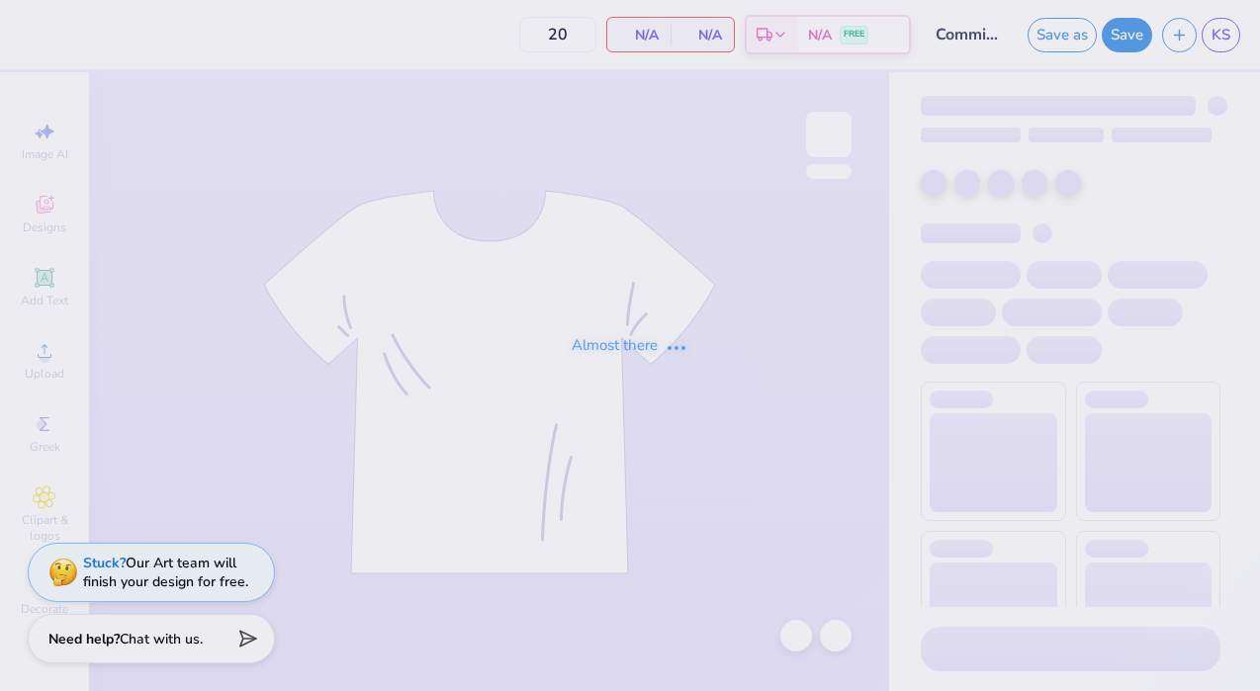
type input "50"
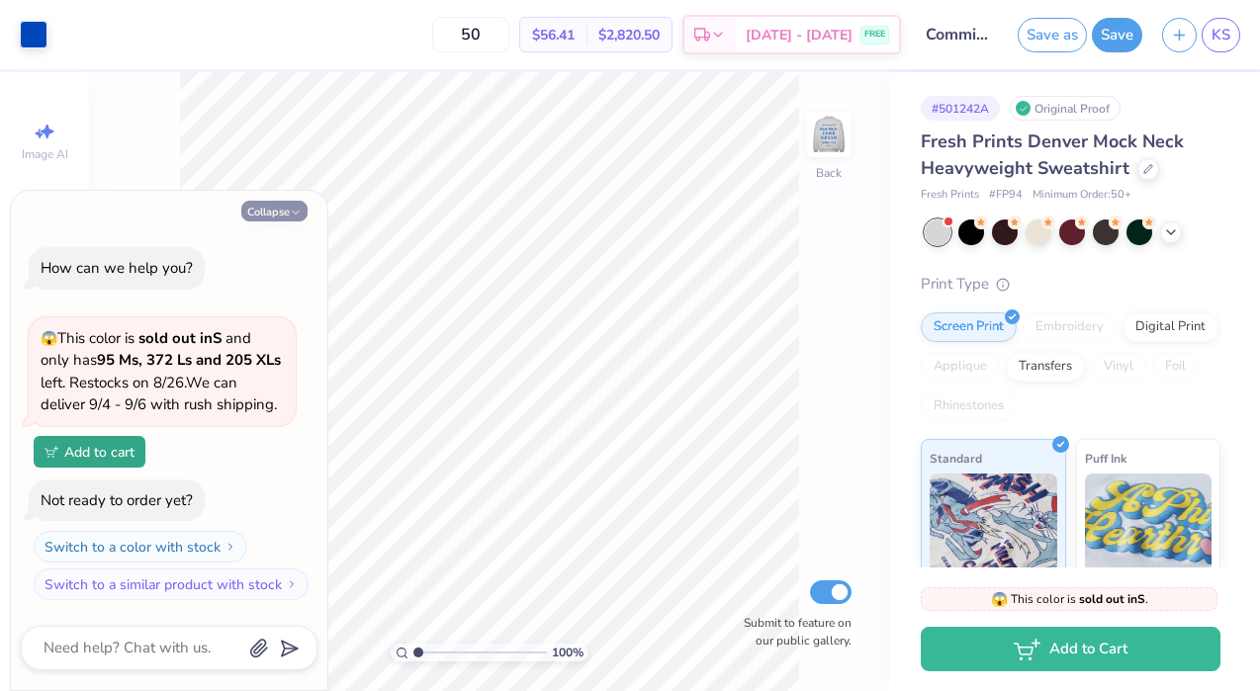
click at [291, 213] on icon "button" at bounding box center [296, 213] width 12 height 12
type textarea "x"
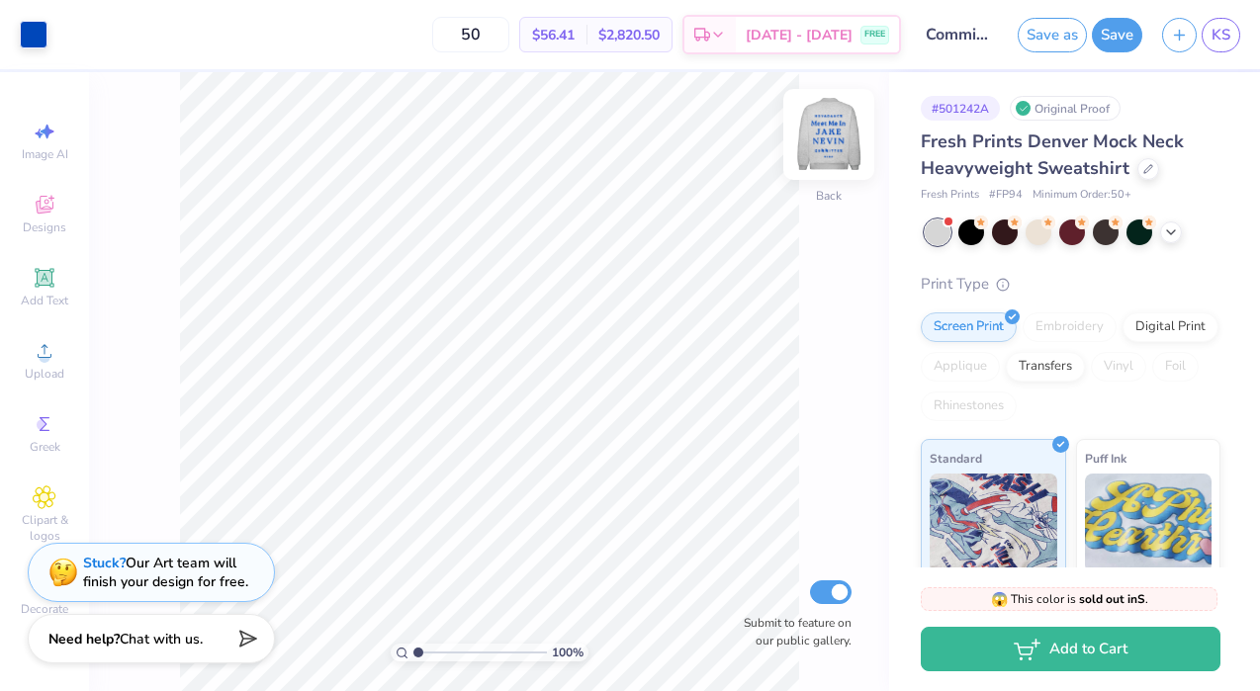
click at [822, 130] on img at bounding box center [828, 134] width 79 height 79
click at [822, 130] on img at bounding box center [829, 135] width 40 height 40
click at [822, 131] on img at bounding box center [828, 134] width 79 height 79
click at [822, 132] on img at bounding box center [828, 134] width 79 height 79
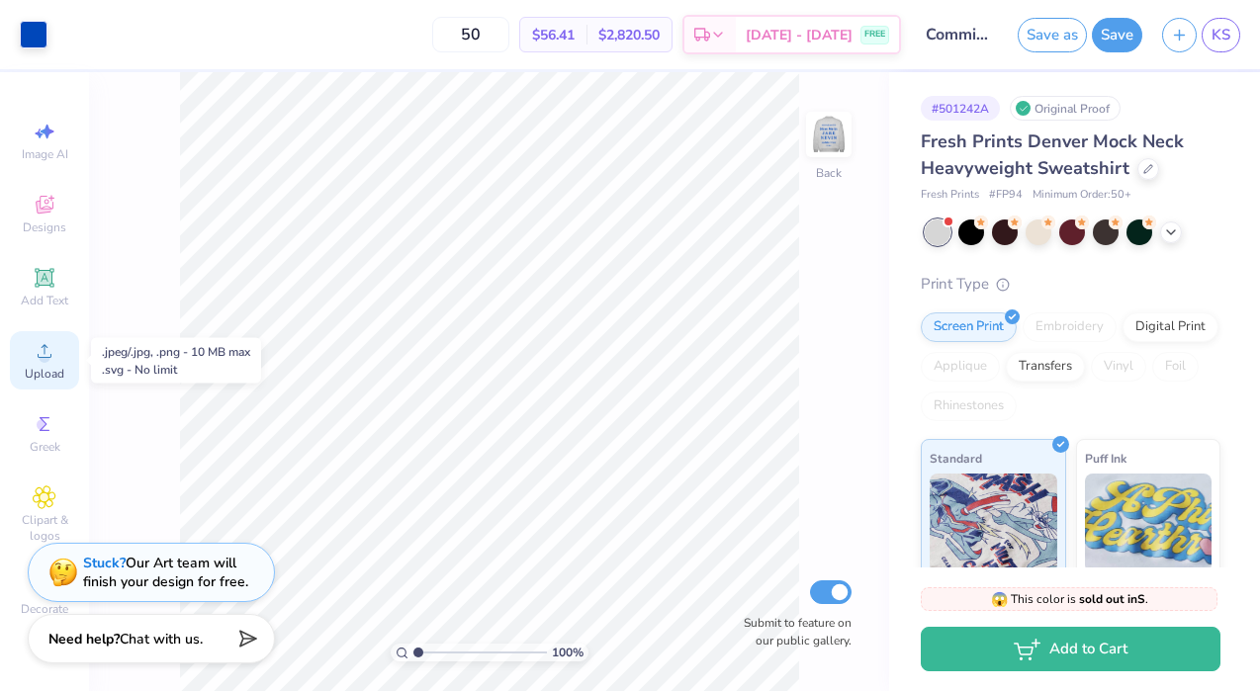
click at [41, 381] on span "Upload" at bounding box center [45, 374] width 40 height 16
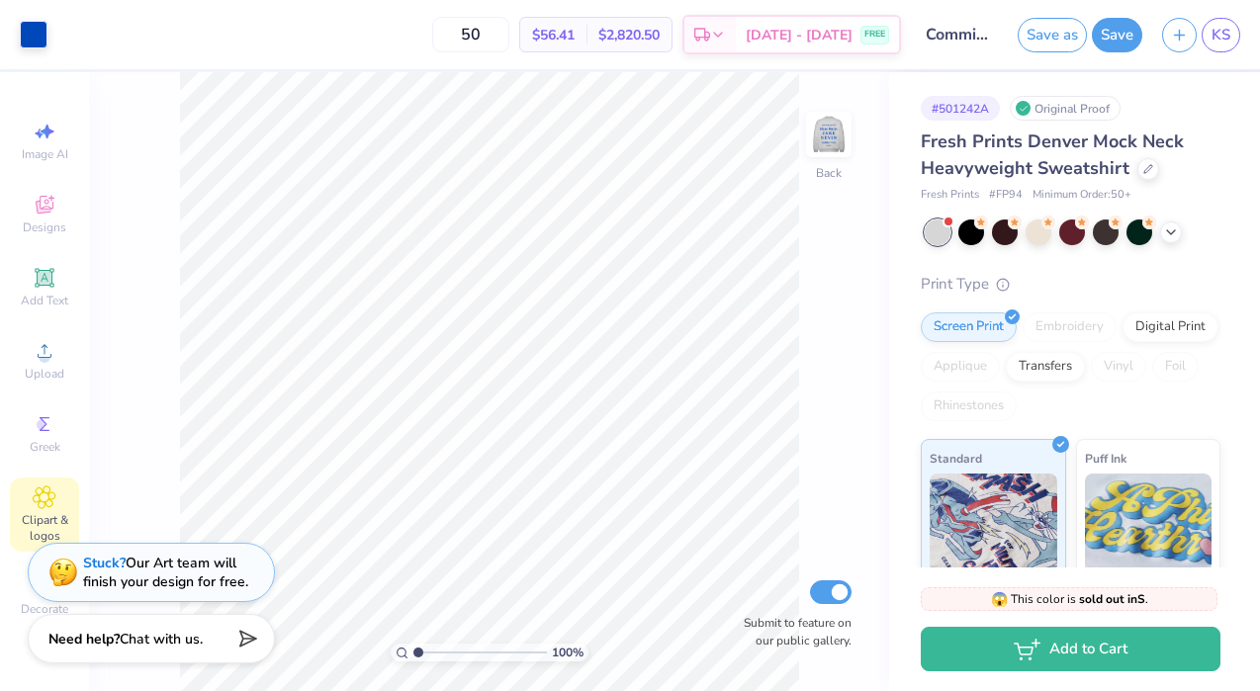
click at [31, 521] on span "Clipart & logos" at bounding box center [44, 528] width 69 height 32
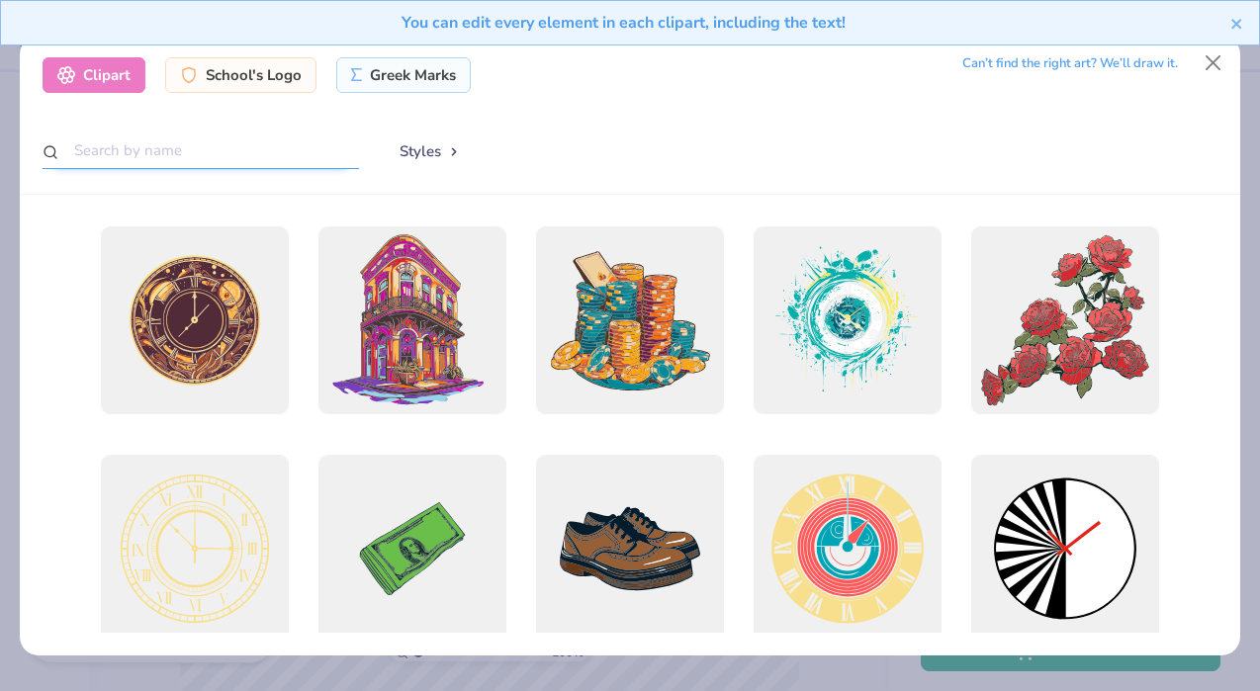
click at [209, 145] on input "text" at bounding box center [201, 150] width 316 height 37
type input "cancer ribbon"
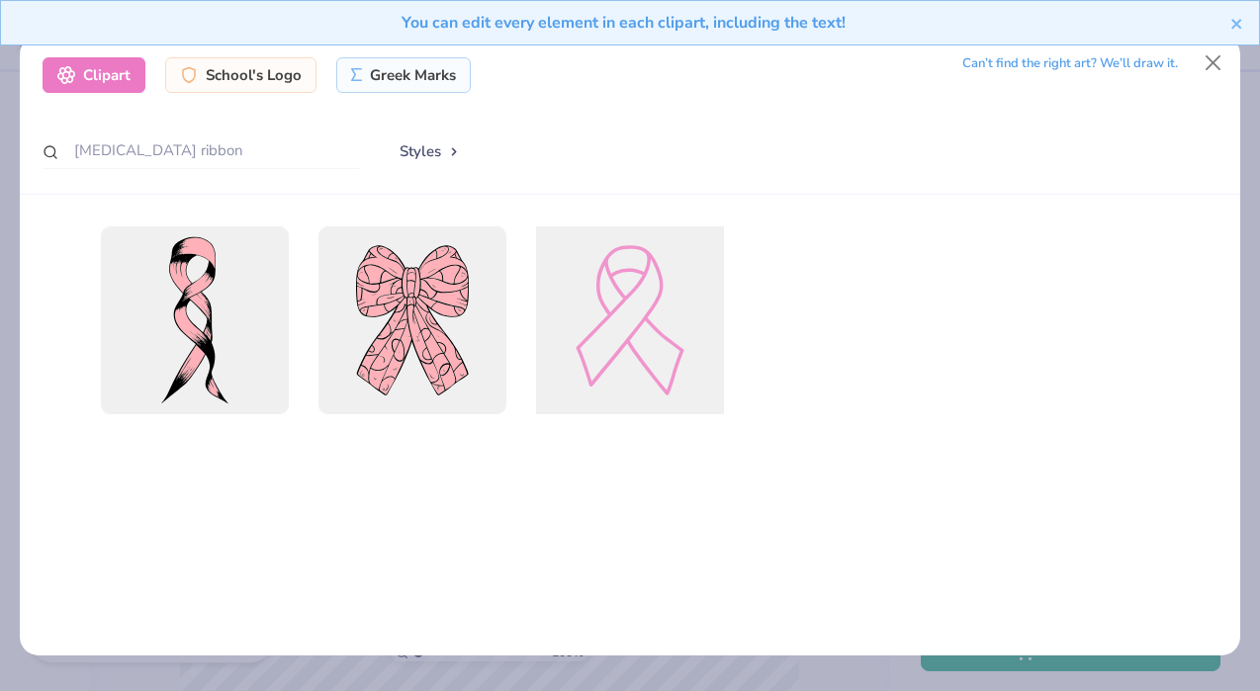
click at [662, 358] on div at bounding box center [629, 320] width 207 height 207
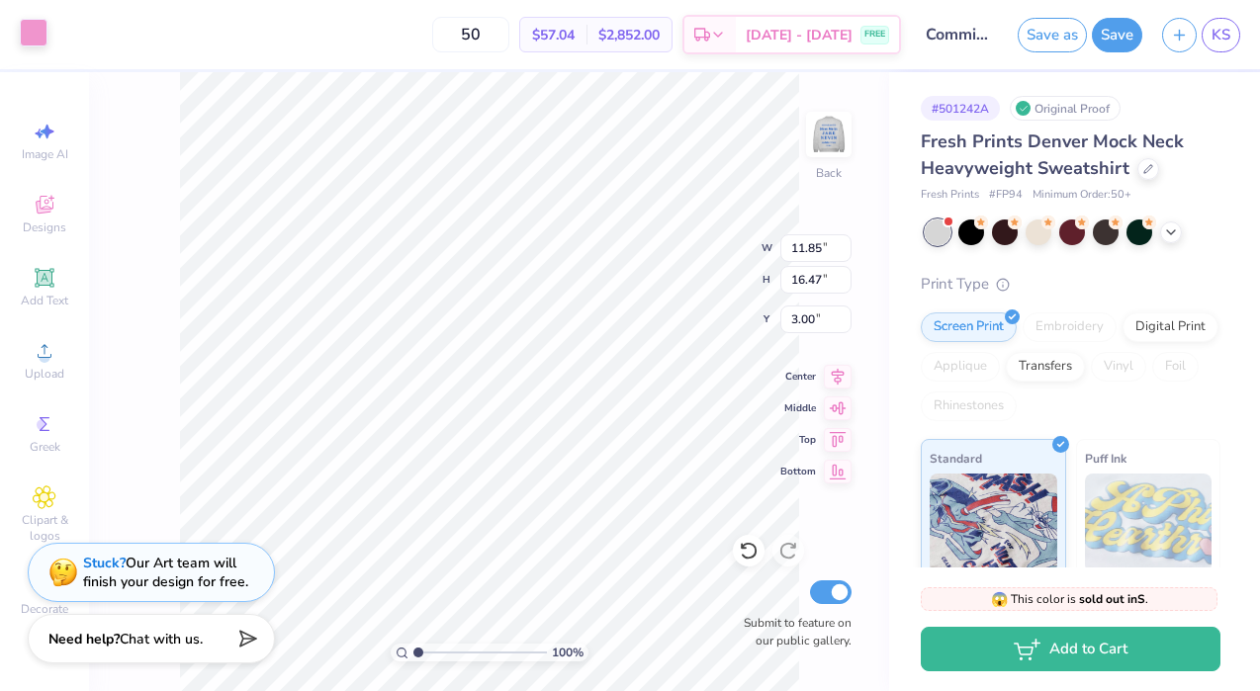
click at [30, 36] on div at bounding box center [34, 33] width 28 height 28
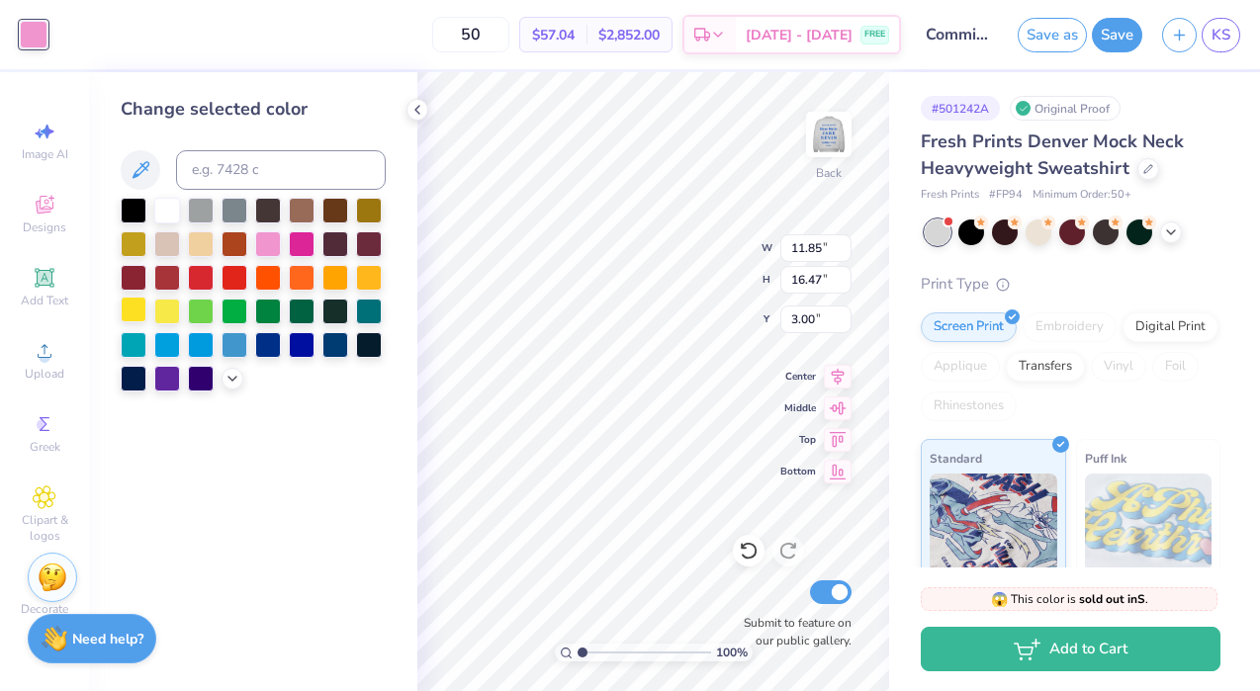
click at [133, 312] on div at bounding box center [134, 310] width 26 height 26
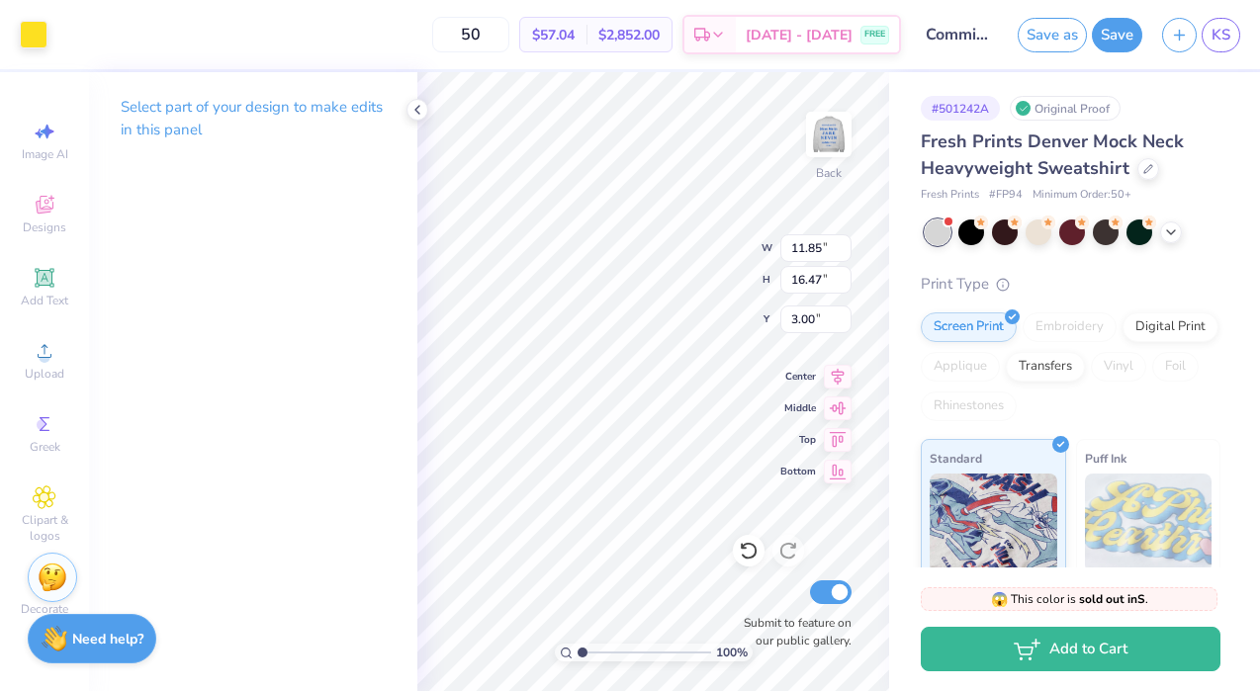
type input "2.26"
type input "3.14"
type input "16.33"
click at [652, 525] on div "100 % Back W 2.26 2.26 " H 3.14 3.14 " Y 16.33 16.33 " Center Middle Top Bottom…" at bounding box center [653, 381] width 472 height 619
click at [597, 527] on div "100 % Back W 2.26 2.26 " H 3.14 3.14 " Y 16.33 16.33 " Center Middle Top Bottom…" at bounding box center [653, 381] width 472 height 619
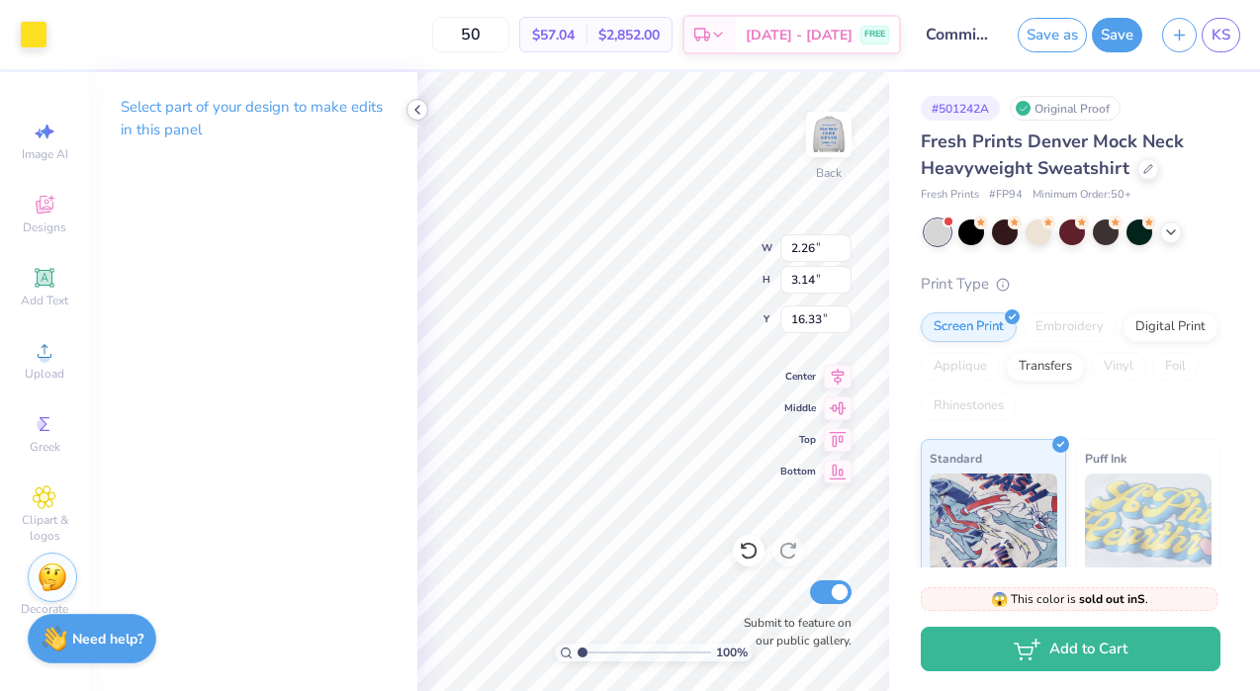
click at [419, 110] on icon at bounding box center [417, 110] width 16 height 16
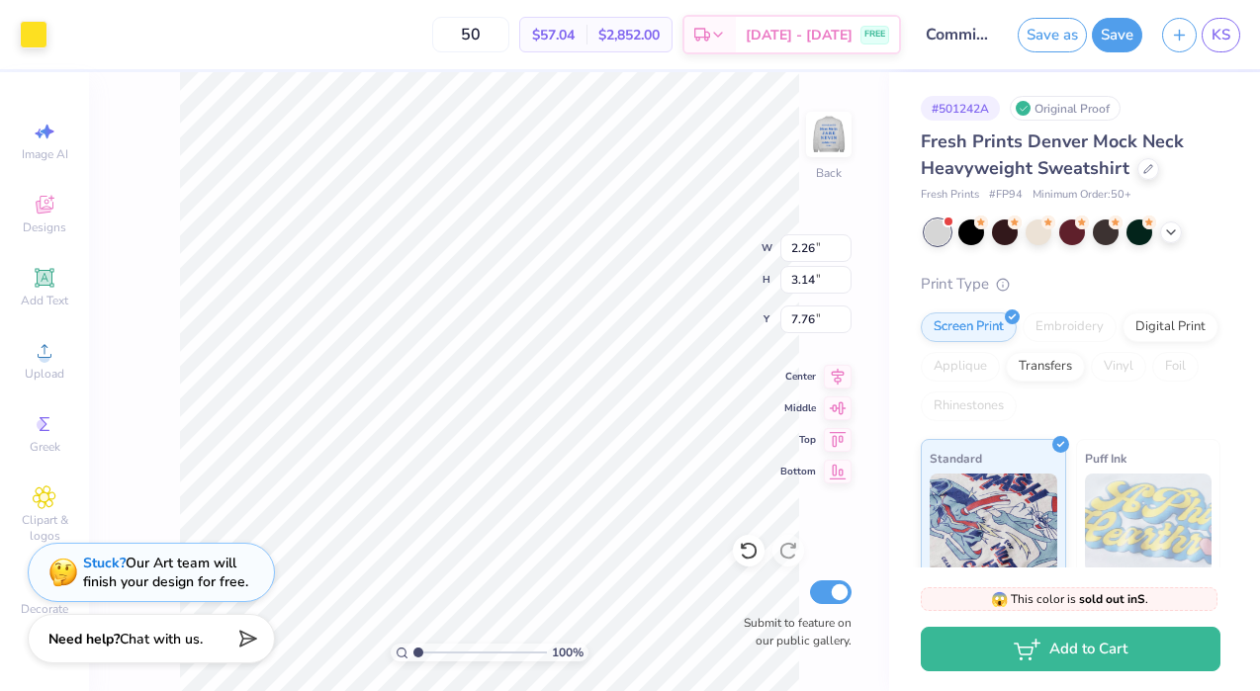
type input "7.39"
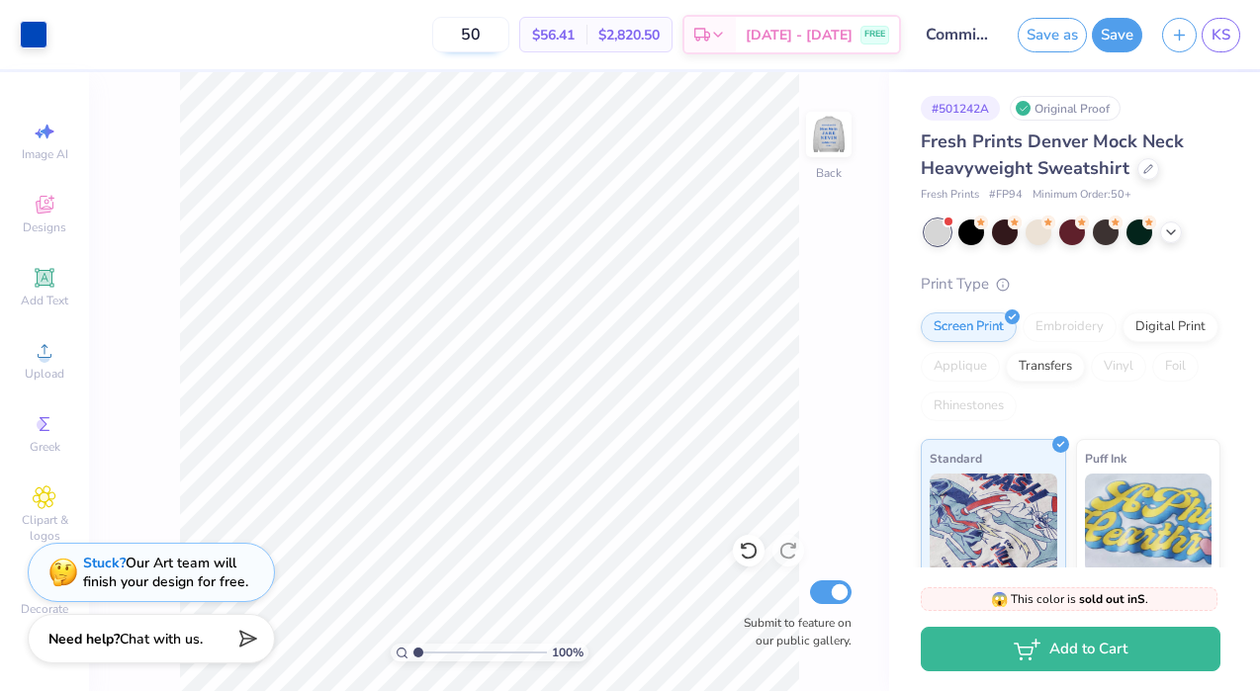
click at [495, 29] on input "50" at bounding box center [470, 35] width 77 height 36
click at [509, 34] on input "50" at bounding box center [470, 35] width 77 height 36
click at [1125, 37] on button "Save" at bounding box center [1116, 32] width 50 height 35
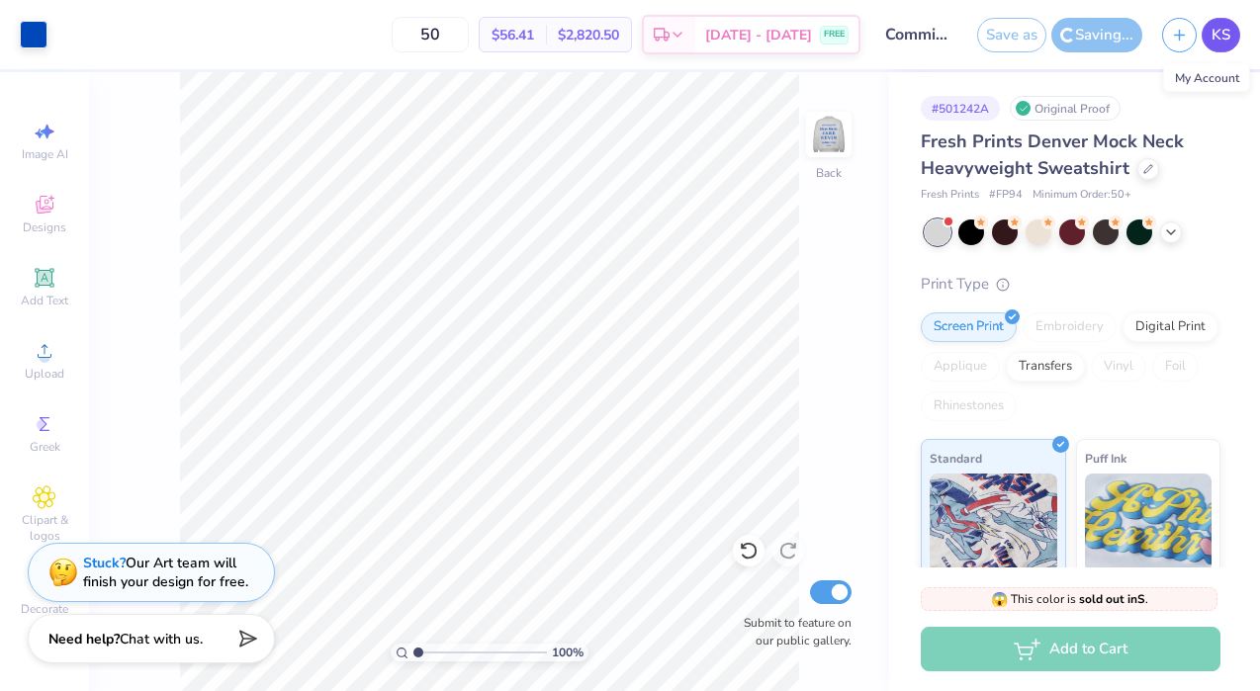
click at [1222, 36] on span "KS" at bounding box center [1220, 35] width 19 height 23
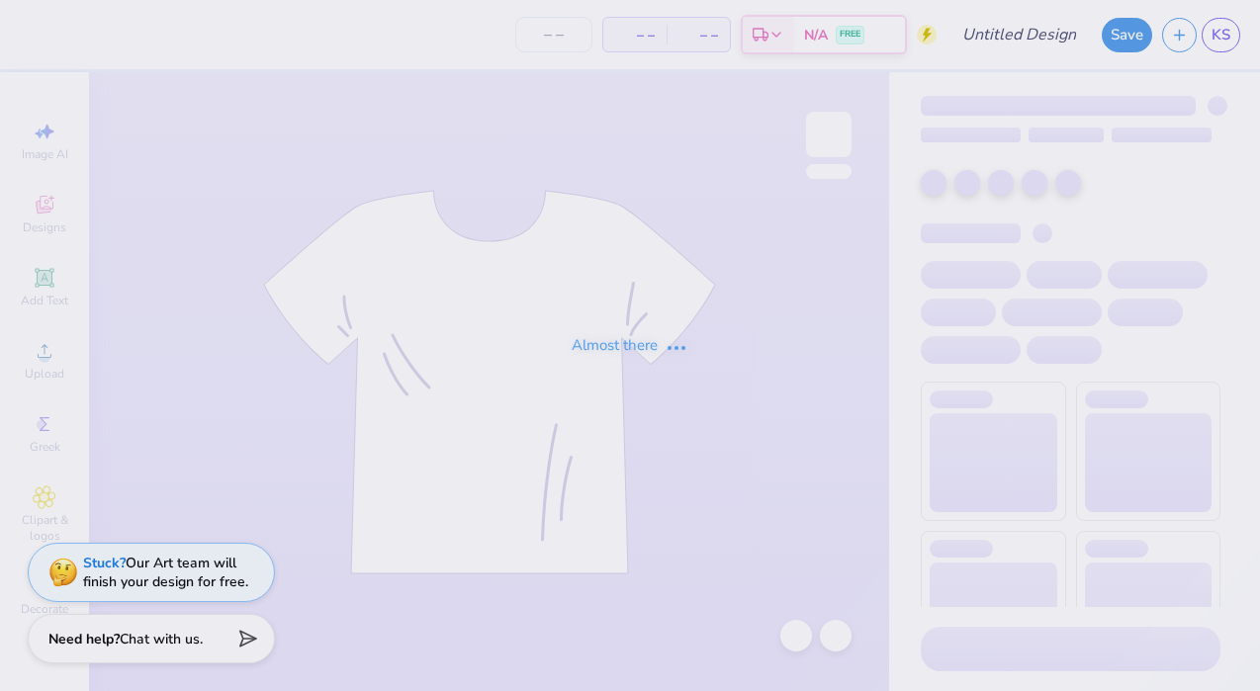
type input "ribbon cartoon"
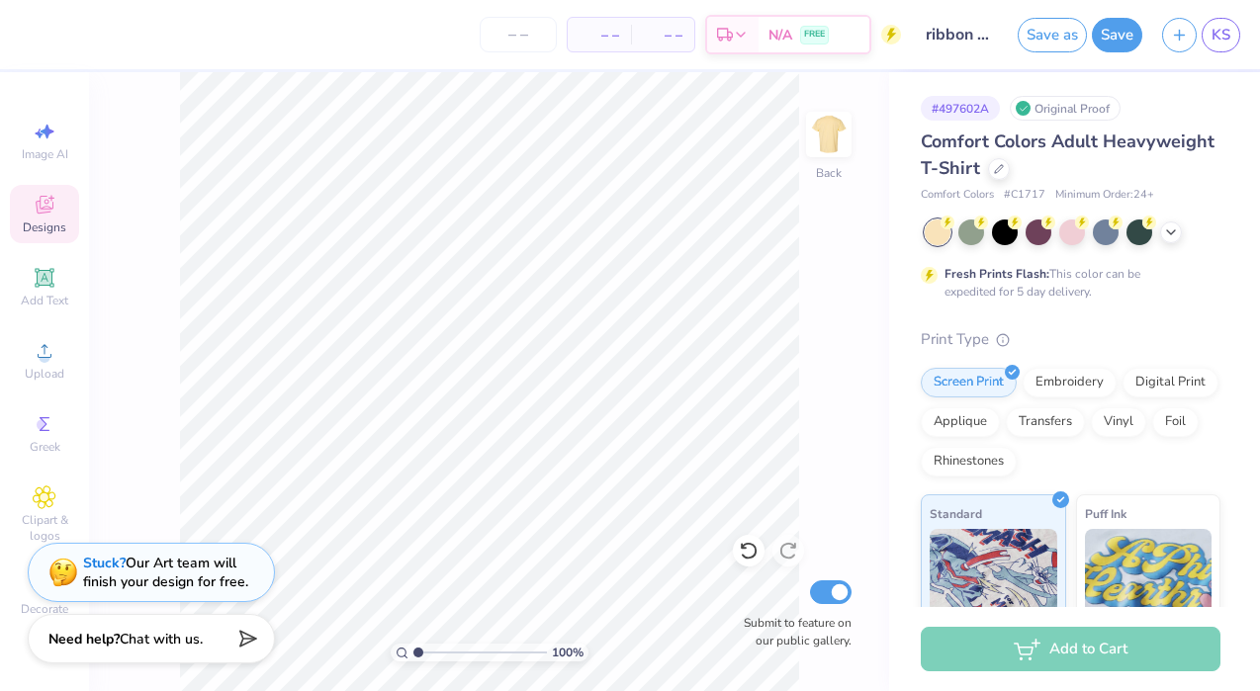
click at [45, 198] on icon at bounding box center [45, 205] width 24 height 24
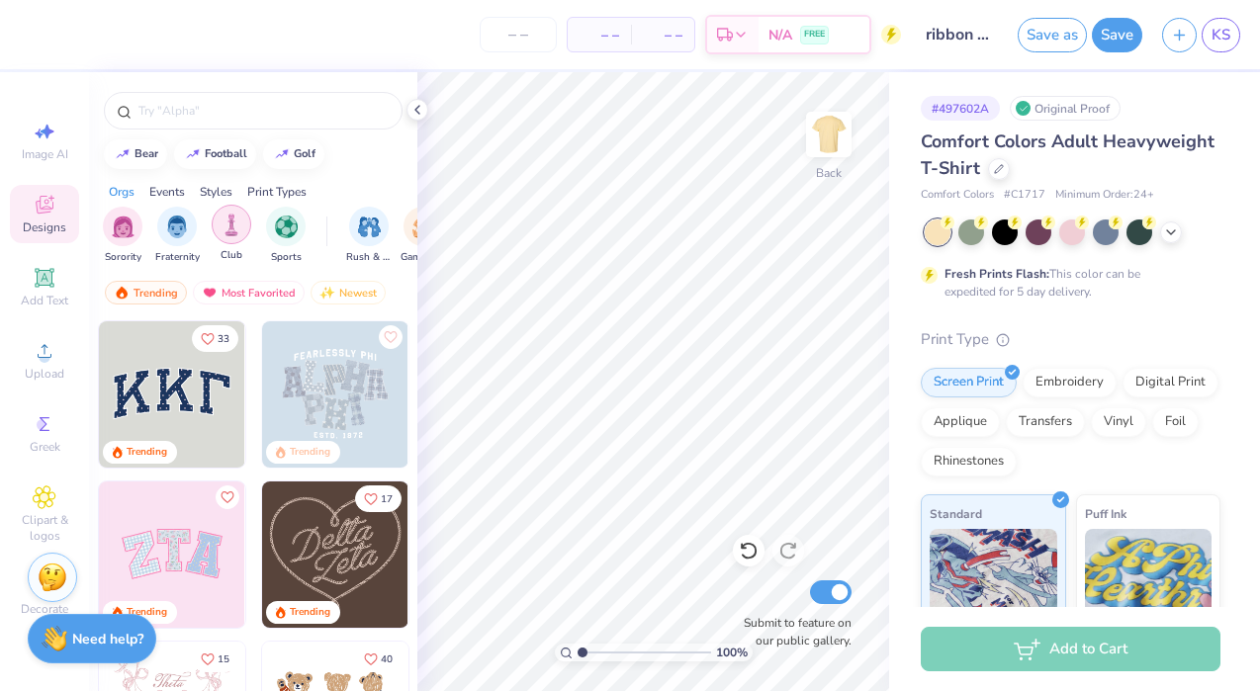
click at [237, 220] on img "filter for Club" at bounding box center [231, 225] width 22 height 23
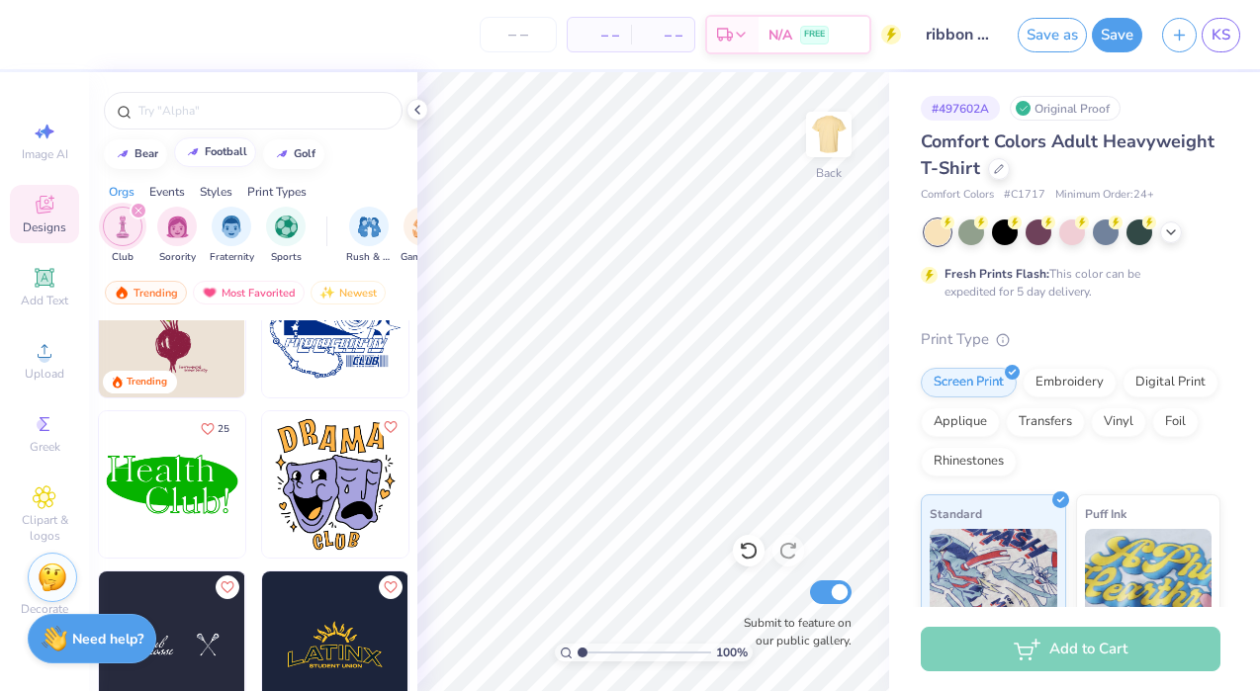
scroll to position [20, 0]
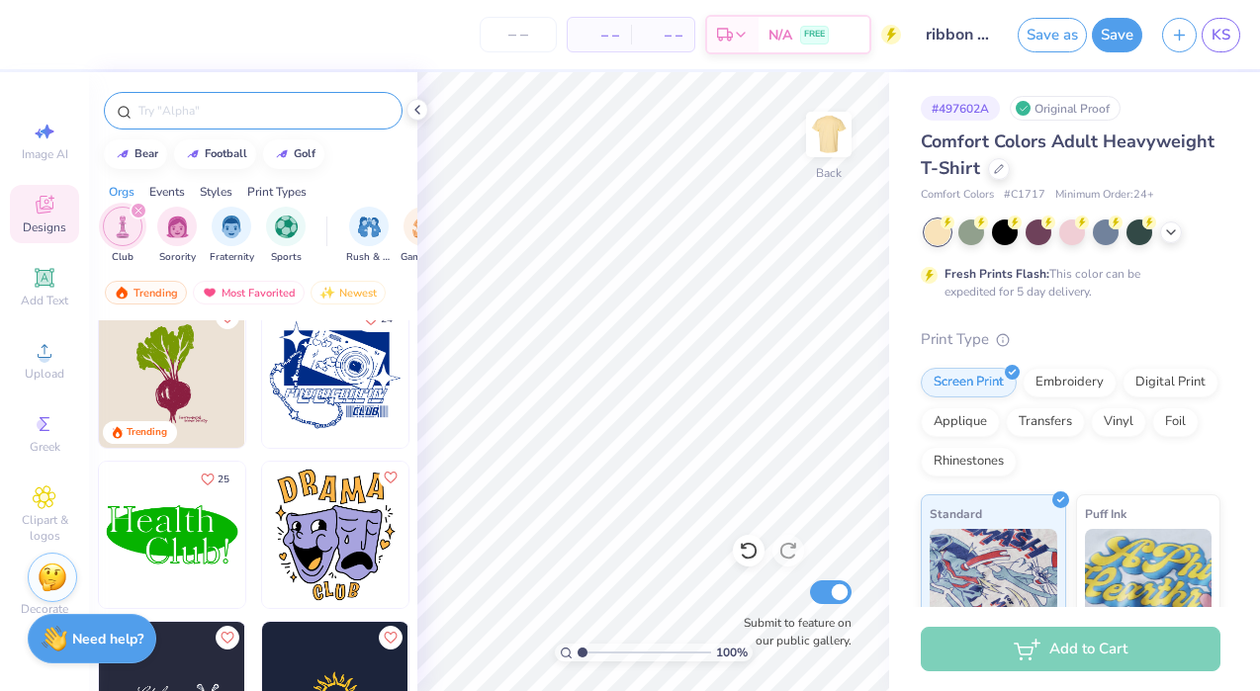
click at [221, 104] on input "text" at bounding box center [262, 111] width 253 height 20
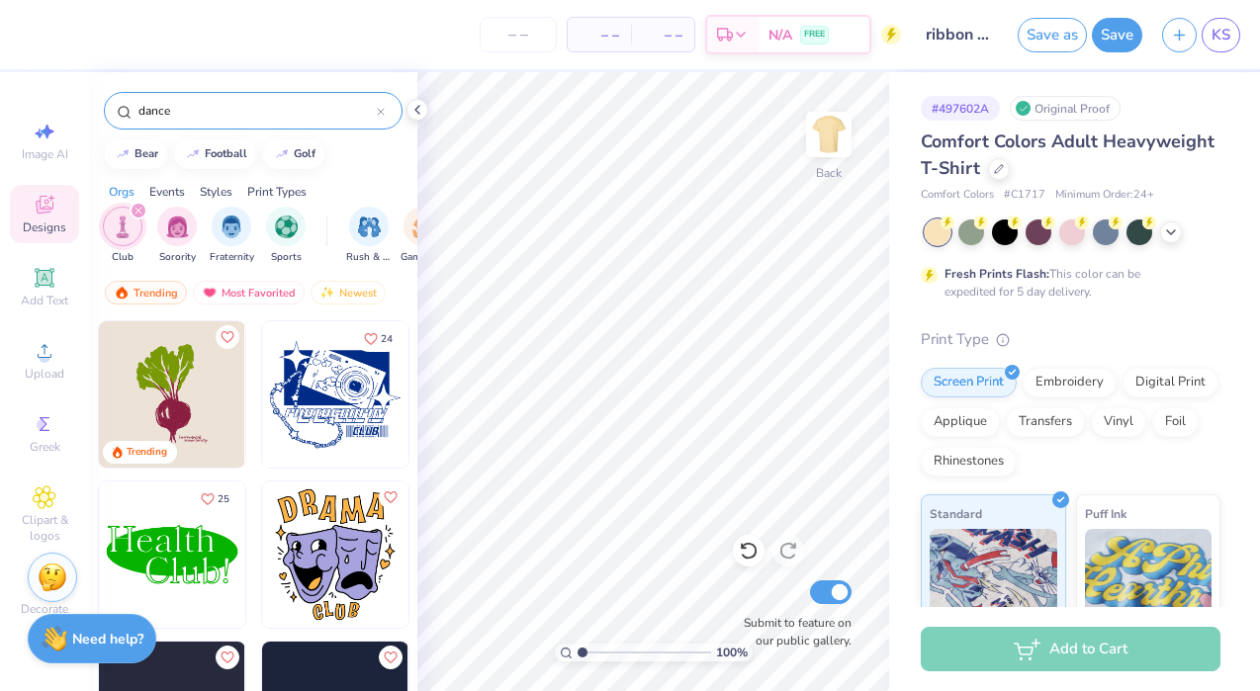
type input "dance"
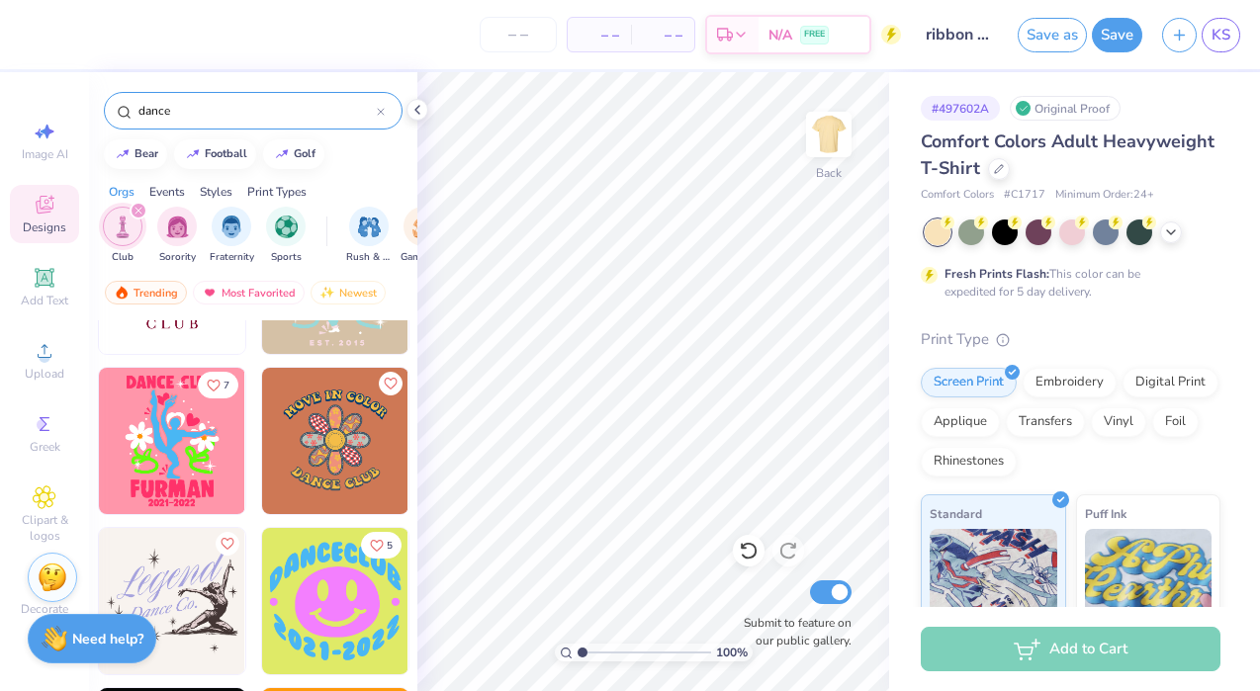
scroll to position [281, 0]
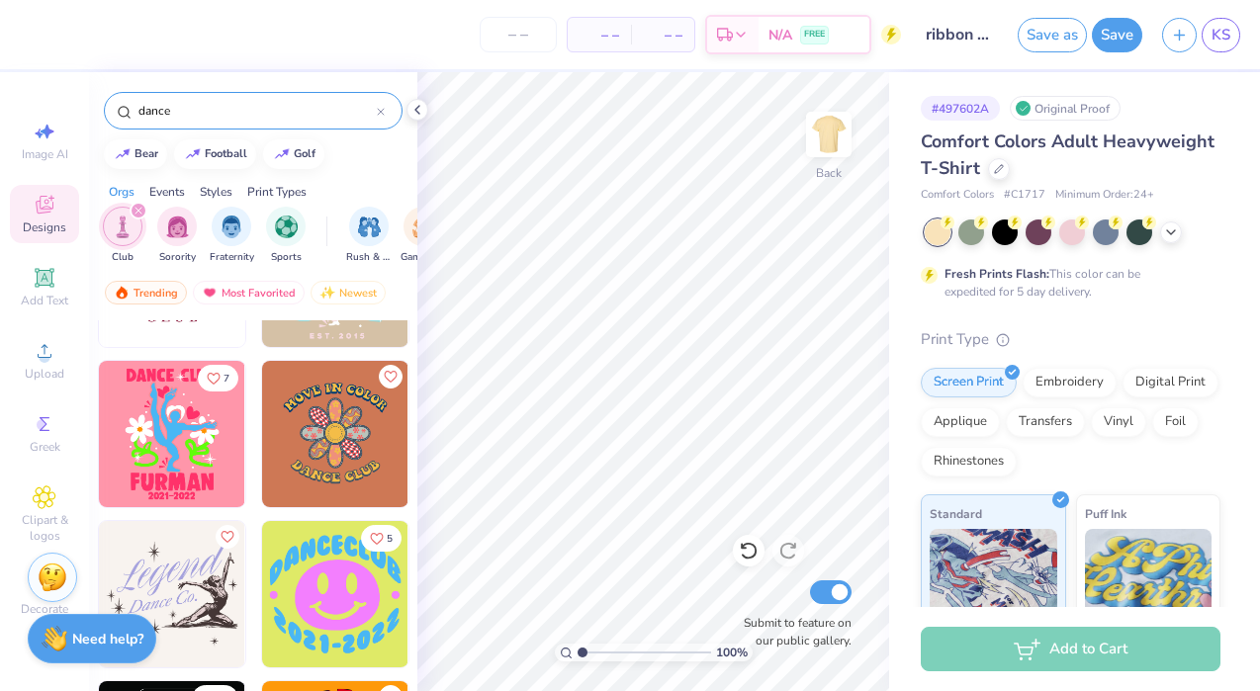
click at [322, 444] on img at bounding box center [335, 434] width 146 height 146
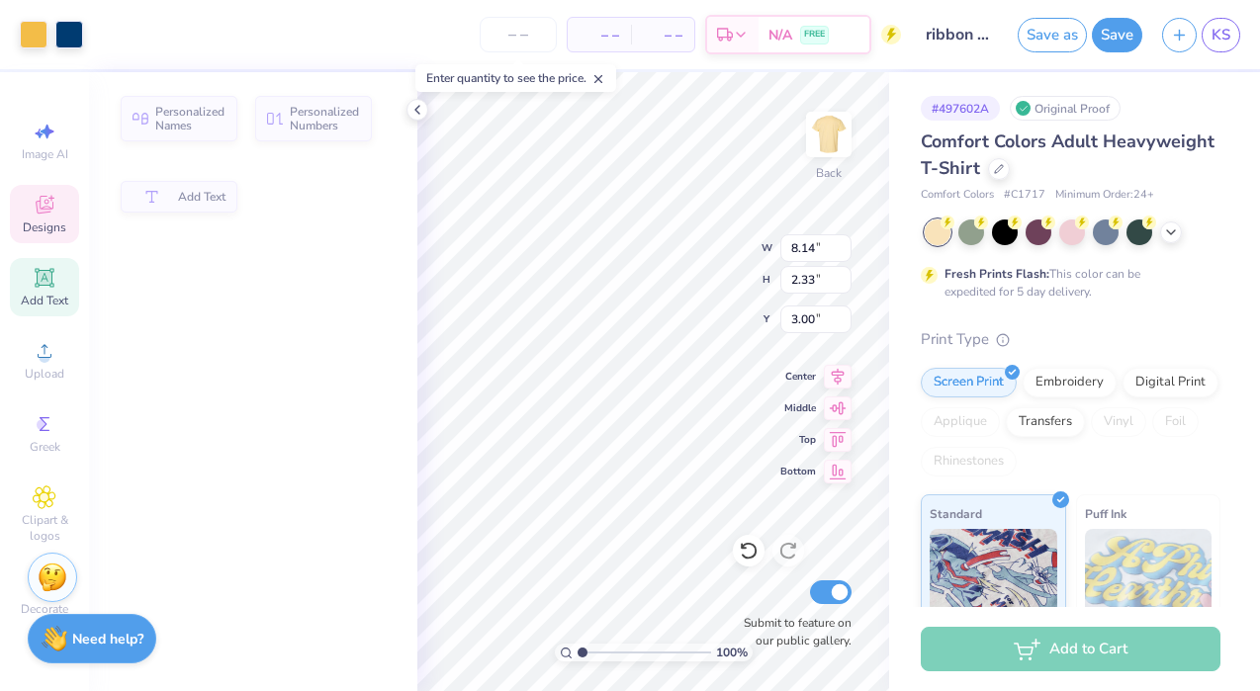
type input "2.33"
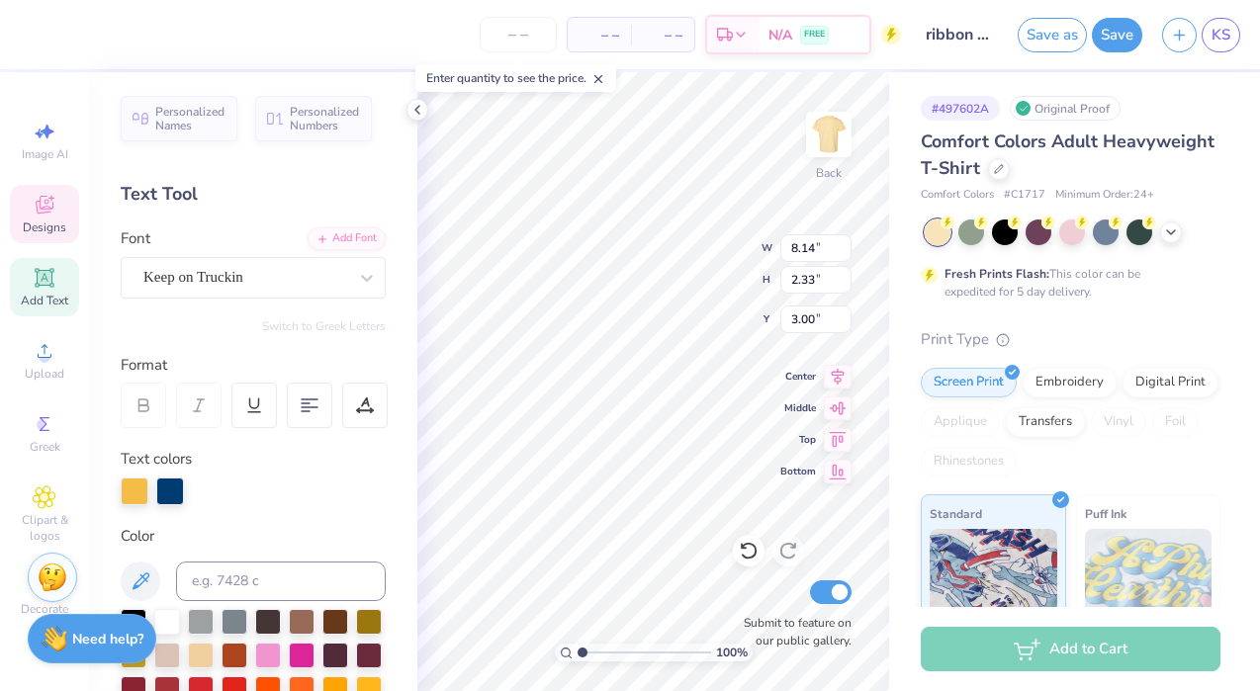
scroll to position [0, 3]
type textarea "MOVE N COLOR"
type textarea "NOVAdance"
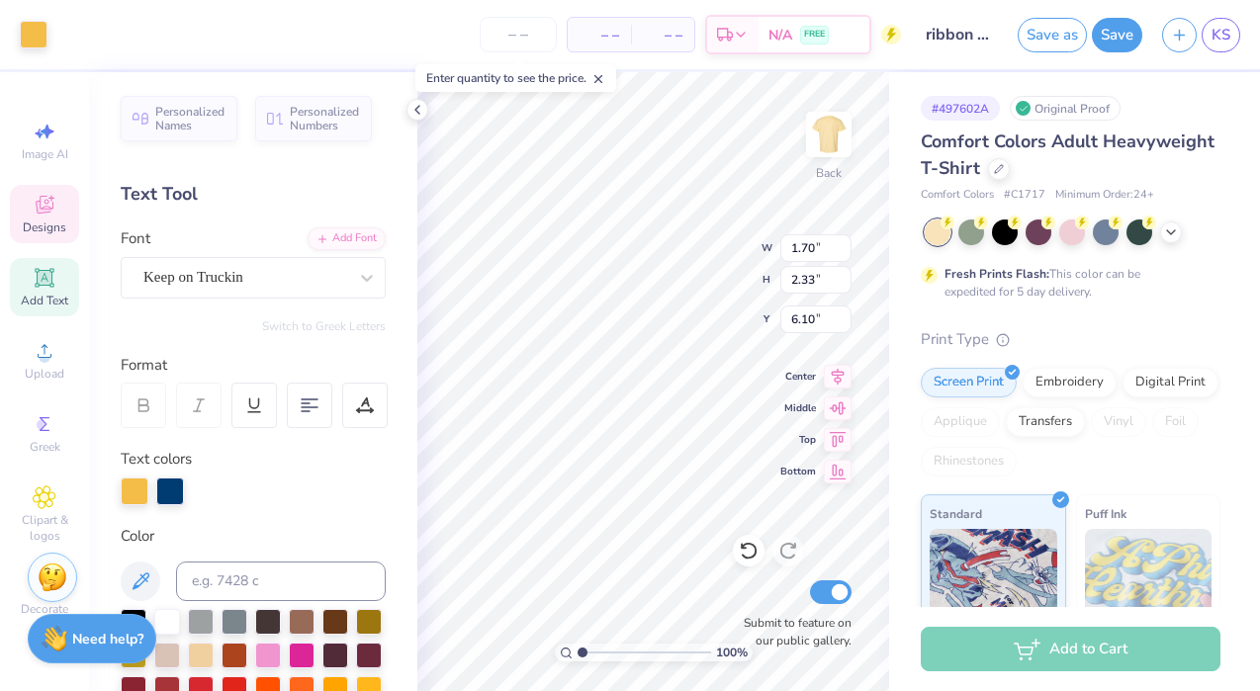
type input "1.70"
type input "6.10"
type input "7.05"
type input "1.88"
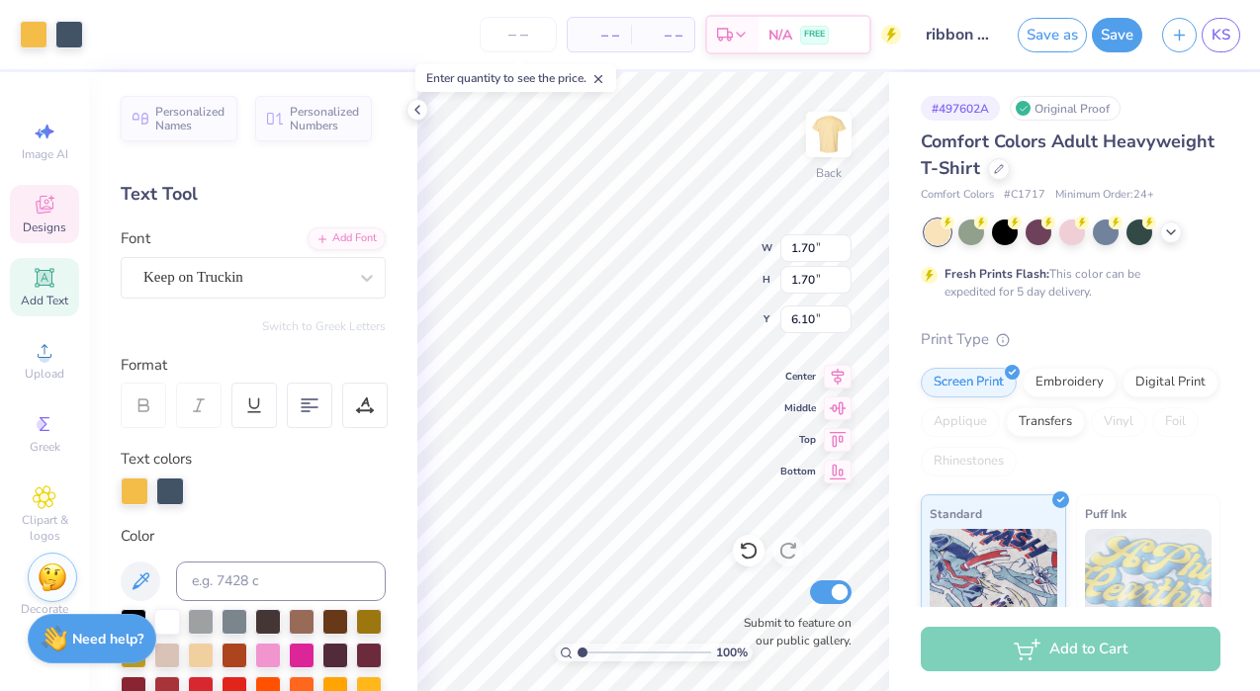
type input "8.98"
type textarea "DANCE LUB"
type textarea "COMMITTEE"
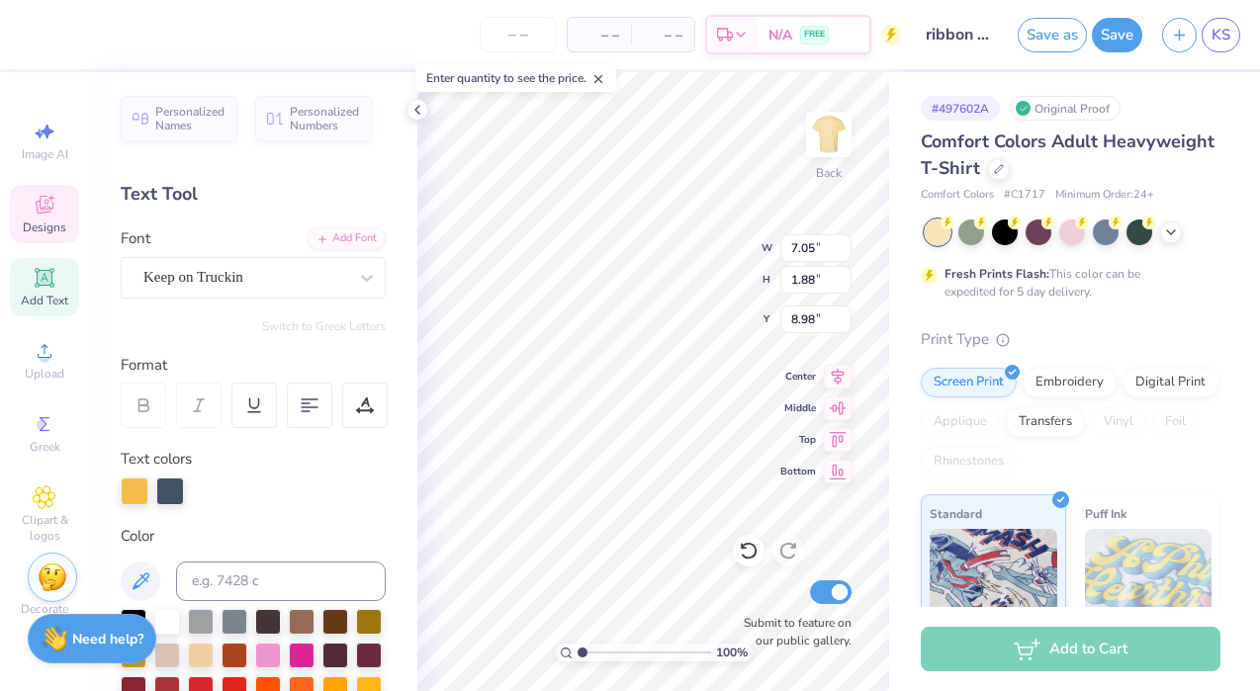
scroll to position [0, 4]
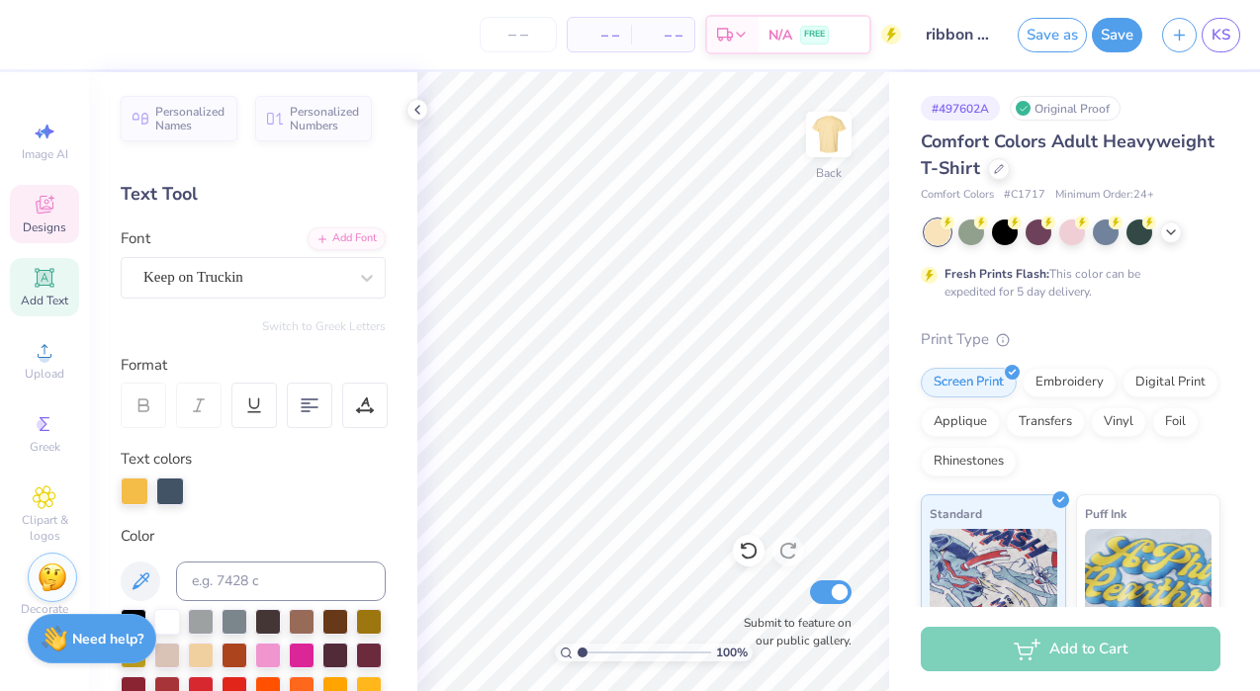
click at [46, 205] on icon at bounding box center [45, 205] width 24 height 24
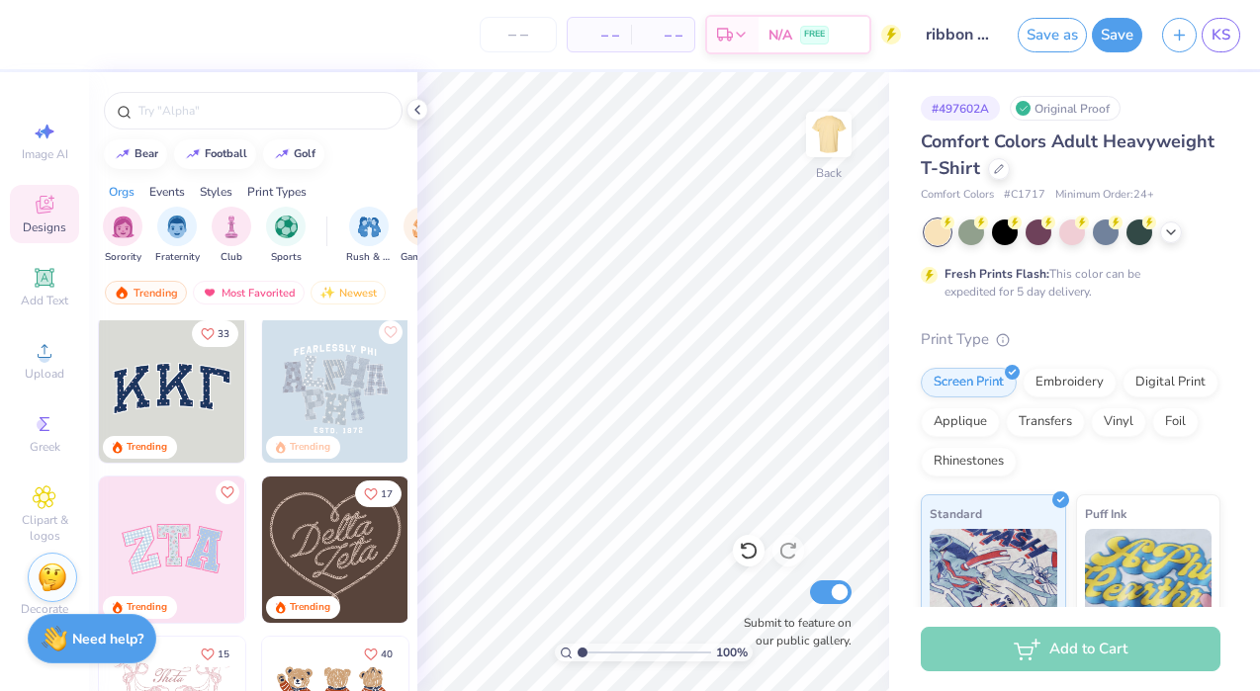
scroll to position [0, 0]
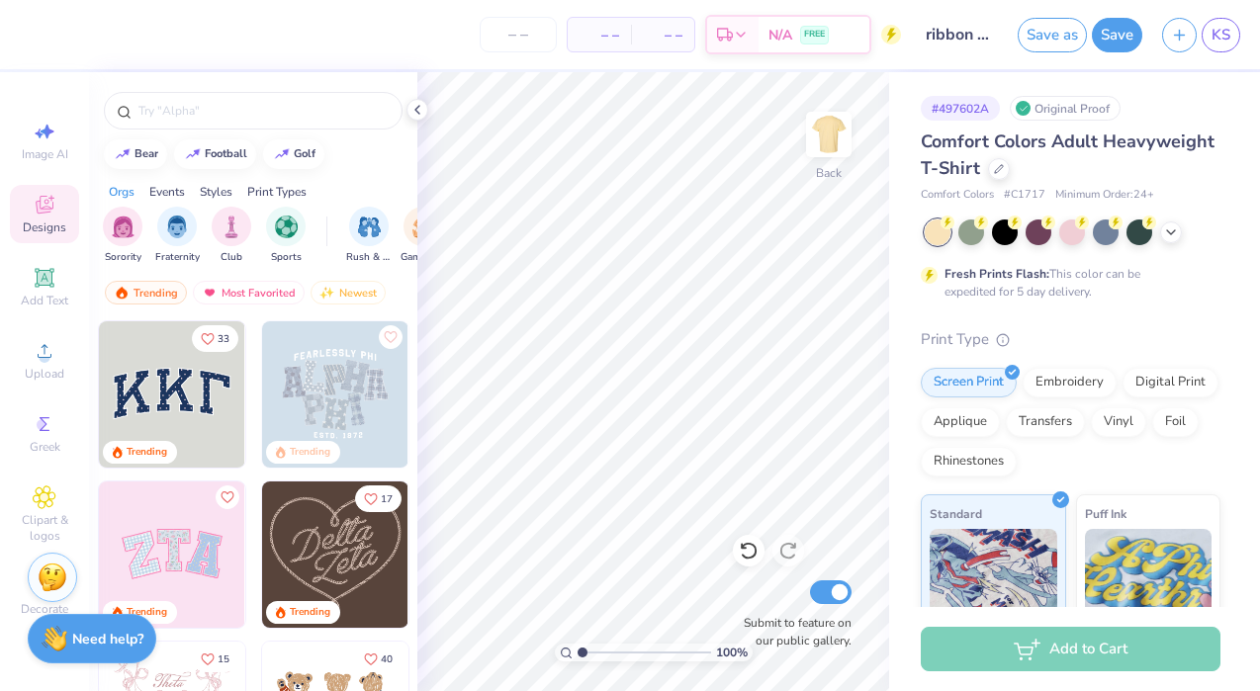
click at [324, 376] on img at bounding box center [335, 394] width 146 height 146
click at [1158, 398] on div "Screen Print Embroidery Digital Print Applique Transfers Vinyl Foil Rhinestones" at bounding box center [1070, 422] width 300 height 109
click at [1159, 389] on div "Digital Print" at bounding box center [1170, 380] width 96 height 30
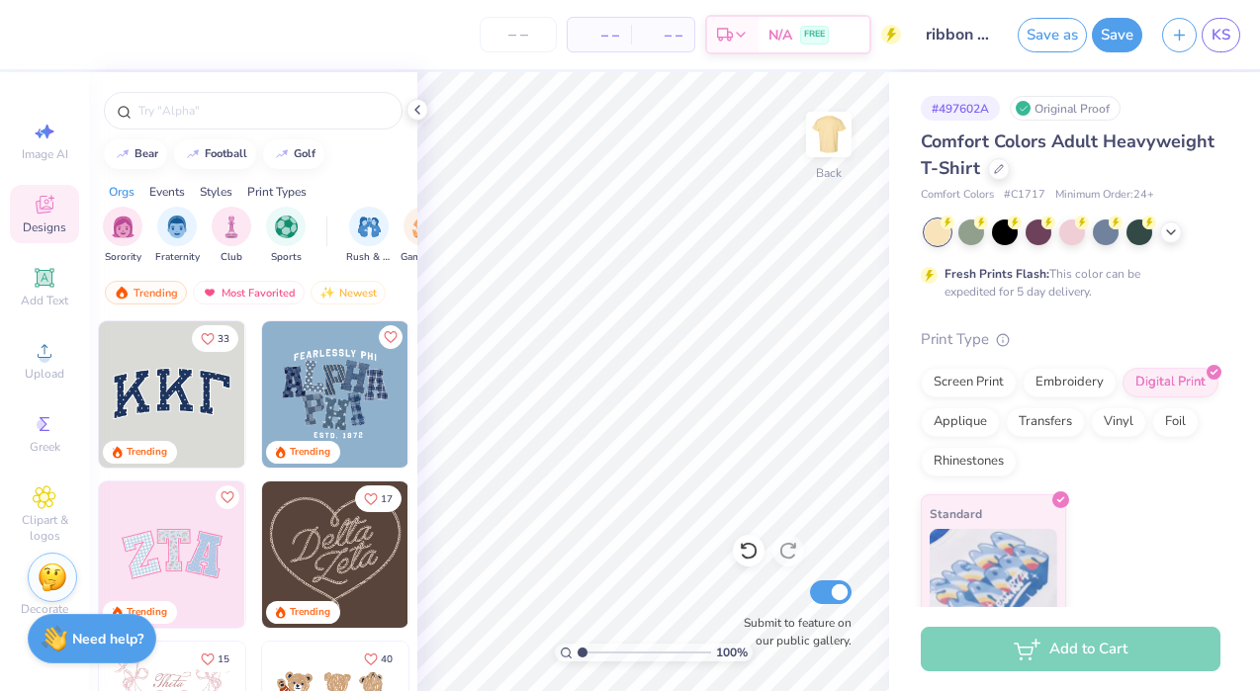
click at [322, 402] on img at bounding box center [335, 394] width 146 height 146
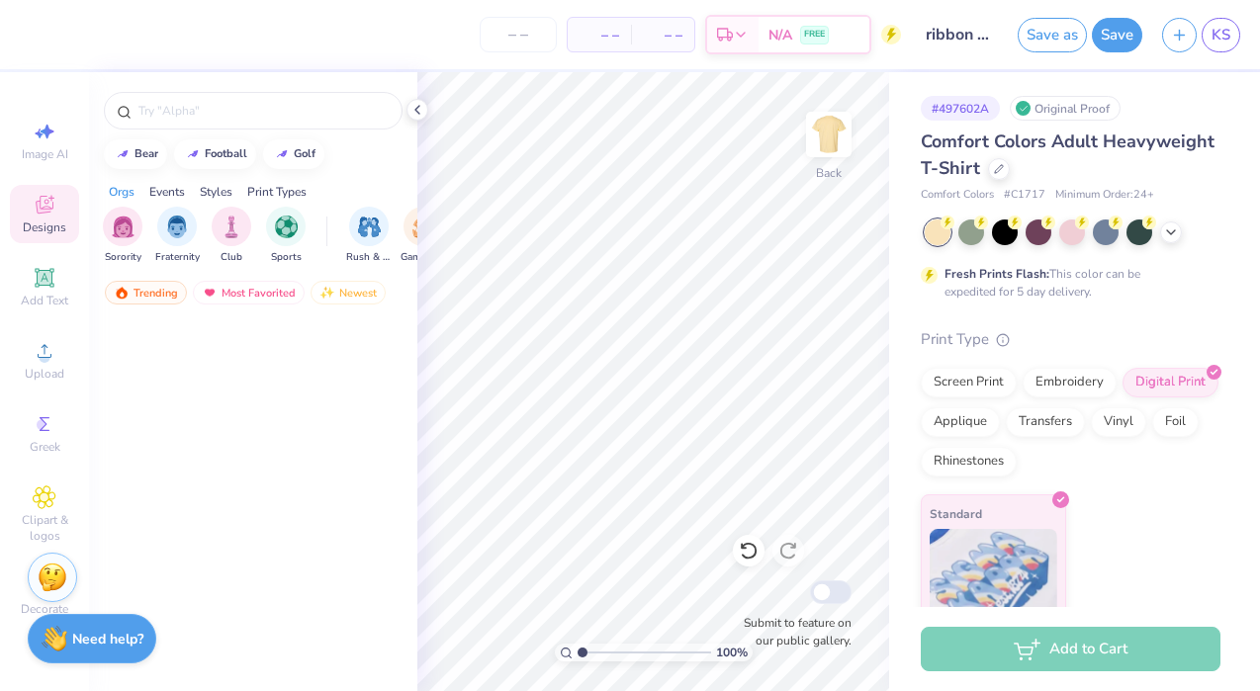
scroll to position [2655, 0]
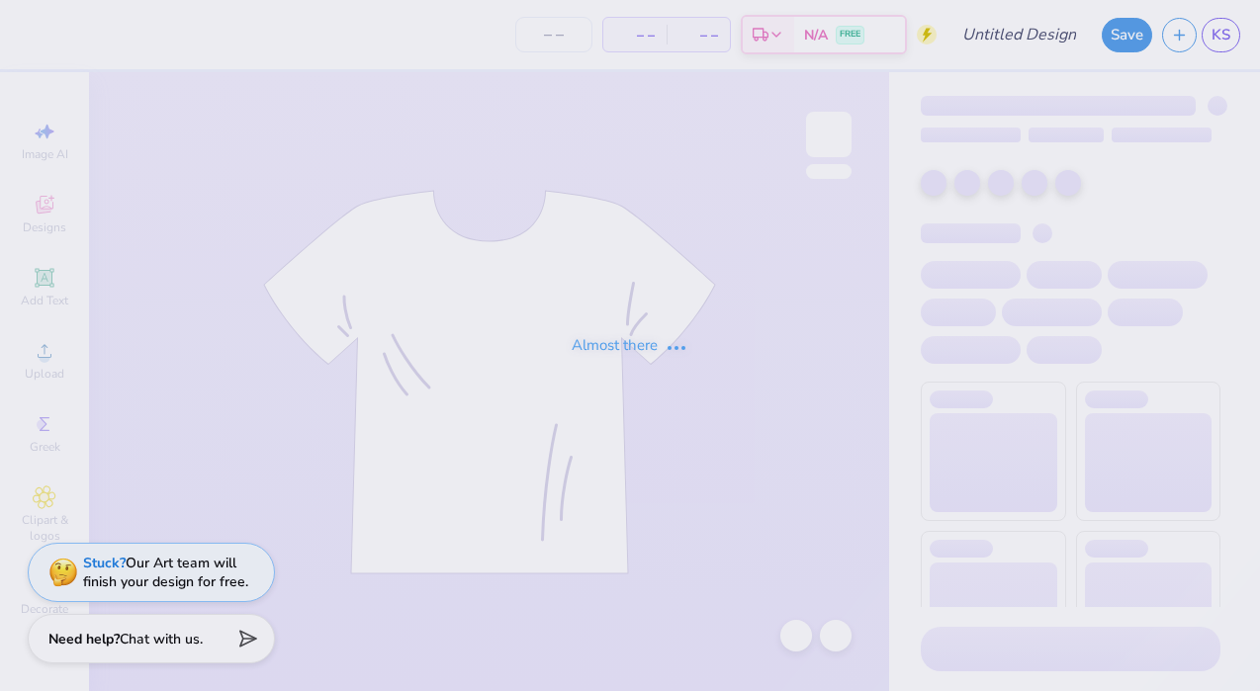
type input "ribbon cartoon"
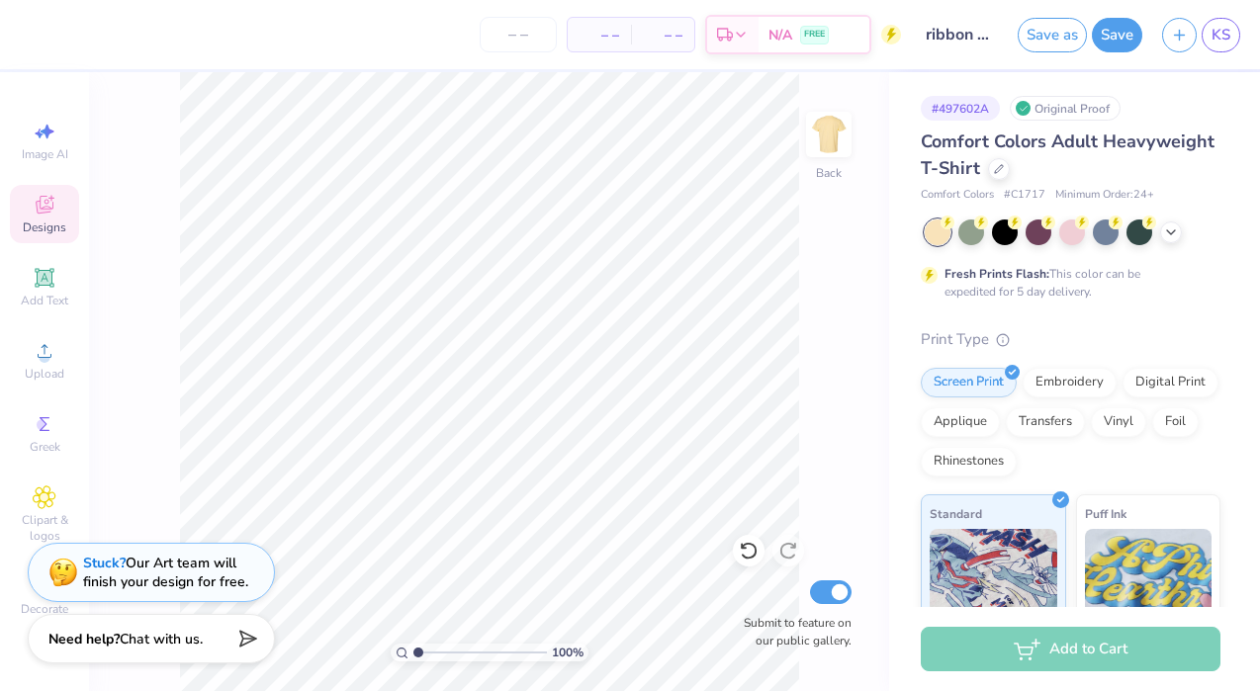
click at [46, 217] on div "Designs" at bounding box center [44, 214] width 69 height 58
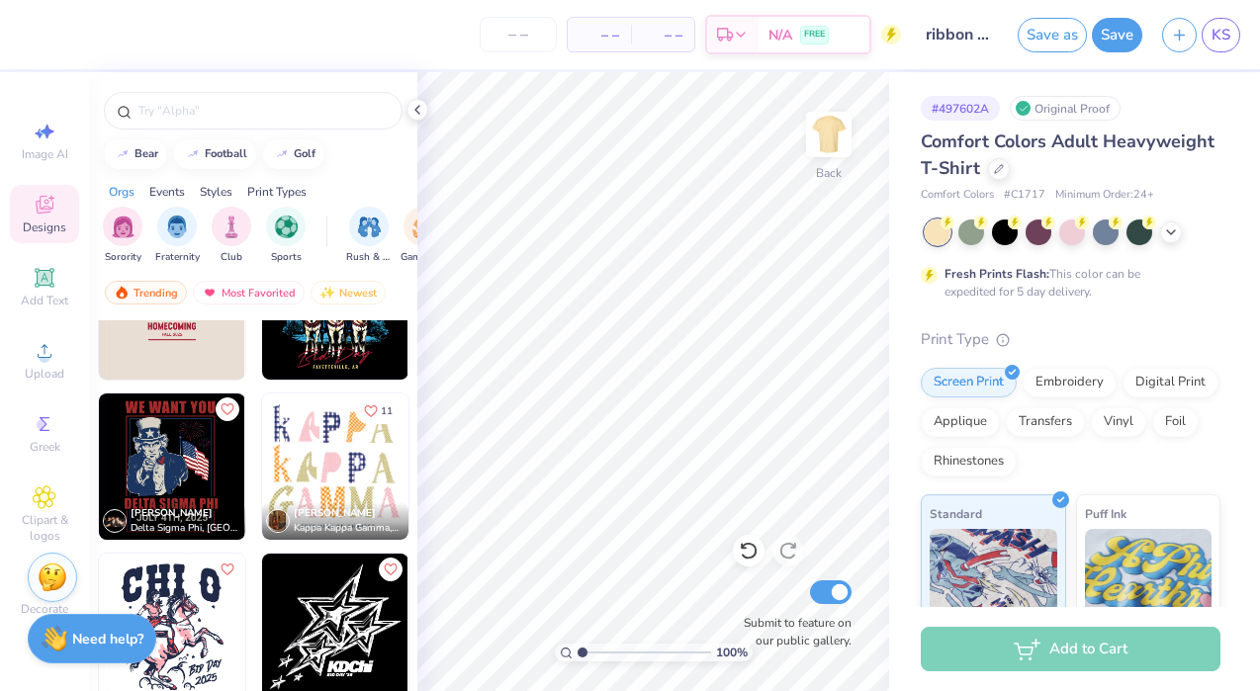
scroll to position [5376, 0]
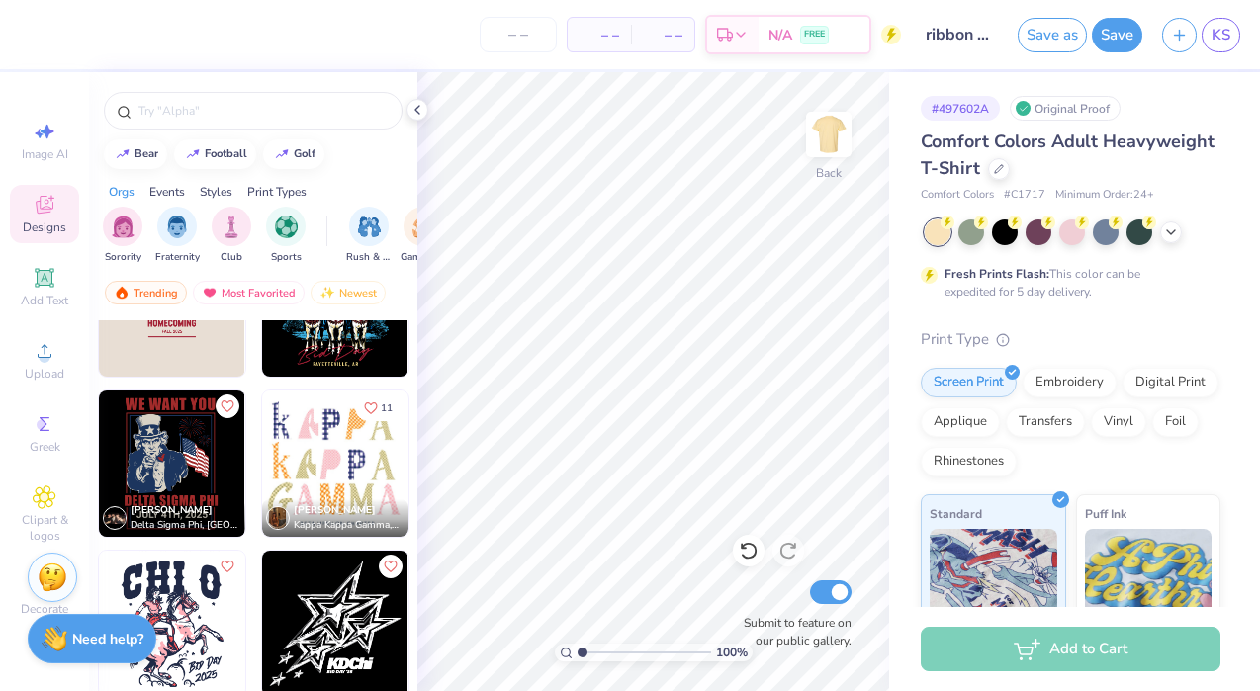
click at [328, 461] on div at bounding box center [187, 464] width 439 height 146
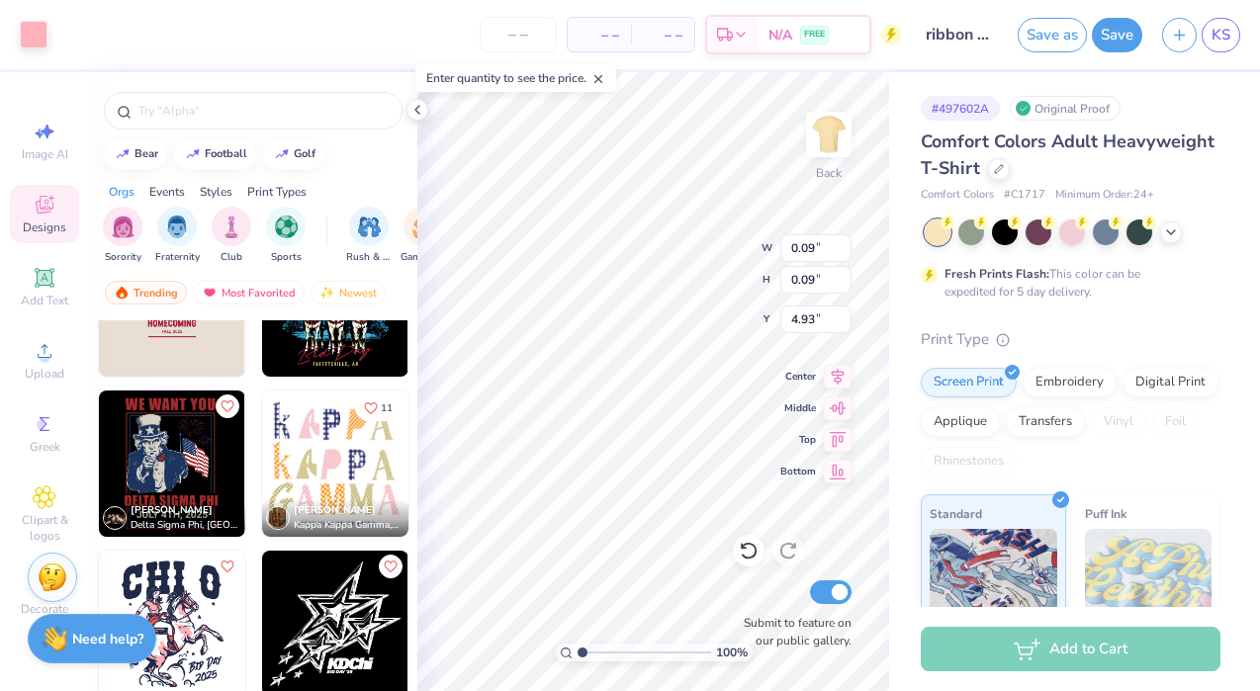
type input "0.09"
type input "4.93"
type input "0.05"
type input "4.46"
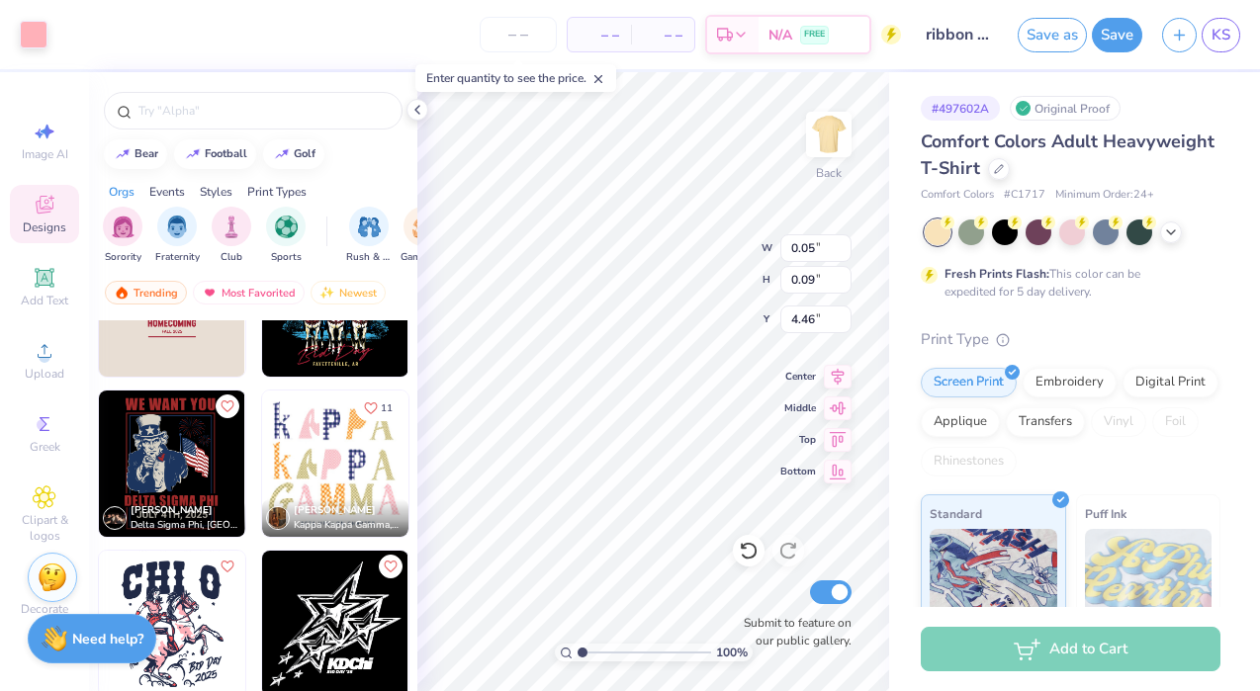
type input "0.09"
type input "5.96"
type input "0.18"
type input "4.80"
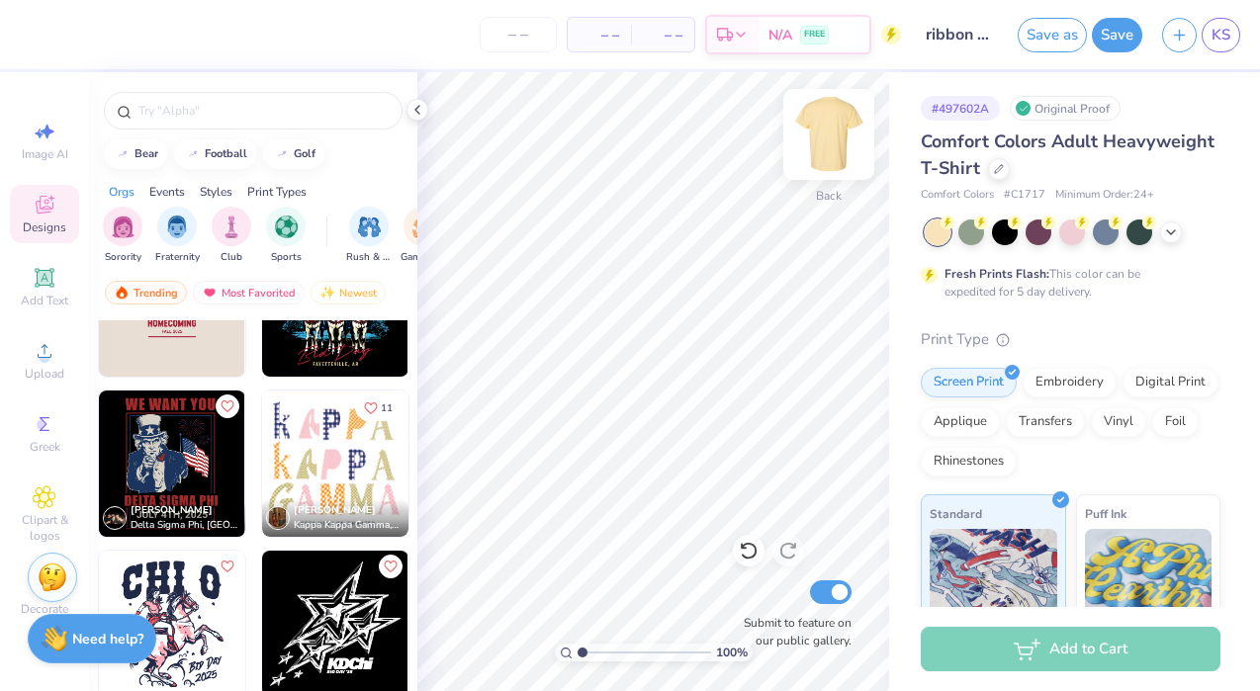
click at [825, 128] on img at bounding box center [828, 134] width 79 height 79
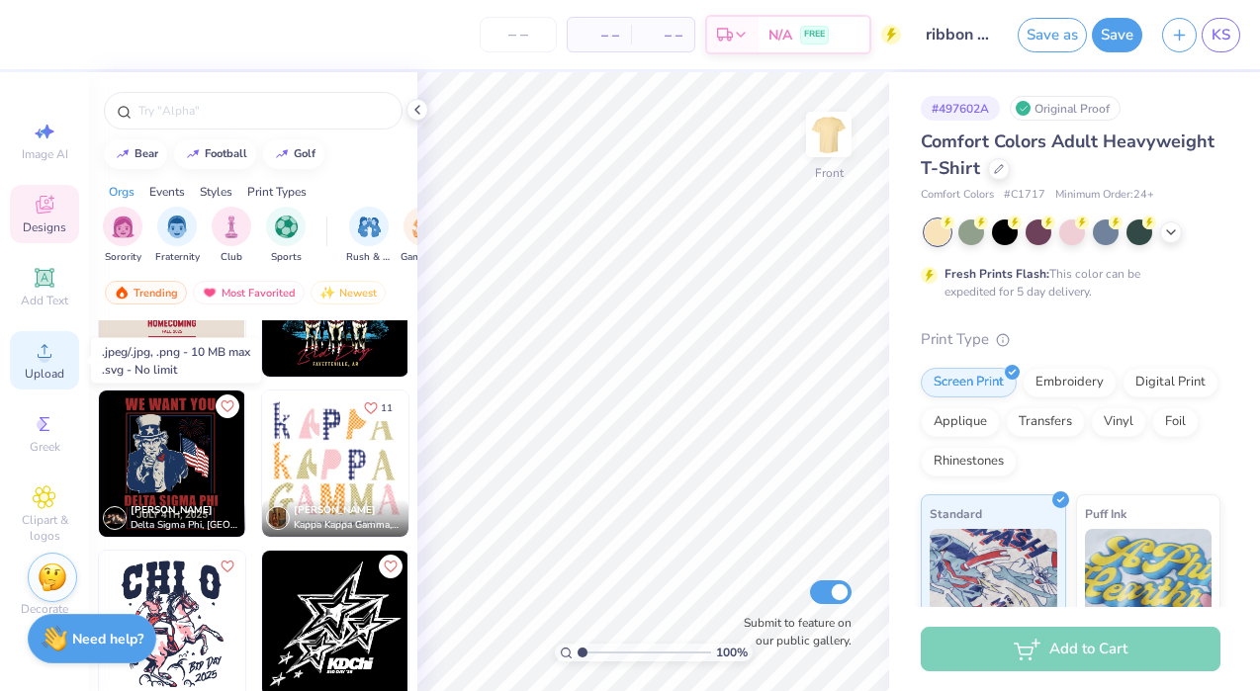
click at [52, 358] on icon at bounding box center [45, 351] width 24 height 24
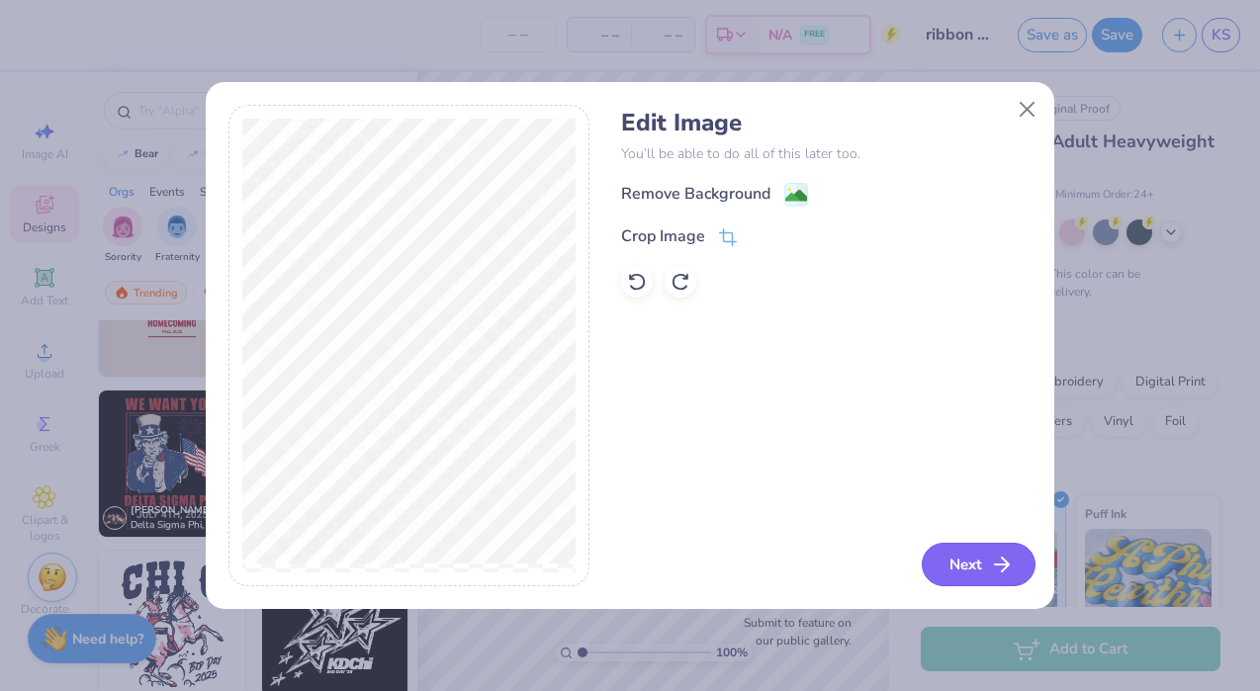
click at [953, 572] on button "Next" at bounding box center [978, 564] width 114 height 43
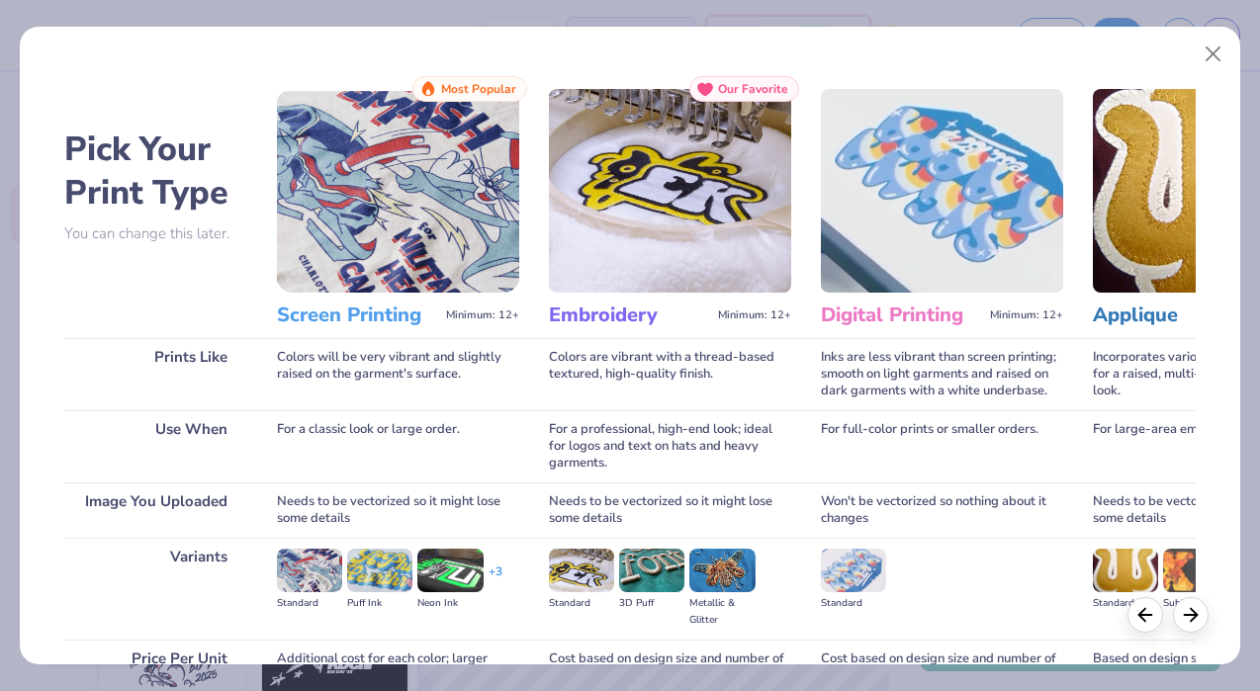
scroll to position [196, 0]
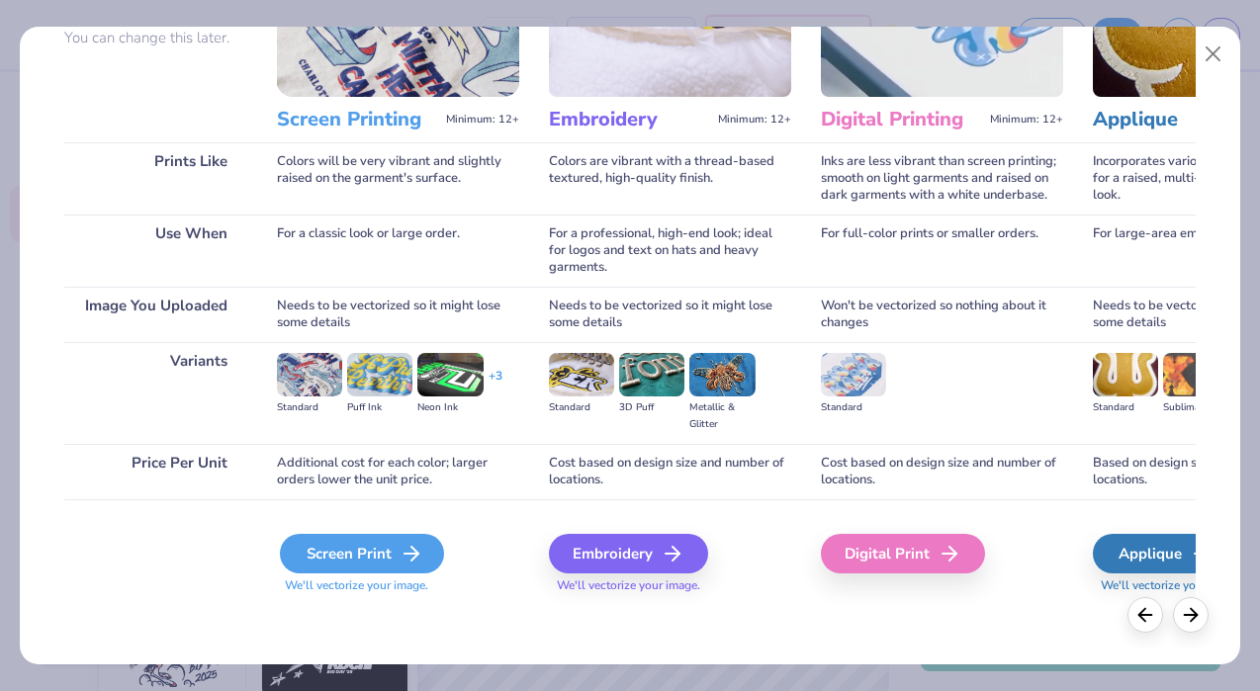
click at [360, 559] on div "Screen Print" at bounding box center [362, 554] width 164 height 40
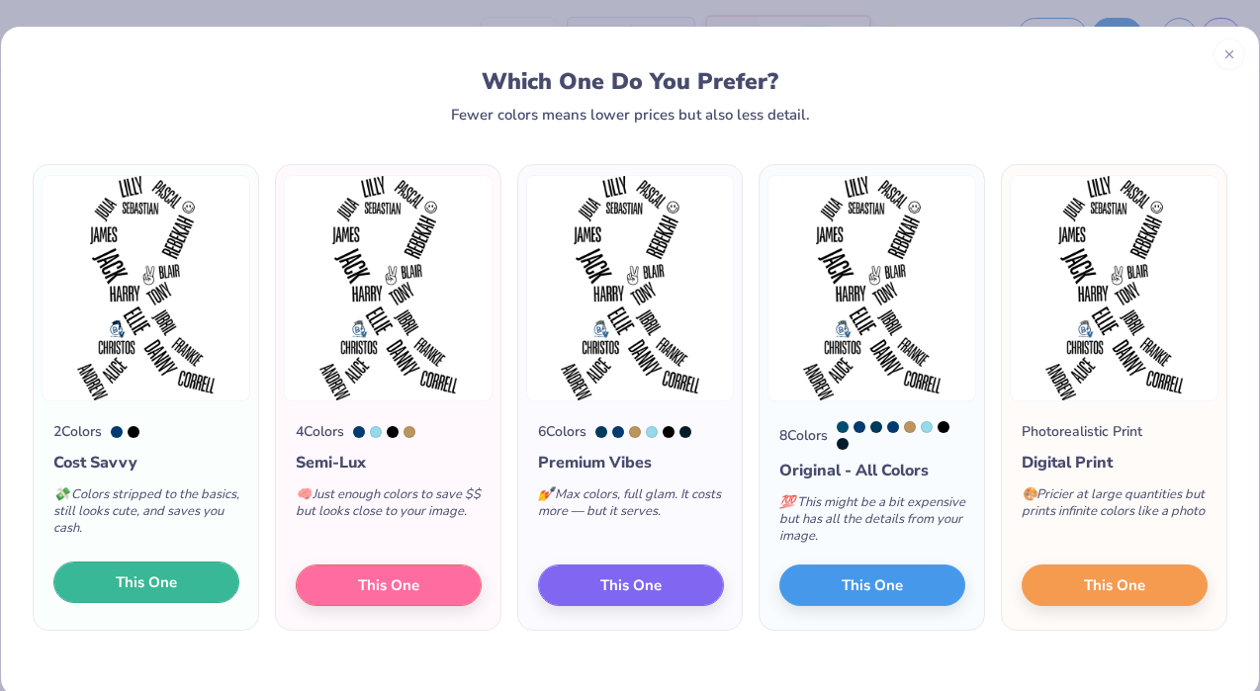
click at [177, 588] on button "This One" at bounding box center [146, 583] width 186 height 42
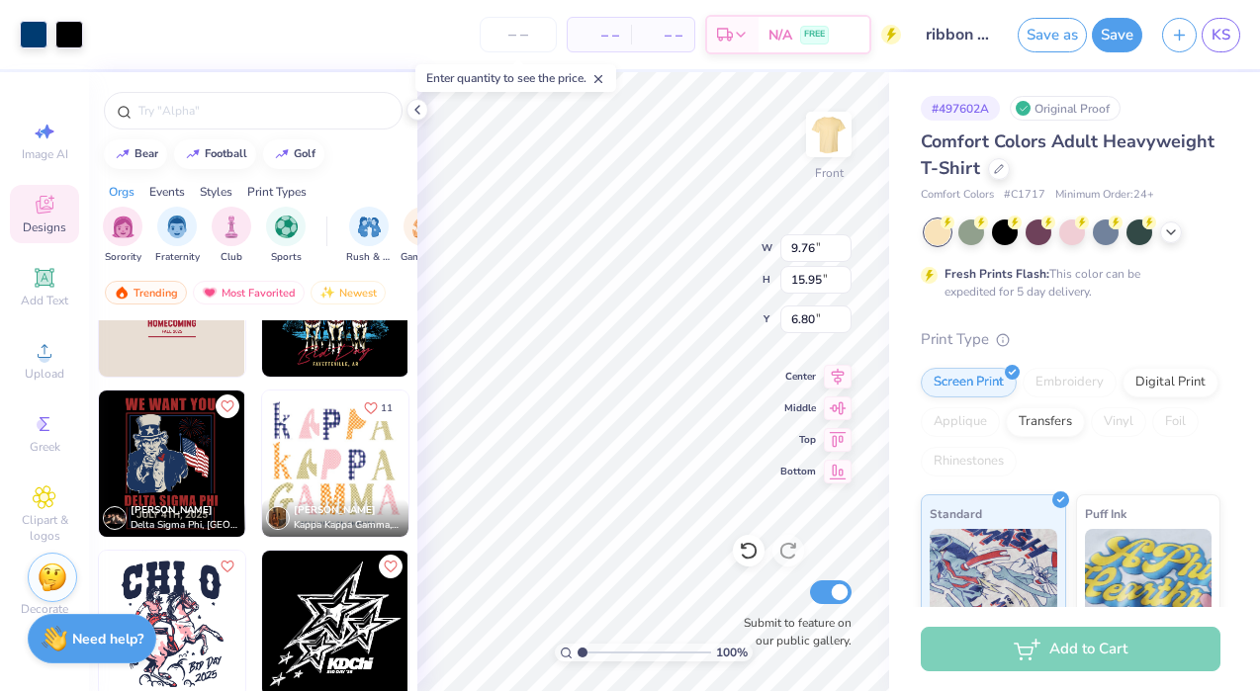
type input "9.76"
type input "15.95"
type input "5.48"
type input "6.69"
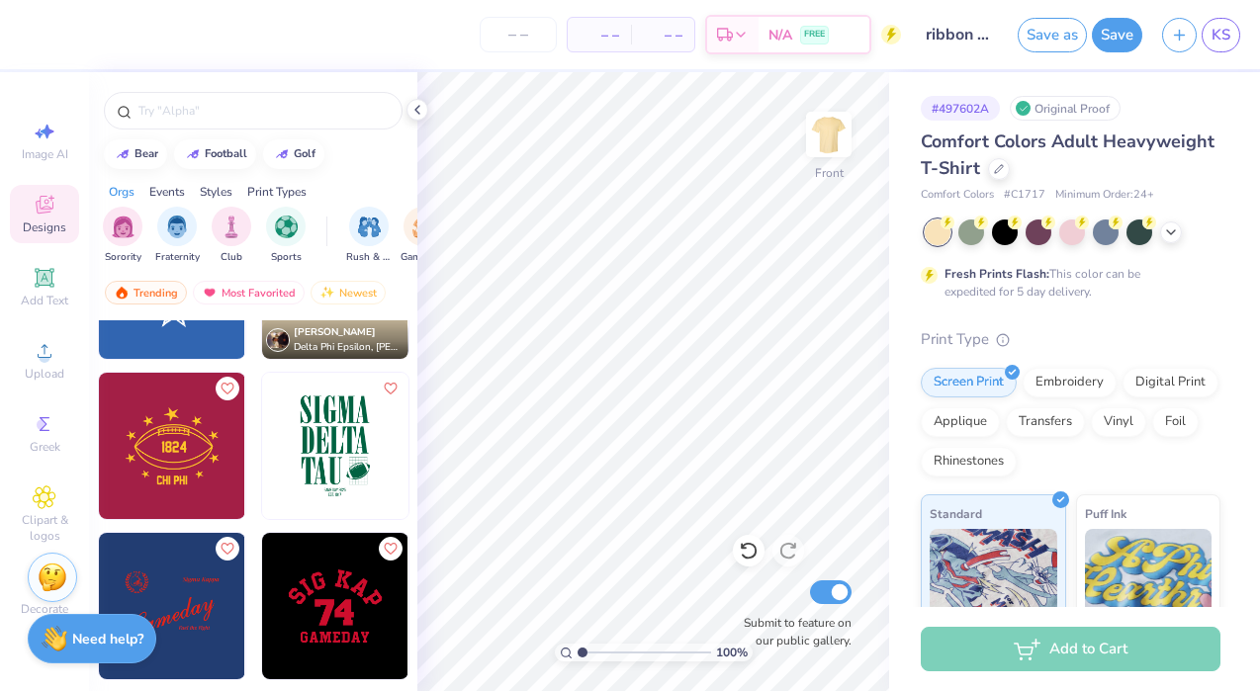
scroll to position [15511, 0]
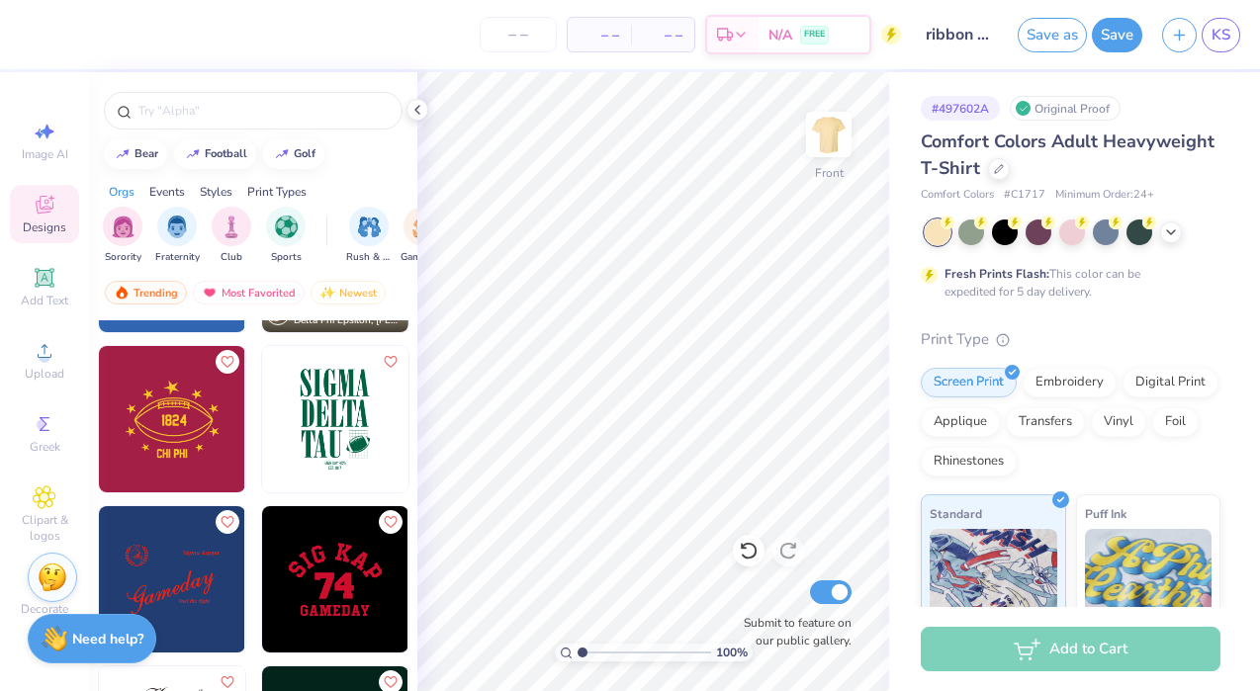
click at [331, 413] on img at bounding box center [335, 419] width 146 height 146
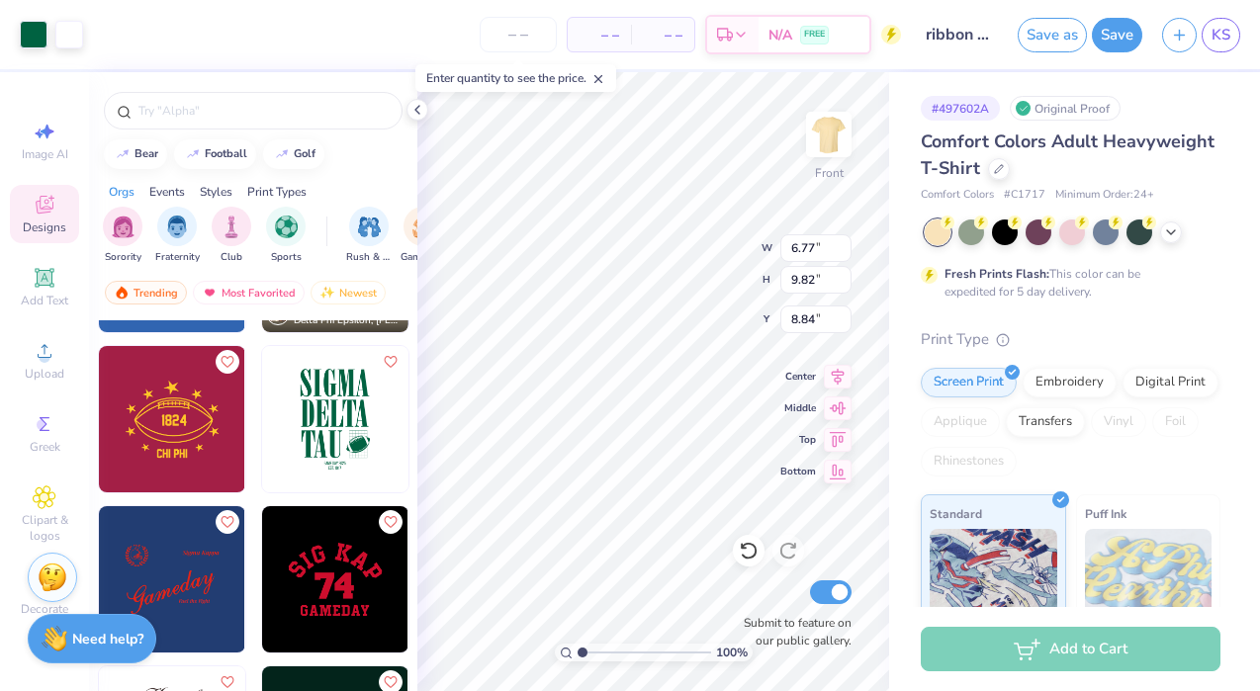
type input "8.84"
type input "9.35"
type input "13.55"
type input "6.97"
click at [750, 553] on div "100 % Front W 9.35 9.35 " H 13.55 13.55 " Y 6.97 6.97 " Center Middle Top Botto…" at bounding box center [653, 381] width 472 height 619
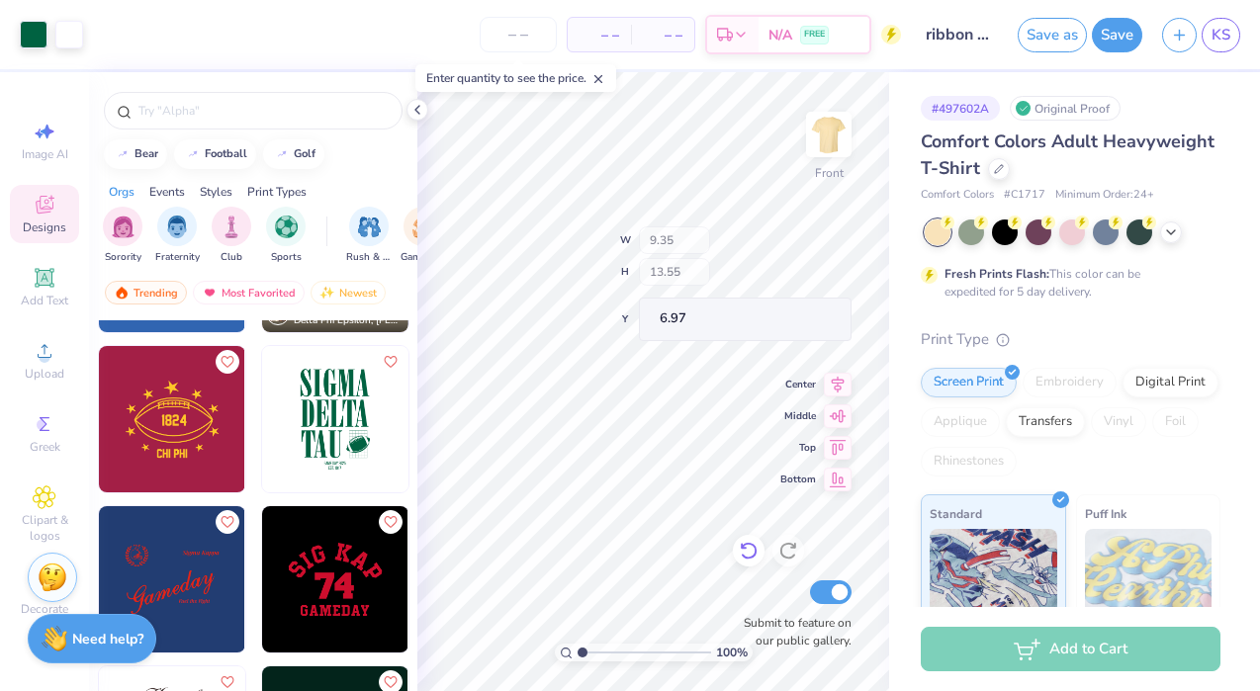
type input "10.45"
type input "15.15"
type input "7.00"
type input "5.62"
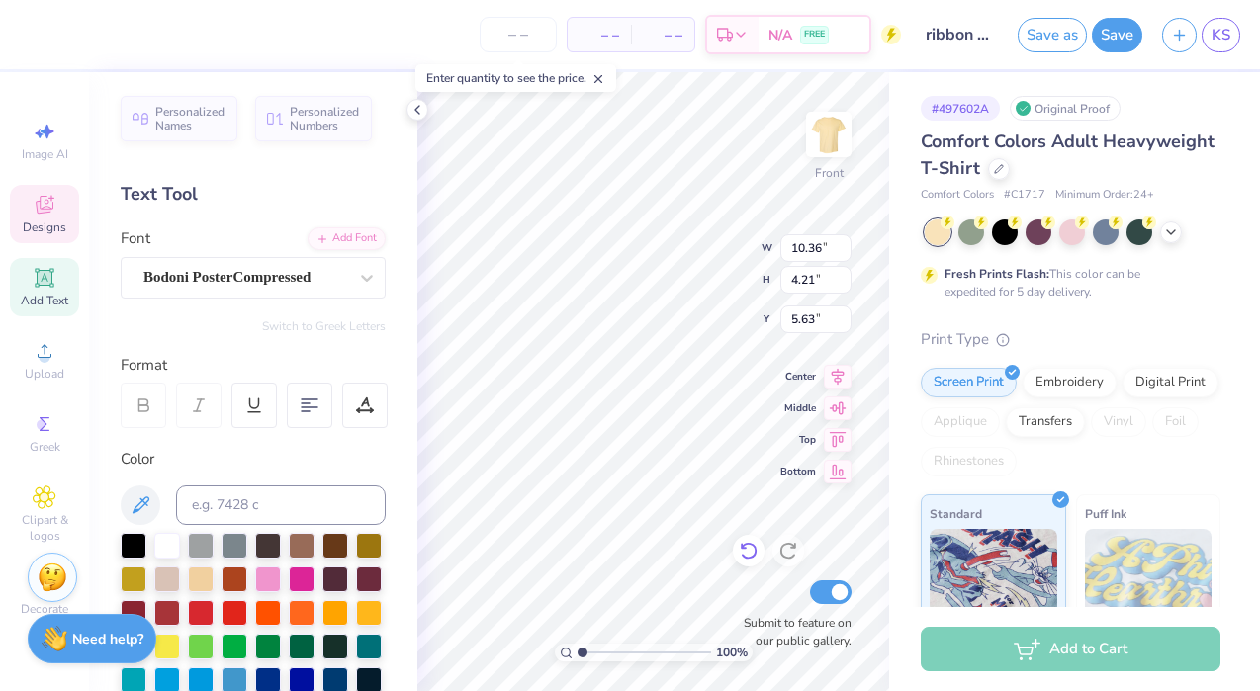
type textarea "LIVE"
type input "10.17"
type input "4.08"
type input "10.27"
type textarea "LIKE"
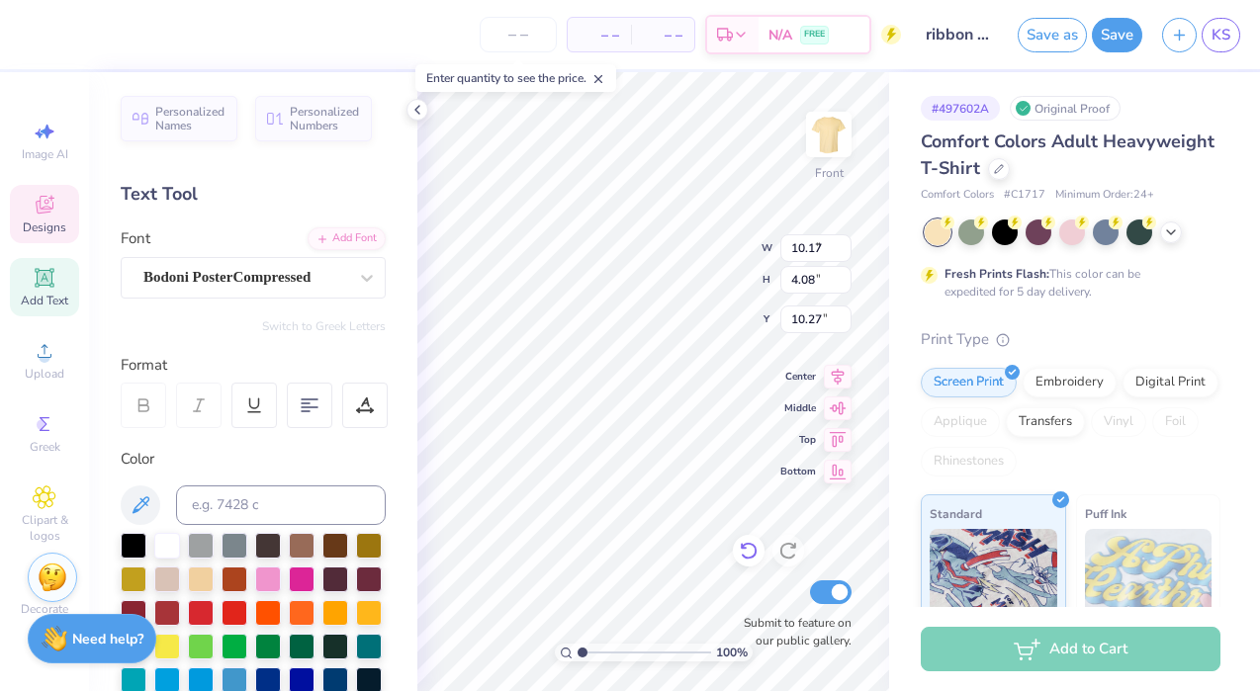
type input "6.11"
type input "4.14"
type input "14.91"
type textarea "AN"
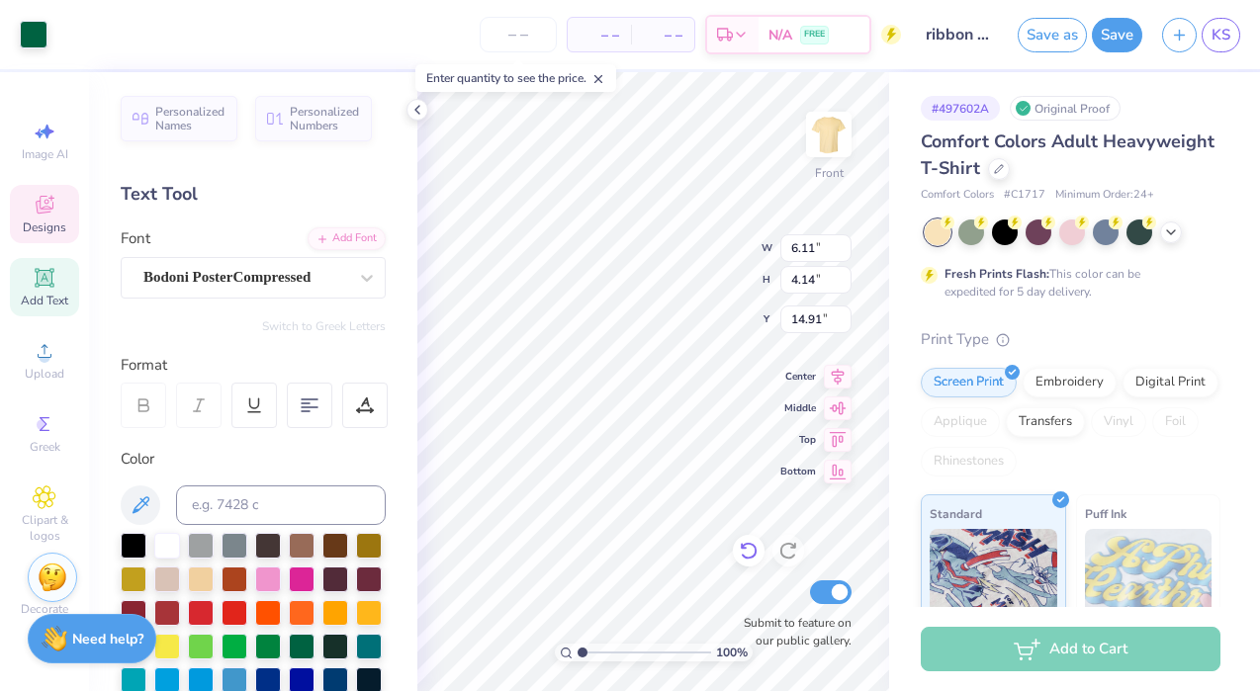
type input "3.53"
type input "2.56"
type input "15.70"
type textarea "[PERSON_NAME]"
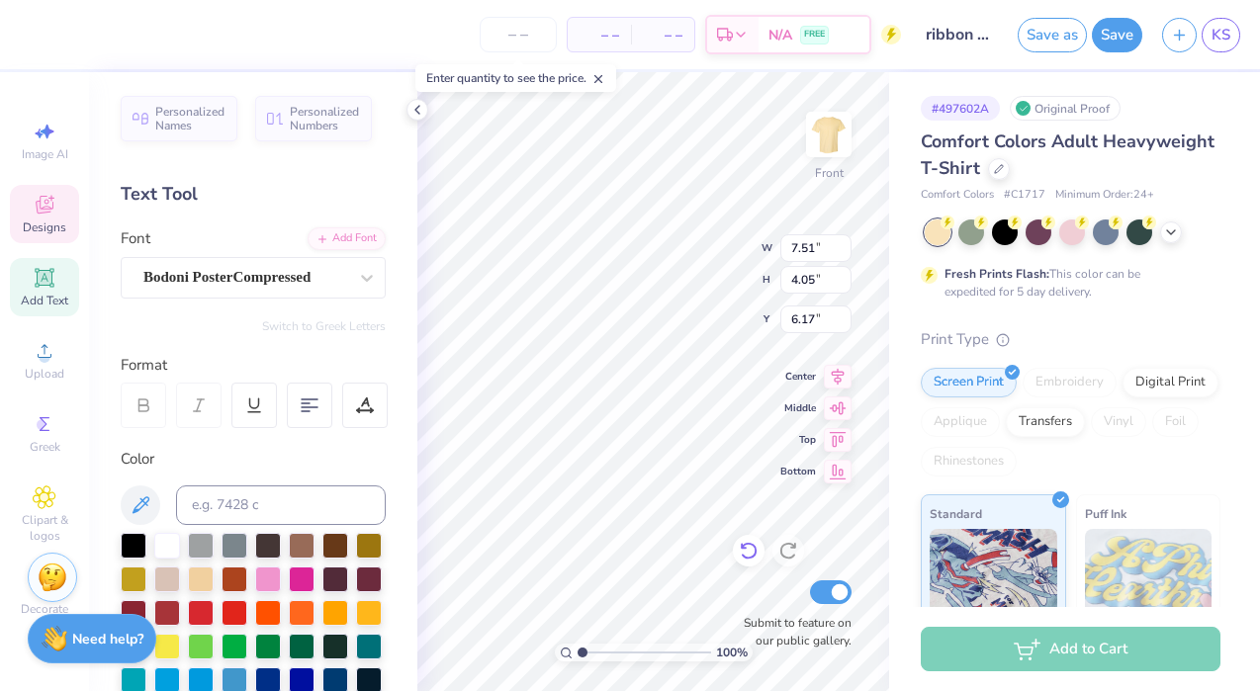
type input "7.51"
type input "6.17"
type input "8.13"
type input "10.75"
type input "14.31"
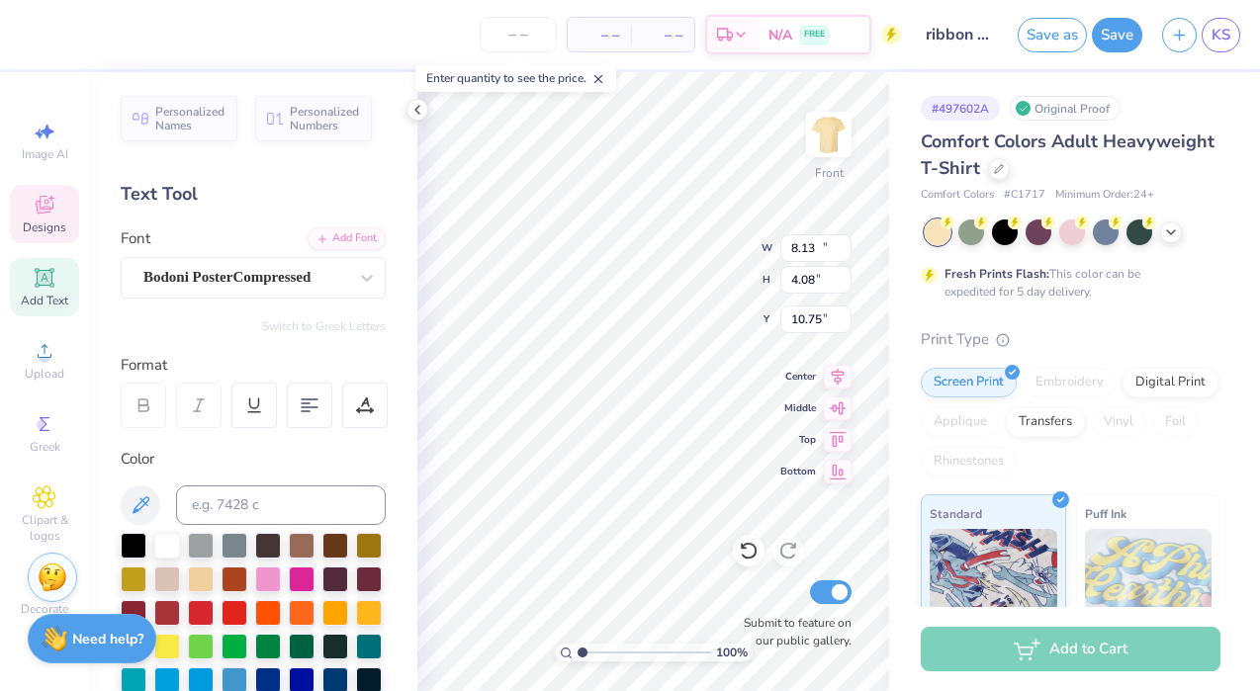
type input "4.08"
type input "15.37"
type input "12.75"
type input "12.99"
type input "6.91"
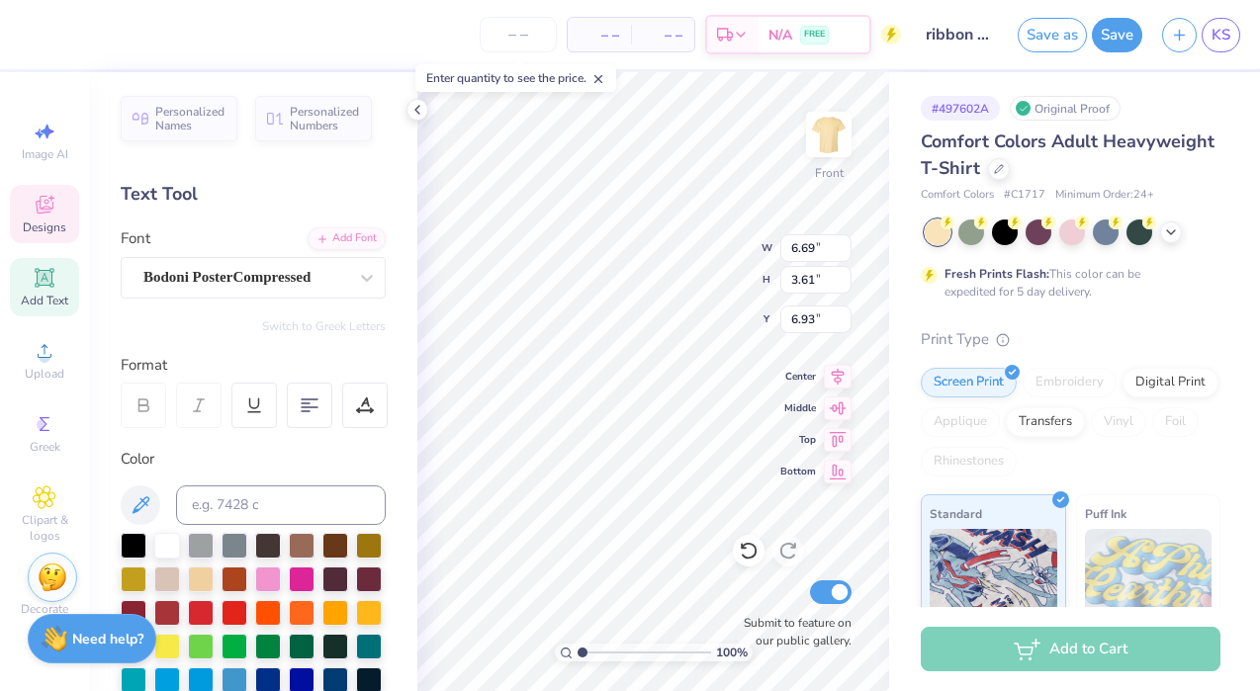
type input "6.93"
type input "7.24"
type input "10.93"
type textarea "E"
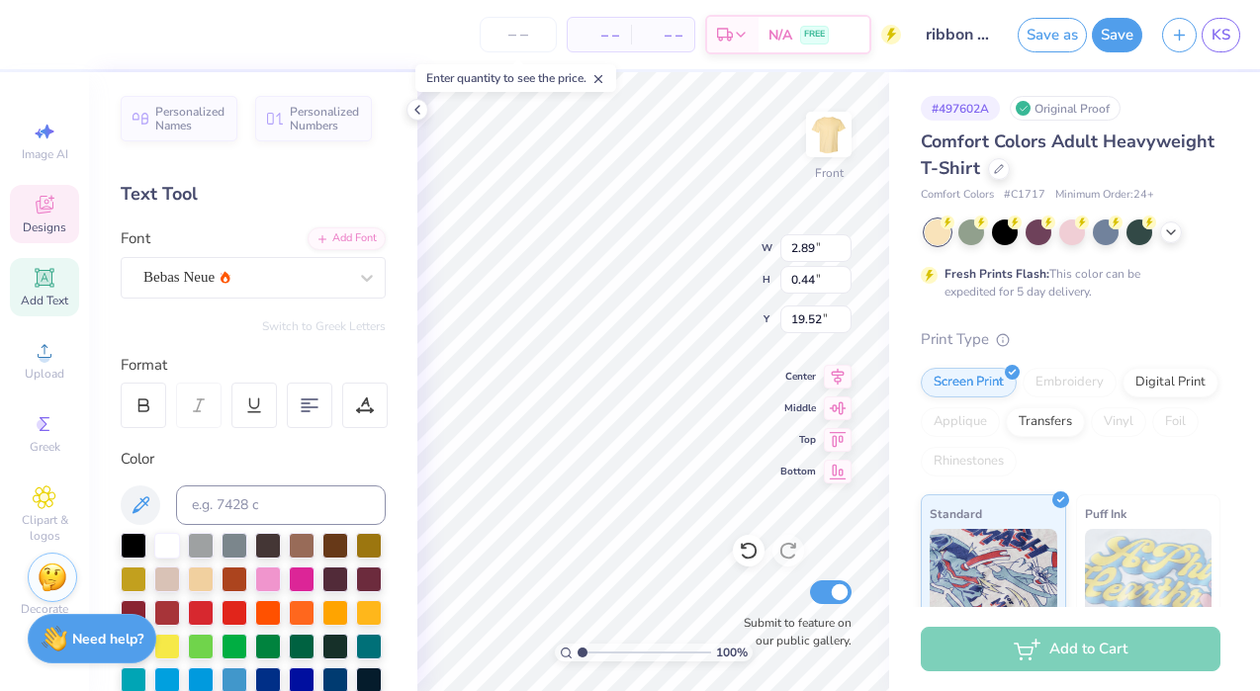
type input "19.52"
type textarea "GAME DNOVAY 2025"
type textarea "NOVAdance 2026"
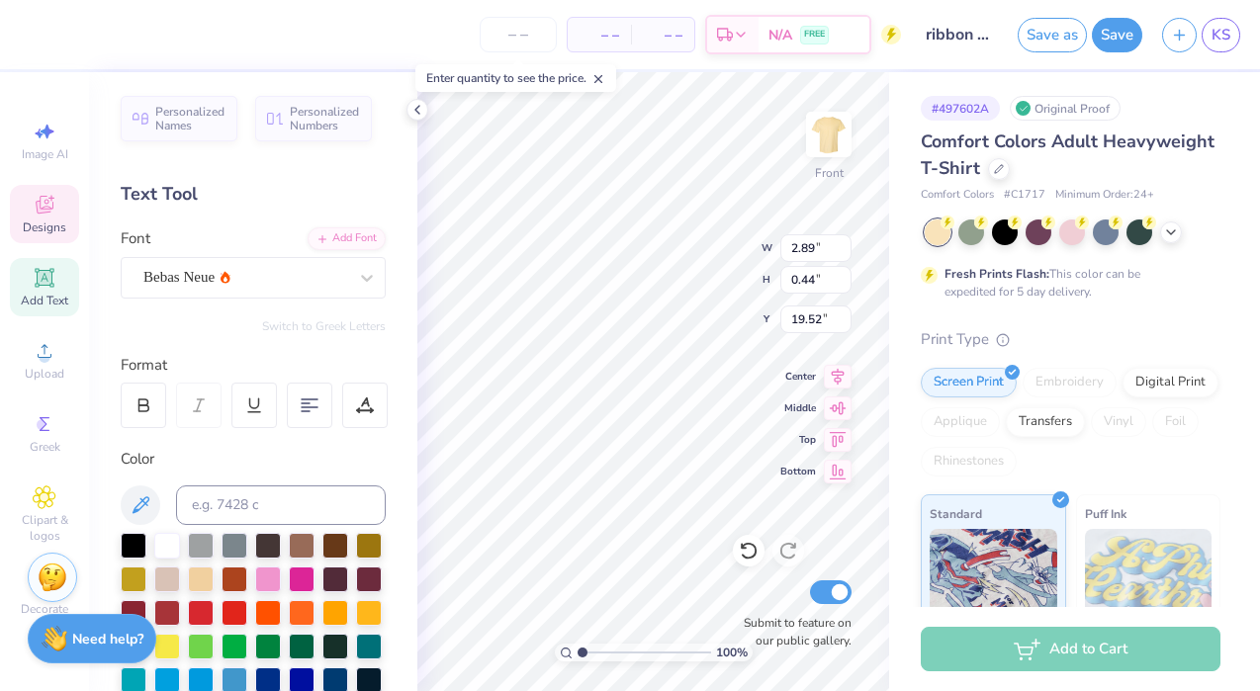
scroll to position [0, 6]
type input "7.24"
type input "0.99"
type input "19.17"
type input "11.86"
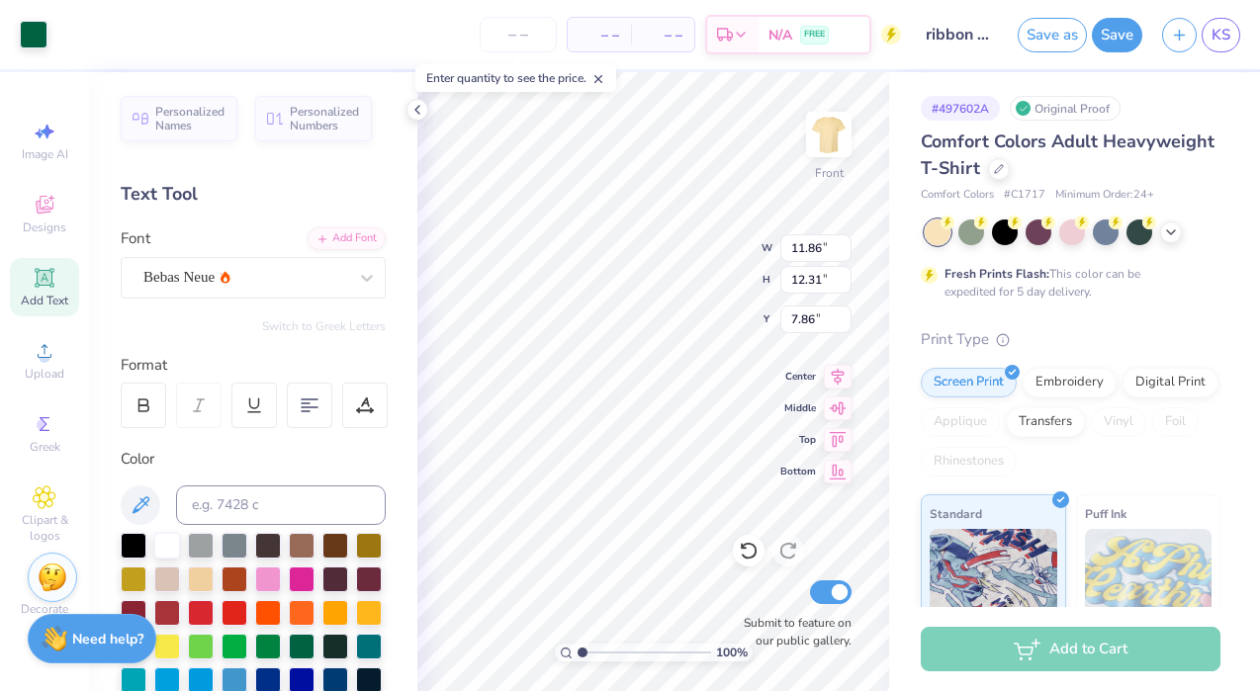
type input "12.31"
click at [666, 239] on div "100 % Front W 11.86 11.86 " H 12.31 12.31 " Y 7.86 7.86 " Center Middle Top Bot…" at bounding box center [653, 381] width 472 height 619
type input "13.75"
type input "12.95"
type input "6.73"
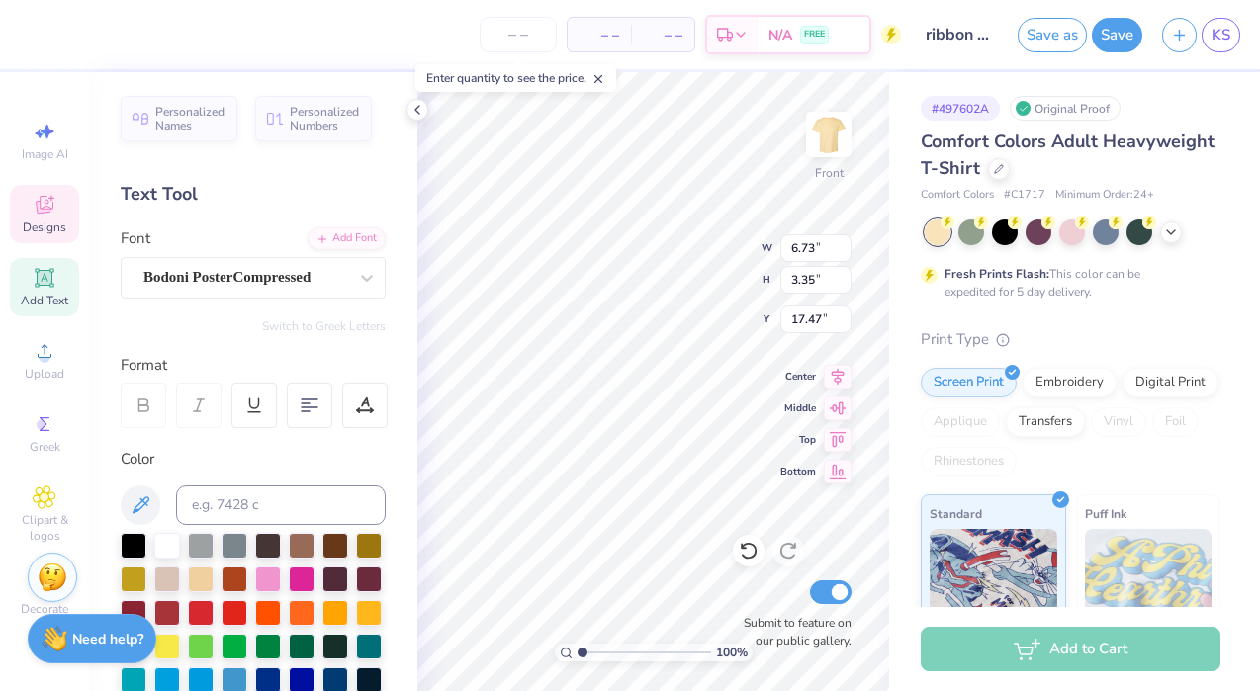
type input "17.05"
type input "6.73"
type input "17.05"
type input "11.86"
type input "3.38"
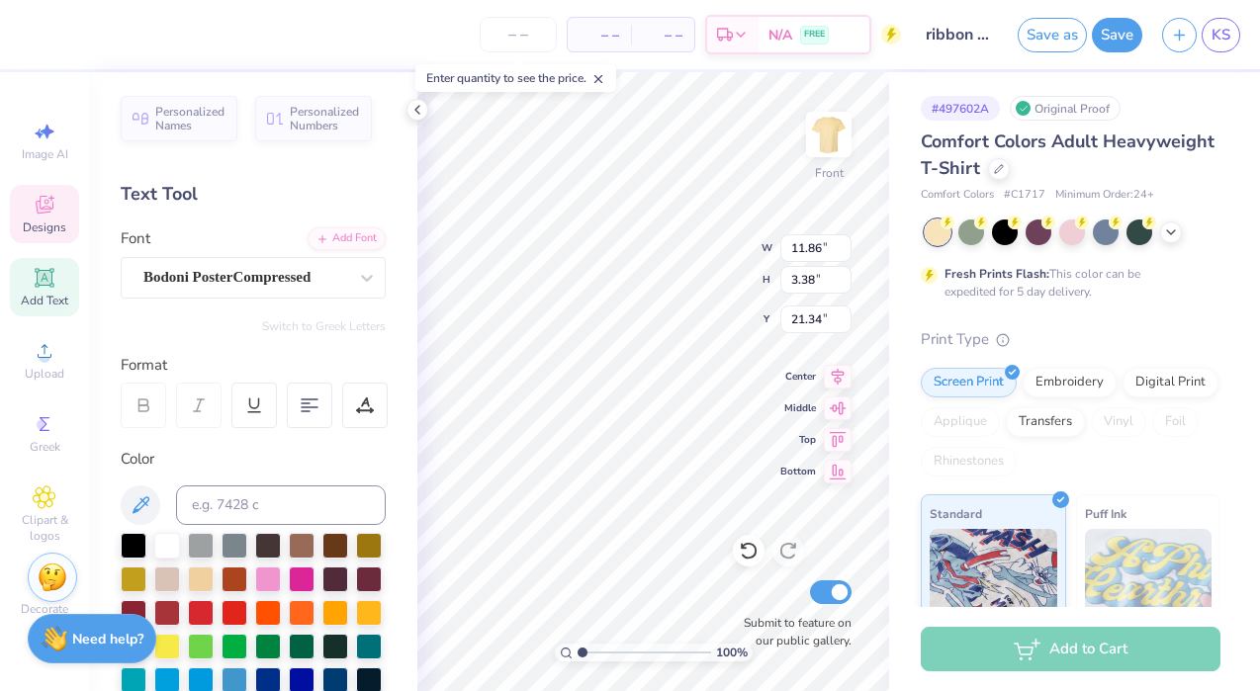
type input "20.48"
type input "6.73"
type input "0.92"
type input "24.48"
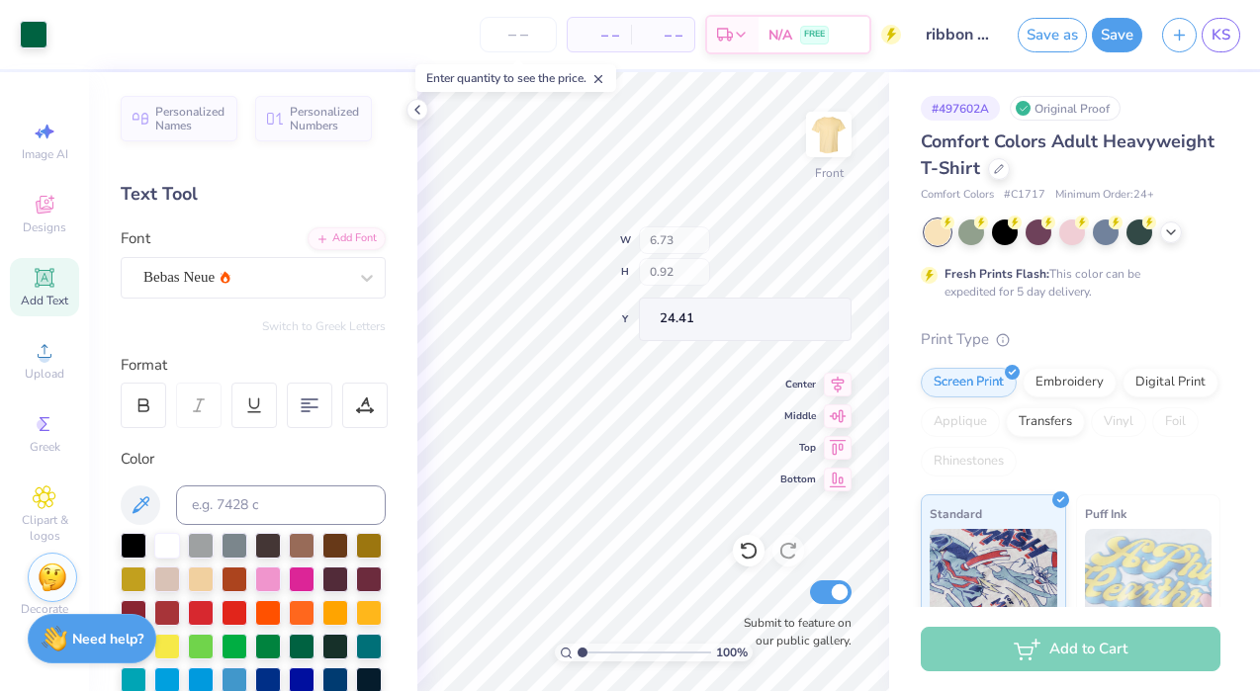
type input "24.41"
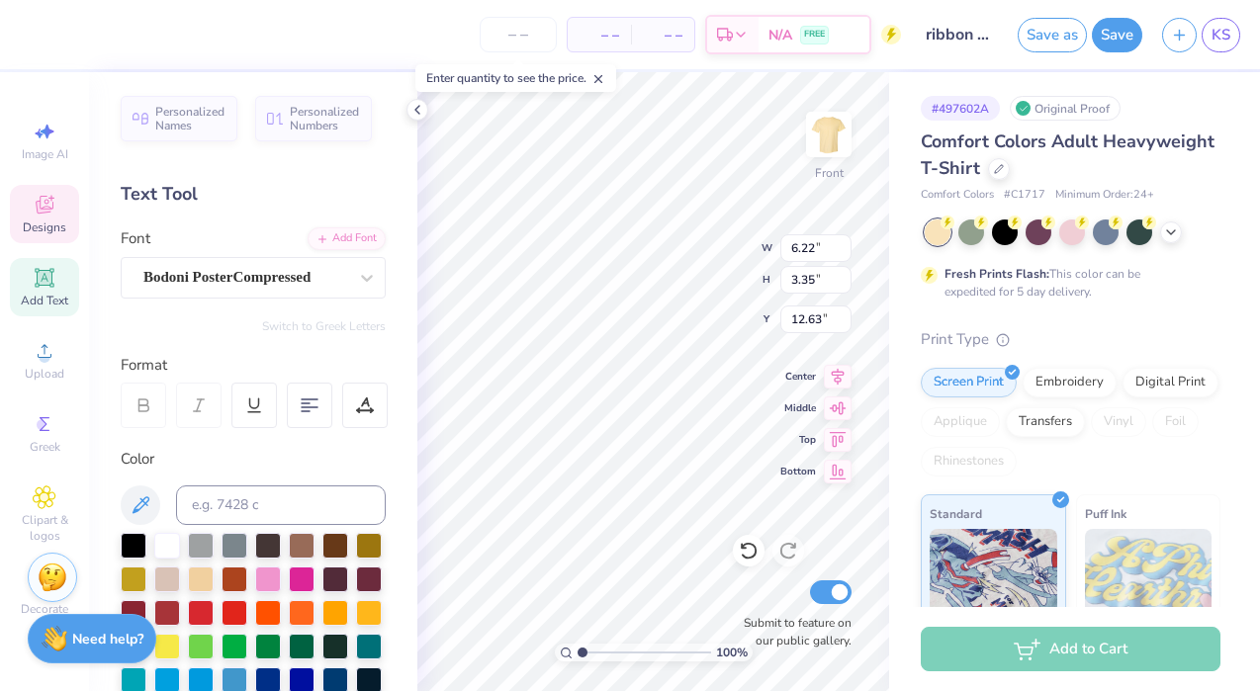
type input "6.73"
type input "16.49"
type input "11.86"
type input "3.38"
type input "20.48"
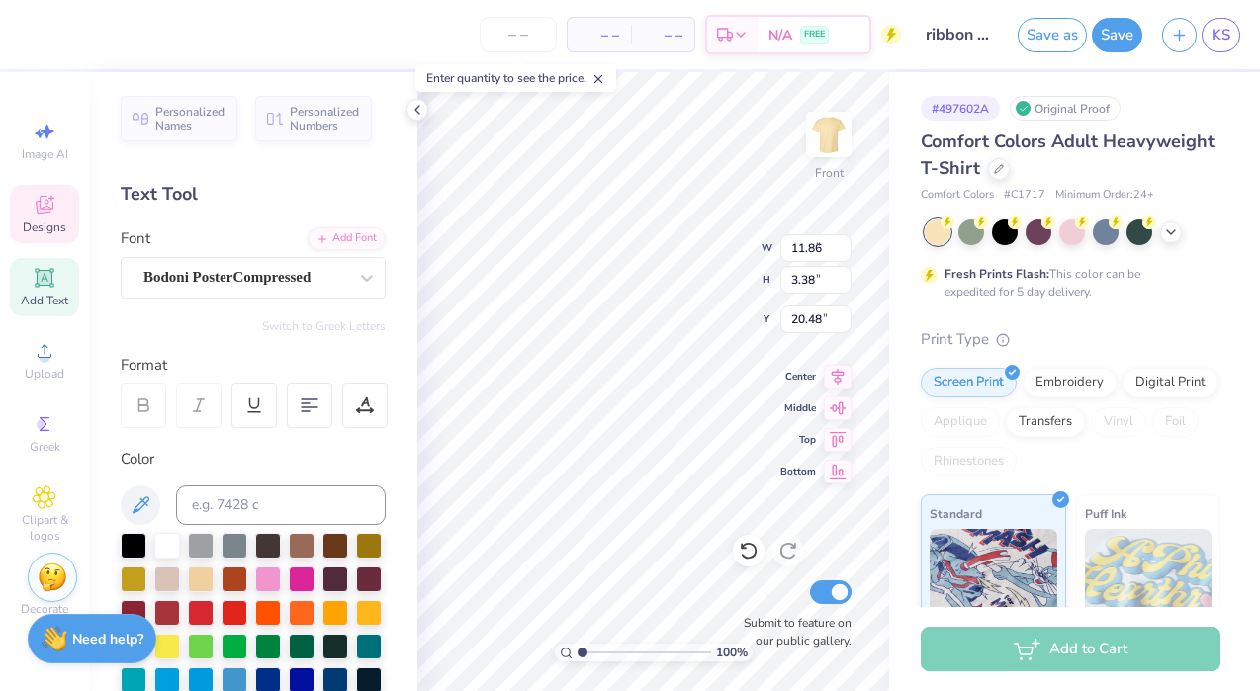
type input "6.73"
type input "3.35"
type input "10.40"
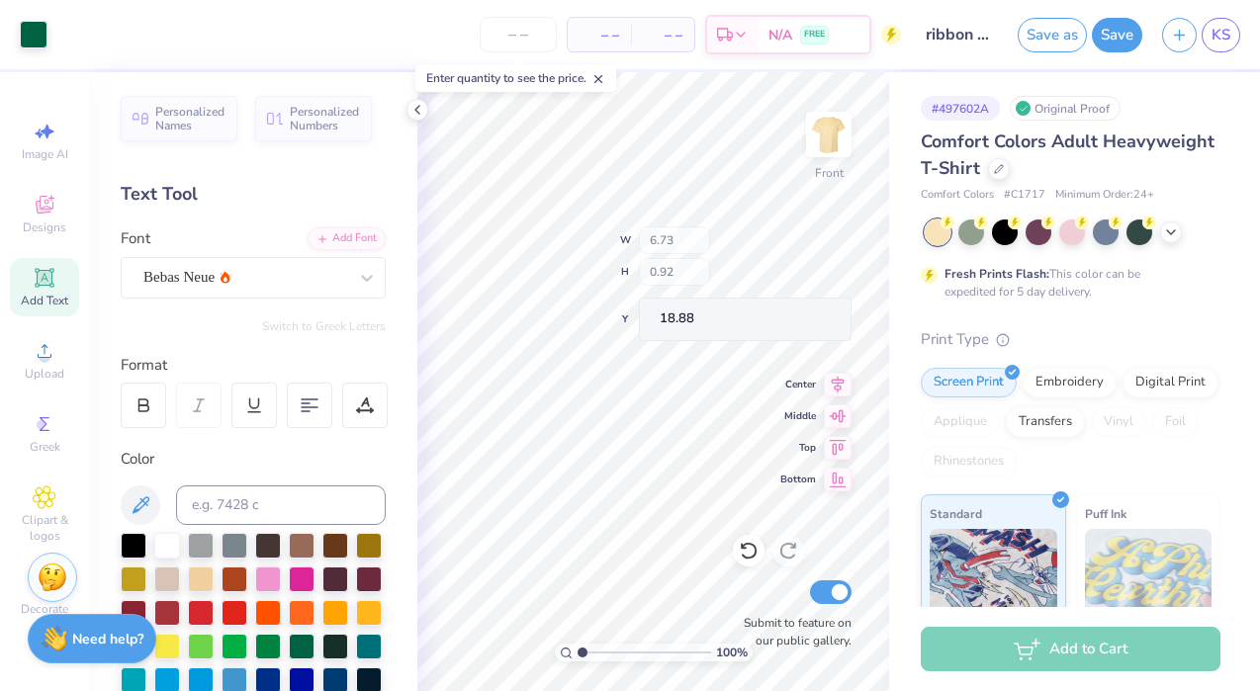
type input "18.88"
click at [22, 31] on div at bounding box center [34, 33] width 28 height 28
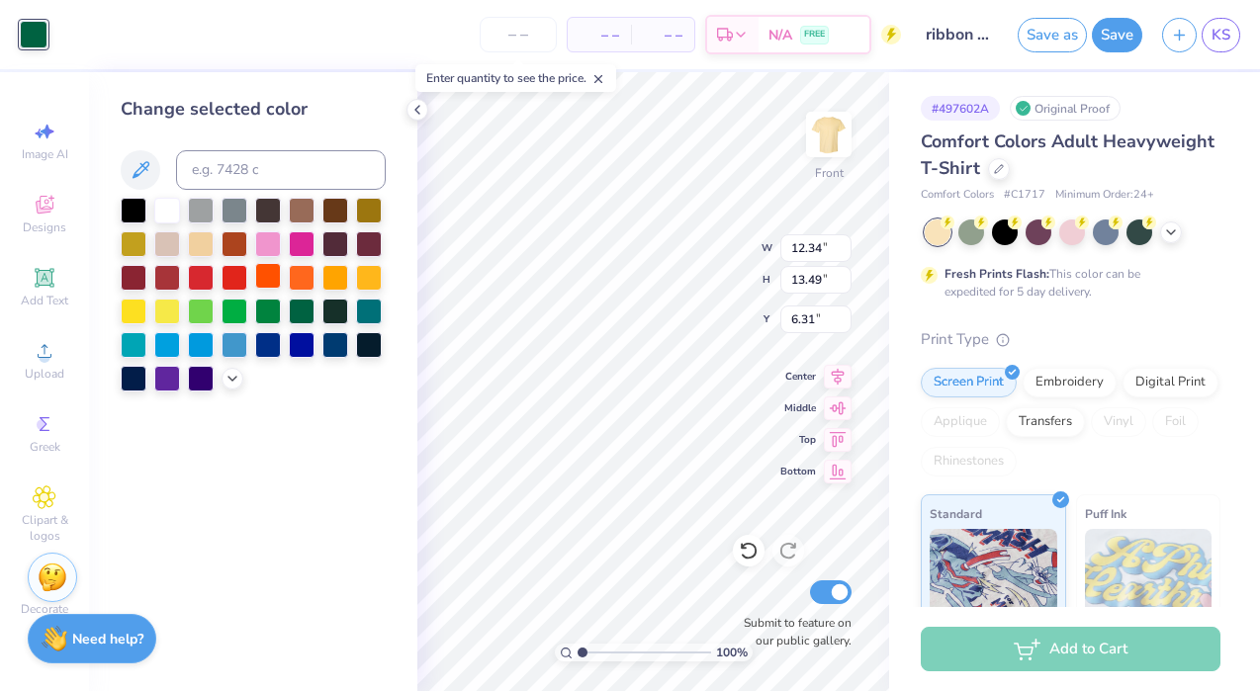
click at [263, 281] on div at bounding box center [268, 276] width 26 height 26
click at [193, 278] on div at bounding box center [201, 276] width 26 height 26
click at [329, 349] on div at bounding box center [335, 343] width 26 height 26
click at [262, 343] on div at bounding box center [268, 343] width 26 height 26
click at [338, 347] on div at bounding box center [335, 343] width 26 height 26
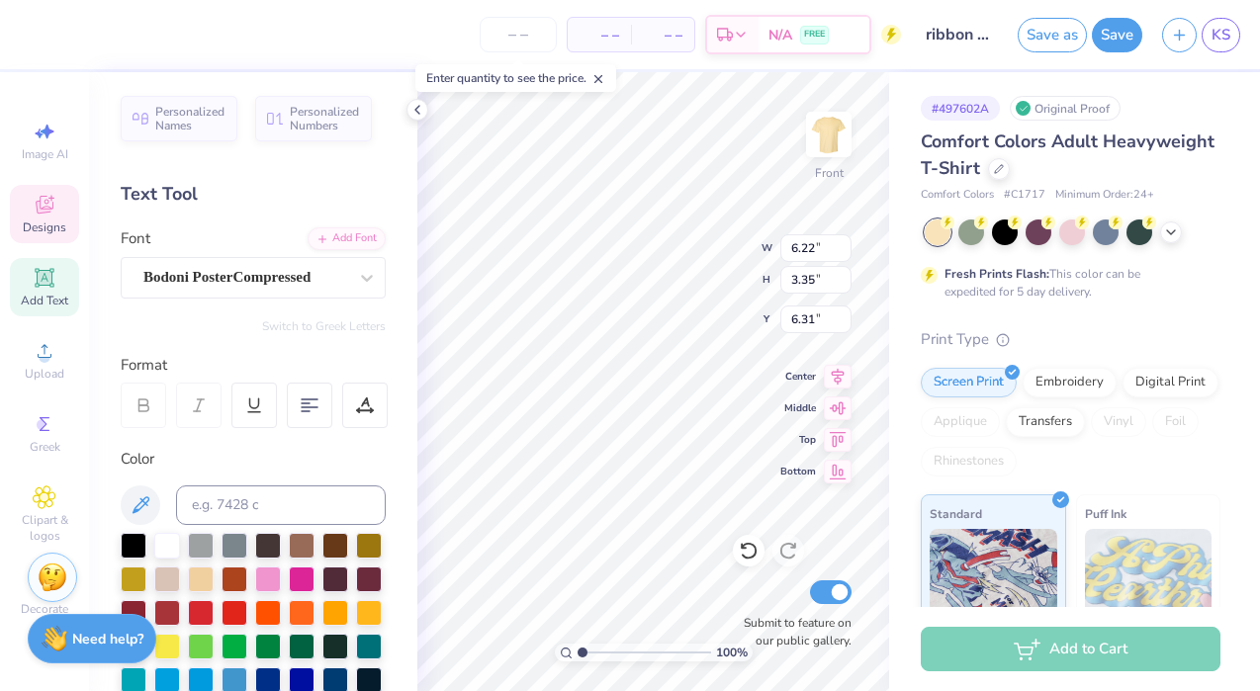
type input "6.22"
type input "6.27"
type input "14.74"
type input "6.22"
type input "3.35"
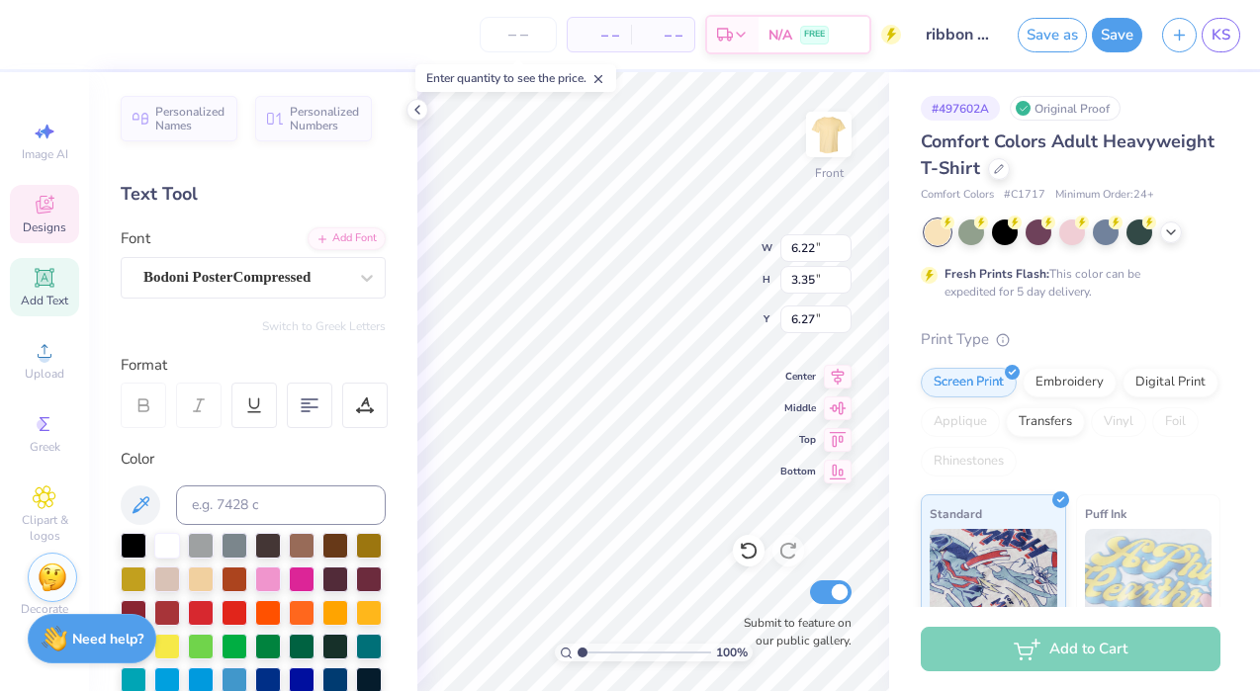
type input "6.24"
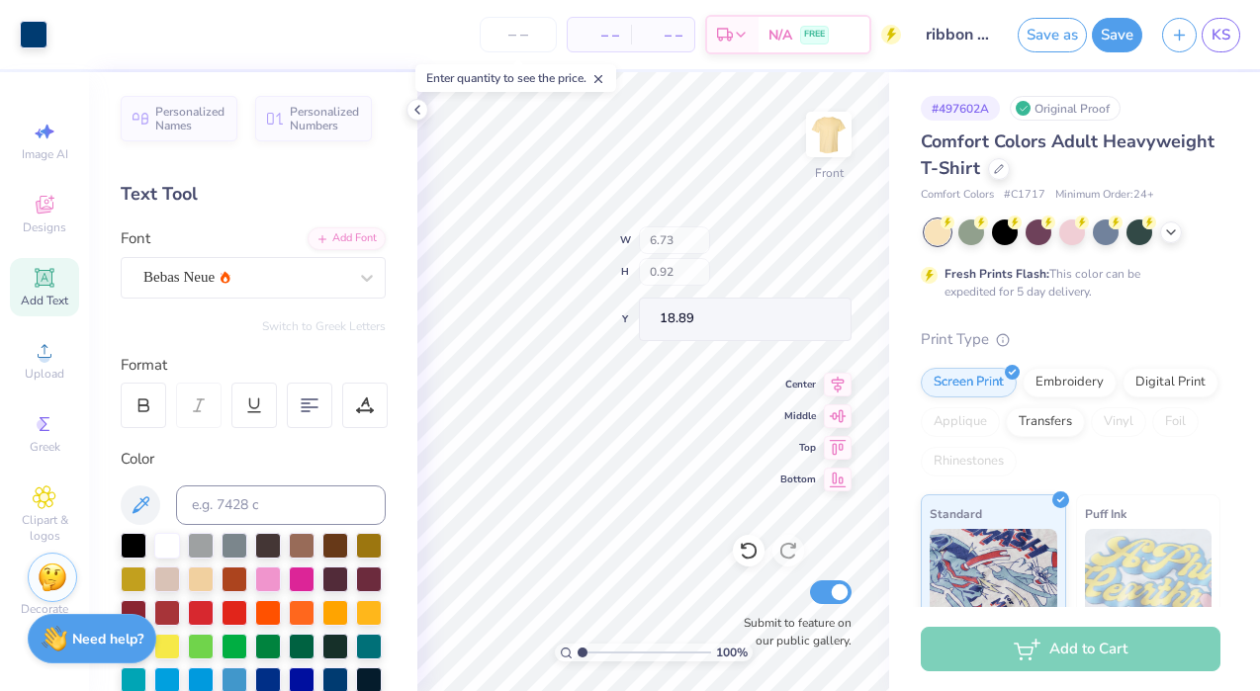
type input "18.88"
type input "14.65"
type input "10.70"
type input "12.24"
click at [691, 228] on div "100 % Front W 10.70 10.70 " H 12.24 12.24 " Y 7.56 7.56 " Center Middle Top Bot…" at bounding box center [653, 381] width 472 height 619
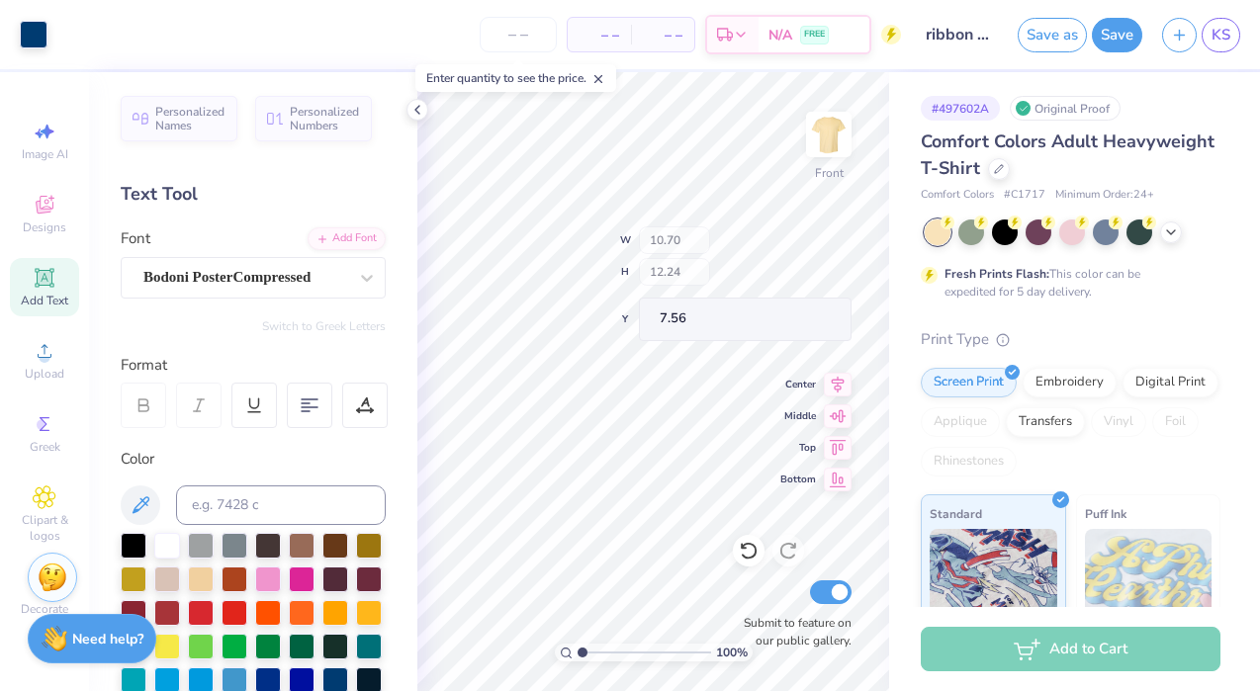
type input "13.75"
click at [758, 648] on div "100 % Front Submit to feature on our public gallery." at bounding box center [653, 381] width 472 height 619
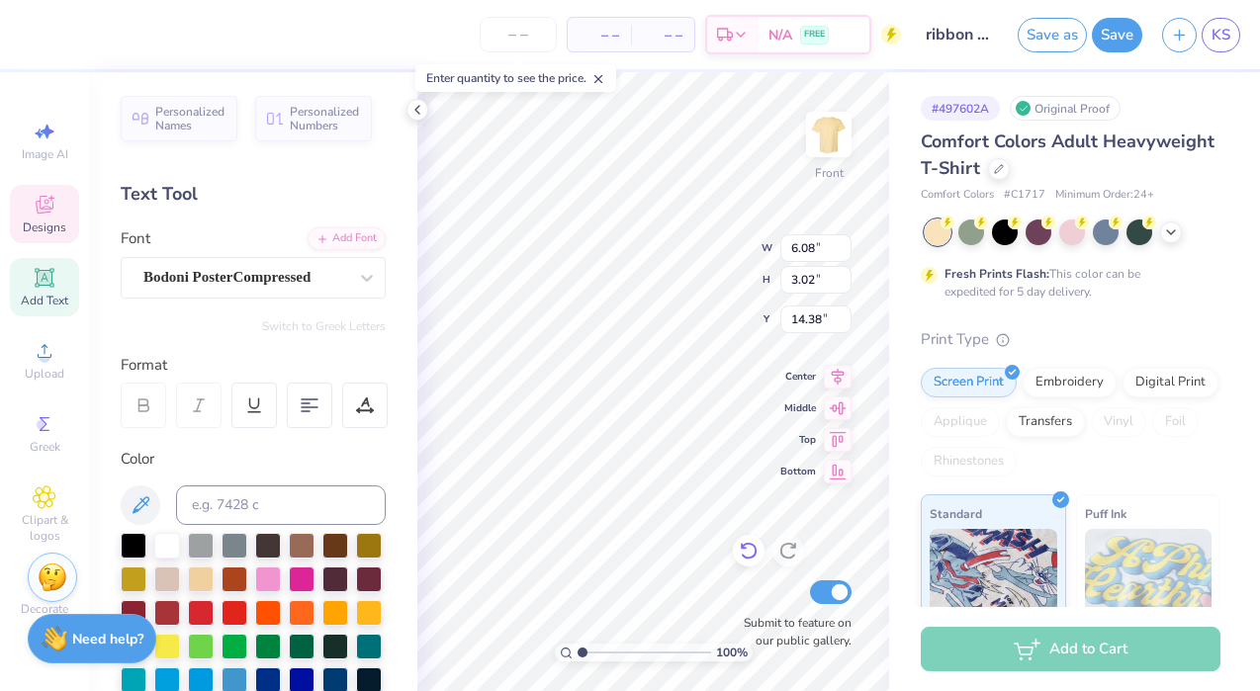
click at [745, 551] on icon at bounding box center [749, 551] width 20 height 20
type input "17.50"
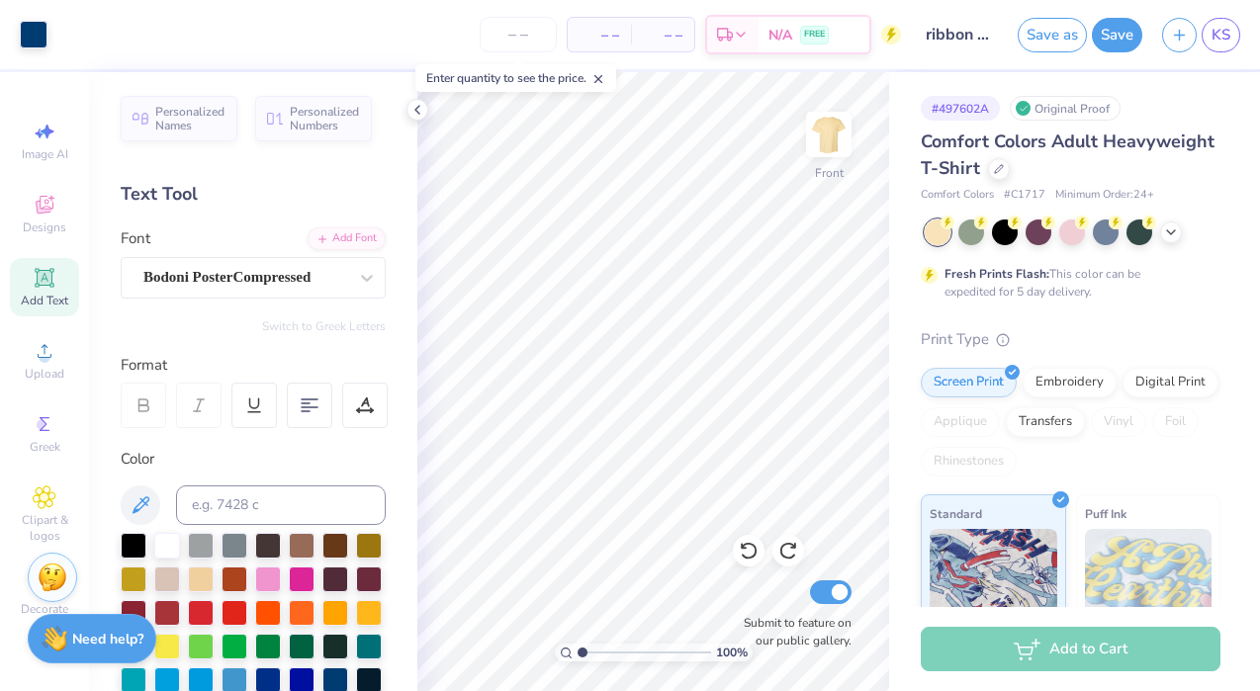
click at [753, 633] on div "100 % Front Submit to feature on our public gallery." at bounding box center [653, 381] width 472 height 619
type input "4.29"
type input "4.26"
type input "4.20"
type input "4.71"
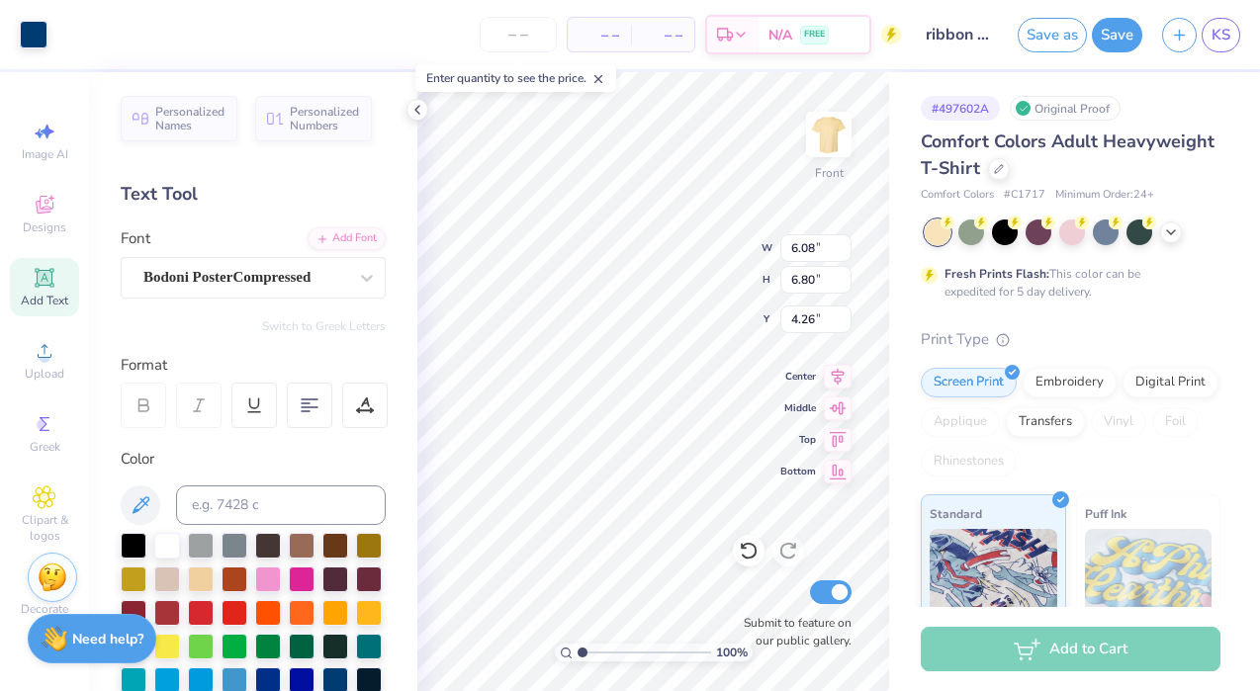
type input "6.36"
type input "4.20"
type input "8.97"
type input "3.88"
type input "9.22"
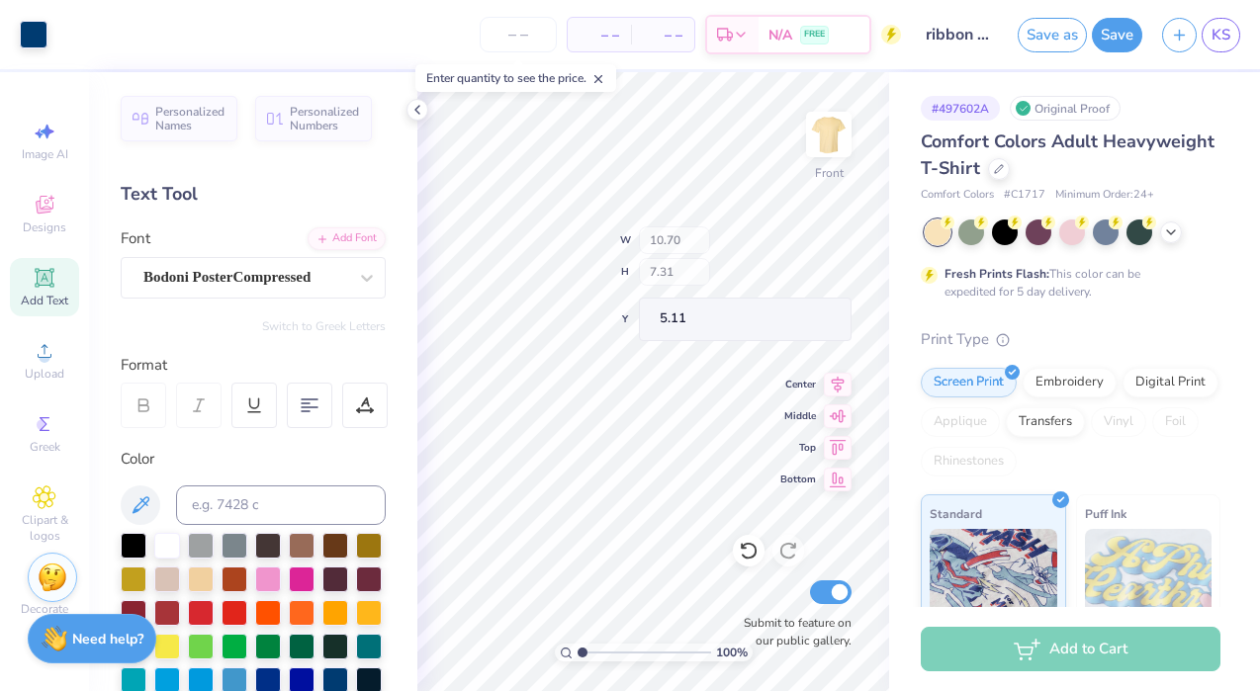
type input "5.11"
type input "6.44"
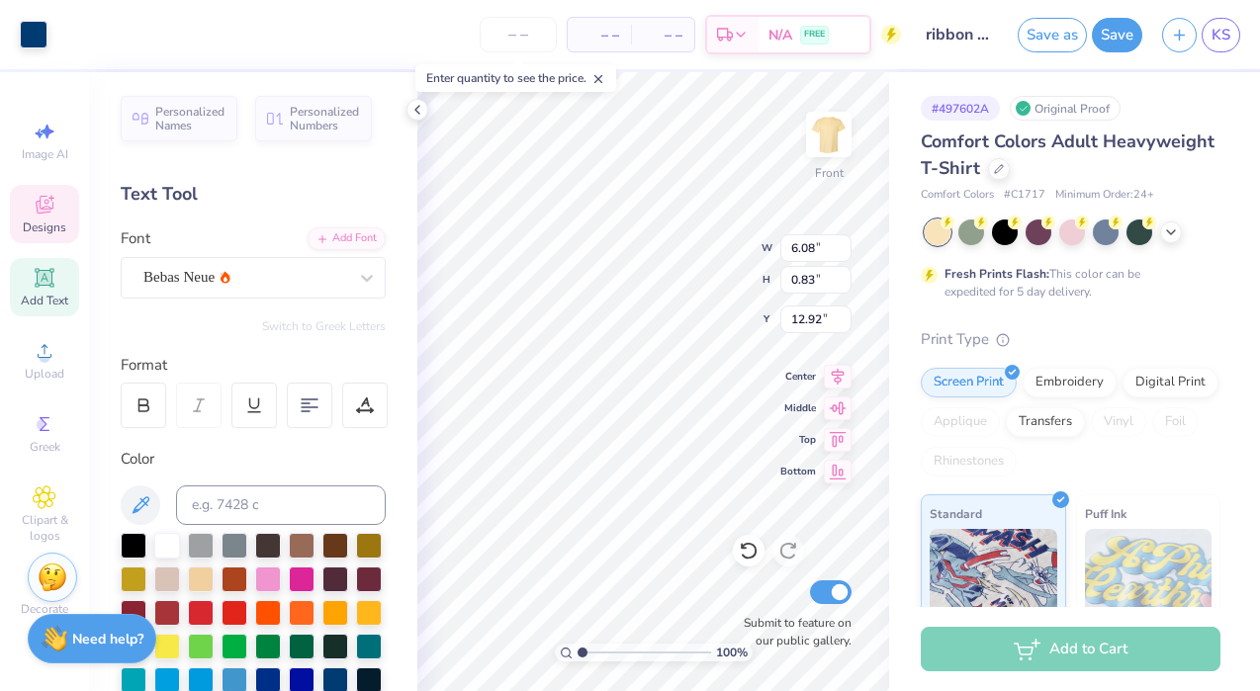
type input "6.08"
type input "0.83"
type input "12.92"
click at [295, 270] on div "Bebas Neue" at bounding box center [245, 277] width 208 height 31
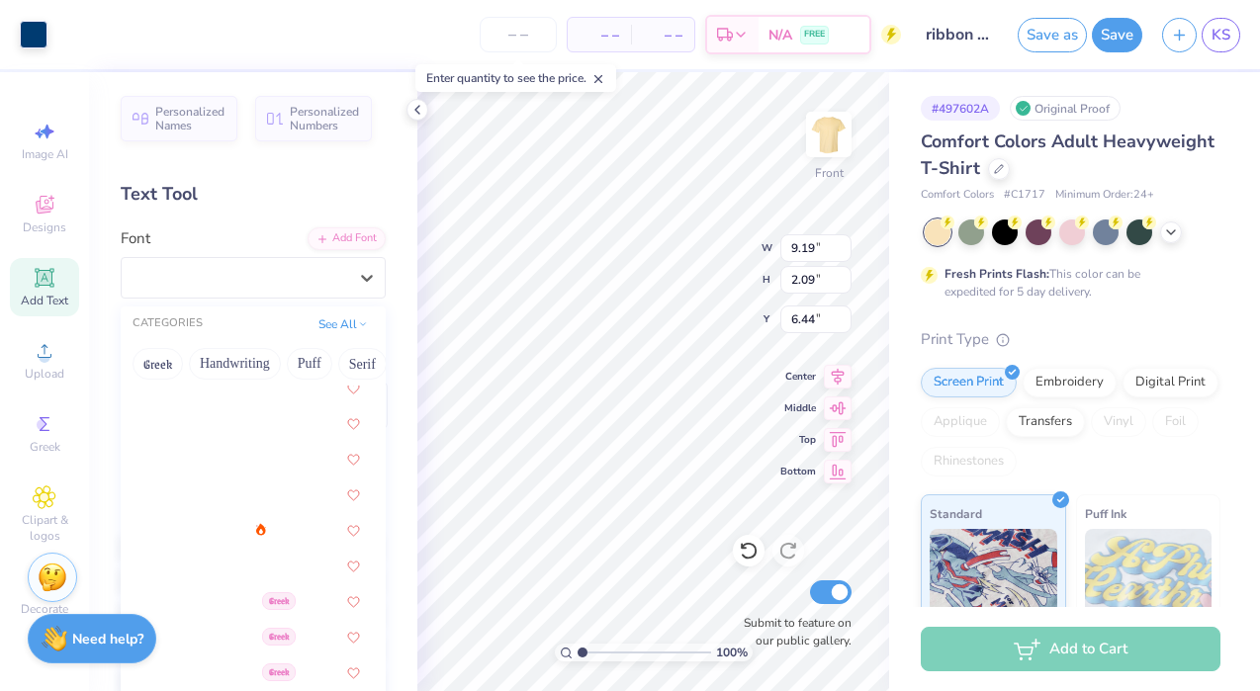
scroll to position [378, 0]
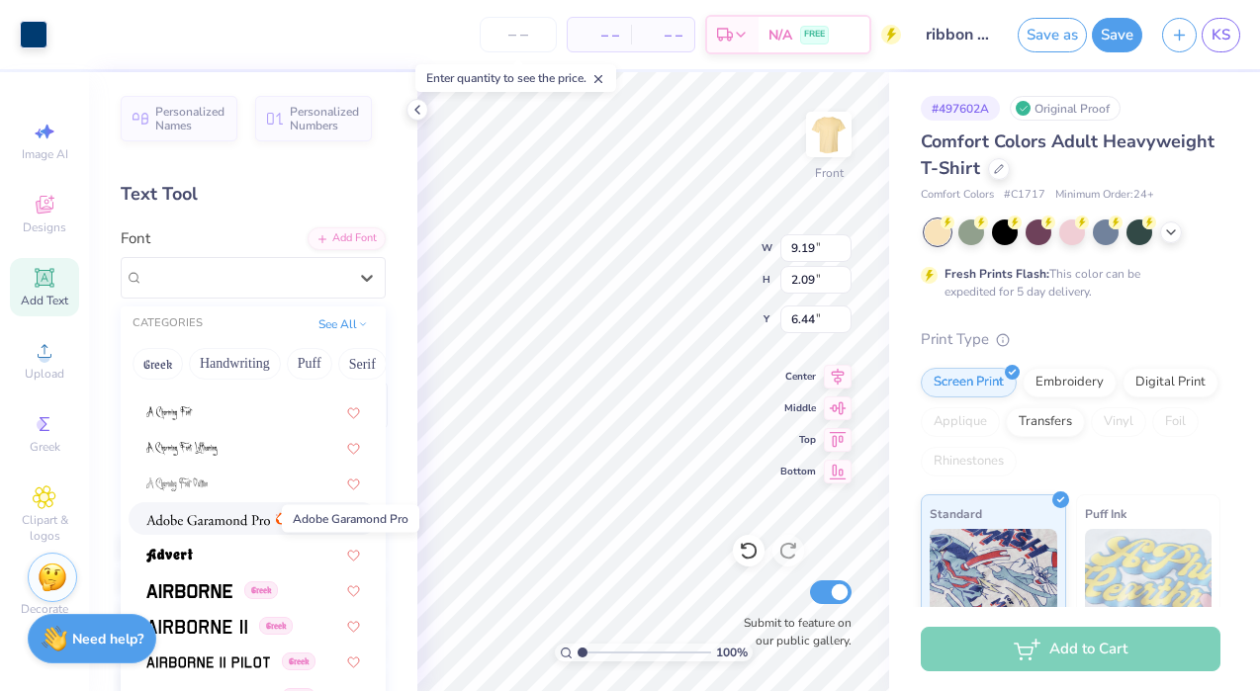
click at [229, 522] on img at bounding box center [208, 520] width 124 height 14
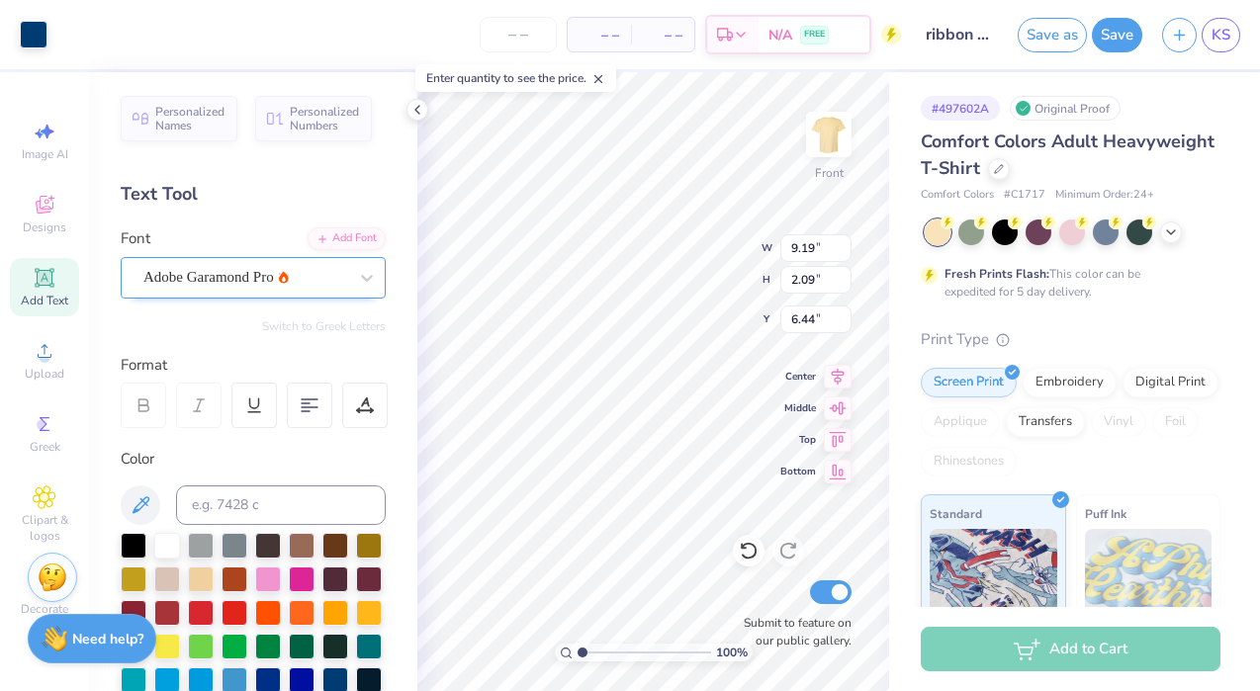
click at [311, 273] on div "Adobe Garamond Pro" at bounding box center [245, 277] width 208 height 31
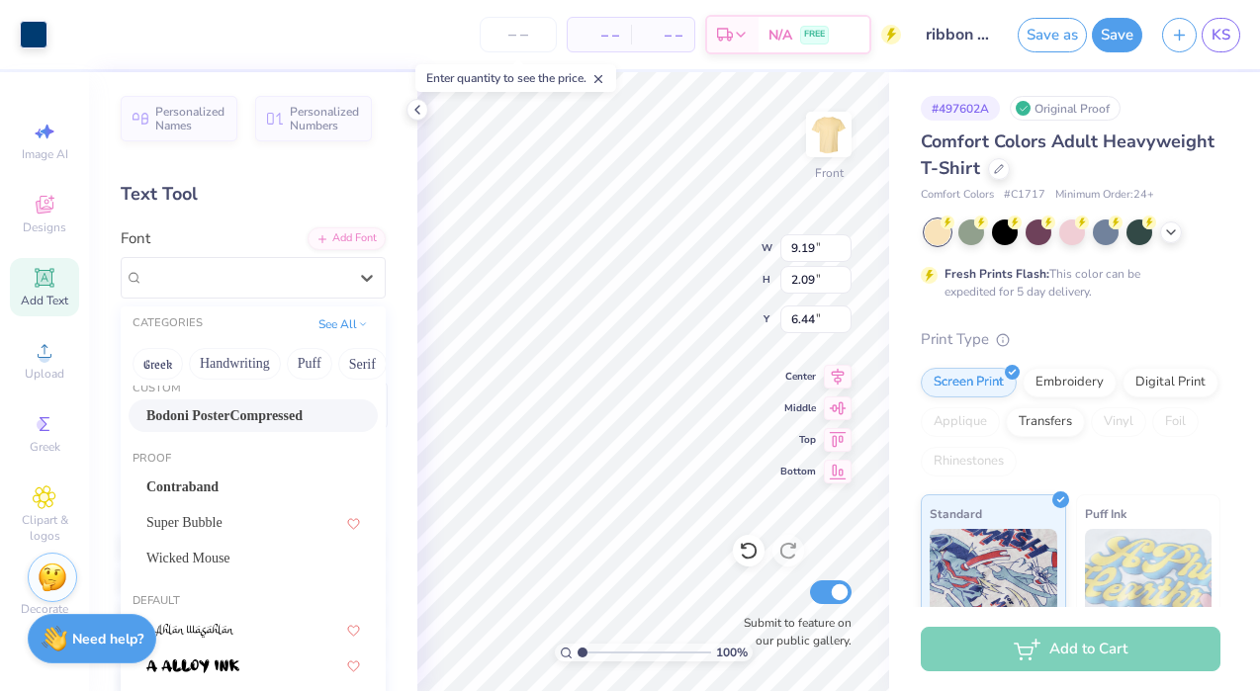
scroll to position [30, 0]
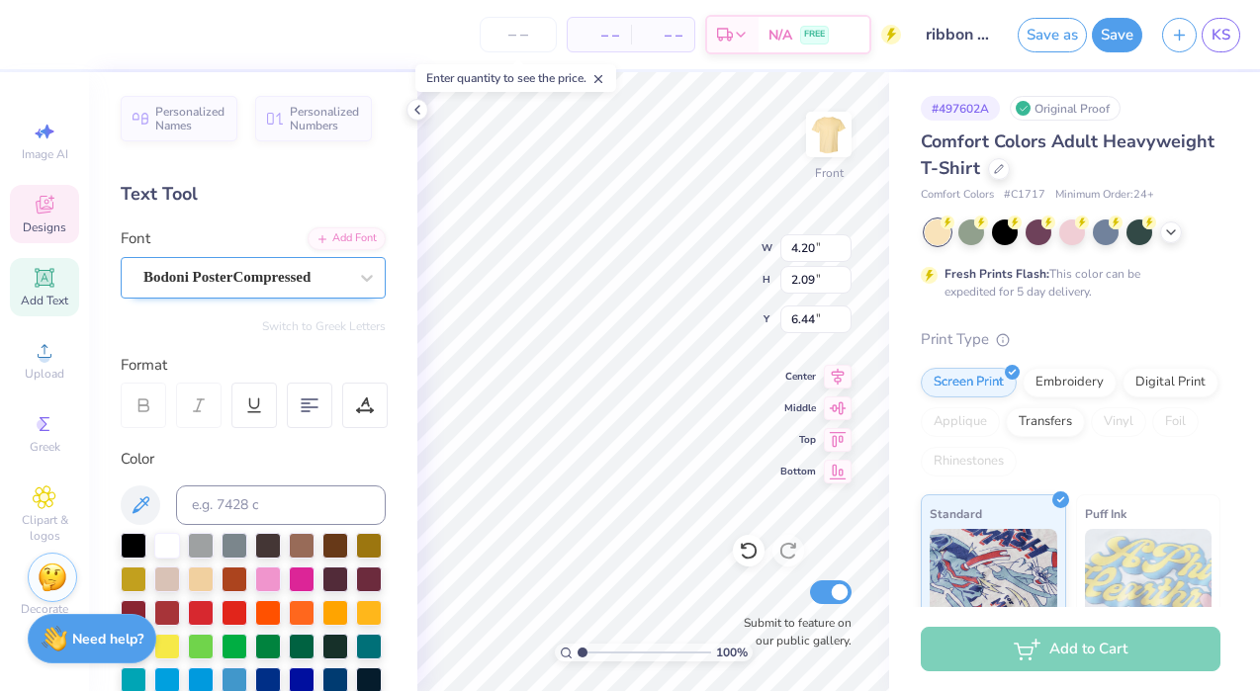
click at [290, 271] on div "Bodoni PosterCompressed" at bounding box center [245, 277] width 208 height 31
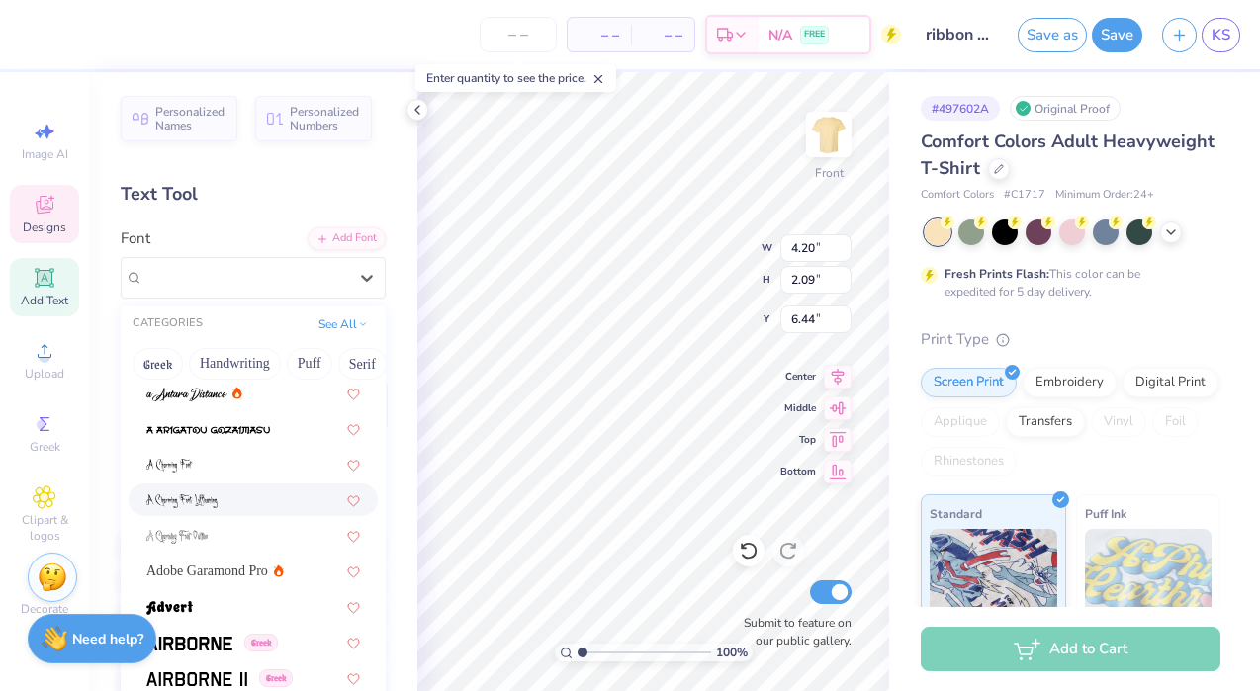
scroll to position [328, 0]
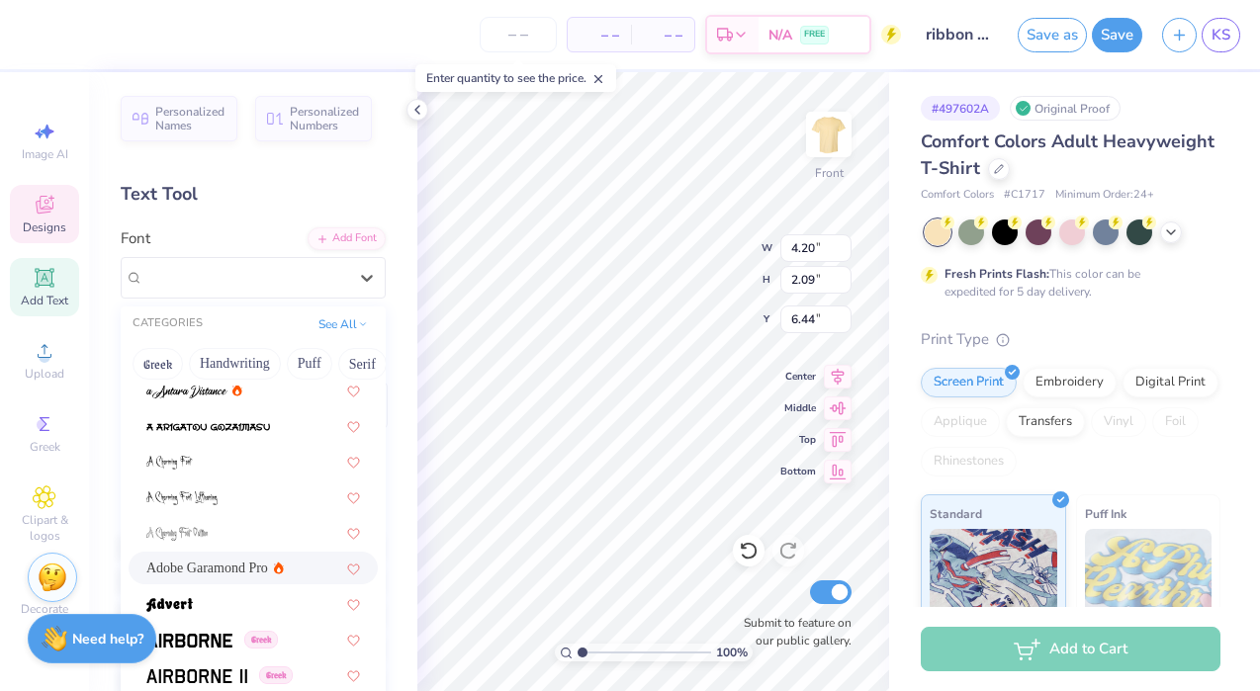
click at [232, 563] on span "Adobe Garamond Pro" at bounding box center [207, 568] width 122 height 21
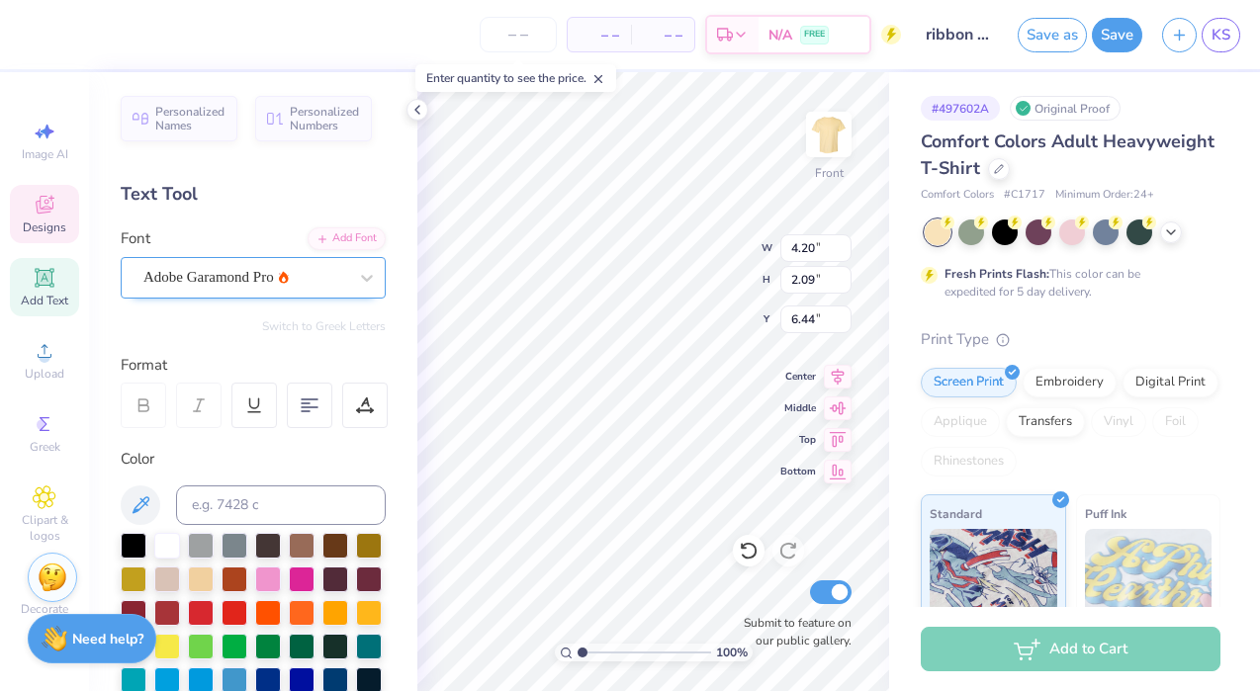
click at [265, 276] on div "Adobe Garamond Pro" at bounding box center [245, 277] width 208 height 31
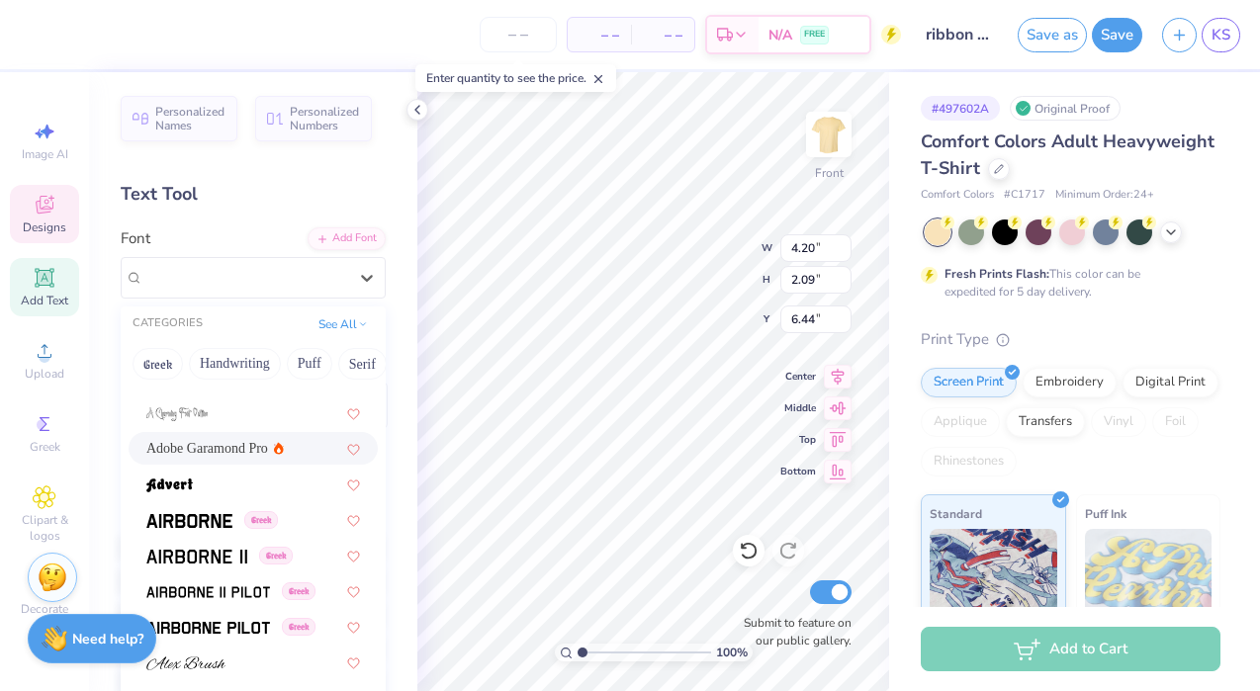
scroll to position [467, 0]
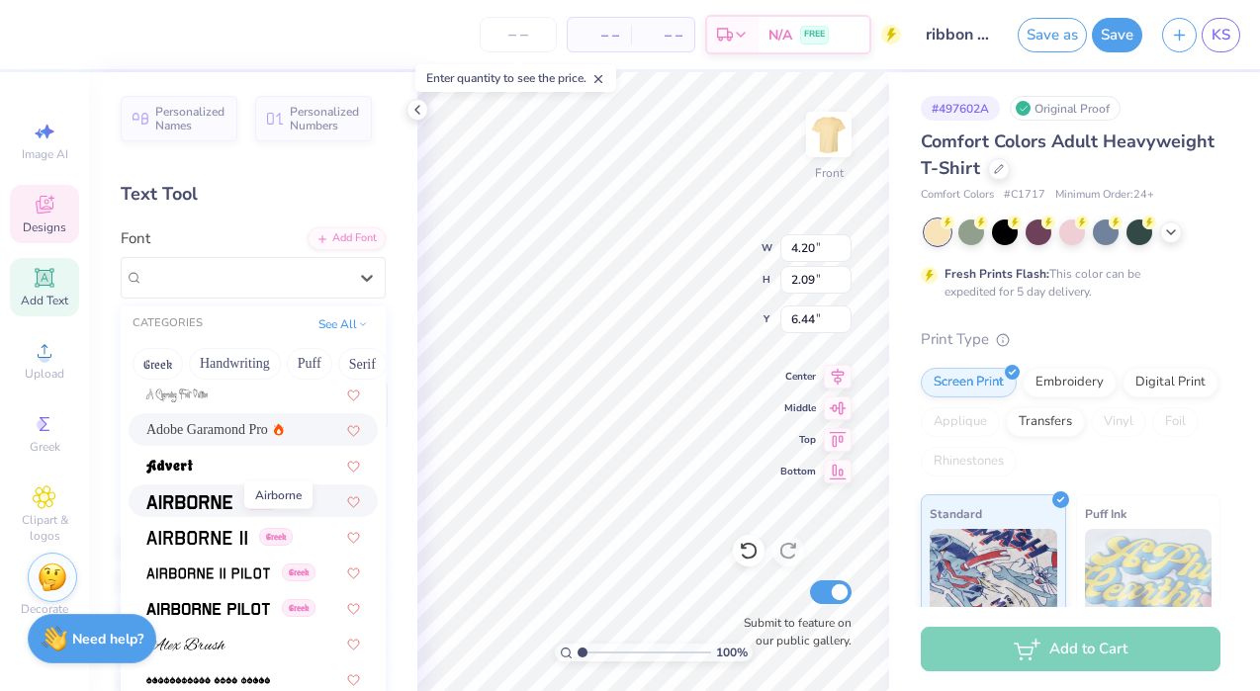
click at [204, 502] on img at bounding box center [189, 502] width 86 height 14
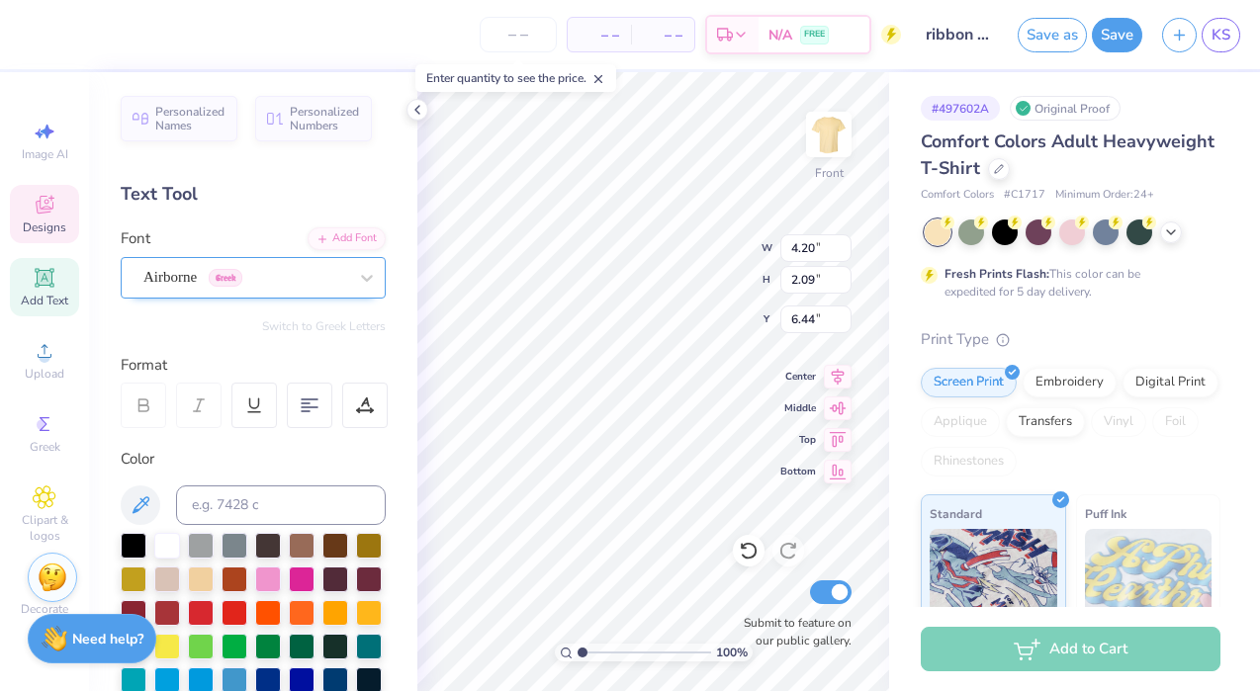
click at [301, 276] on div "Airborne Greek" at bounding box center [245, 277] width 208 height 31
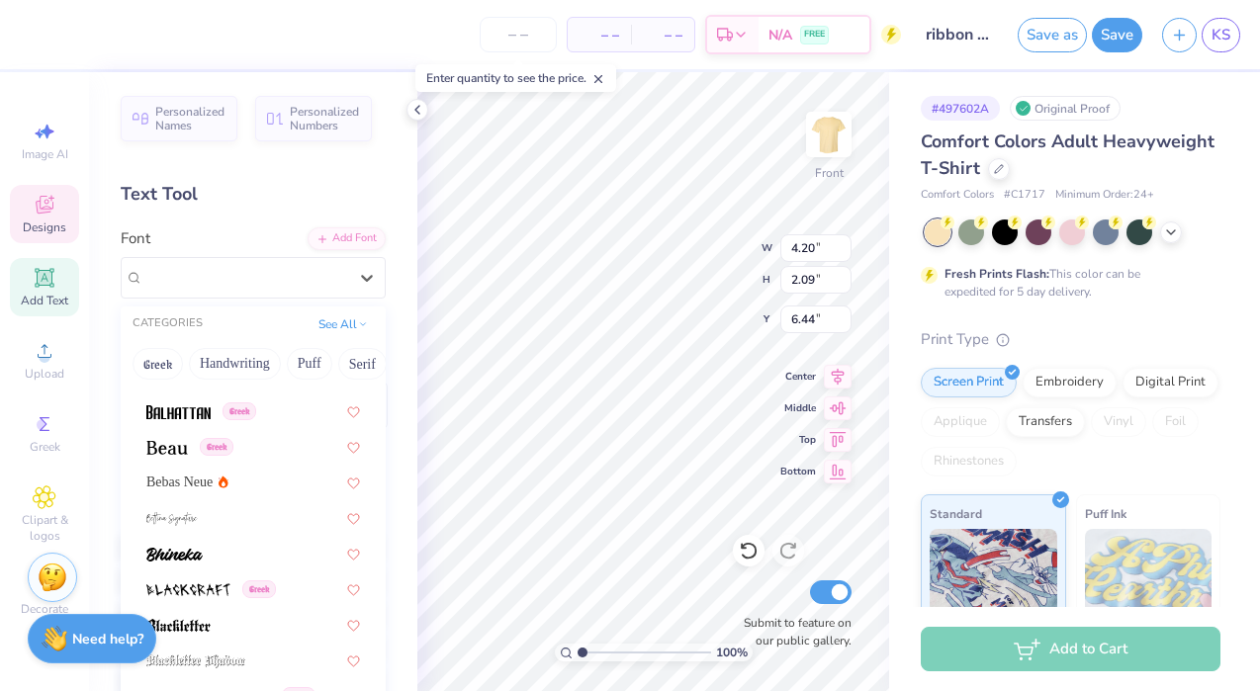
scroll to position [1095, 0]
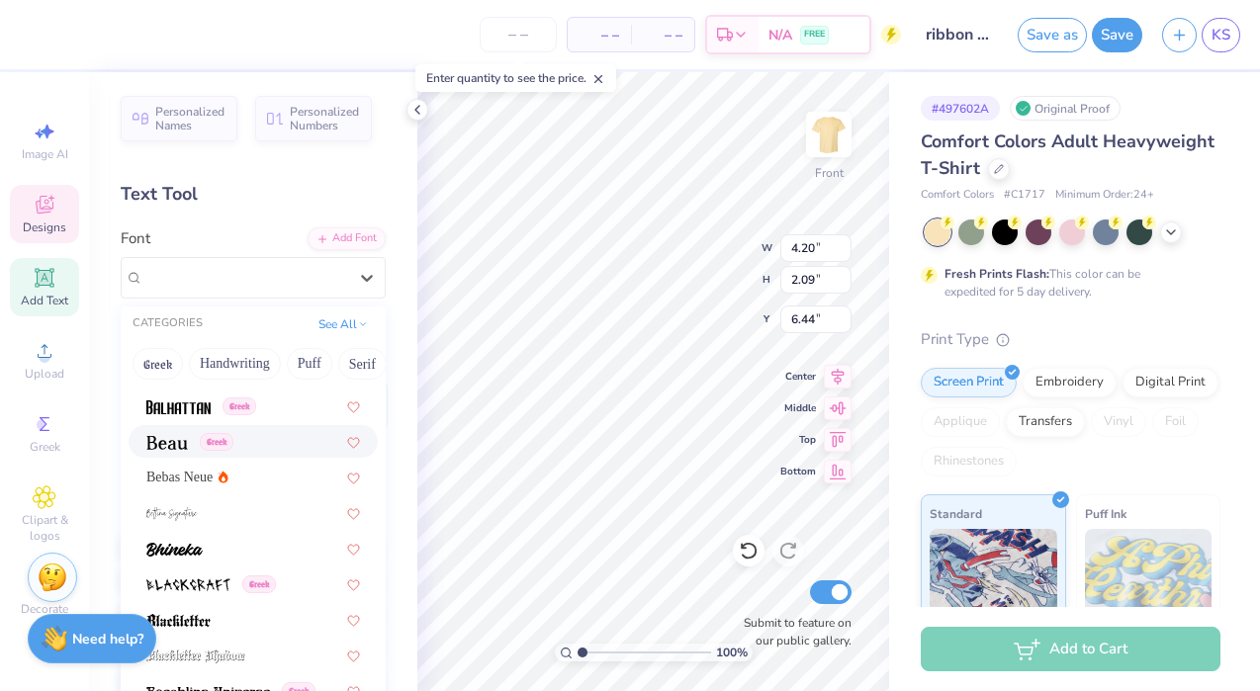
click at [178, 440] on img at bounding box center [167, 443] width 42 height 14
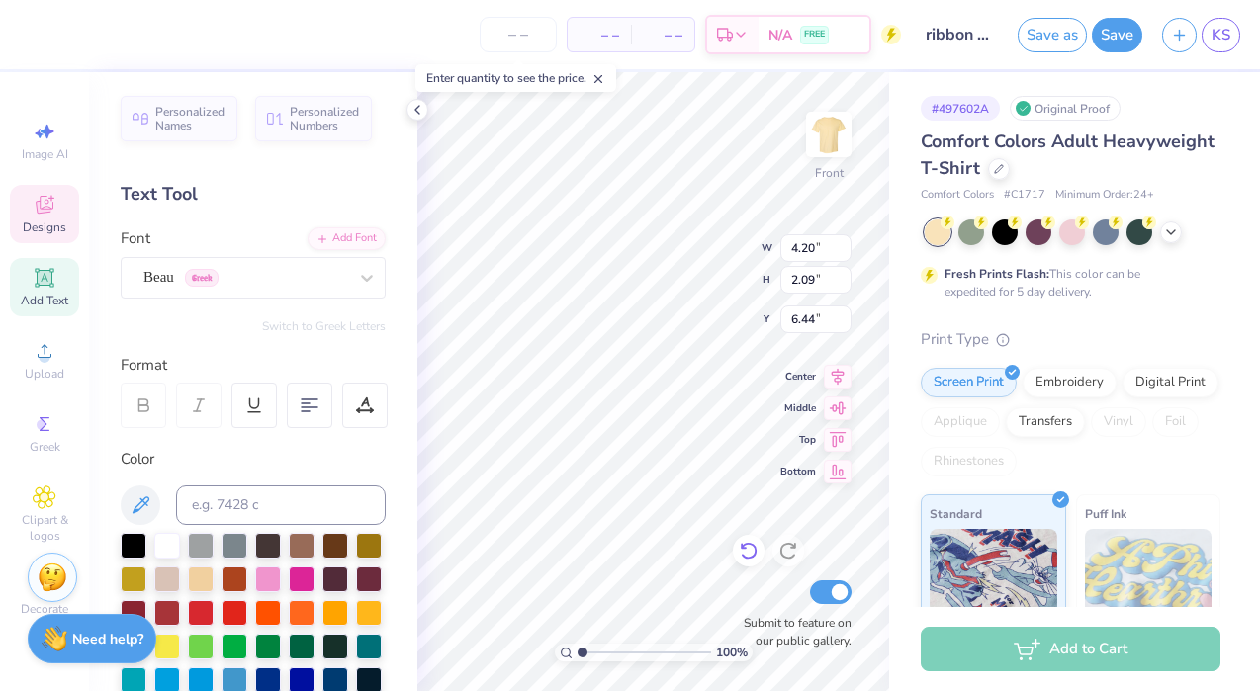
click at [750, 548] on icon at bounding box center [749, 551] width 20 height 20
type input "4.20"
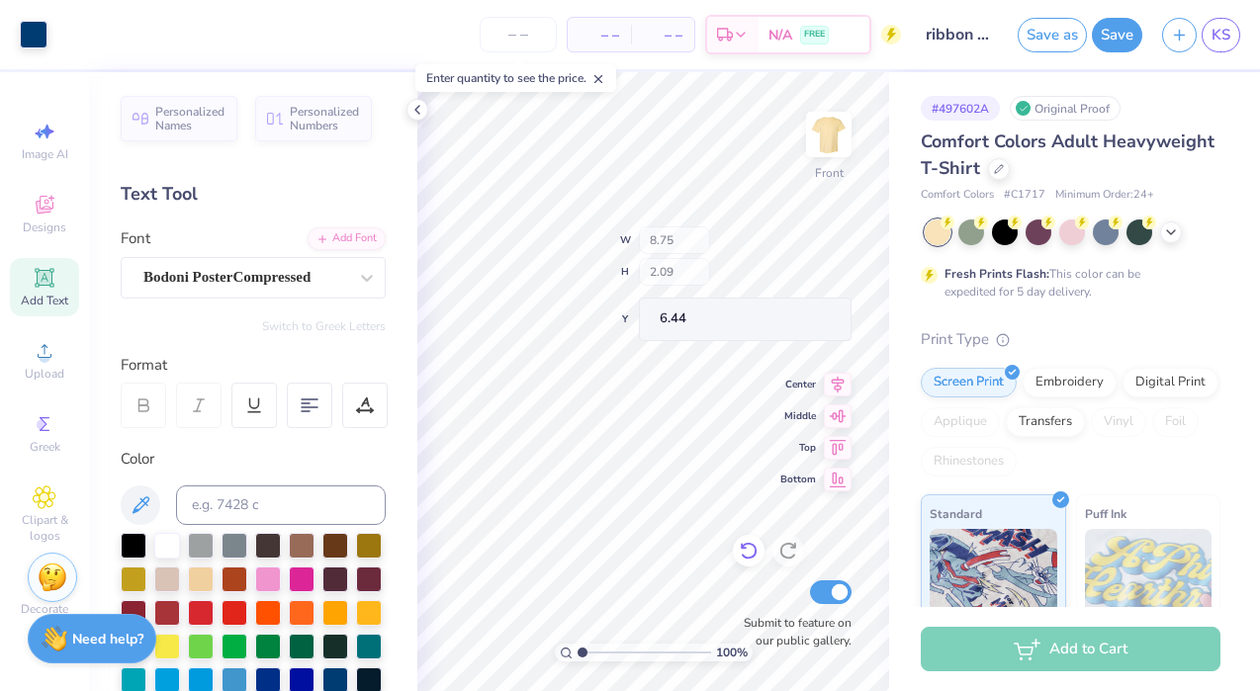
type input "6.46"
type input "5.32"
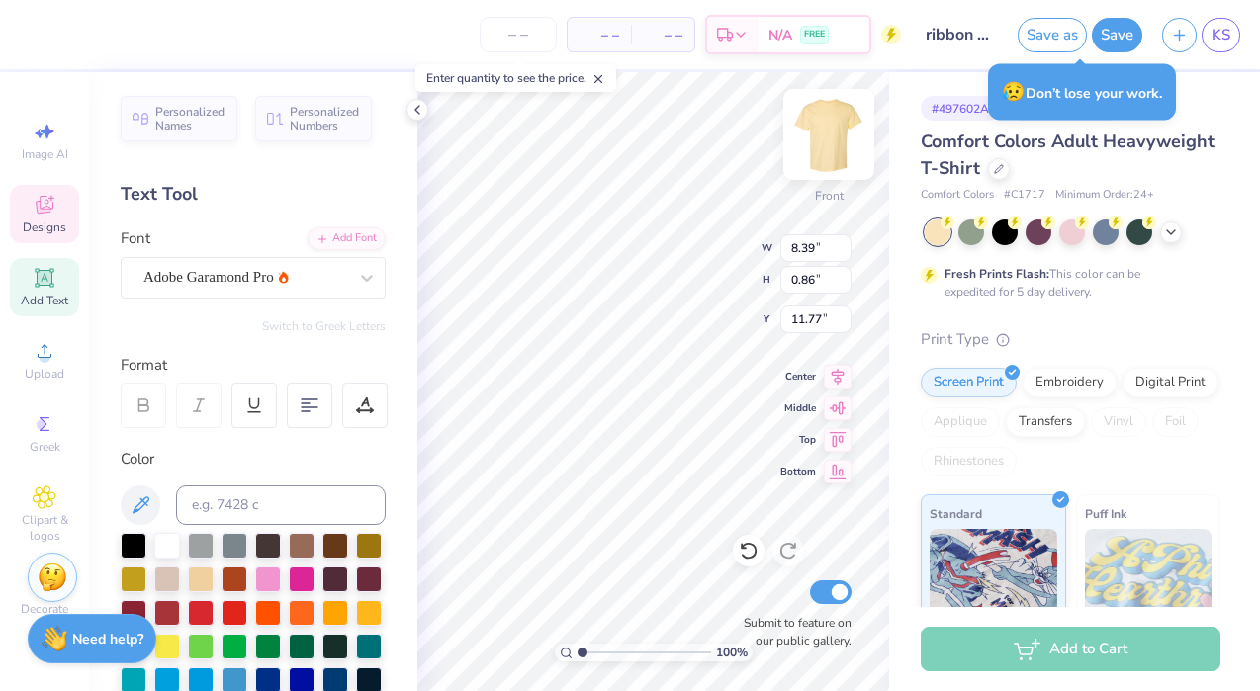
click at [835, 130] on img at bounding box center [828, 134] width 79 height 79
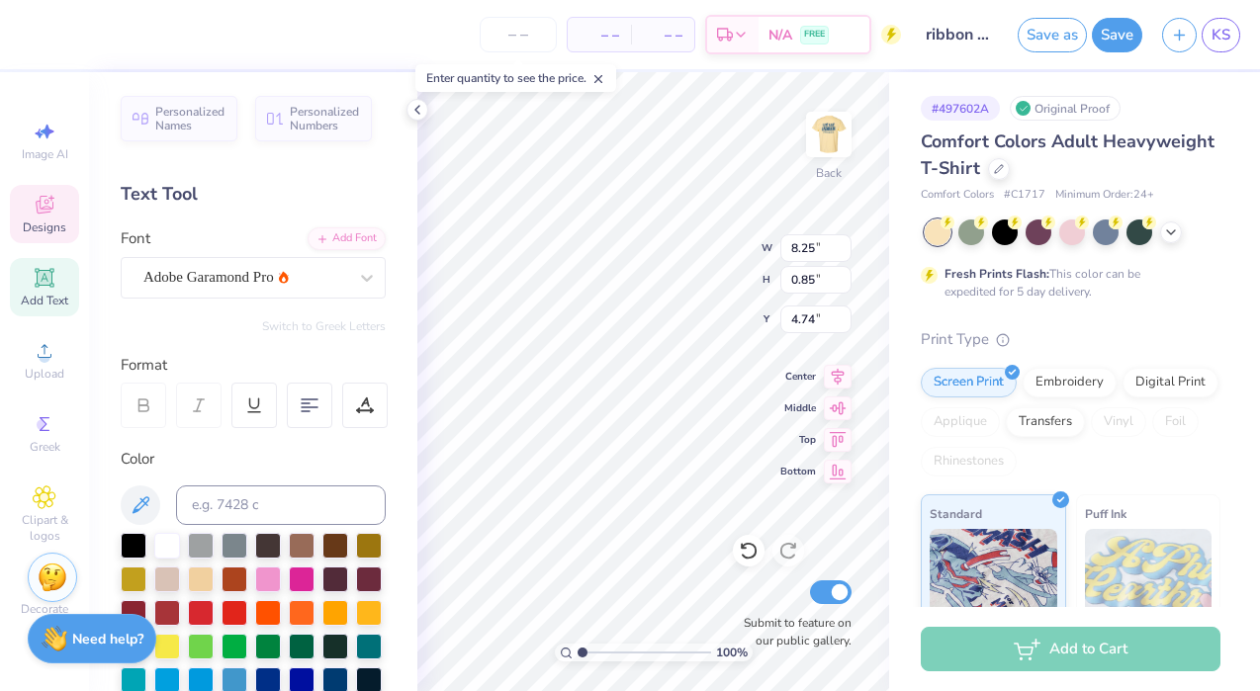
type input "4.74"
type input "11.03"
type input "1.13"
type input "4.46"
type input "4.38"
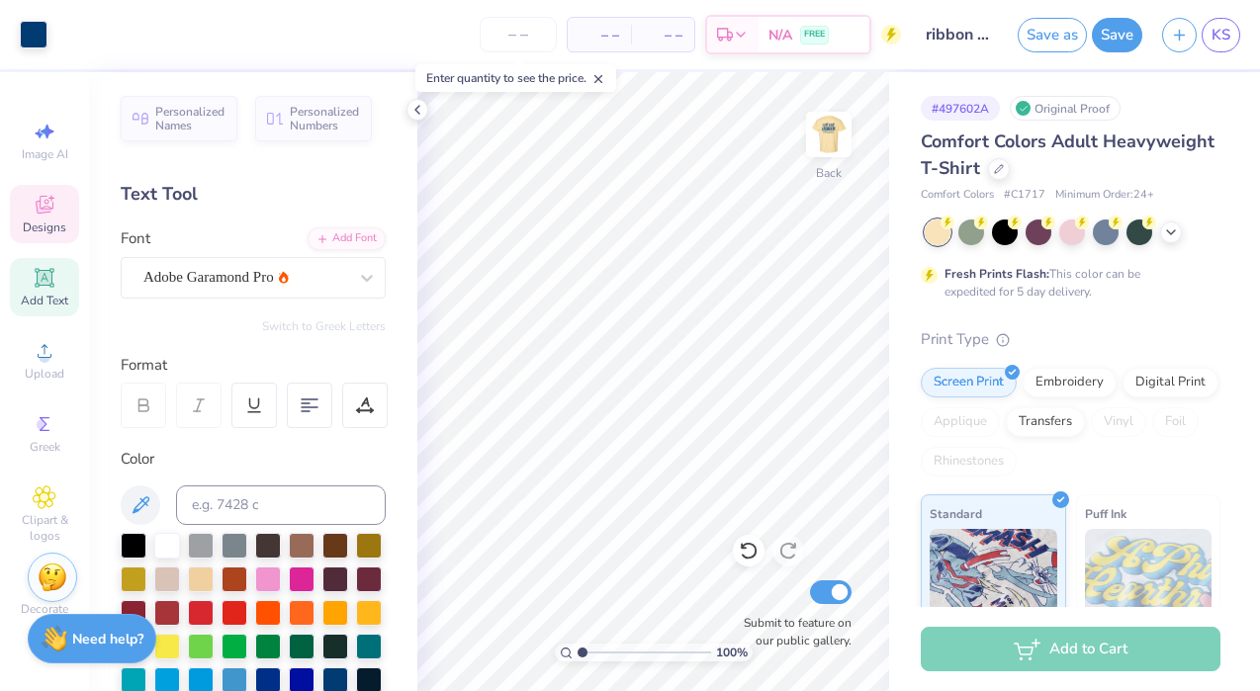
click at [33, 194] on icon at bounding box center [45, 205] width 24 height 24
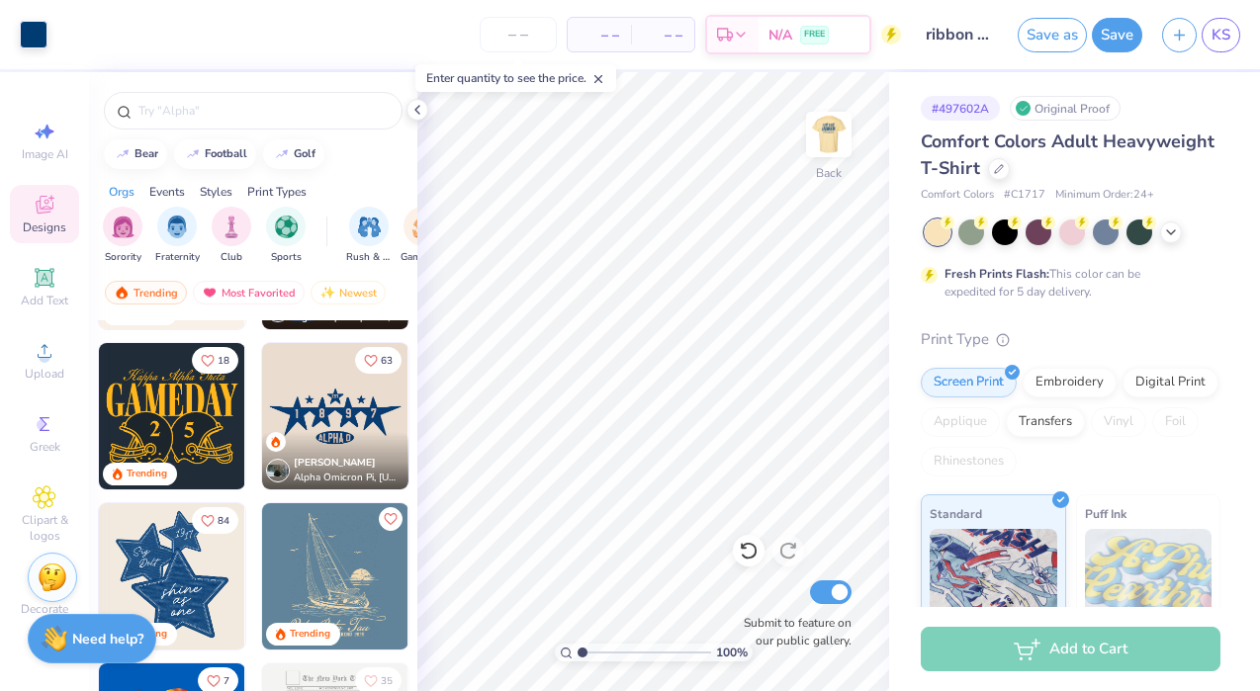
scroll to position [943, 0]
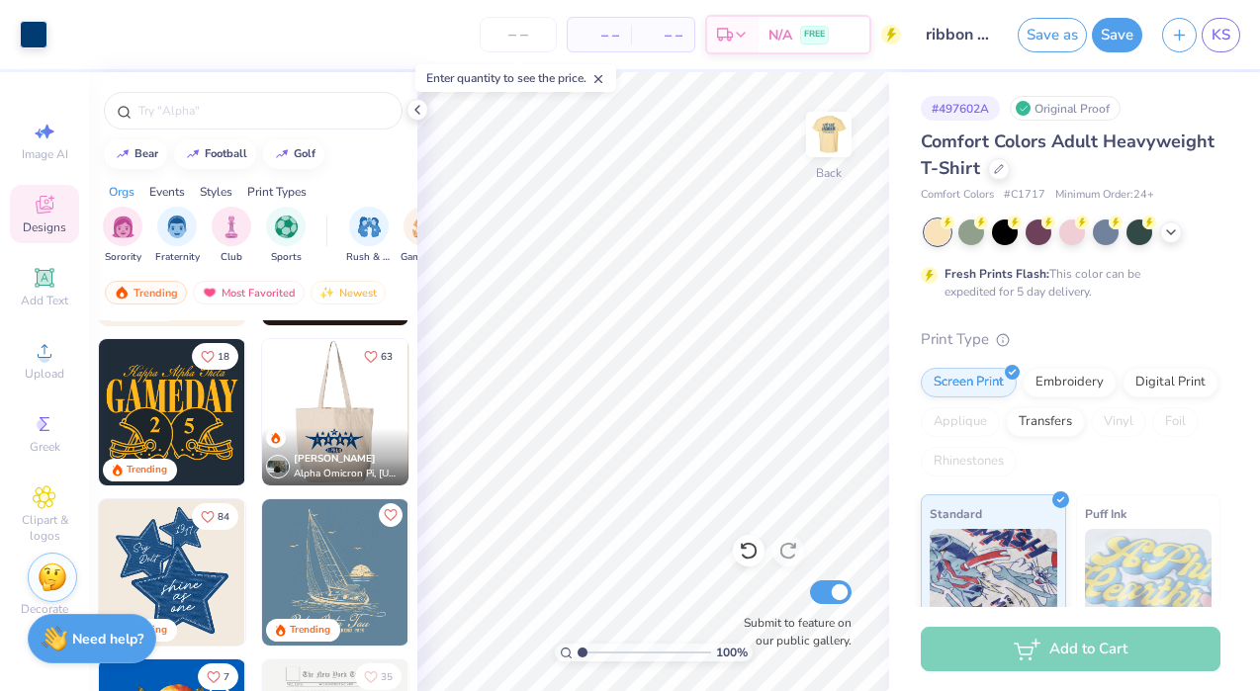
click at [337, 409] on div at bounding box center [335, 412] width 439 height 146
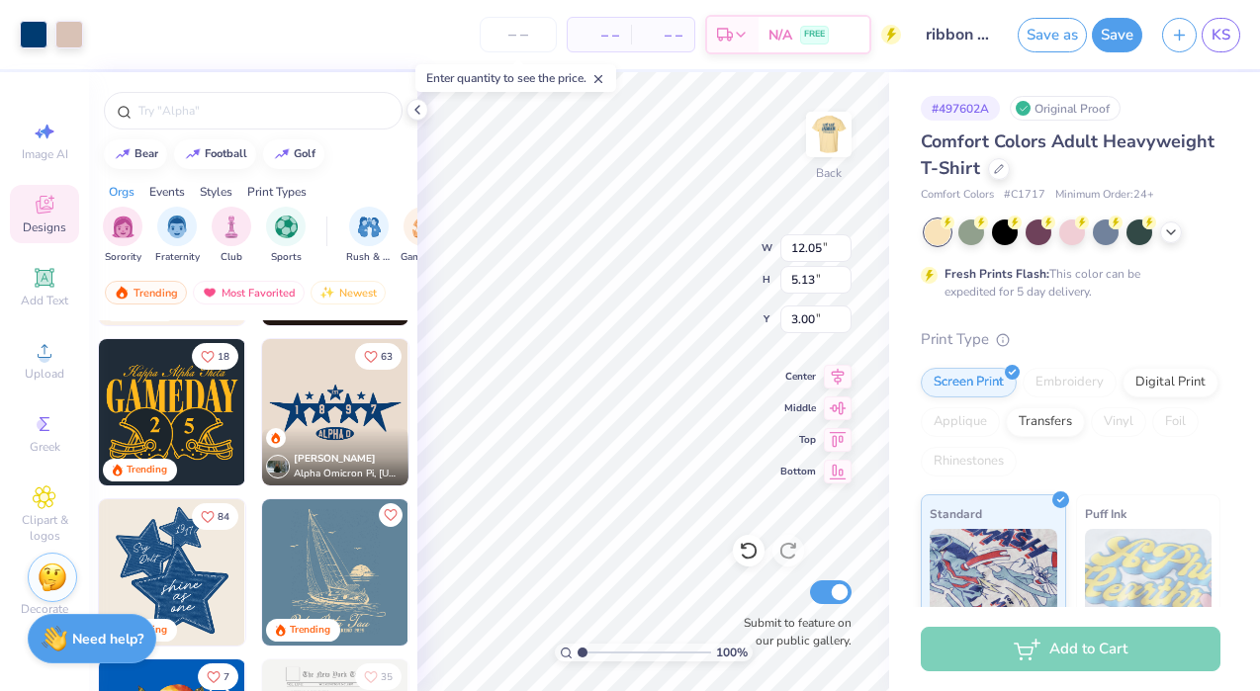
type input "6.86"
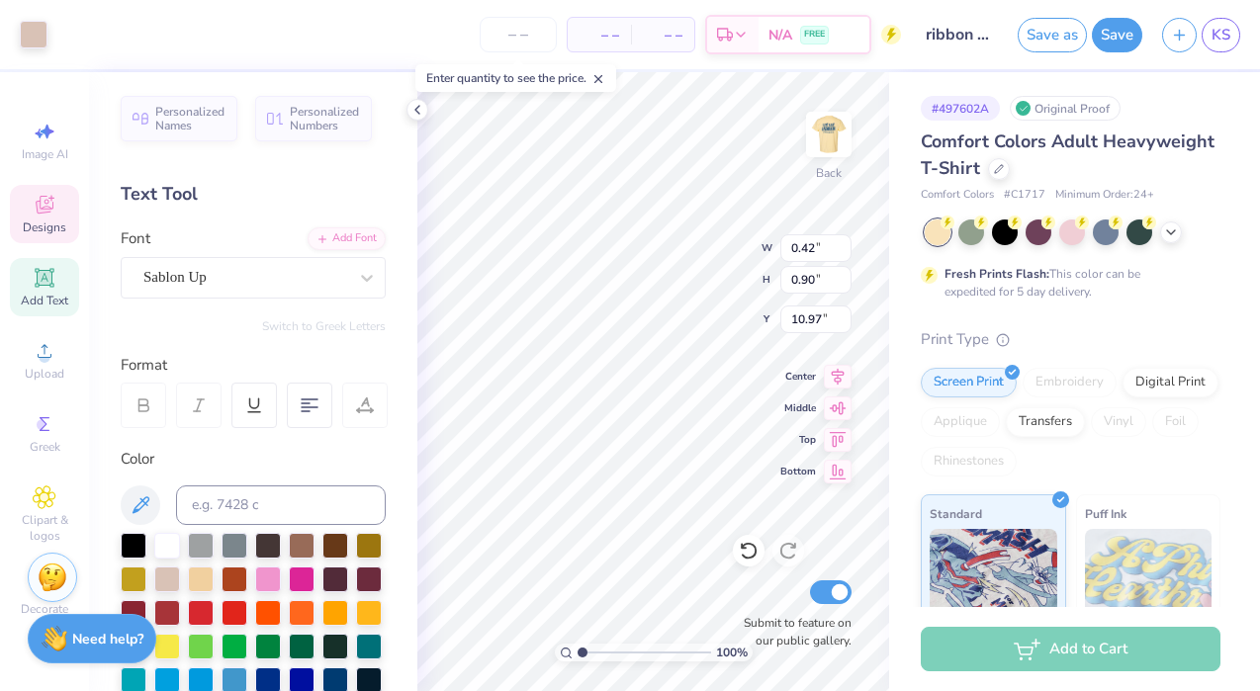
type input "0.42"
type input "0.90"
type input "10.97"
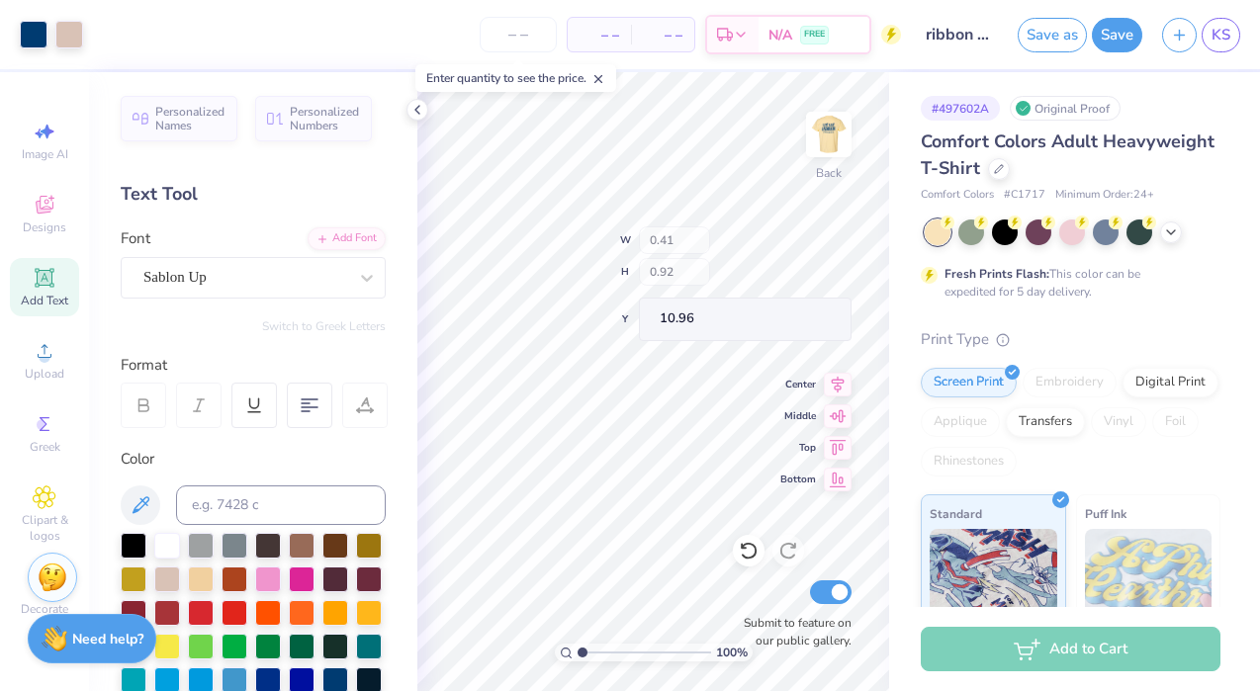
type input "0.85"
type input "0.82"
type input "10.99"
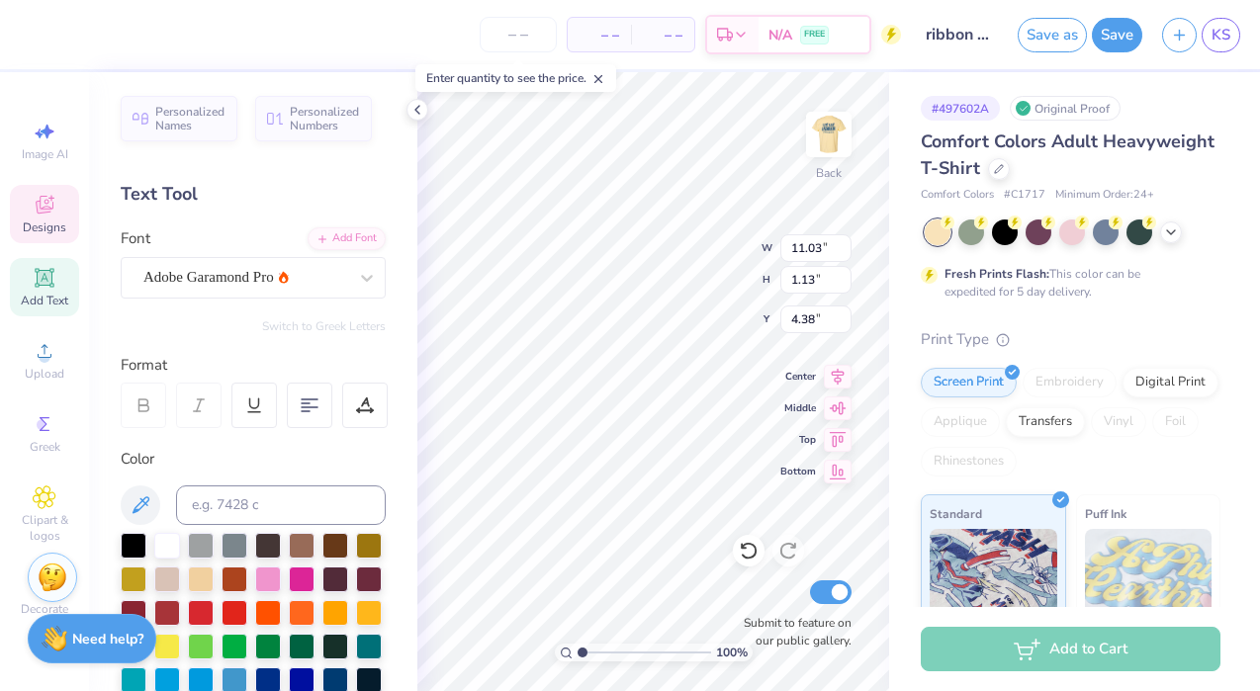
scroll to position [0, 6]
type textarea "NOVAdance"
type input "0.26"
type input "0.85"
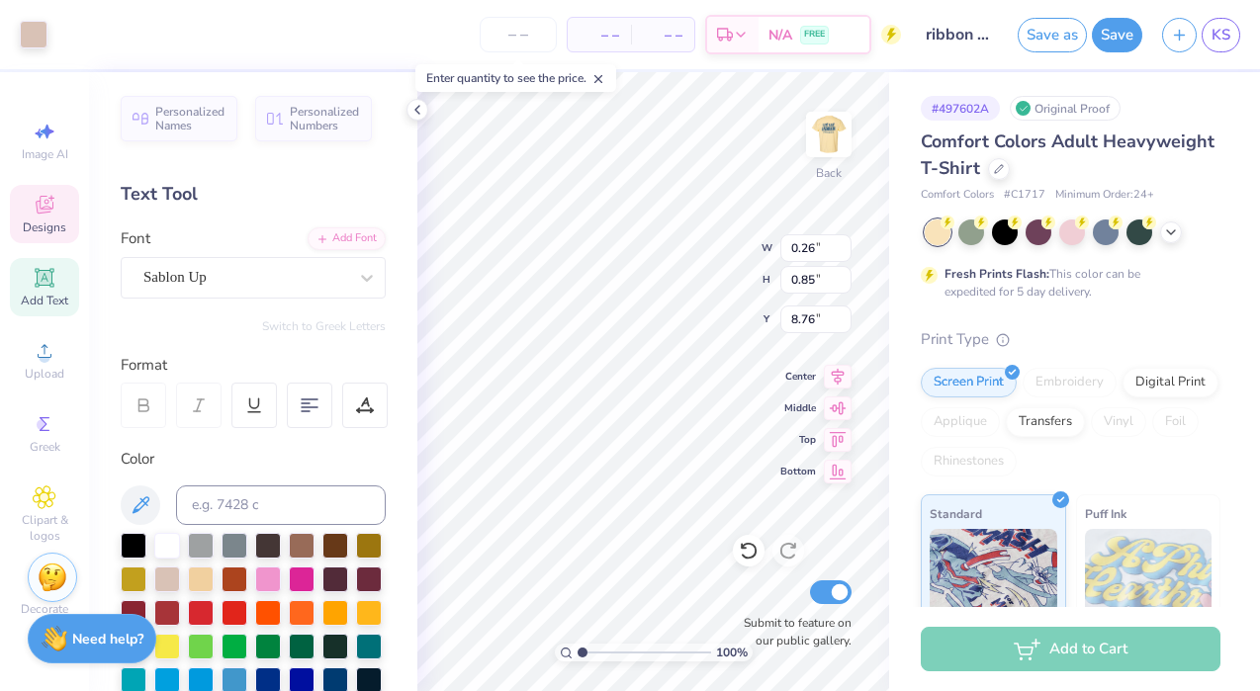
type input "8.72"
type textarea "\"
type textarea "2"
type input "12.05"
type input "3.58"
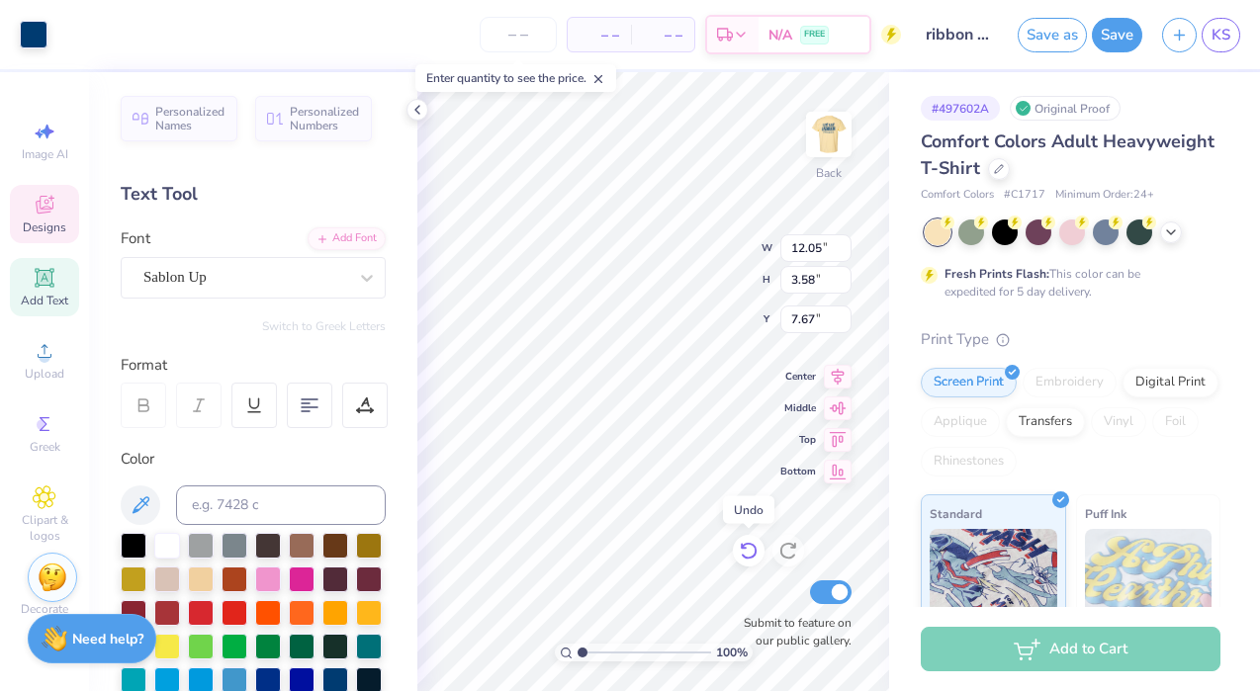
click at [751, 555] on icon at bounding box center [749, 551] width 20 height 20
type input "7.63"
click at [751, 555] on icon at bounding box center [749, 551] width 20 height 20
type input "0.47"
type input "0.85"
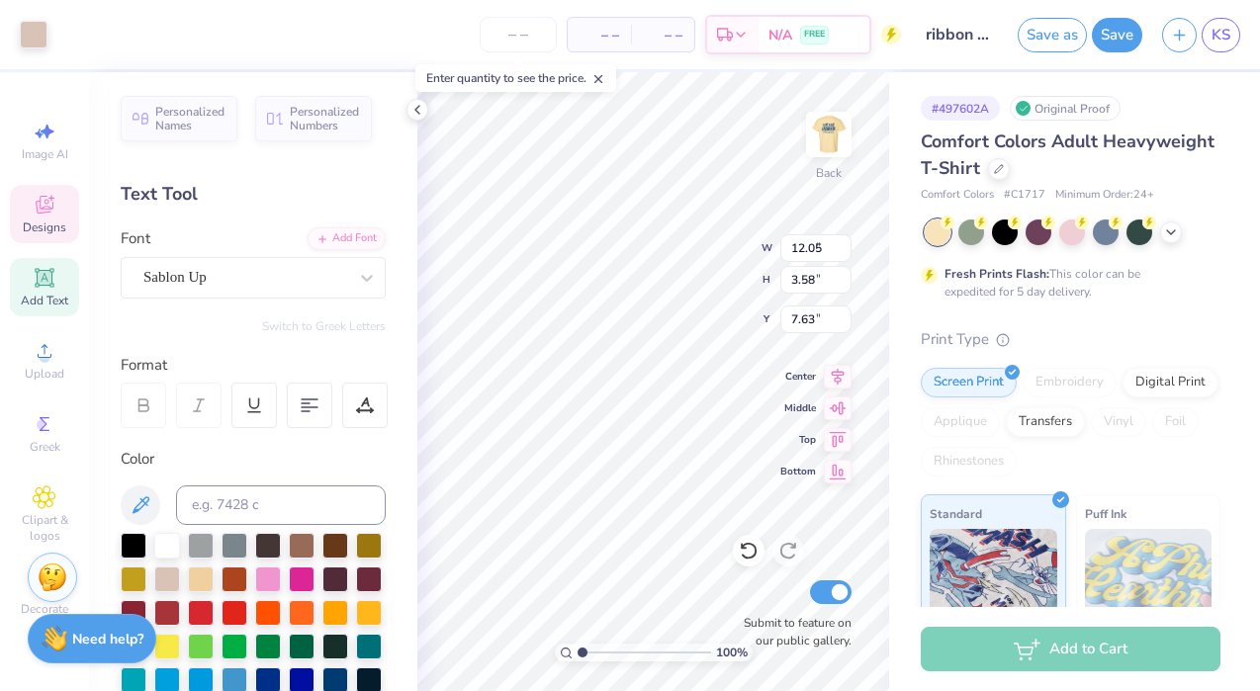
type input "8.72"
type textarea "0"
type textarea "2"
type textarea "6"
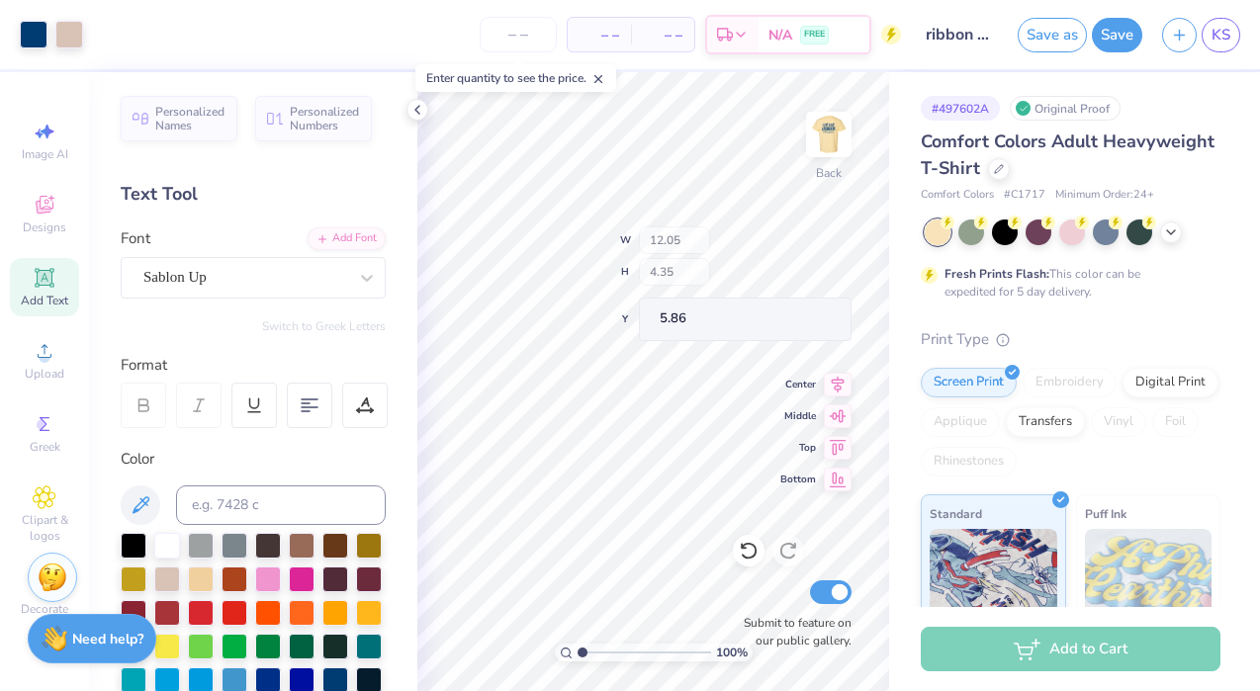
type input "5.86"
type input "12.05"
type input "5.48"
type input "3.00"
click at [21, 34] on div at bounding box center [34, 33] width 28 height 28
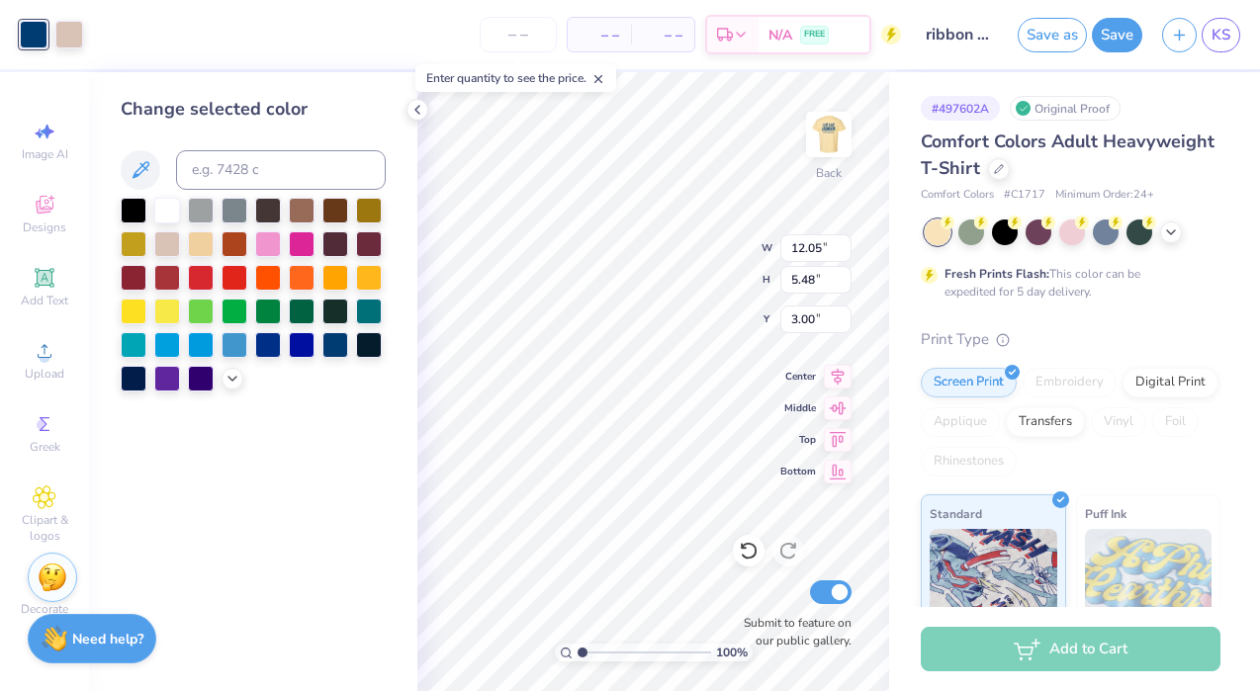
click at [30, 37] on div at bounding box center [34, 35] width 28 height 28
click at [276, 306] on div at bounding box center [268, 310] width 26 height 26
click at [129, 346] on div at bounding box center [134, 343] width 26 height 26
click at [130, 267] on div at bounding box center [134, 276] width 26 height 26
click at [331, 344] on div at bounding box center [335, 343] width 26 height 26
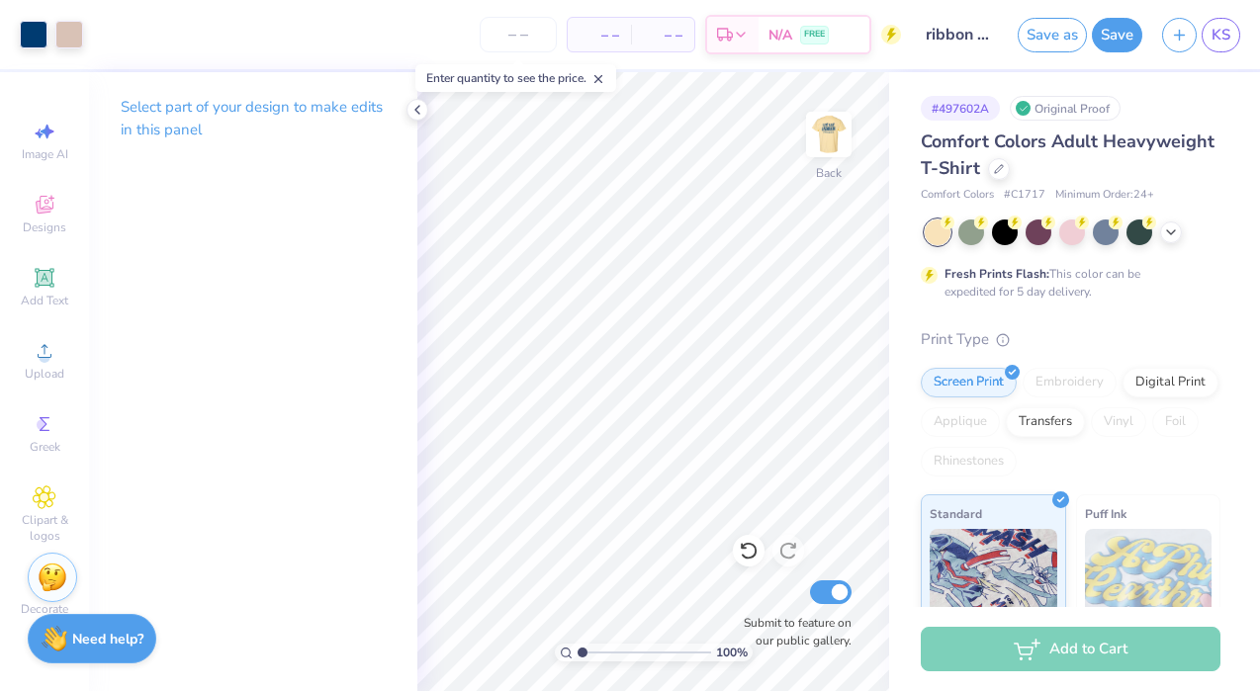
click at [25, 43] on div at bounding box center [34, 35] width 28 height 28
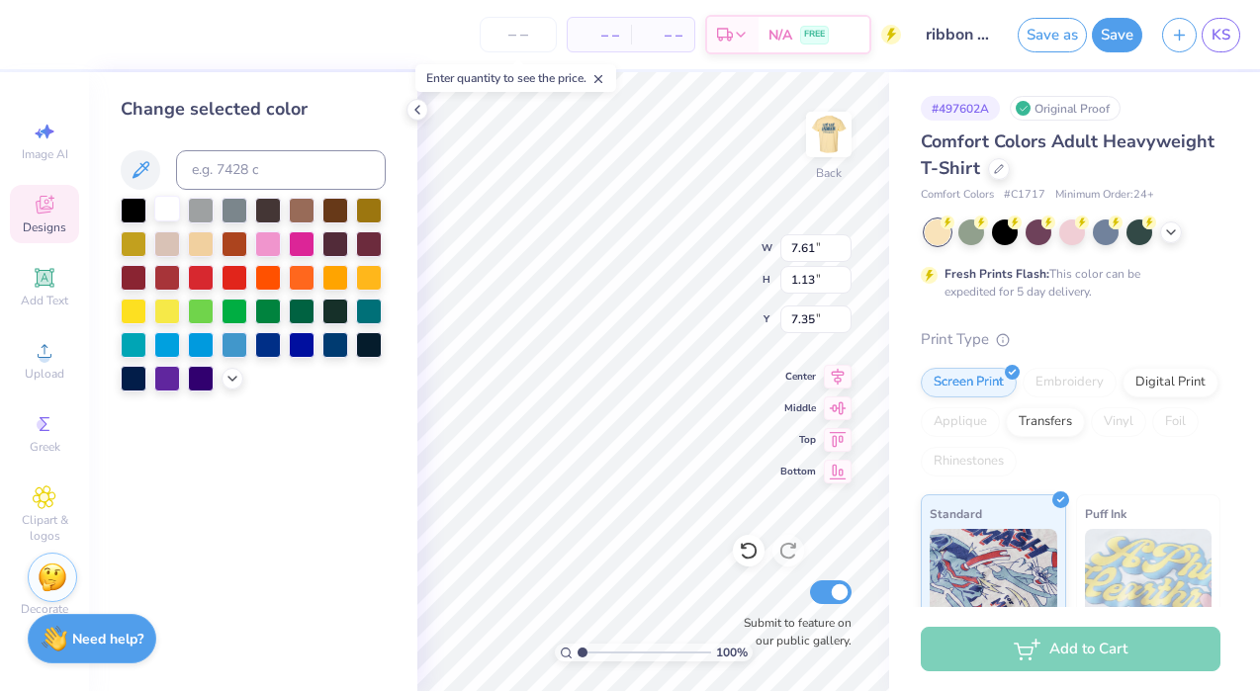
click at [157, 213] on div at bounding box center [167, 209] width 26 height 26
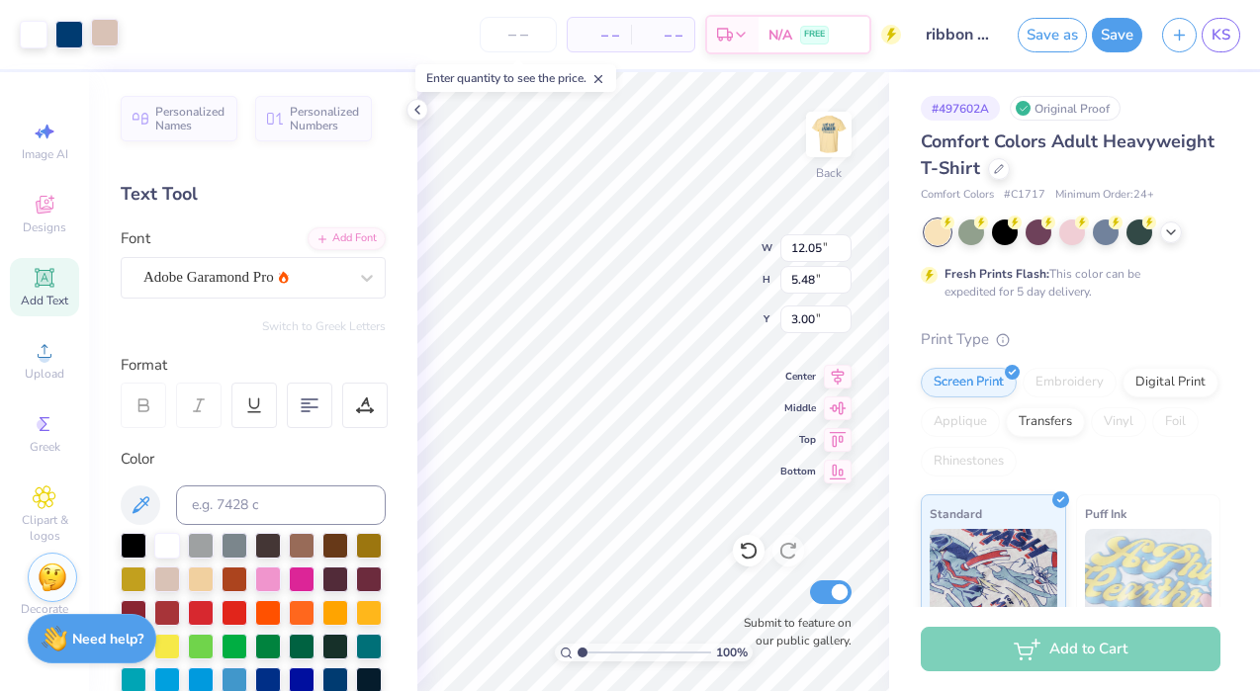
click at [109, 42] on div at bounding box center [105, 33] width 28 height 28
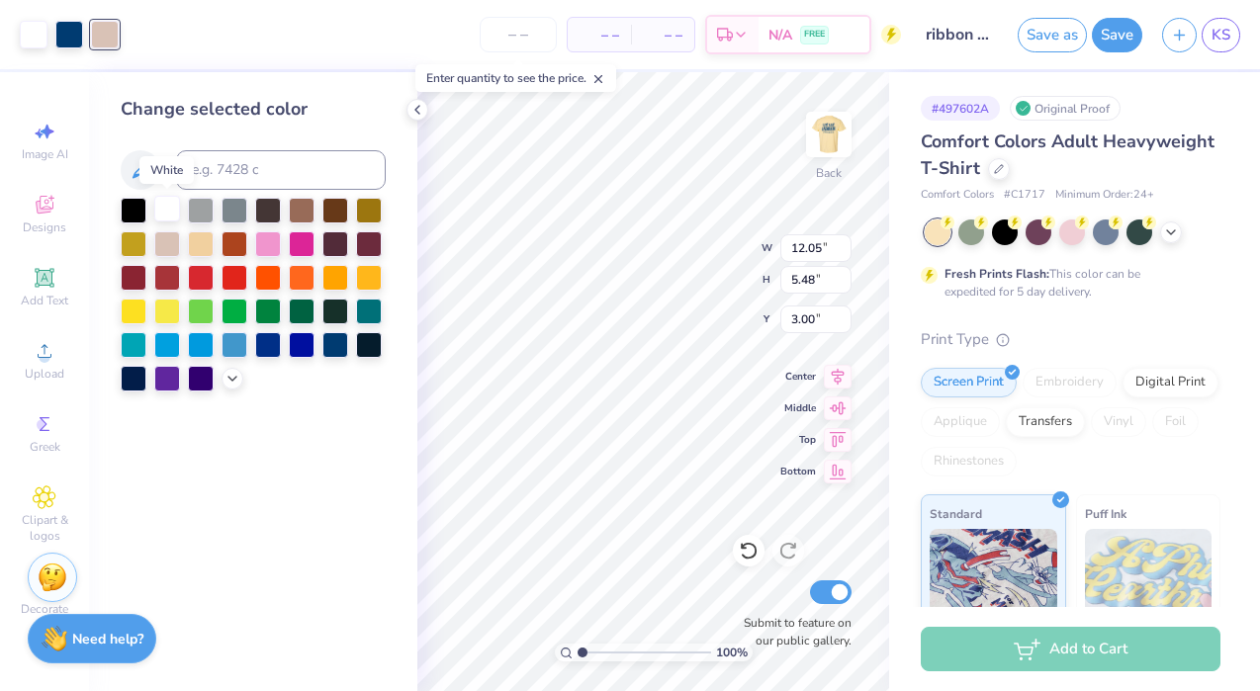
click at [160, 207] on div at bounding box center [167, 209] width 26 height 26
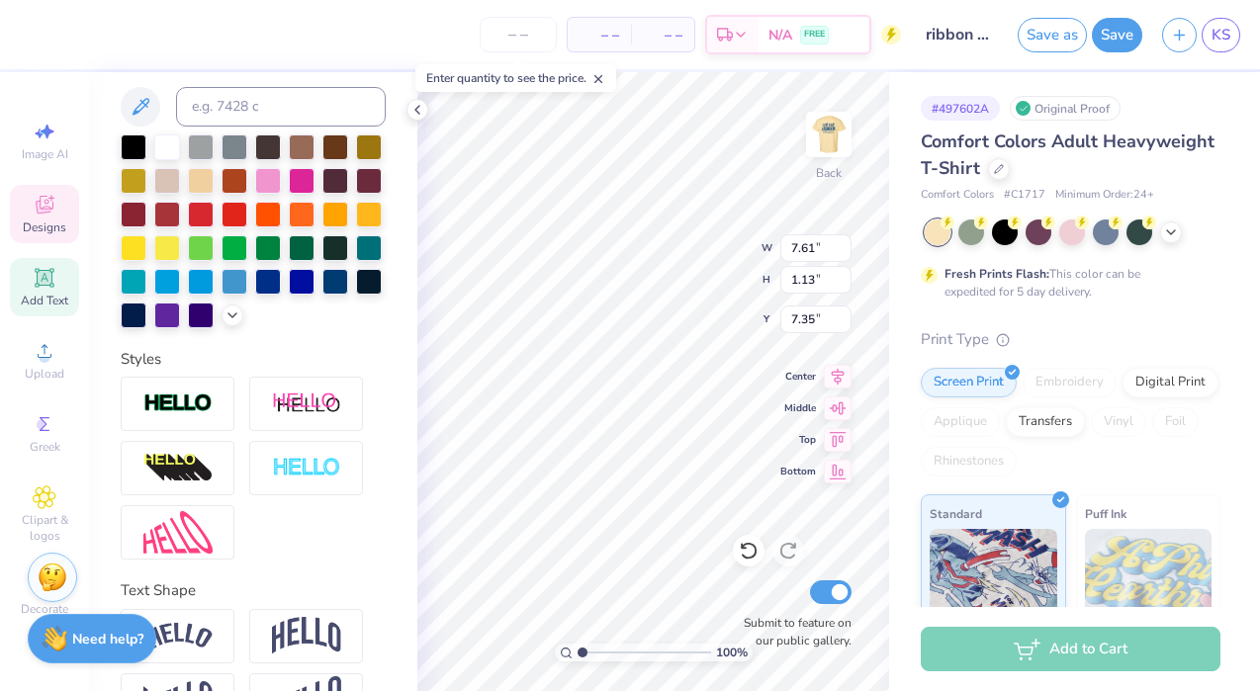
scroll to position [458, 0]
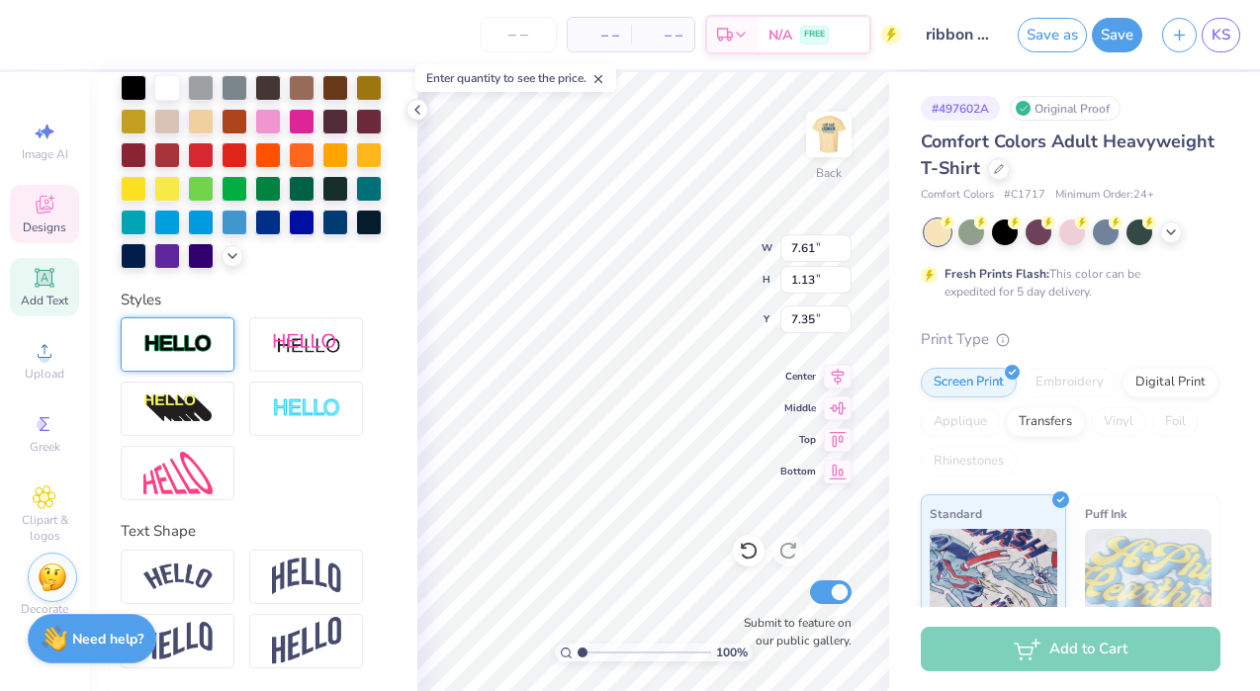
click at [185, 349] on img at bounding box center [177, 344] width 69 height 23
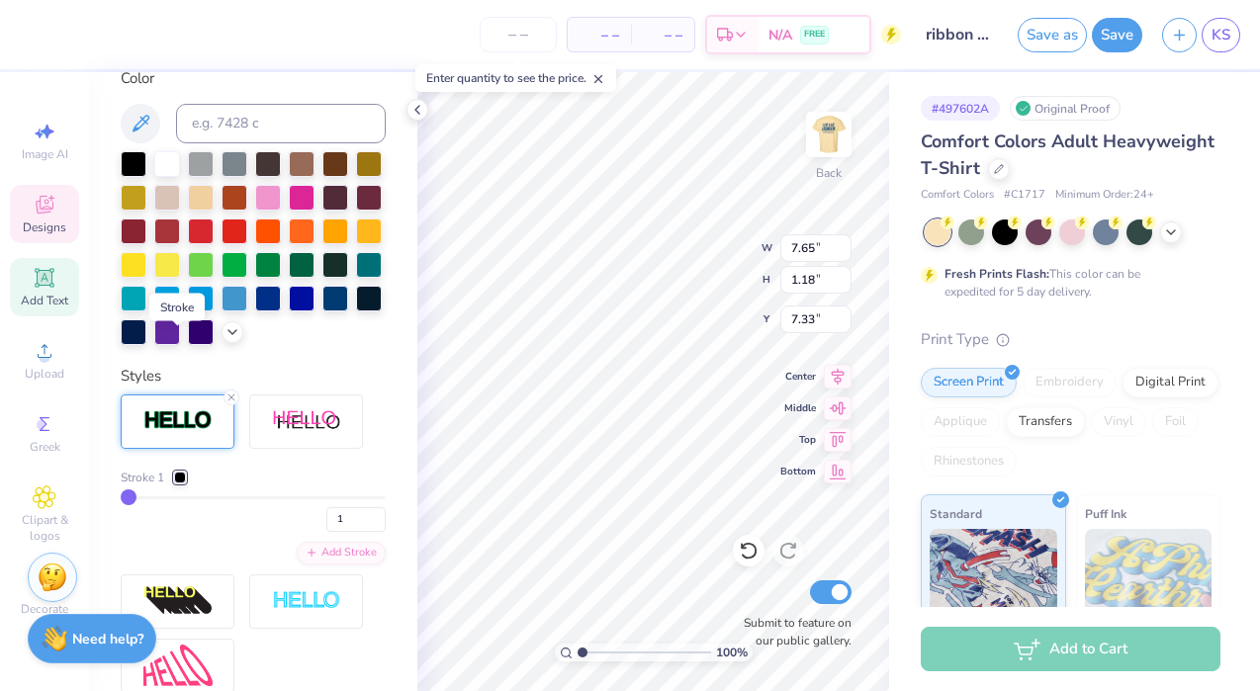
type input "7.65"
type input "1.18"
type input "7.33"
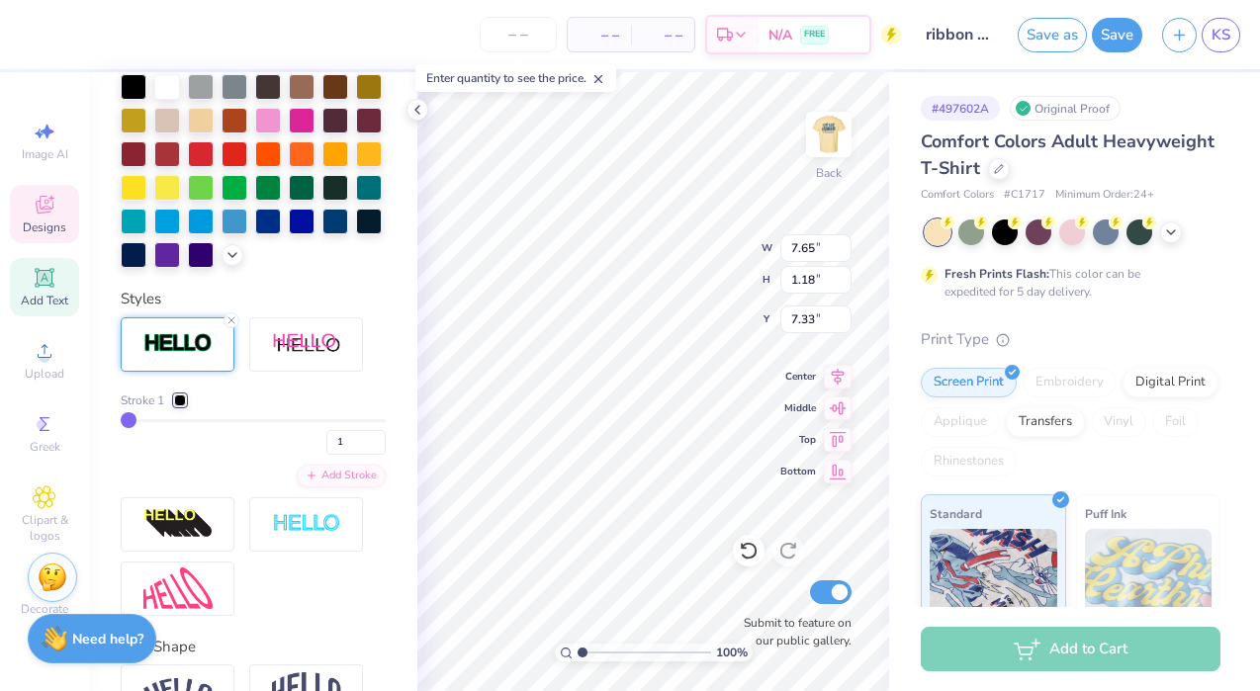
click at [179, 400] on div at bounding box center [180, 400] width 12 height 12
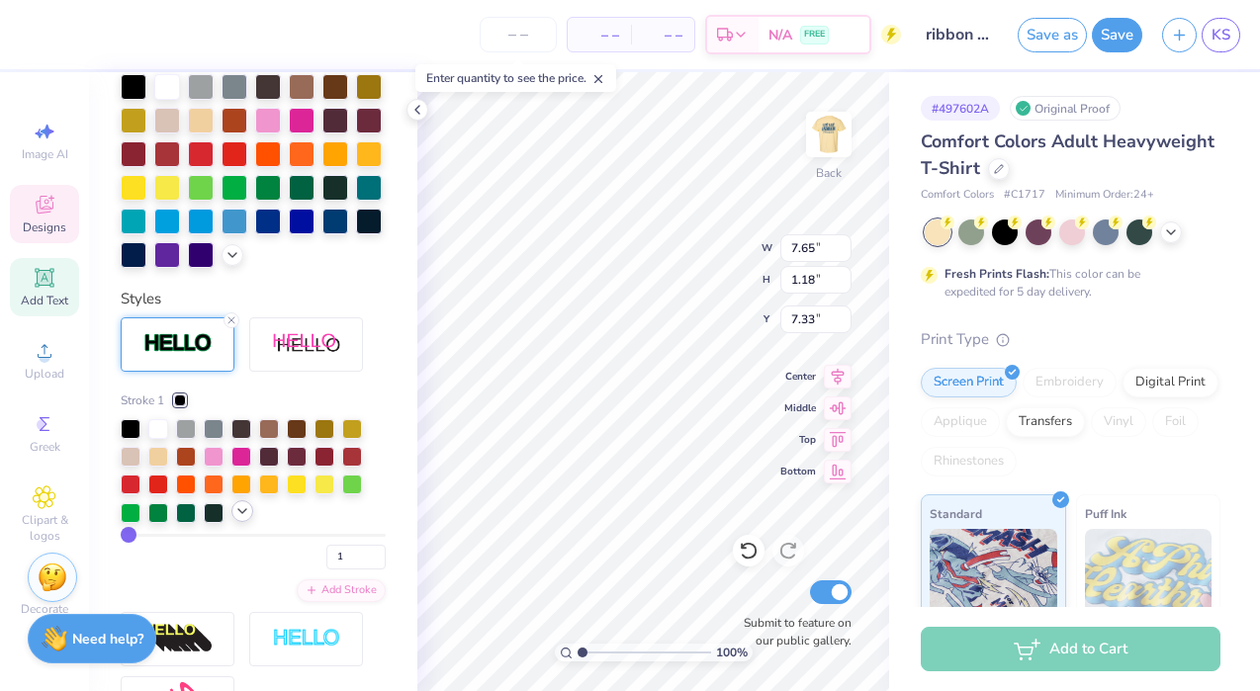
click at [249, 503] on icon at bounding box center [242, 511] width 16 height 16
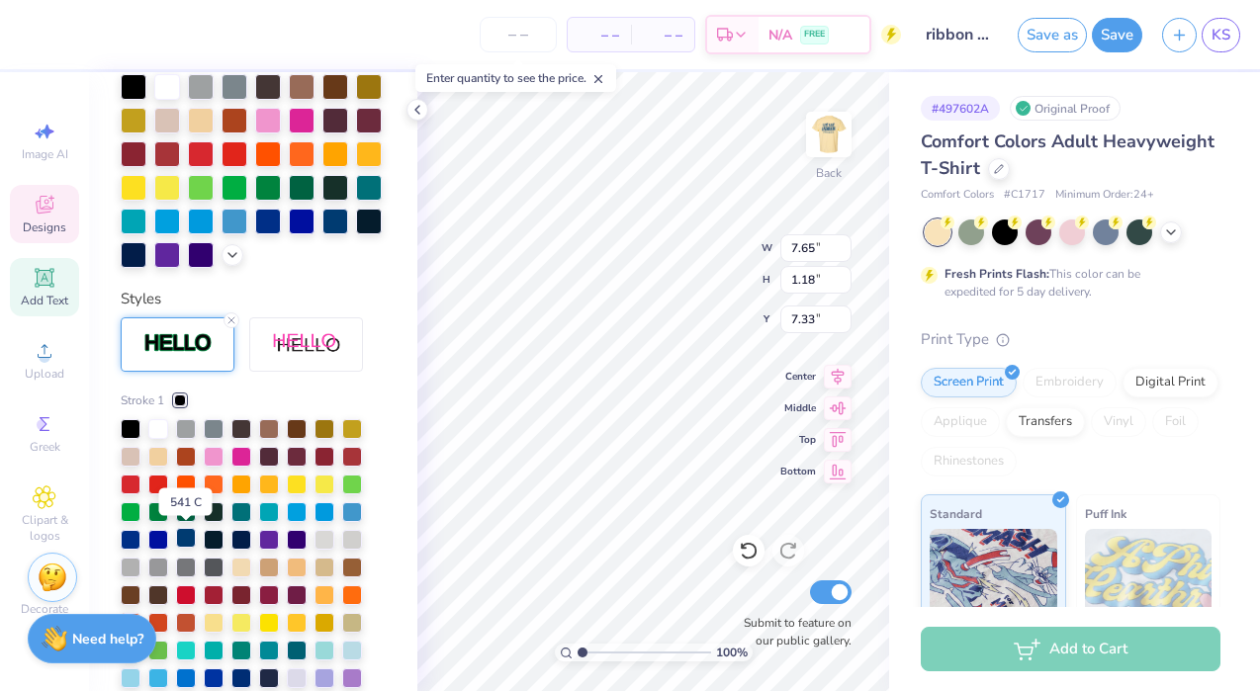
click at [184, 535] on div at bounding box center [186, 538] width 20 height 20
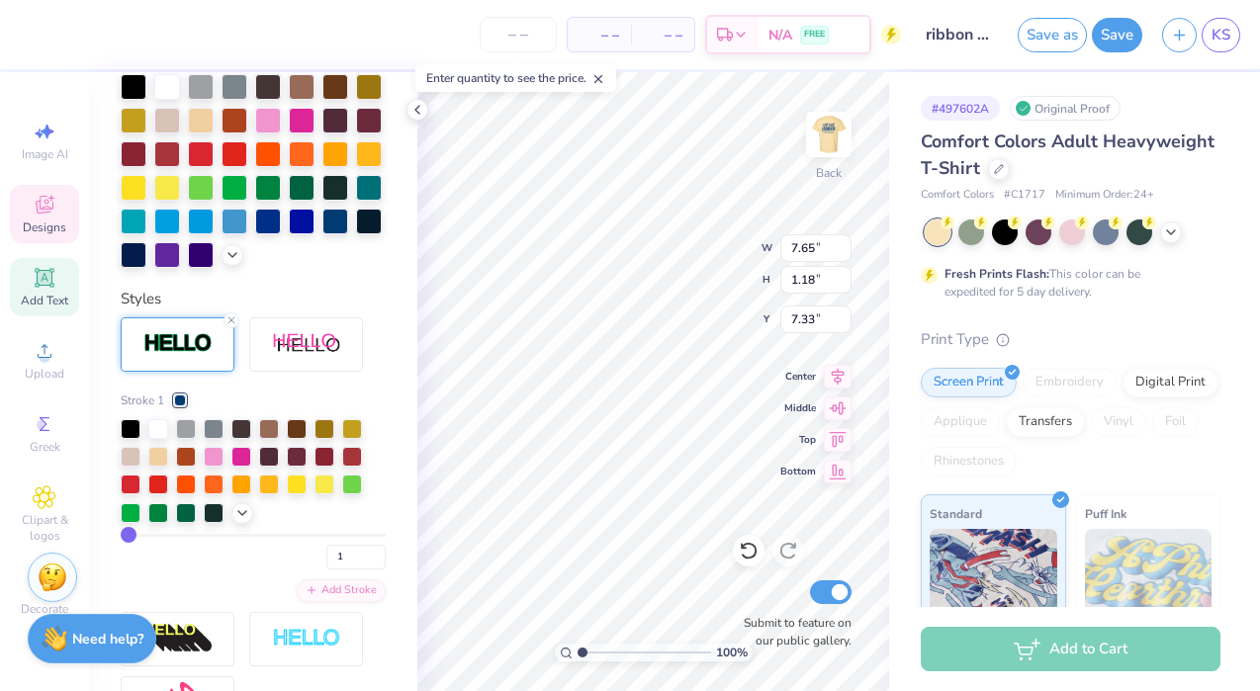
type input "4"
type input "5"
type input "6"
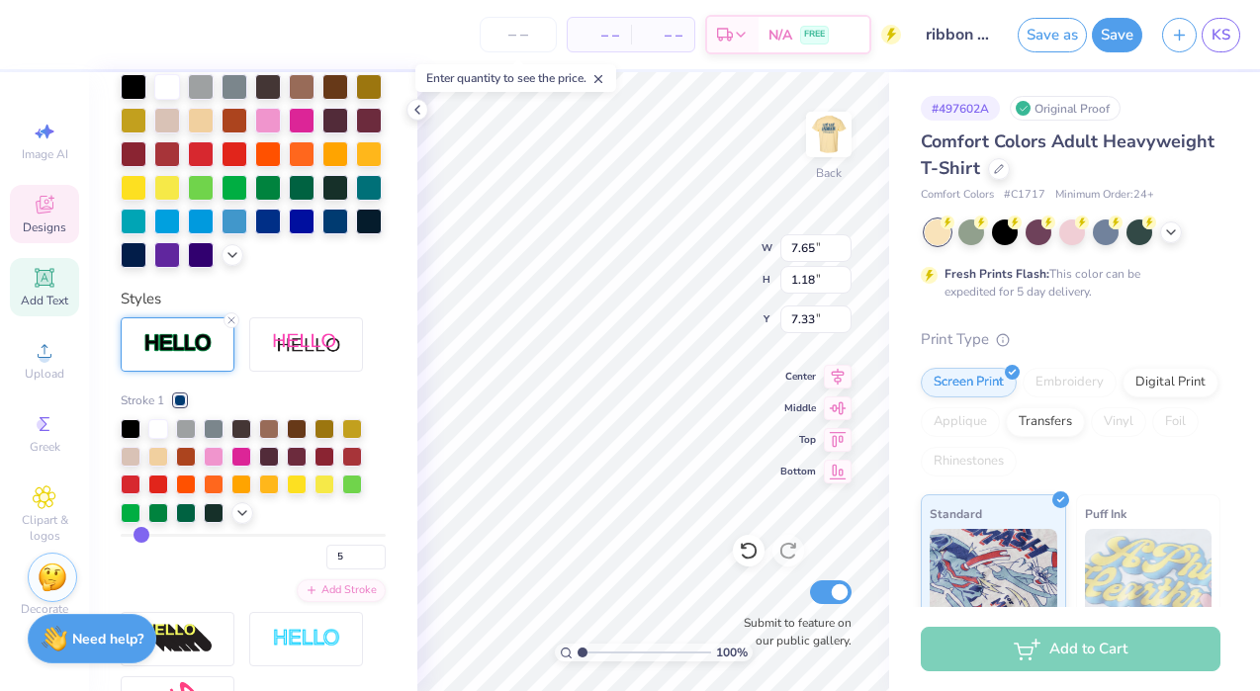
type input "6"
type input "7"
type input "8"
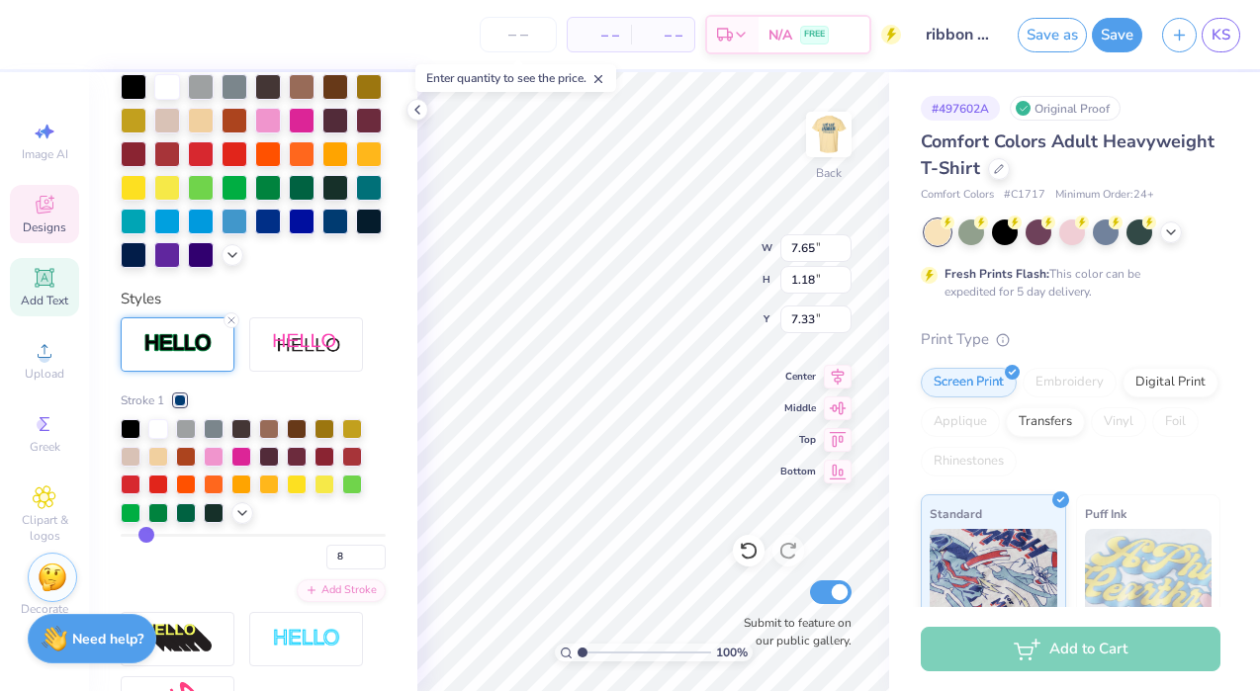
type input "9"
type input "10"
type input "11"
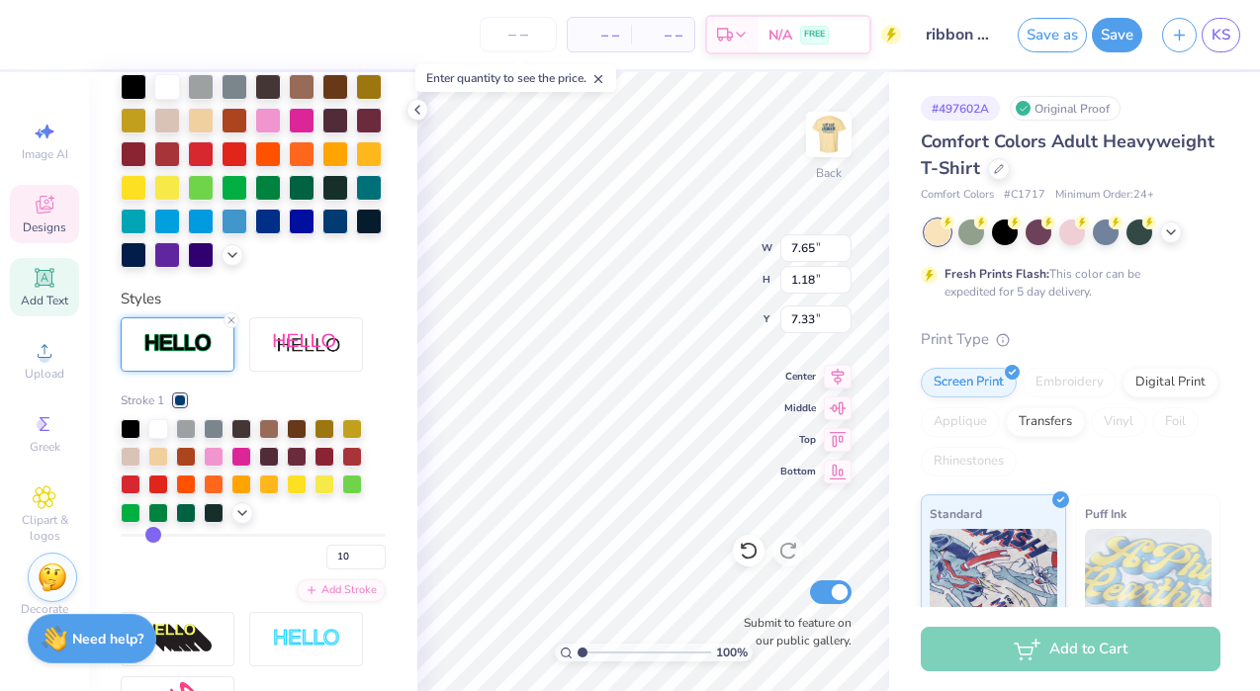
type input "11"
type input "12"
type input "13"
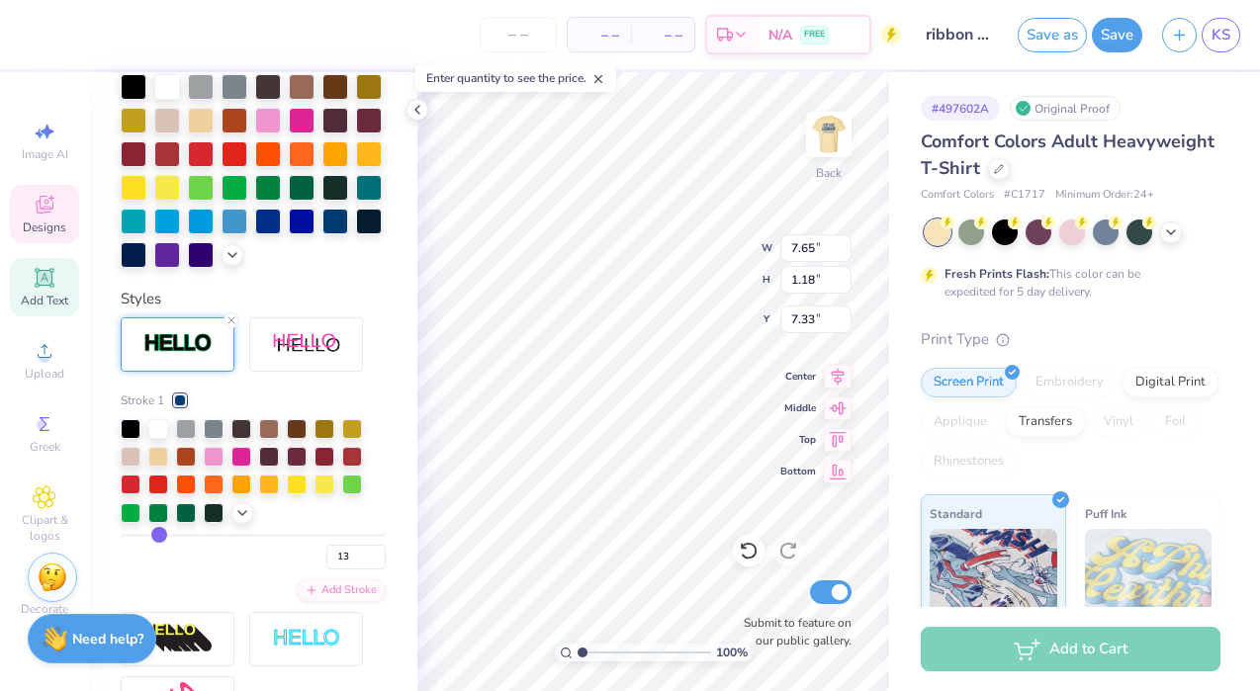
type input "14"
type input "15"
type input "16"
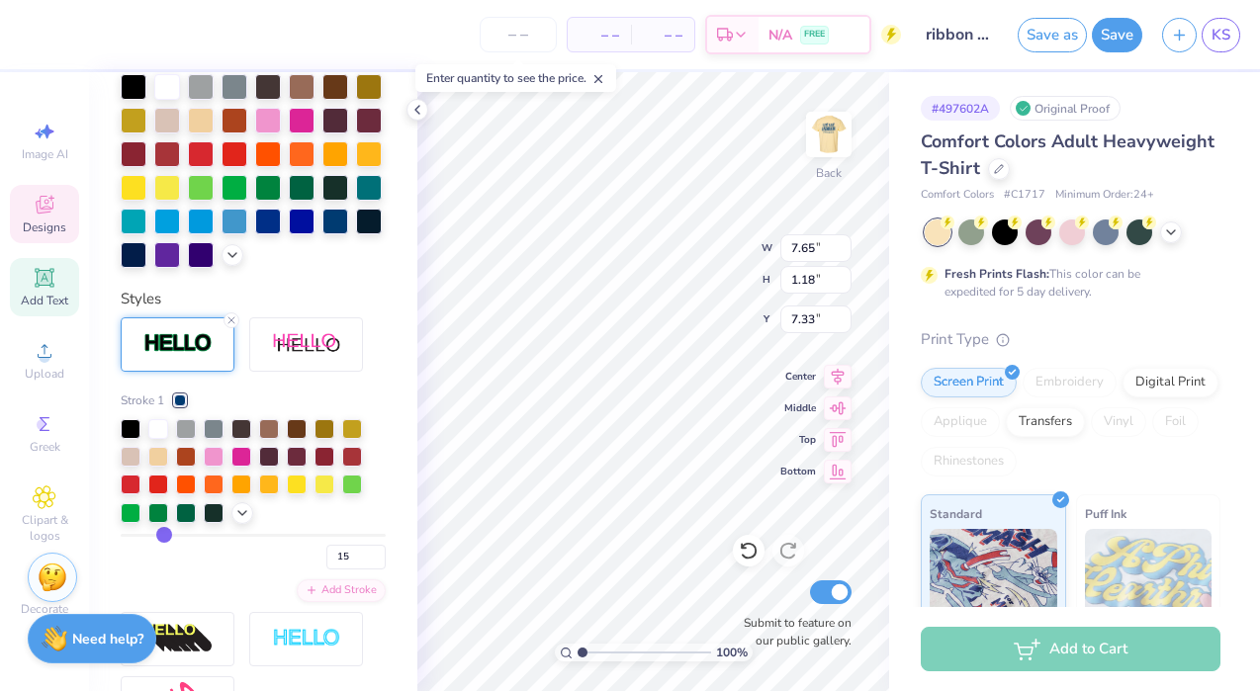
type input "16"
type input "17"
drag, startPoint x: 135, startPoint y: 532, endPoint x: 167, endPoint y: 542, distance: 33.1
type input "17"
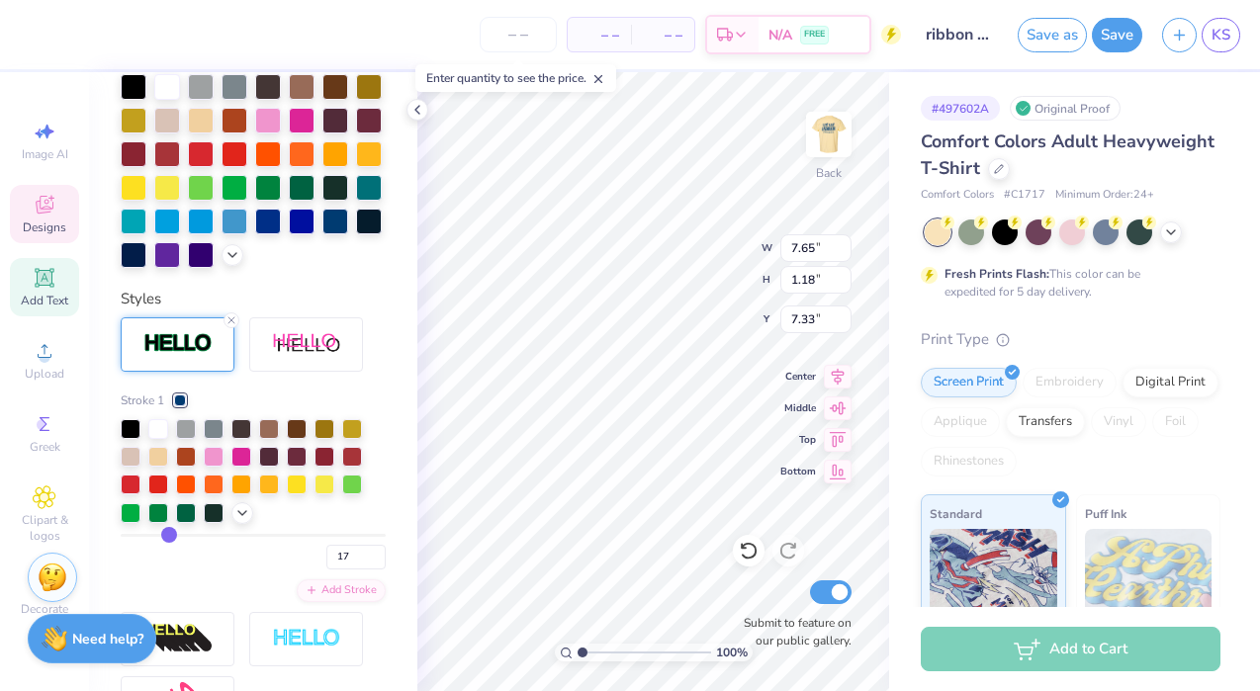
click at [167, 537] on input "range" at bounding box center [253, 535] width 265 height 3
type input "8.42"
type input "1.95"
type input "6.94"
type input "16"
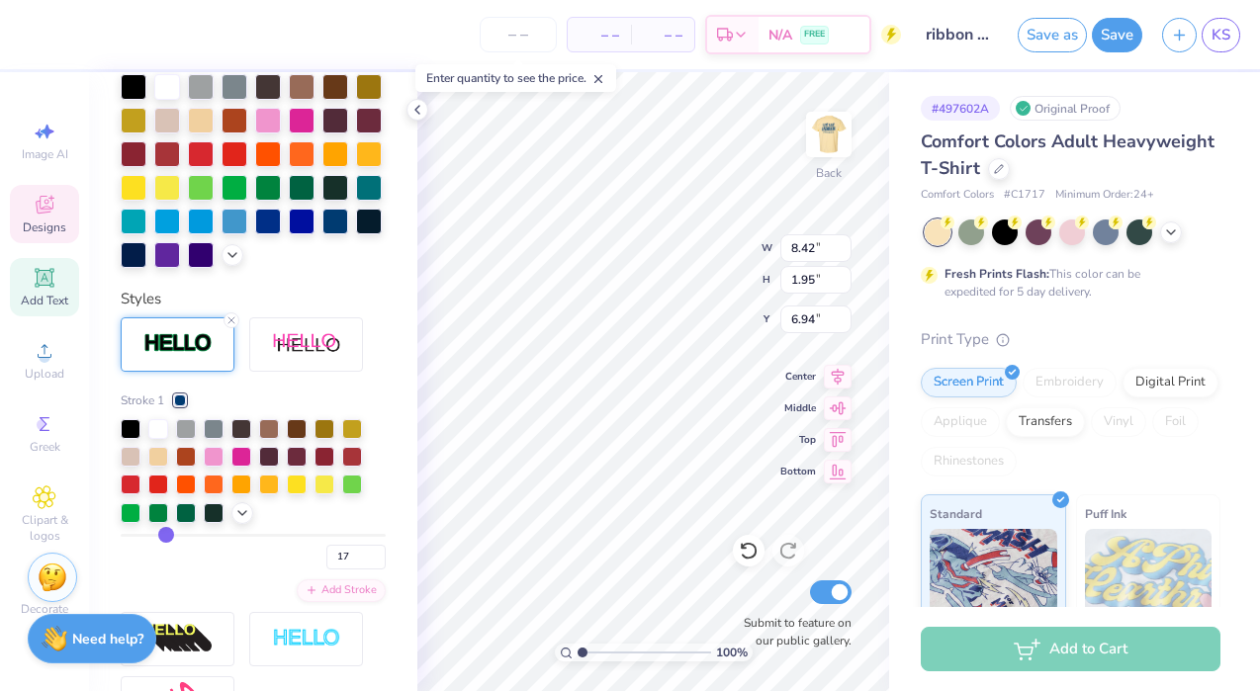
type input "16"
type input "15"
type input "14"
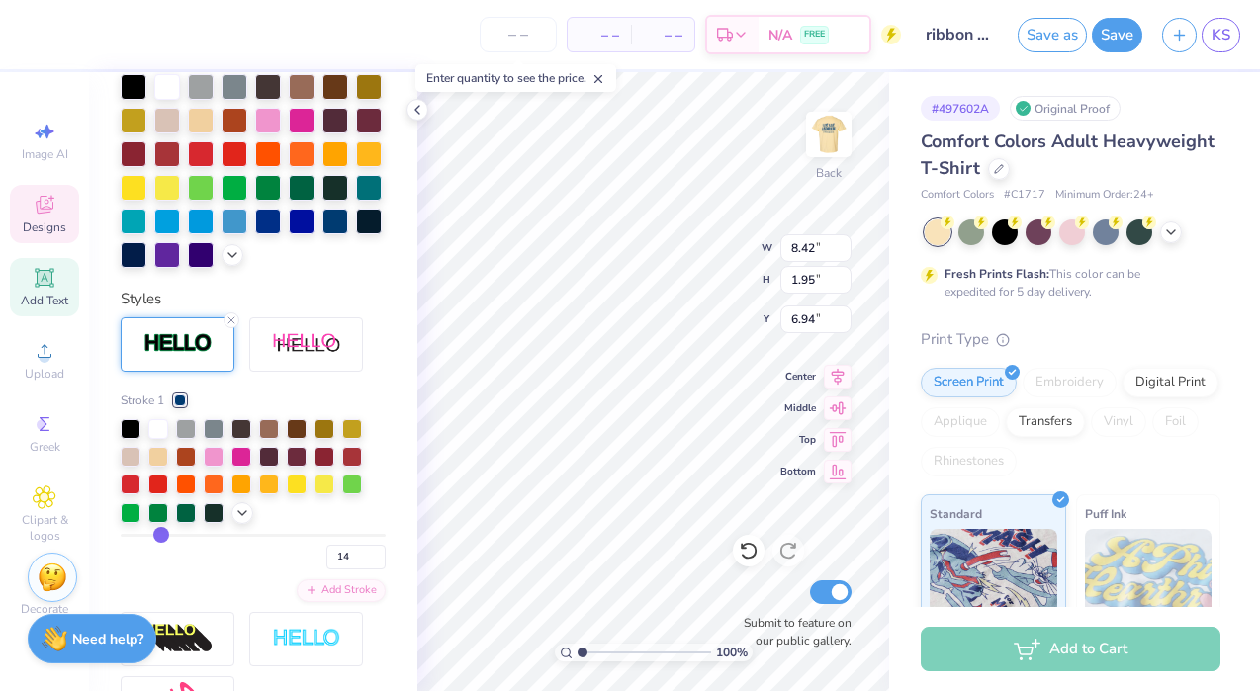
type input "12"
type input "10"
type input "9"
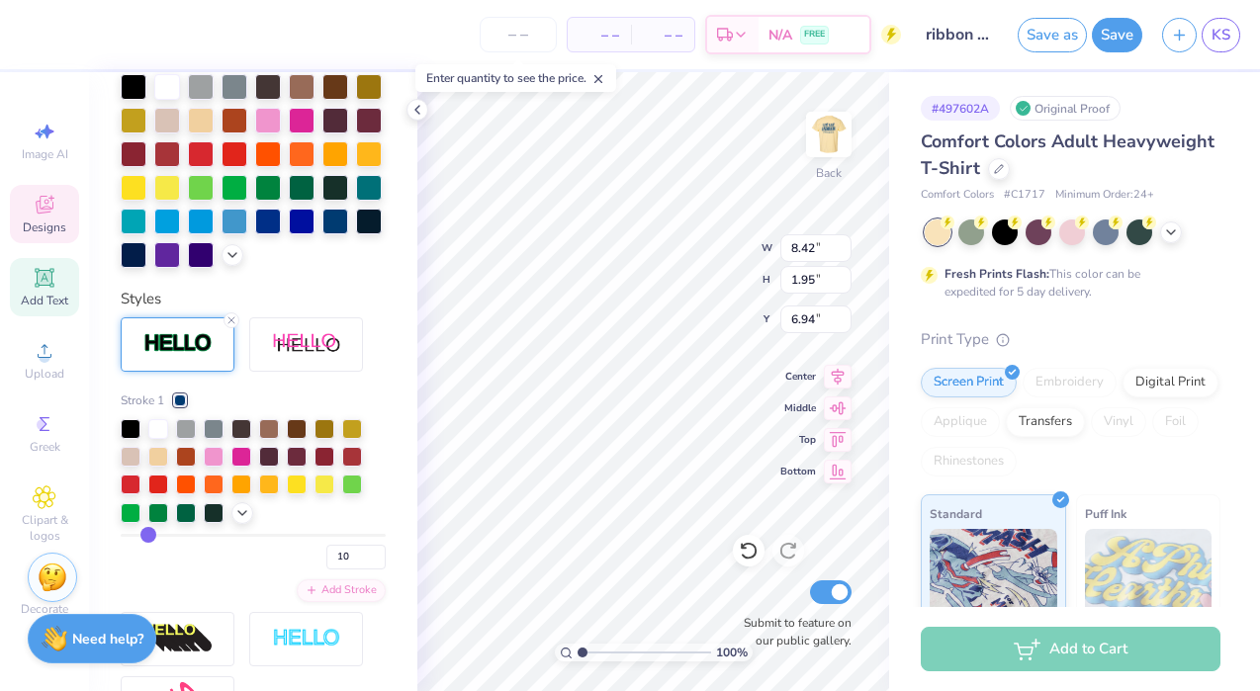
type input "9"
type input "8"
drag, startPoint x: 169, startPoint y: 533, endPoint x: 146, endPoint y: 533, distance: 22.7
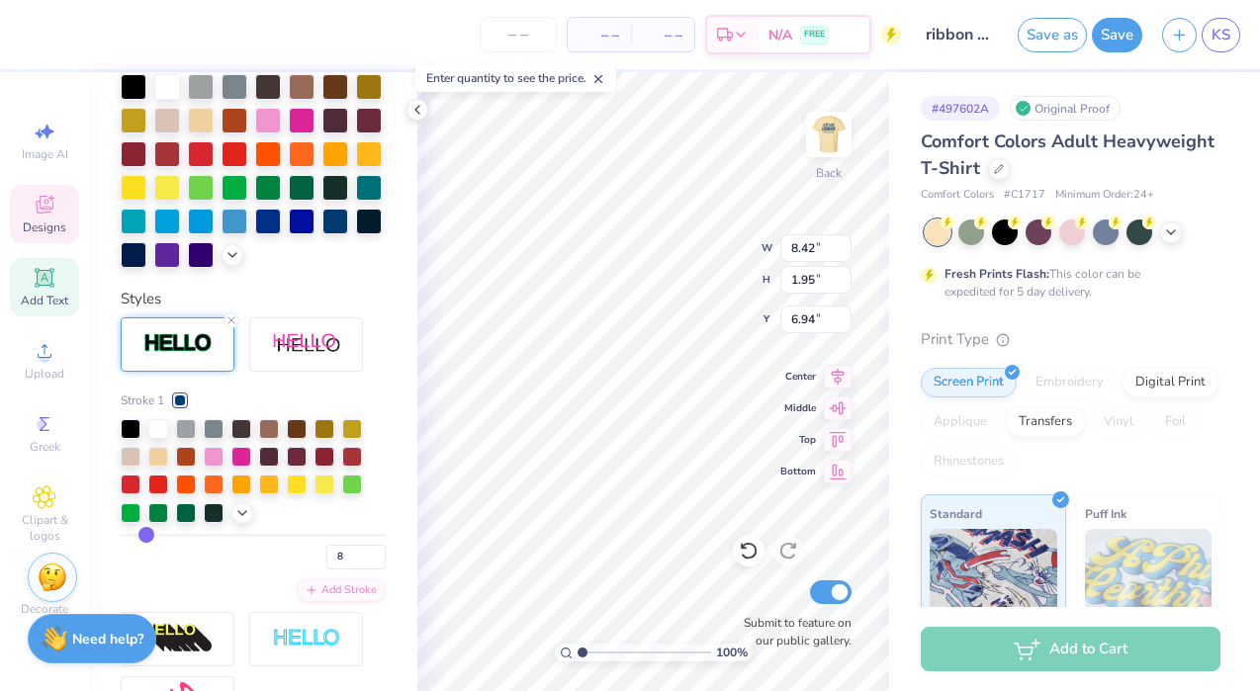
click at [146, 534] on input "range" at bounding box center [253, 535] width 265 height 3
type input "7.99"
type input "1.52"
type input "7.16"
type input "7"
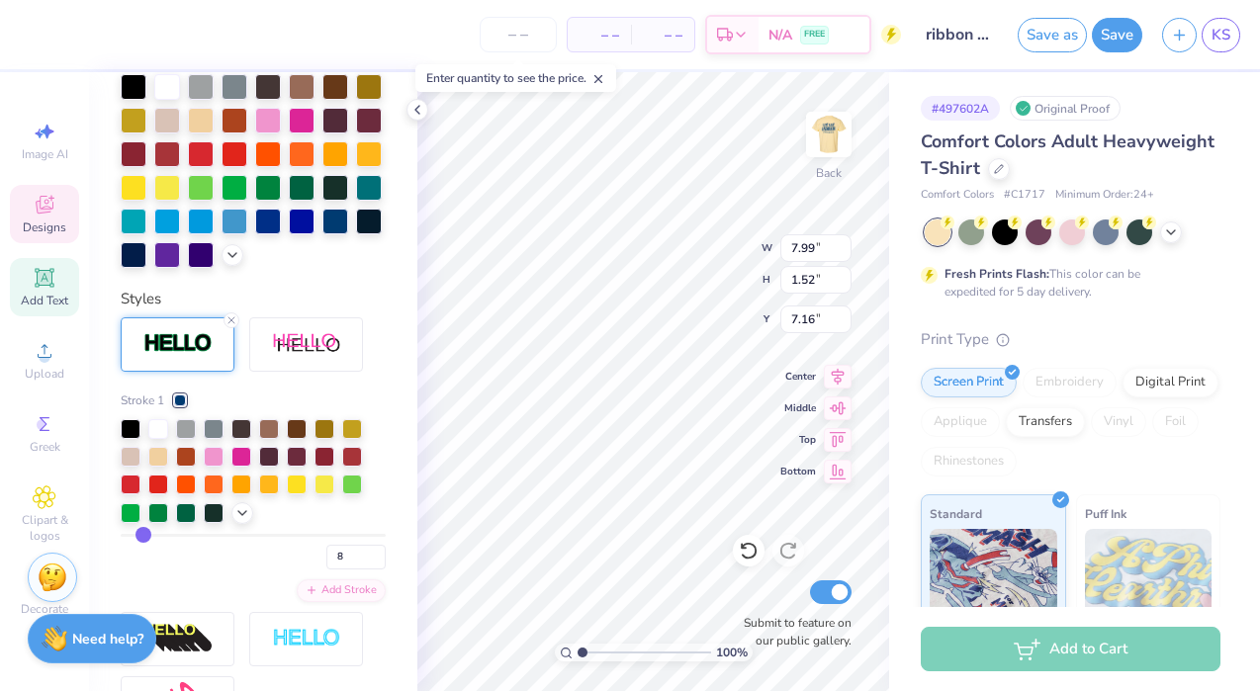
type input "7"
type input "6"
type input "4"
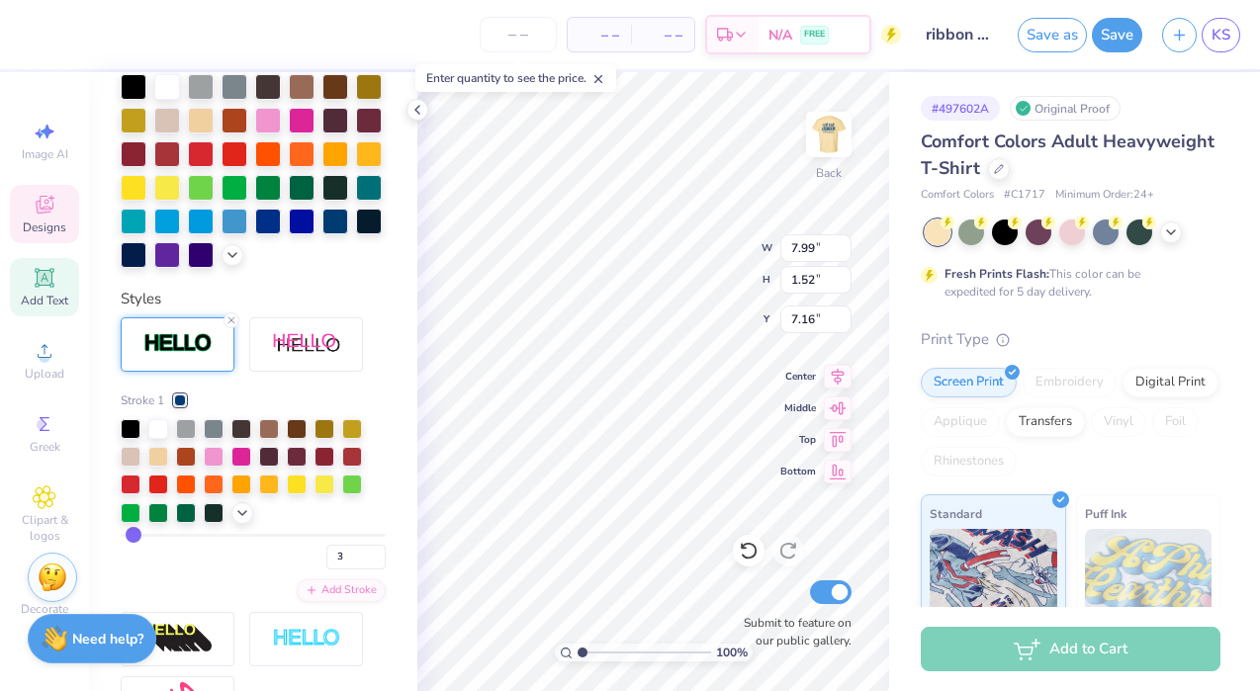
drag, startPoint x: 146, startPoint y: 533, endPoint x: 133, endPoint y: 533, distance: 12.9
click at [133, 534] on input "range" at bounding box center [253, 535] width 265 height 3
drag, startPoint x: 133, startPoint y: 533, endPoint x: 106, endPoint y: 533, distance: 27.7
click at [121, 534] on input "range" at bounding box center [253, 535] width 265 height 3
click at [363, 557] on input "1" at bounding box center [355, 557] width 59 height 25
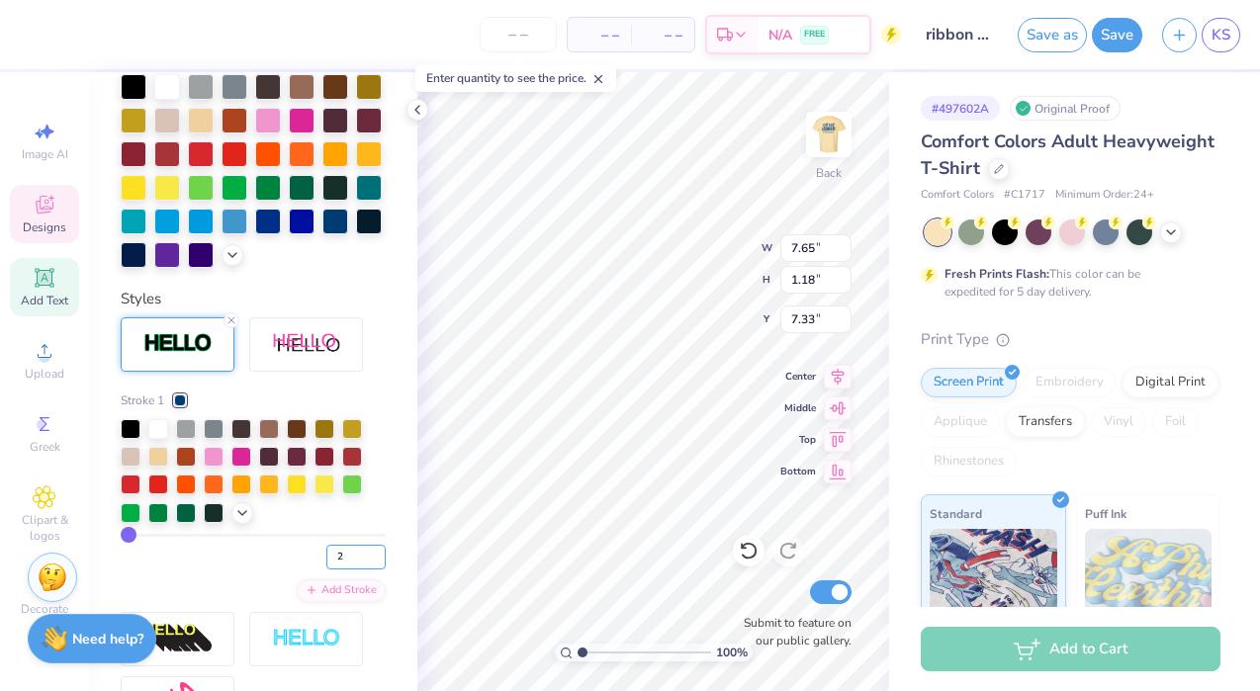
click at [357, 563] on input "2" at bounding box center [355, 557] width 59 height 25
click at [259, 572] on div "Stroke 1 2 Add Stroke" at bounding box center [253, 496] width 265 height 211
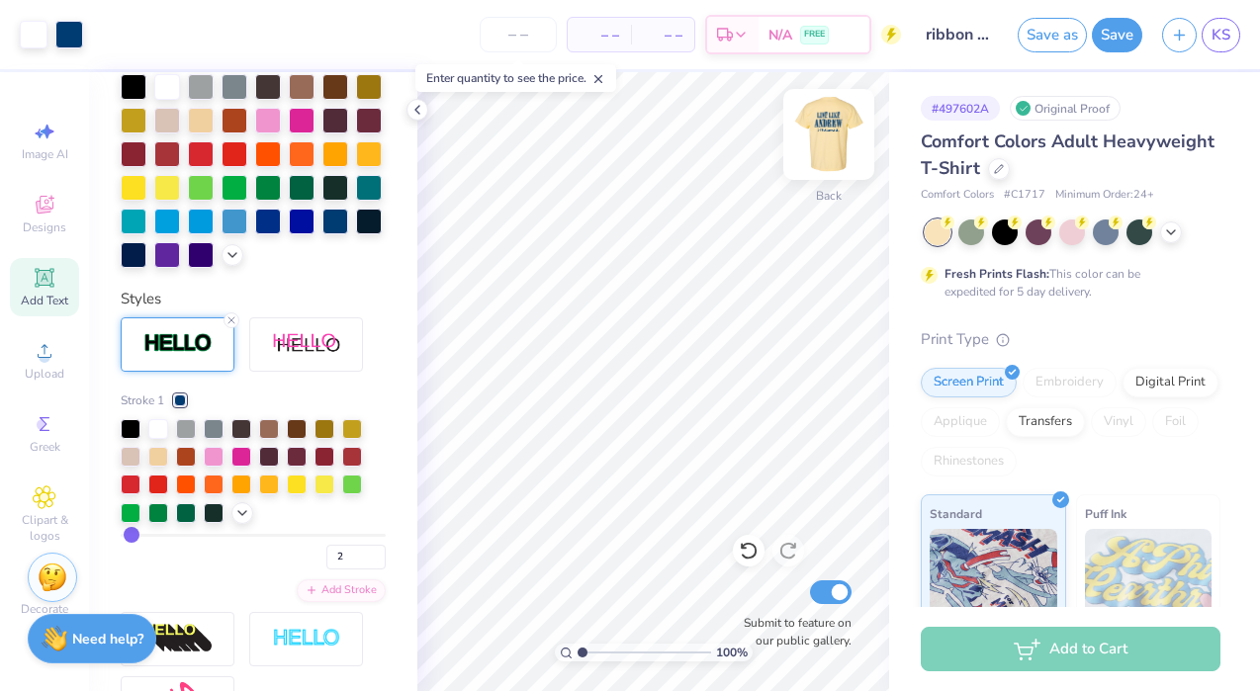
click at [812, 123] on img at bounding box center [828, 134] width 79 height 79
click at [813, 137] on img at bounding box center [828, 134] width 79 height 79
click at [1121, 34] on button "Save" at bounding box center [1116, 32] width 50 height 35
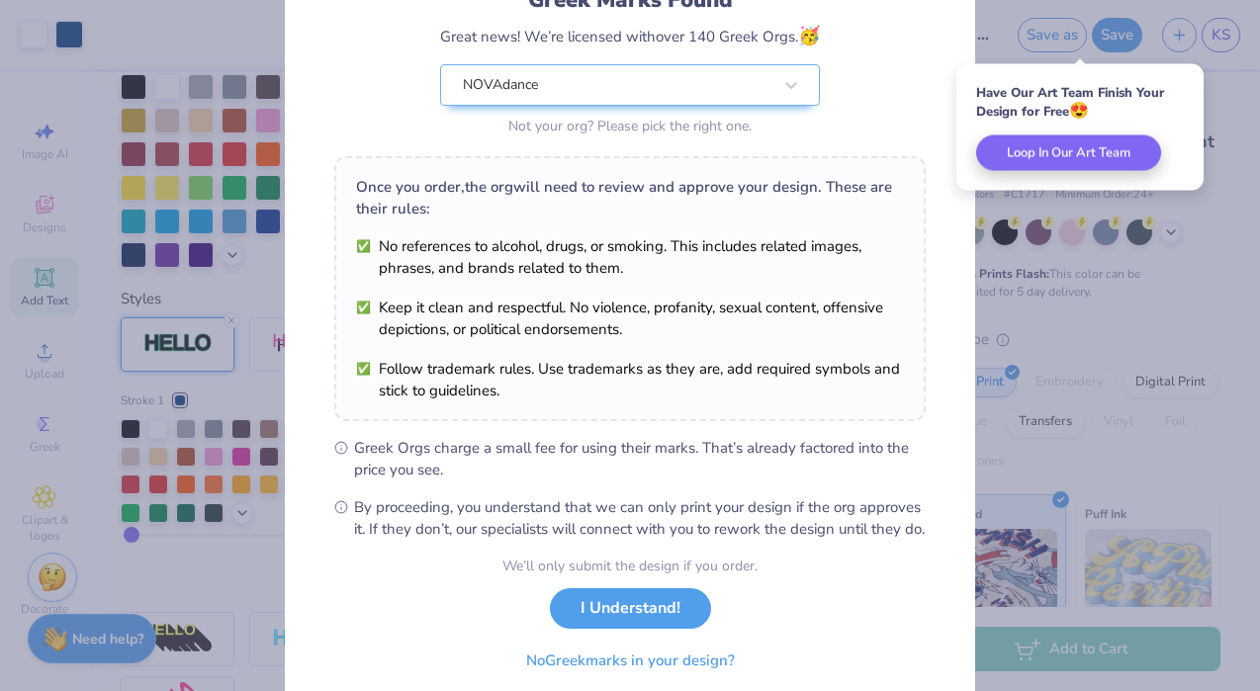
scroll to position [234, 0]
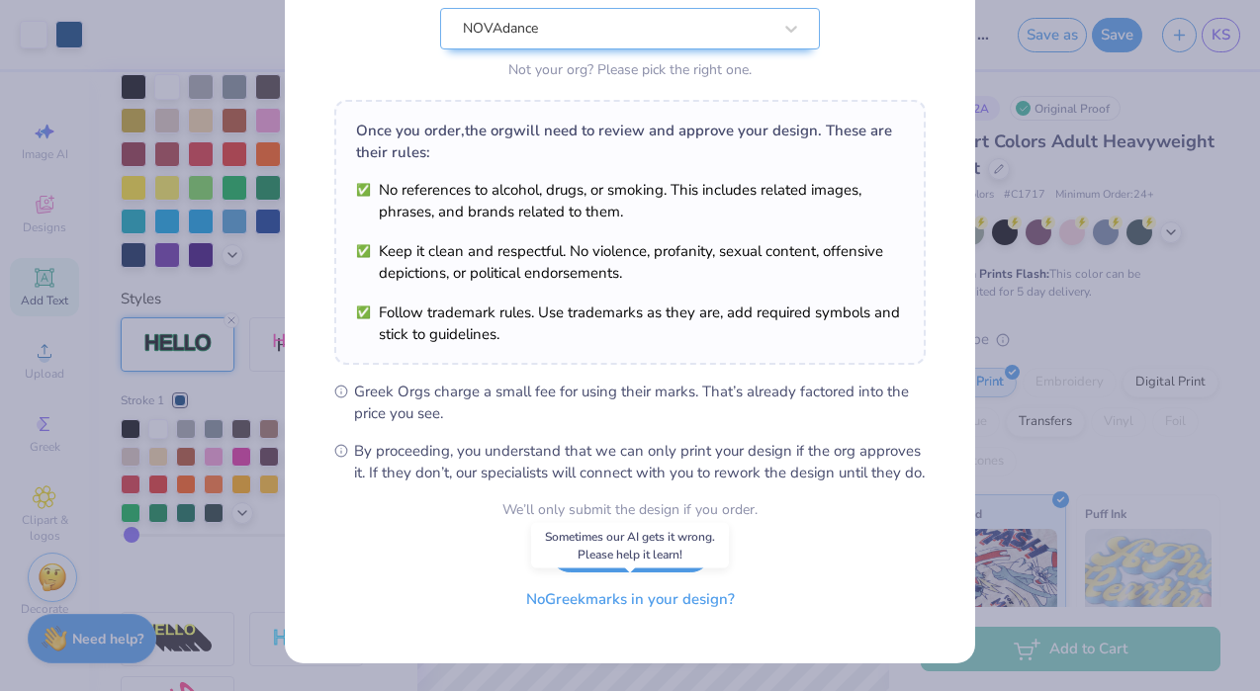
click at [668, 597] on button "No Greek marks in your design?" at bounding box center [630, 599] width 242 height 41
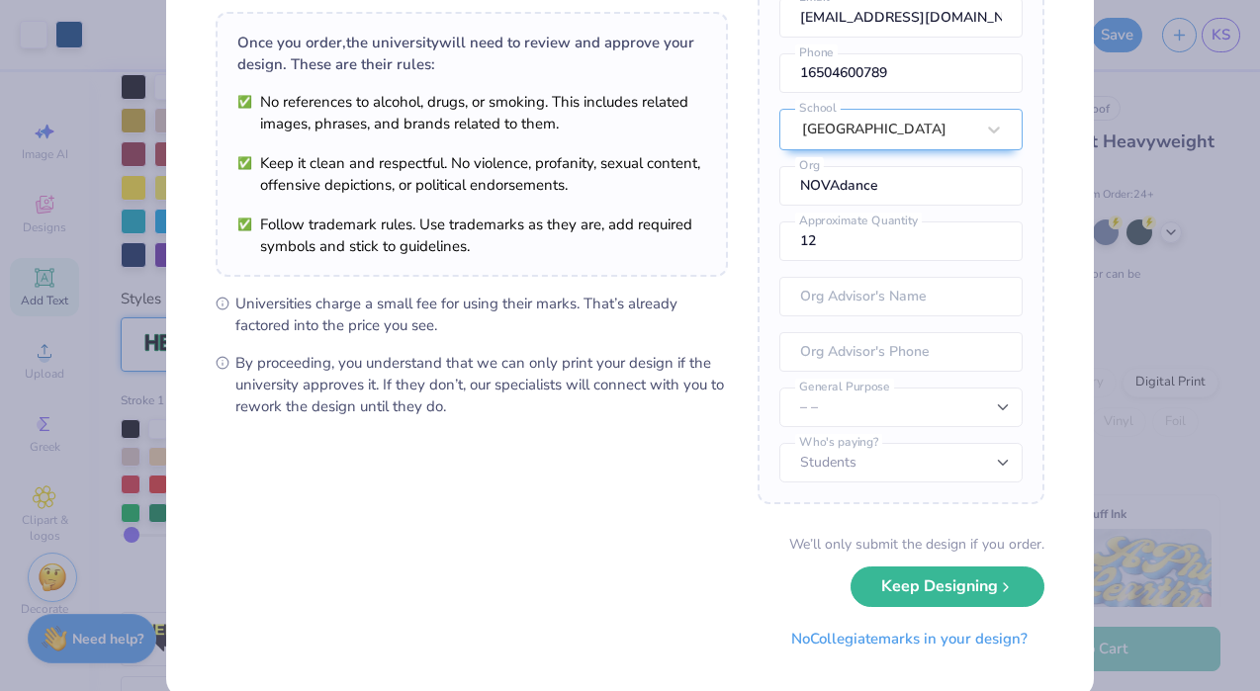
scroll to position [169, 0]
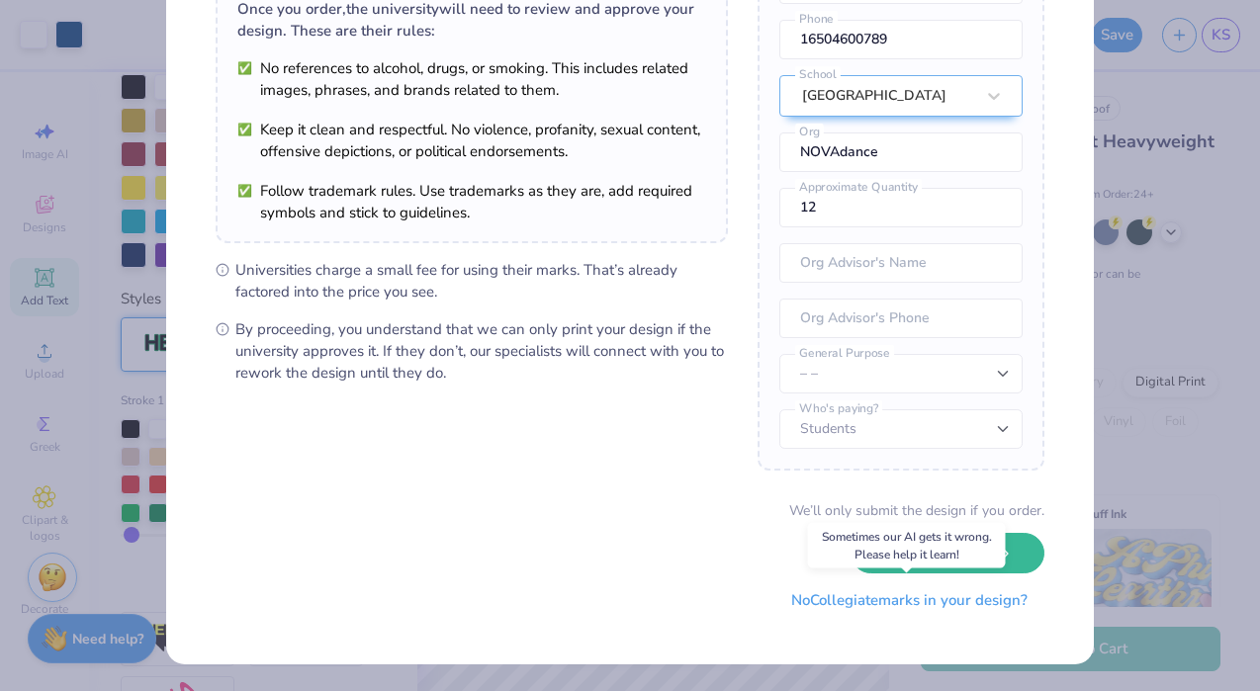
click at [891, 603] on button "No Collegiate marks in your design?" at bounding box center [909, 600] width 270 height 41
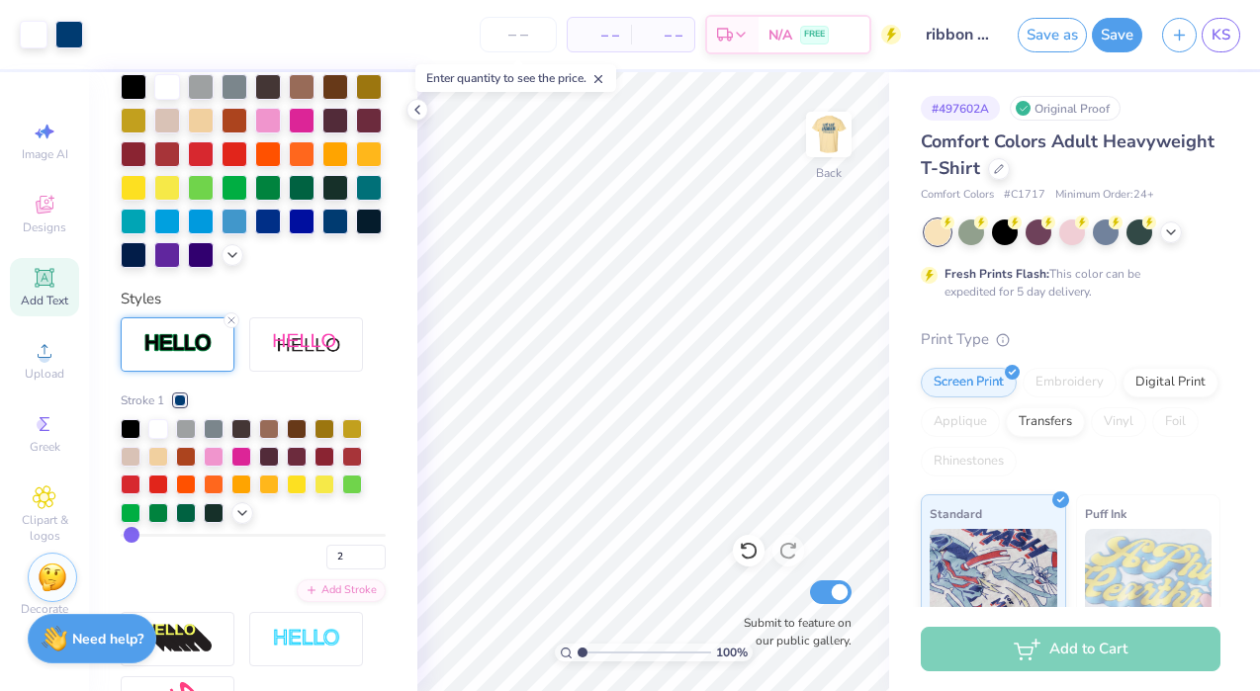
scroll to position [0, 0]
click at [1228, 35] on span "KS" at bounding box center [1220, 35] width 19 height 23
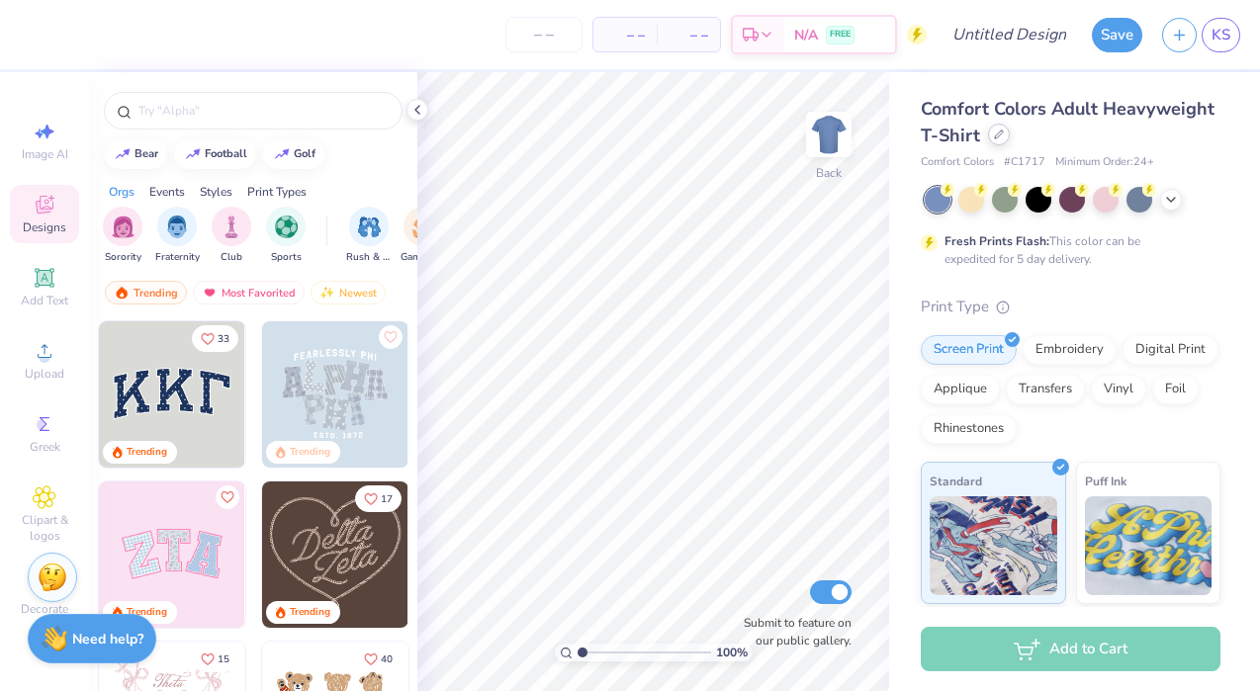
click at [1000, 132] on icon at bounding box center [999, 134] width 8 height 8
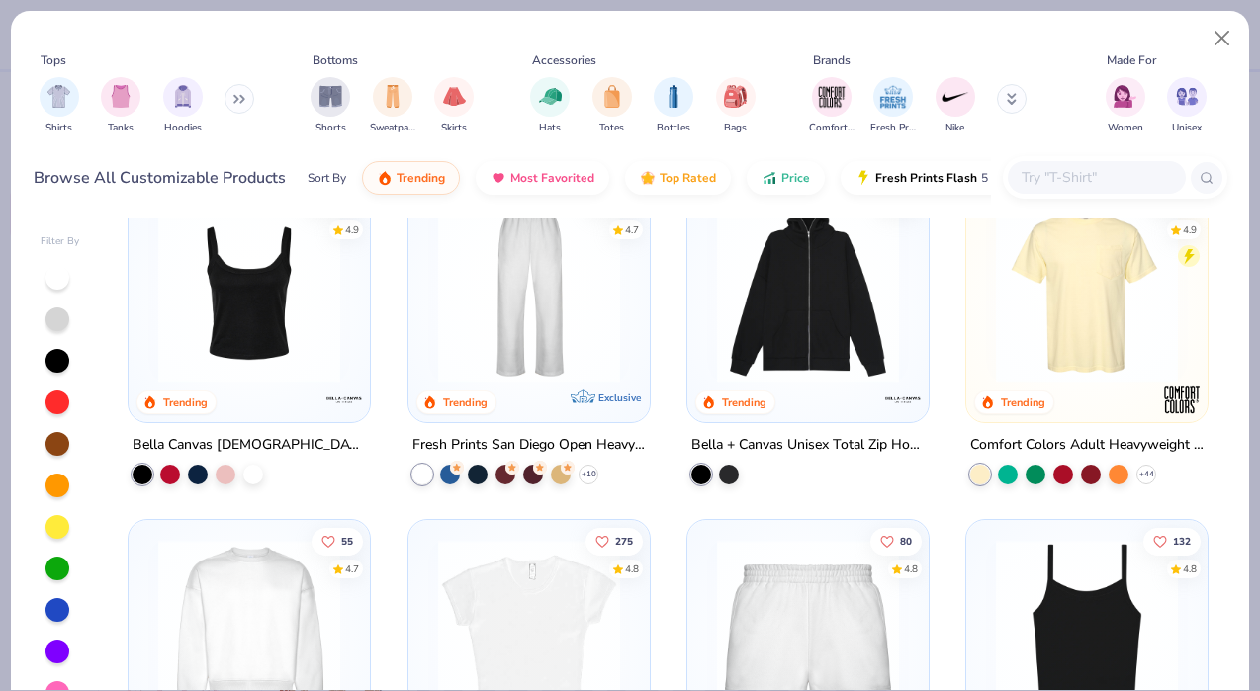
scroll to position [927, 0]
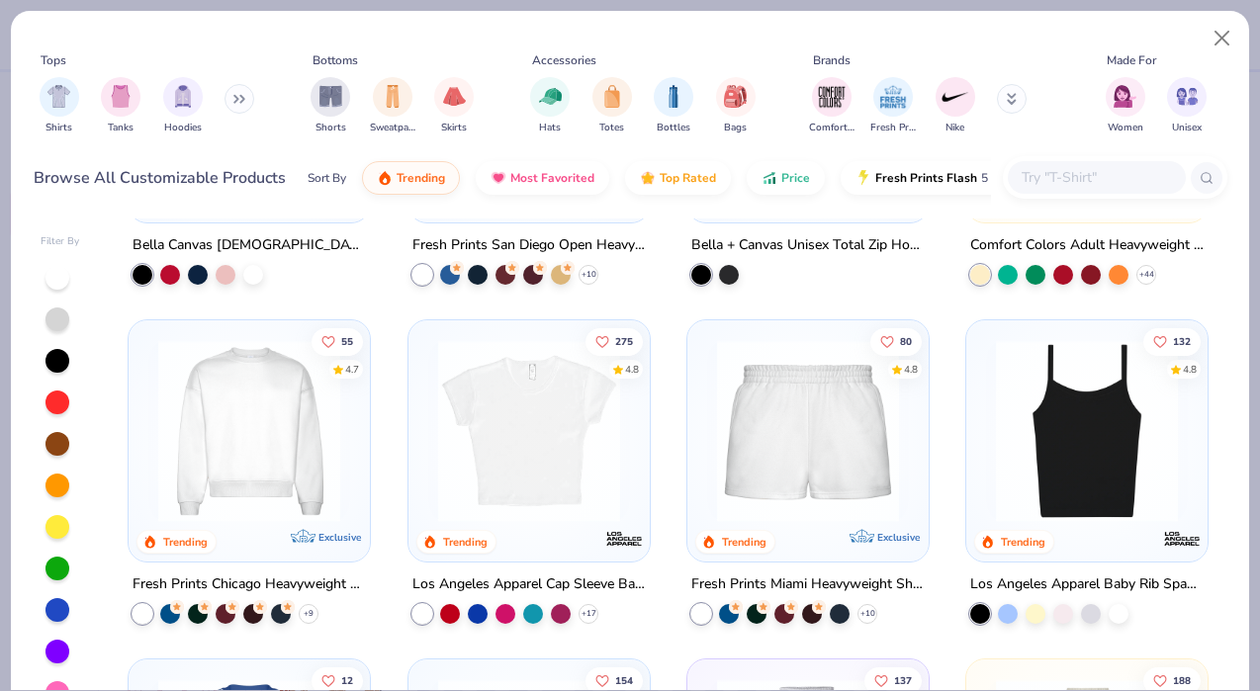
click at [248, 439] on img at bounding box center [249, 431] width 202 height 182
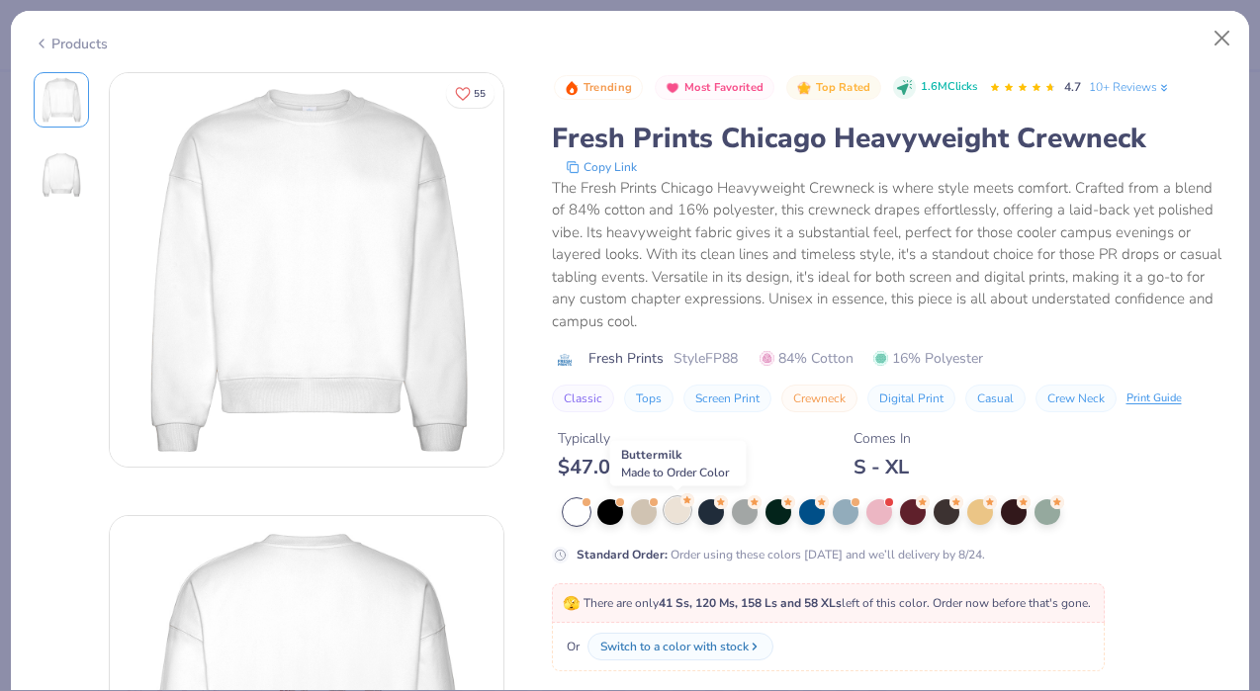
click at [679, 515] on div at bounding box center [677, 510] width 26 height 26
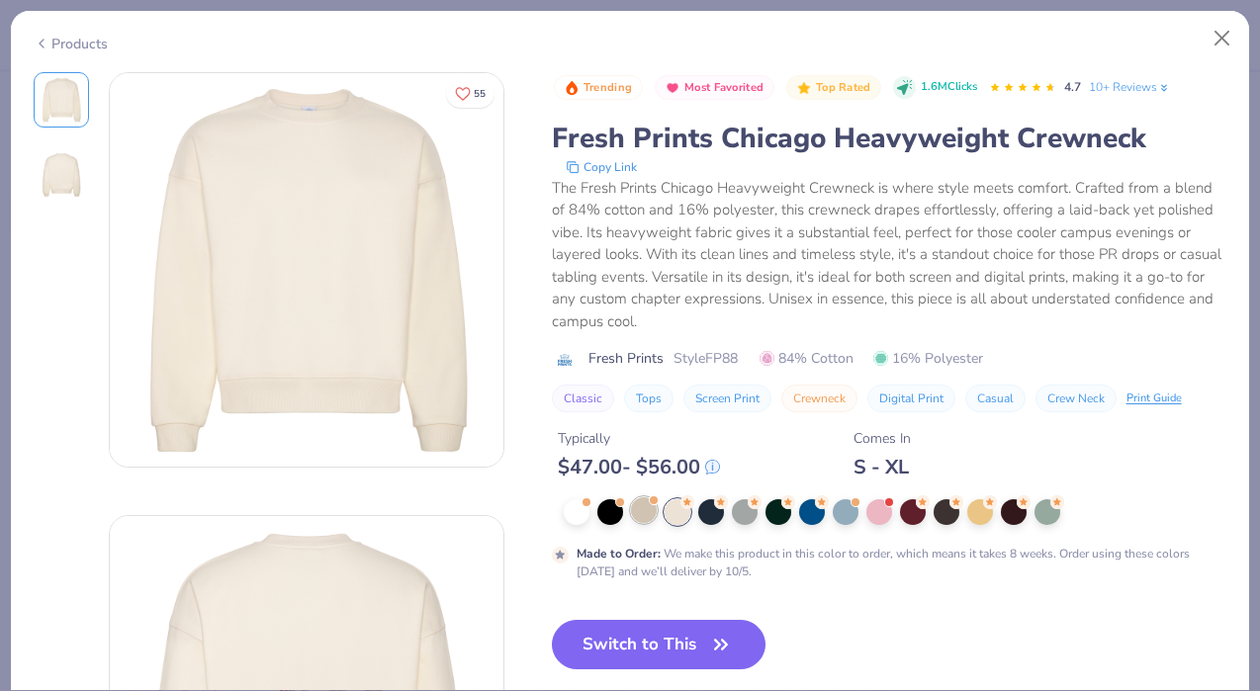
click at [637, 512] on div at bounding box center [644, 510] width 26 height 26
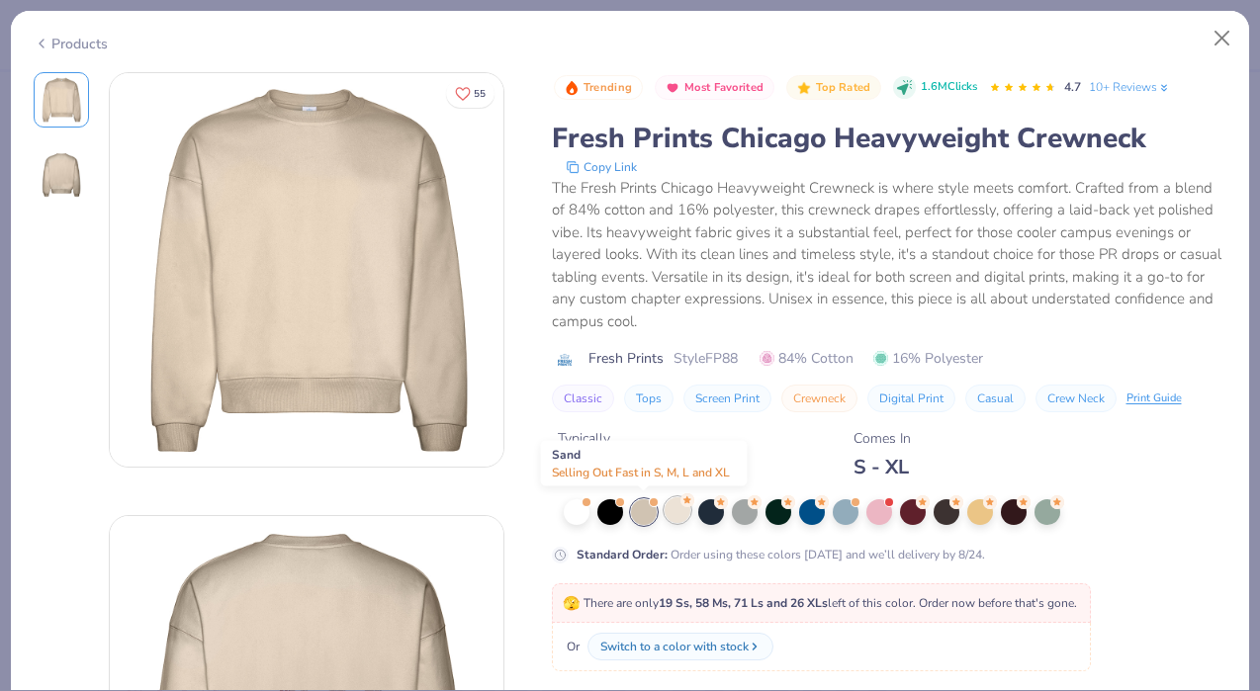
click at [685, 516] on div at bounding box center [677, 510] width 26 height 26
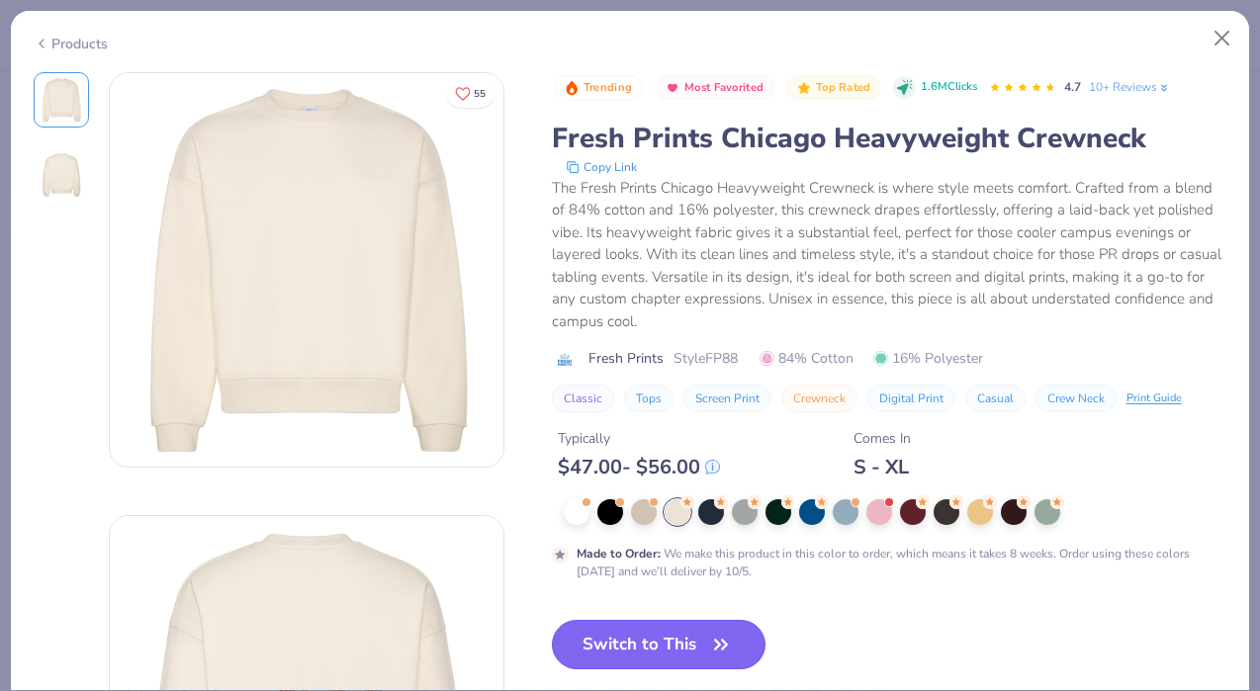
click at [669, 647] on button "Switch to This" at bounding box center [659, 644] width 215 height 49
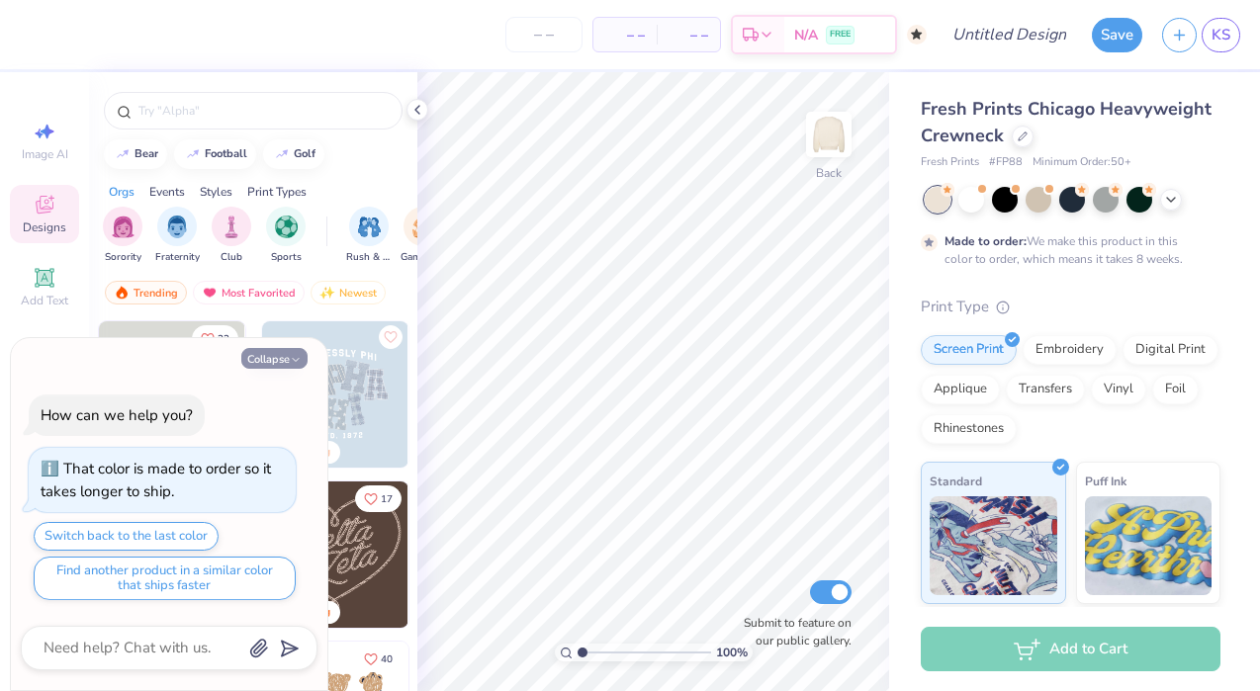
click at [285, 363] on button "Collapse" at bounding box center [274, 358] width 66 height 21
type textarea "x"
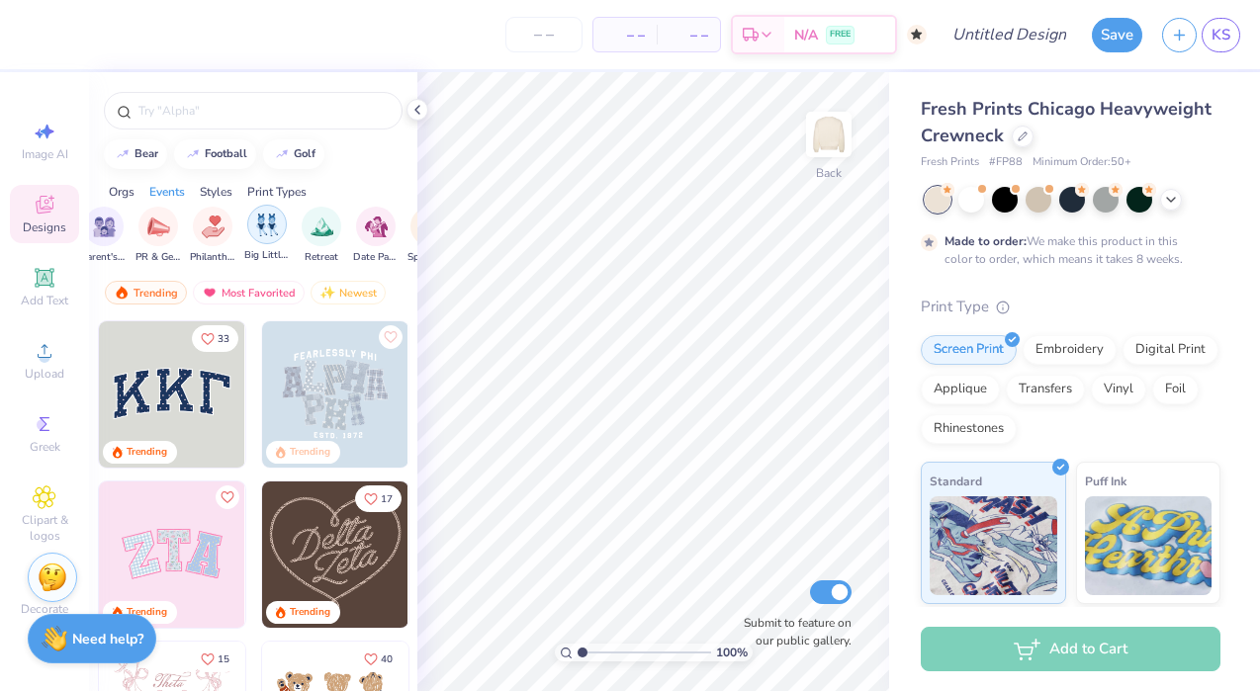
scroll to position [0, 375]
click at [203, 226] on img "filter for Philanthropy" at bounding box center [212, 225] width 23 height 23
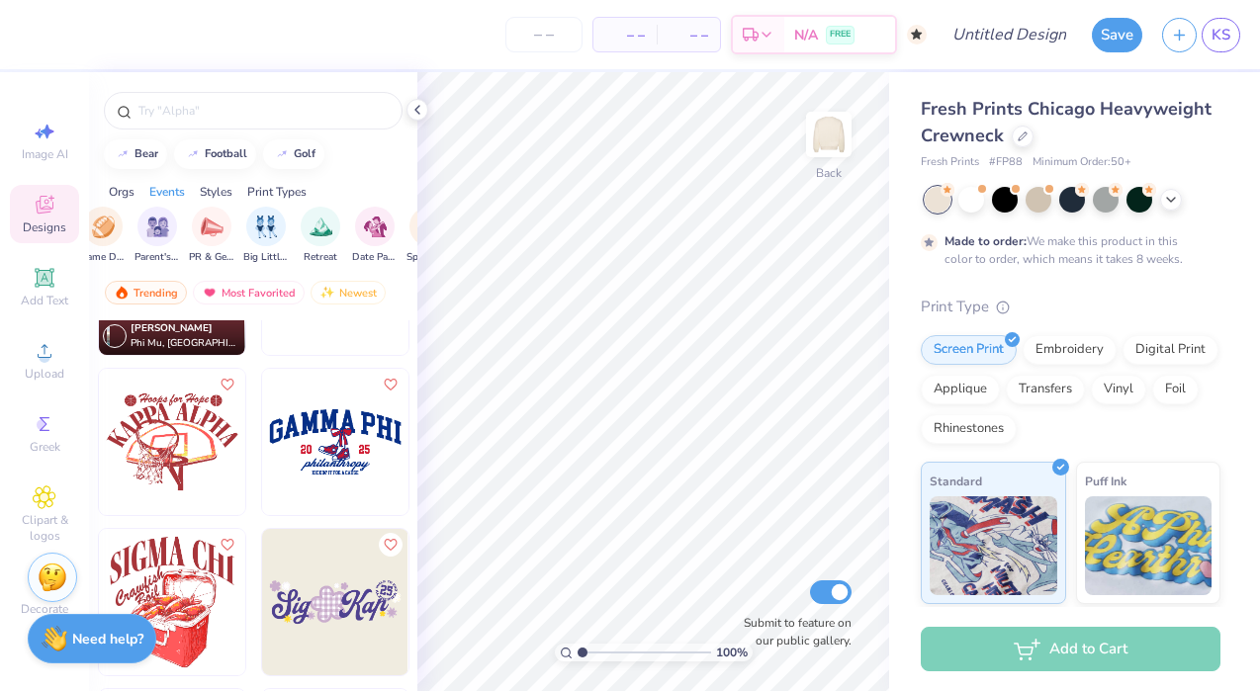
scroll to position [594, 0]
click at [326, 446] on img at bounding box center [335, 441] width 146 height 146
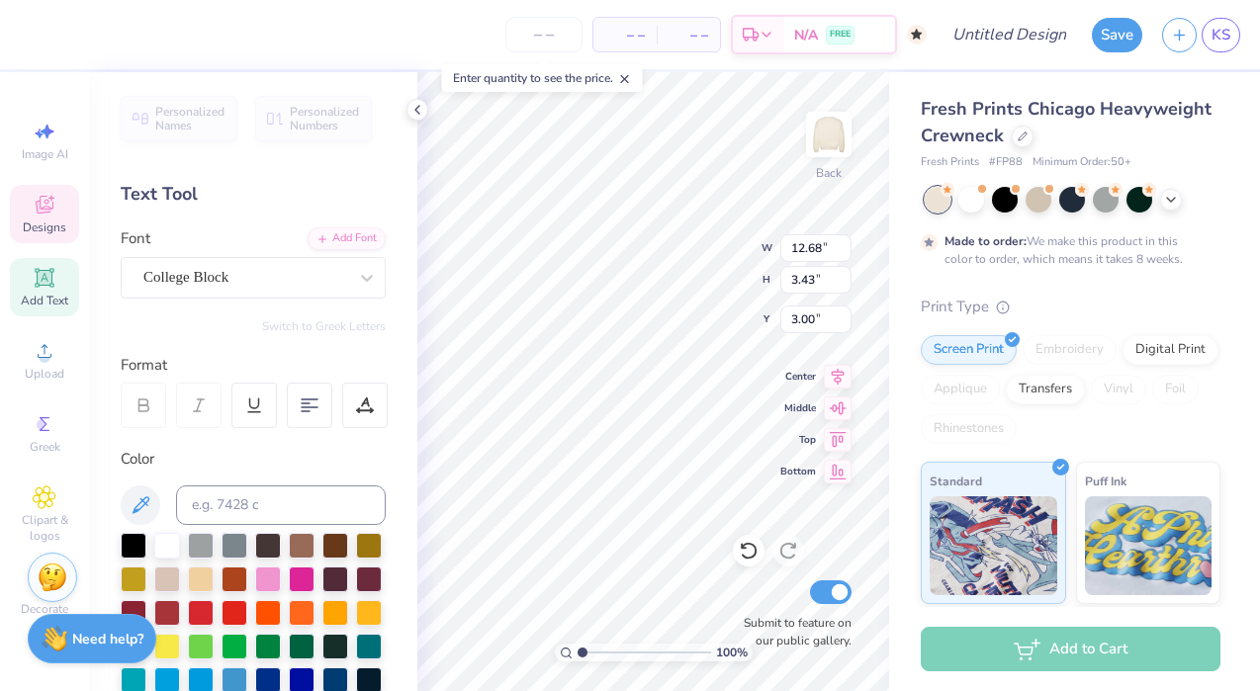
scroll to position [0, 1]
type textarea "NOVAdance"
type textarea "26"
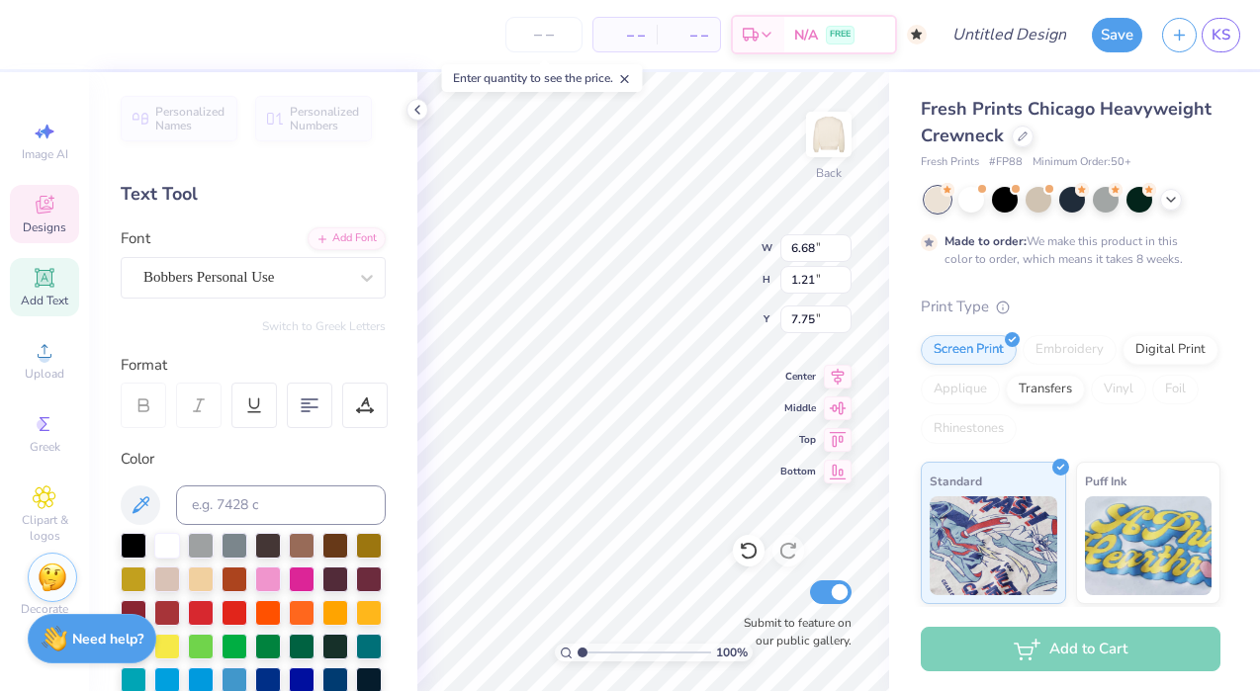
type textarea "b"
type textarea "bad dancing saves lives"
type input "4.47"
type input "0.37"
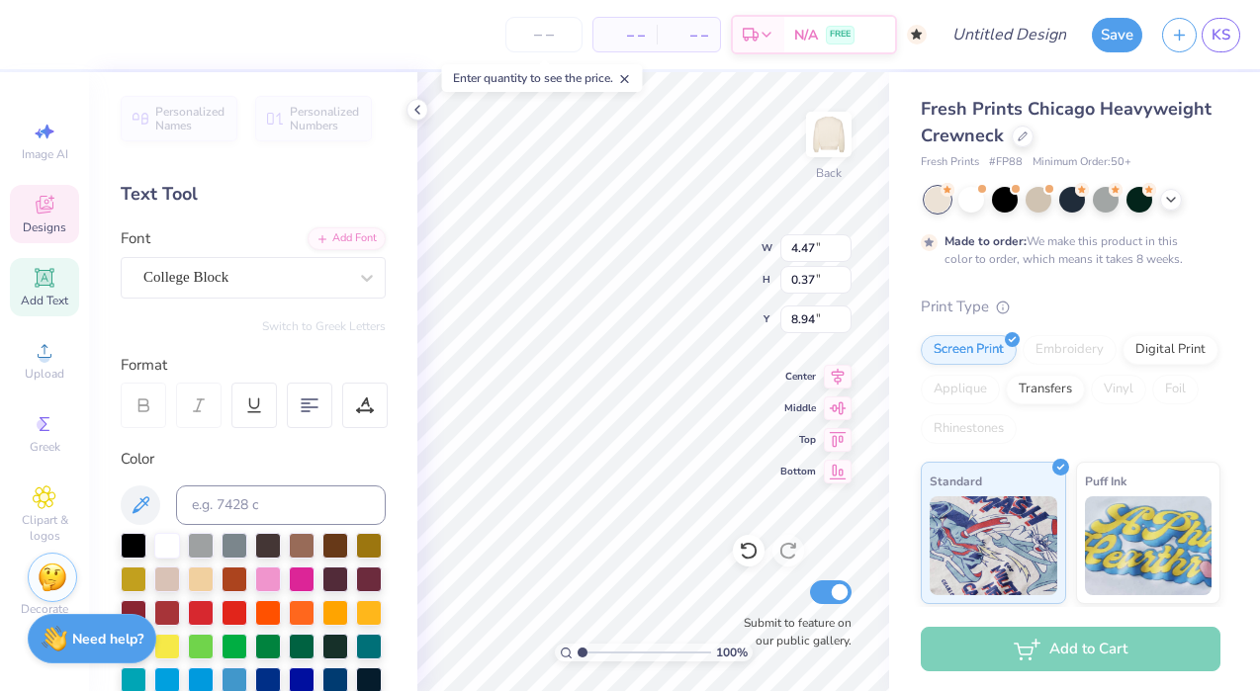
type input "8.94"
type textarea "BE POSITIVE"
type input "2.36"
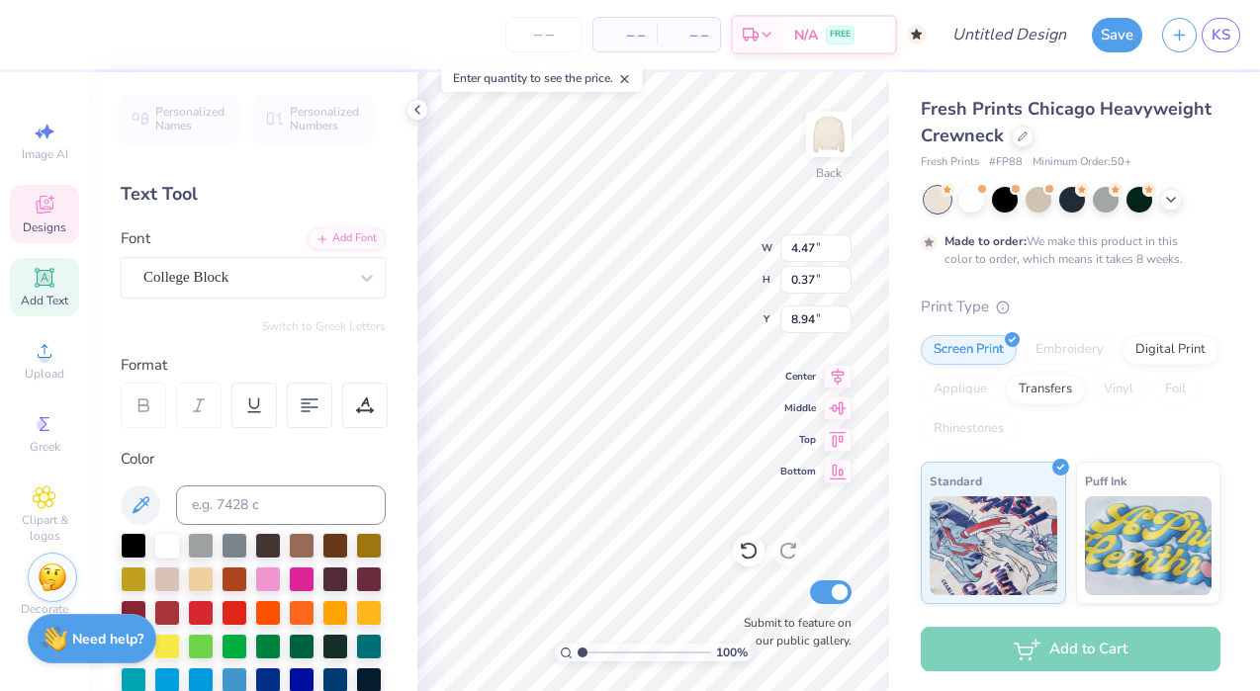
type input "8.96"
type textarea "E"
type input "8.06"
click at [667, 279] on div "Hold “Option ⌥” to see the space between elements." at bounding box center [732, 267] width 198 height 45
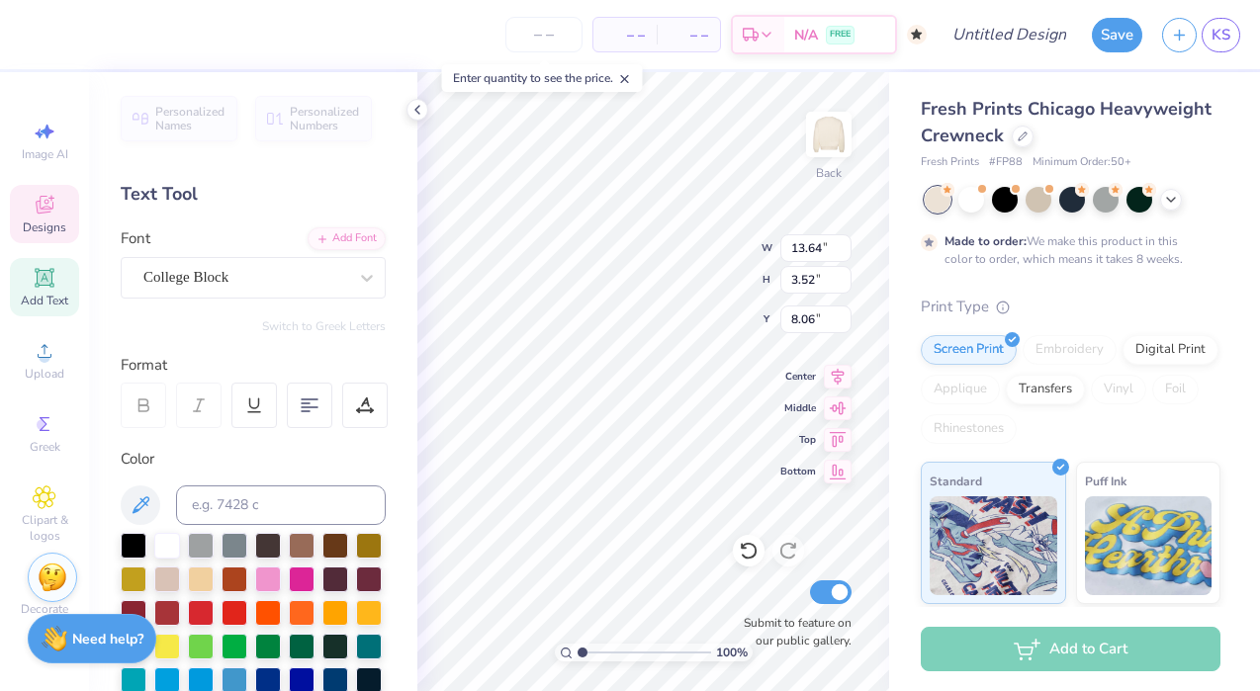
type input "13.64"
type input "3.52"
type input "2.95"
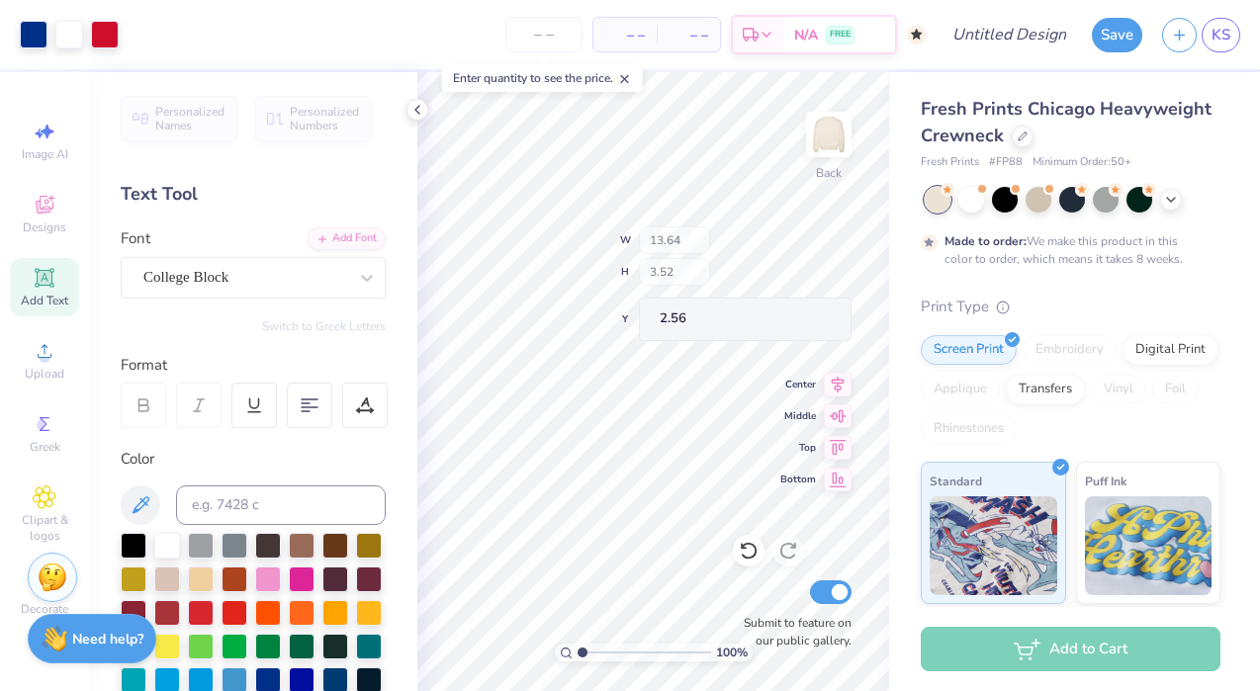
type input "2.21"
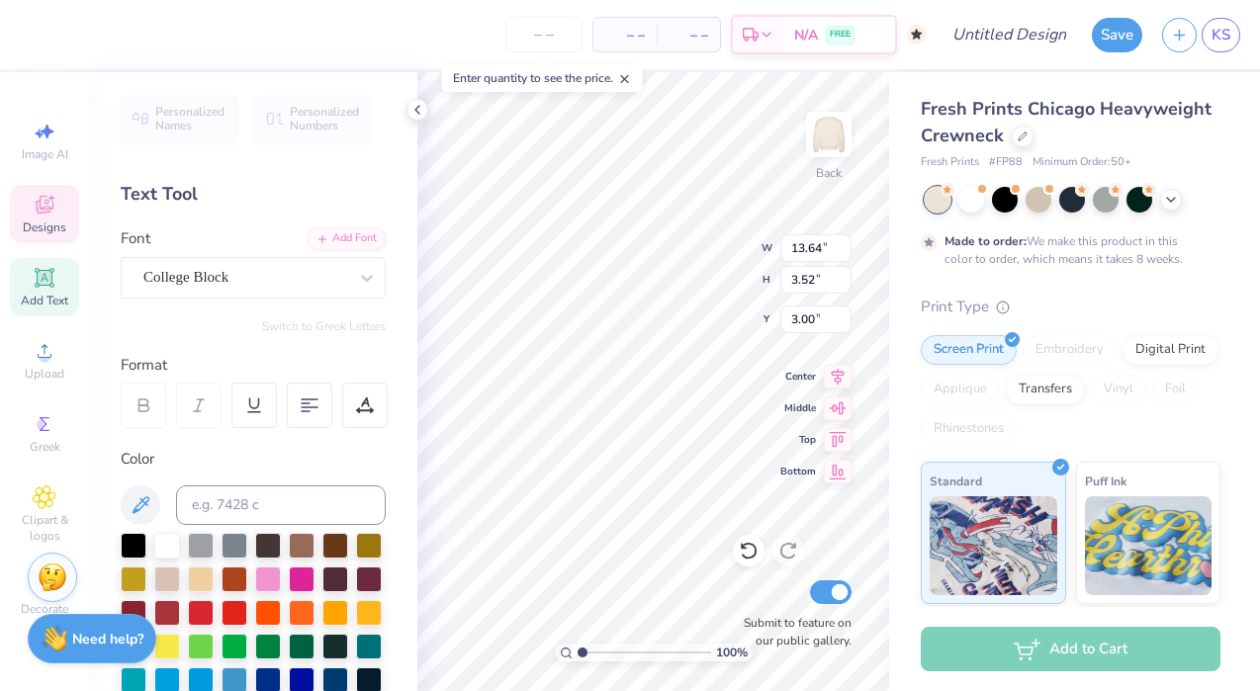
type input "3.00"
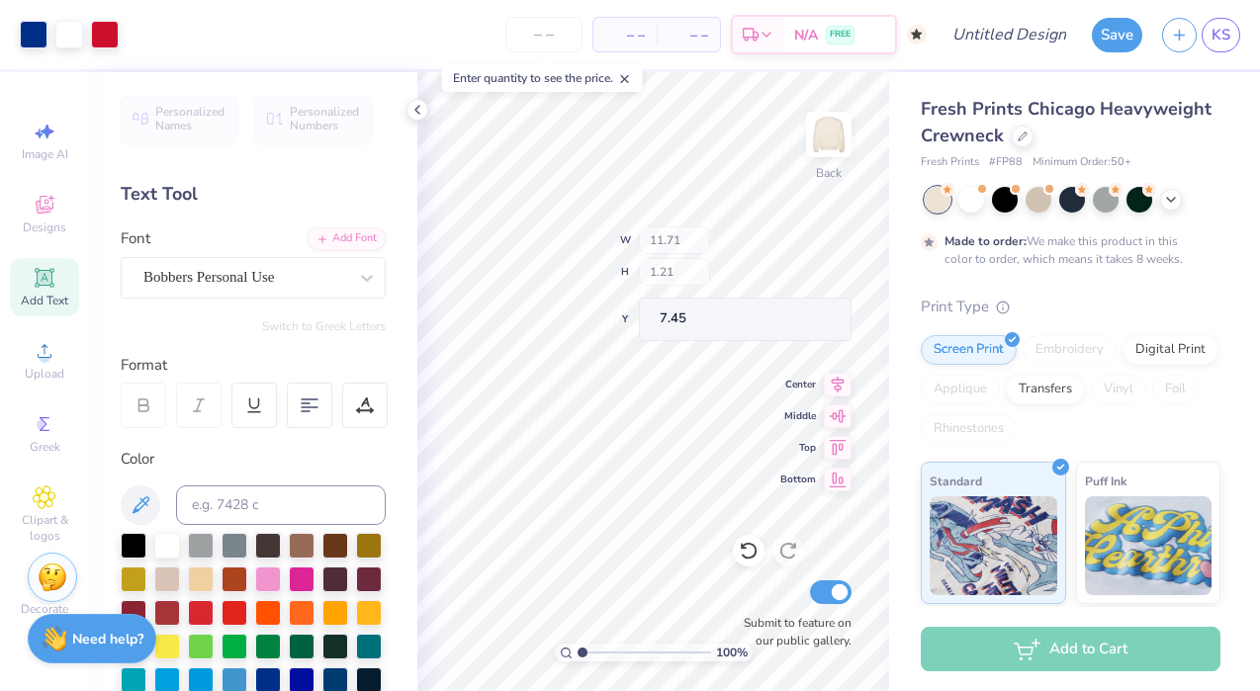
type input "7.81"
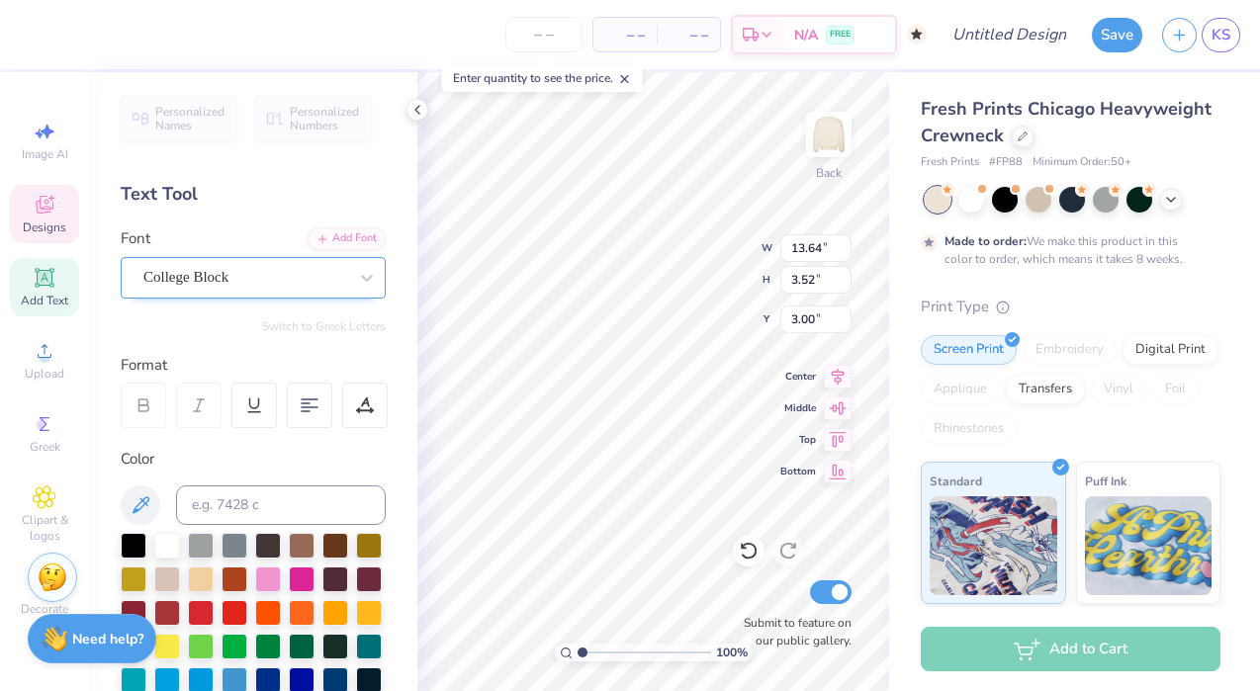
click at [297, 272] on div "College Block" at bounding box center [245, 277] width 208 height 31
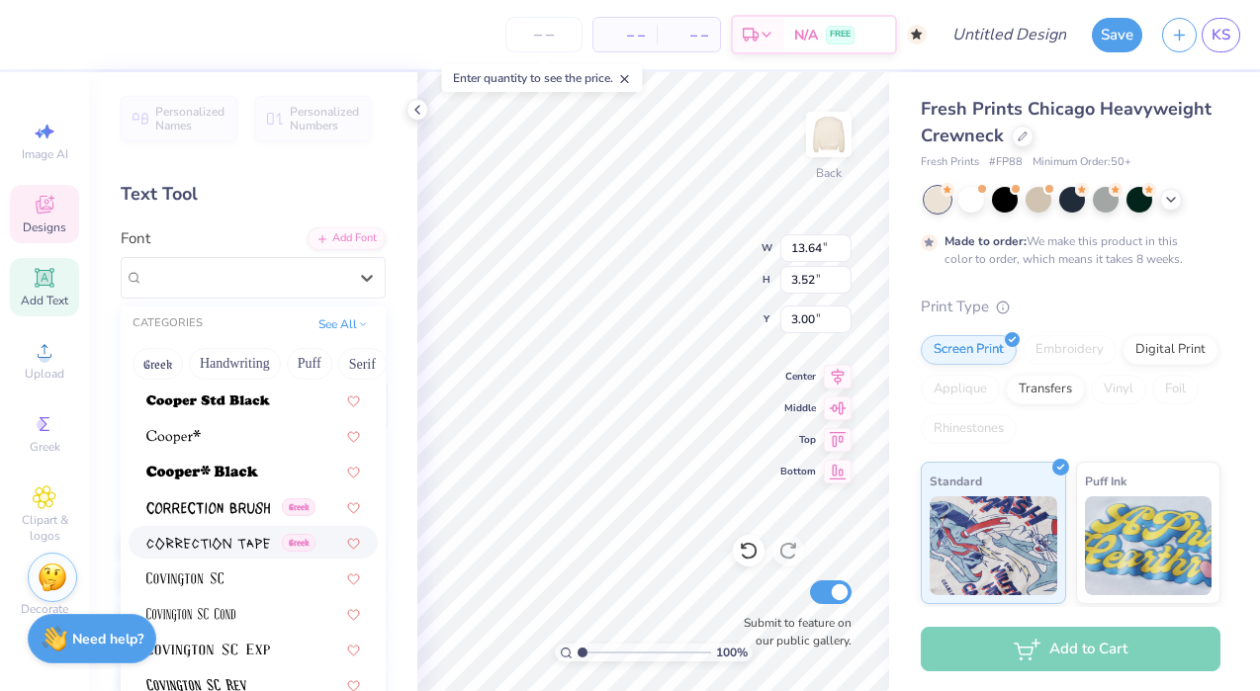
scroll to position [3097, 0]
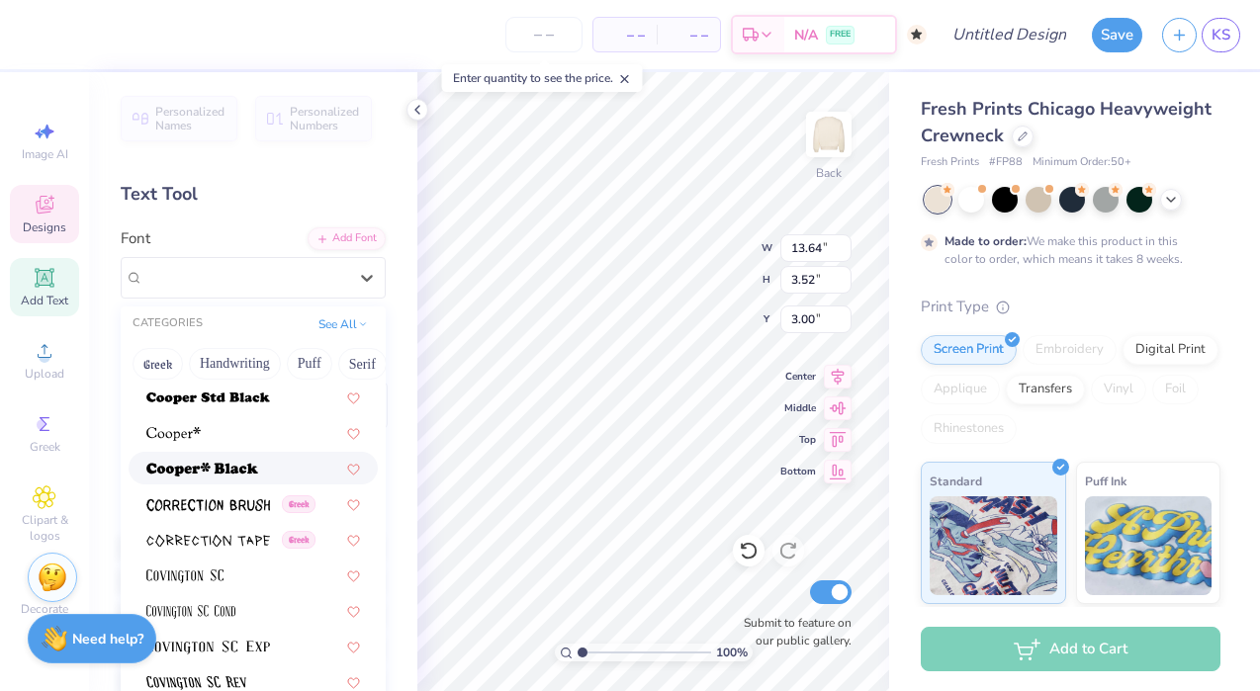
click at [265, 466] on div at bounding box center [253, 468] width 214 height 21
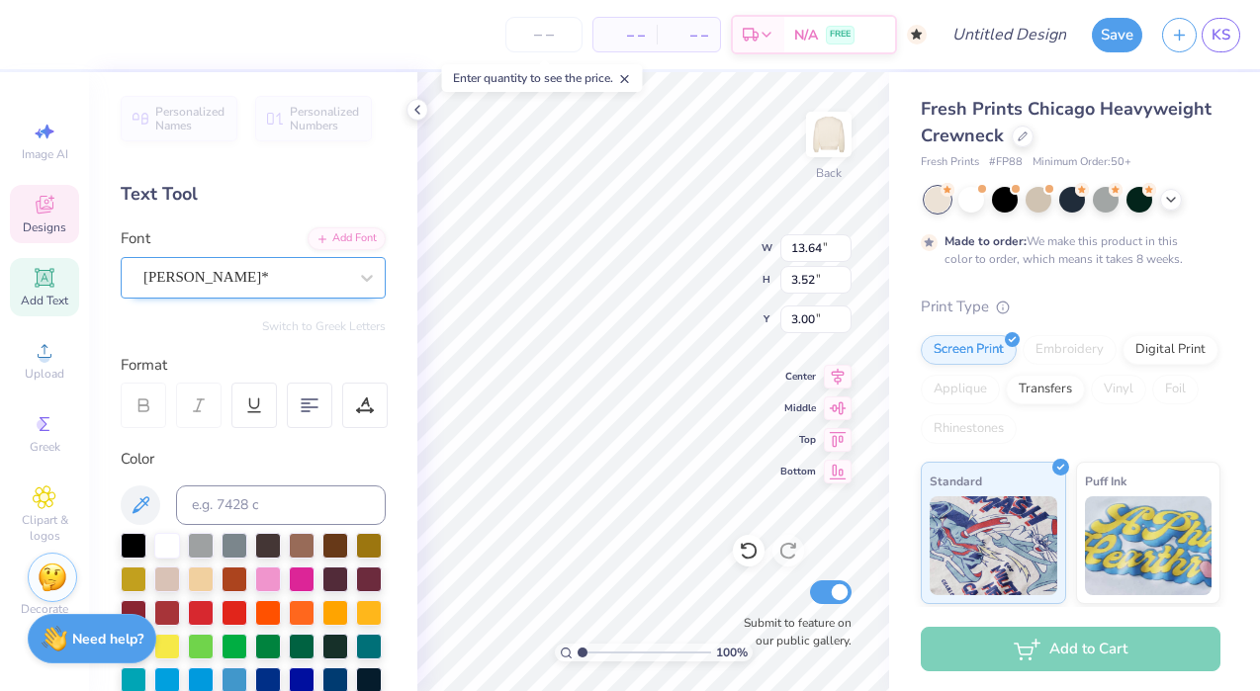
click at [256, 262] on div "Cooper*" at bounding box center [245, 277] width 208 height 31
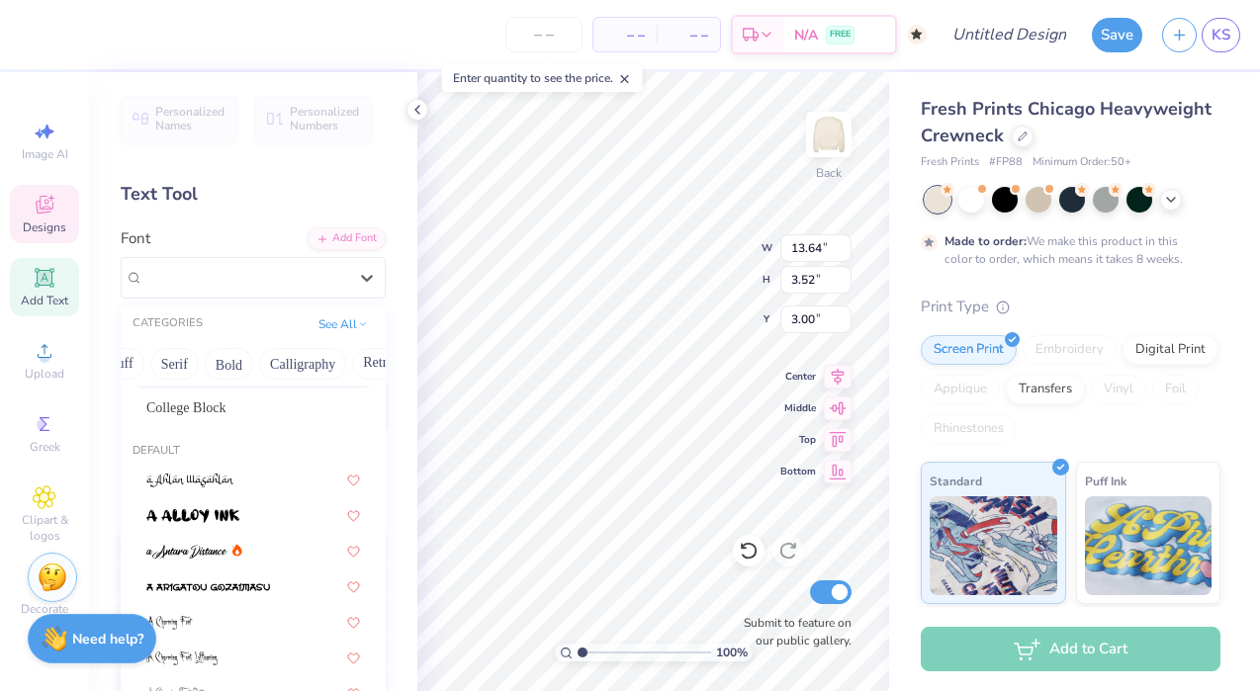
scroll to position [0, 205]
click at [211, 375] on button "Bold" at bounding box center [212, 364] width 48 height 32
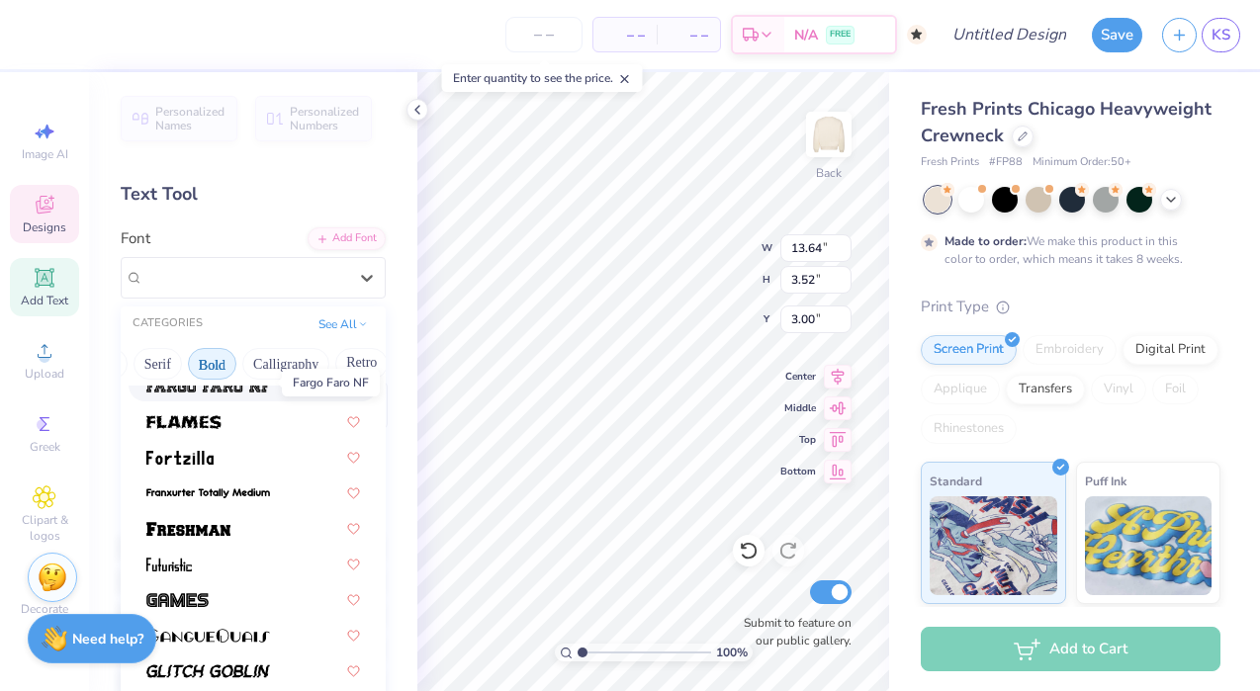
scroll to position [628, 0]
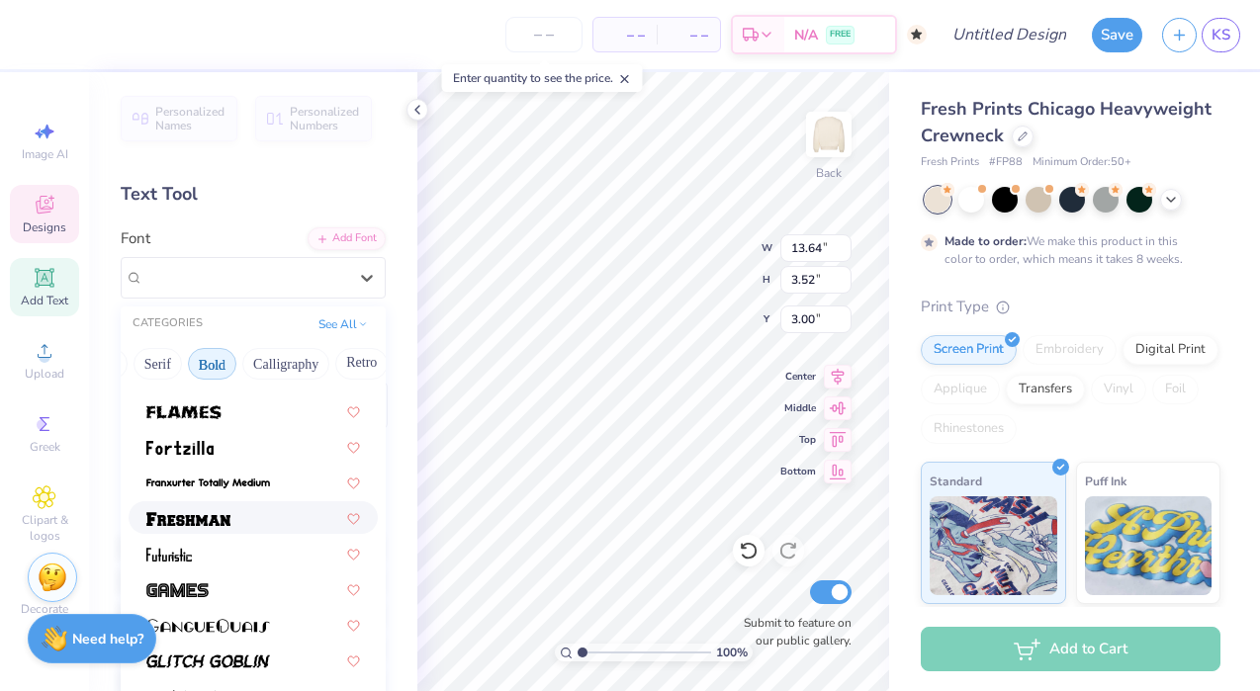
click at [234, 518] on div at bounding box center [253, 517] width 214 height 21
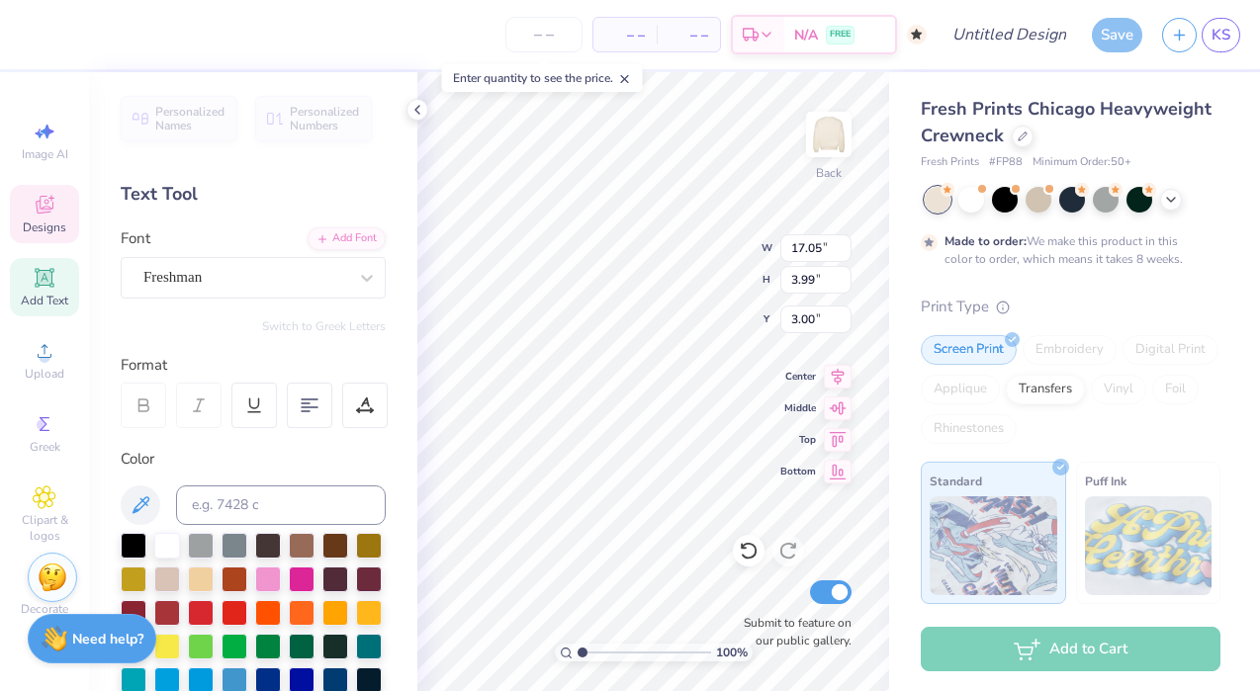
scroll to position [0, 0]
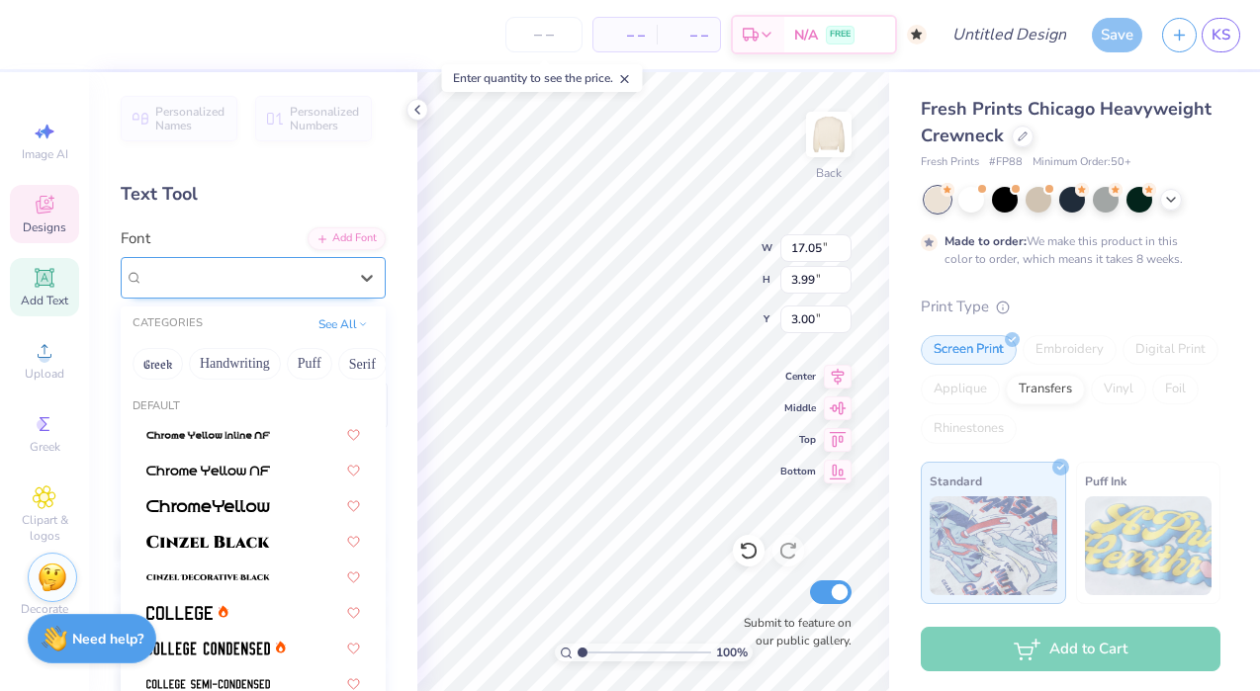
click at [275, 278] on div "Freshman" at bounding box center [245, 277] width 208 height 31
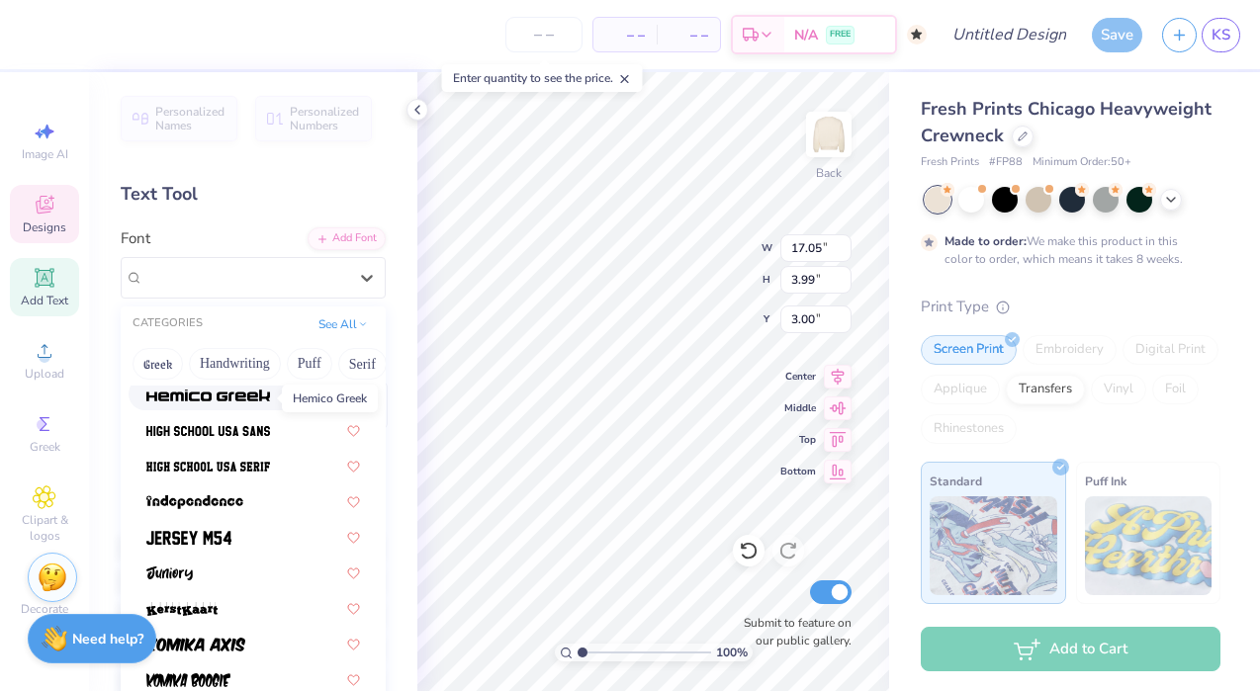
scroll to position [1001, 0]
click at [277, 461] on div at bounding box center [253, 464] width 214 height 21
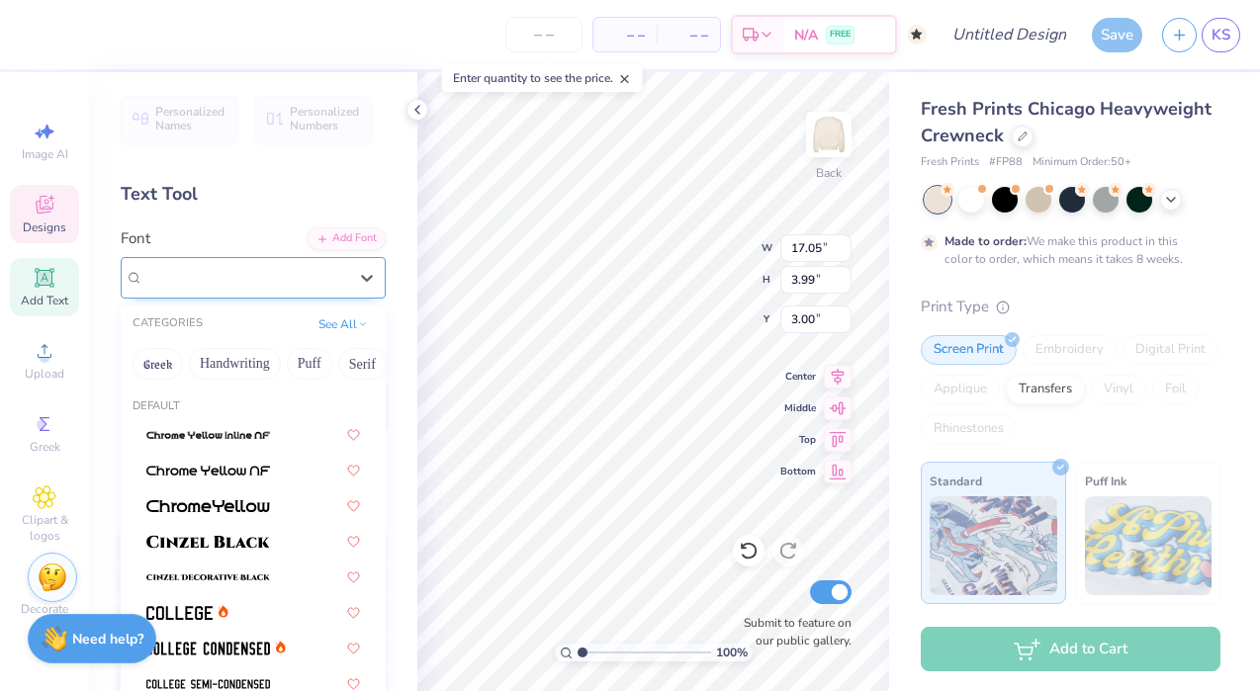
click at [299, 286] on div "High School USA Serif" at bounding box center [245, 277] width 208 height 31
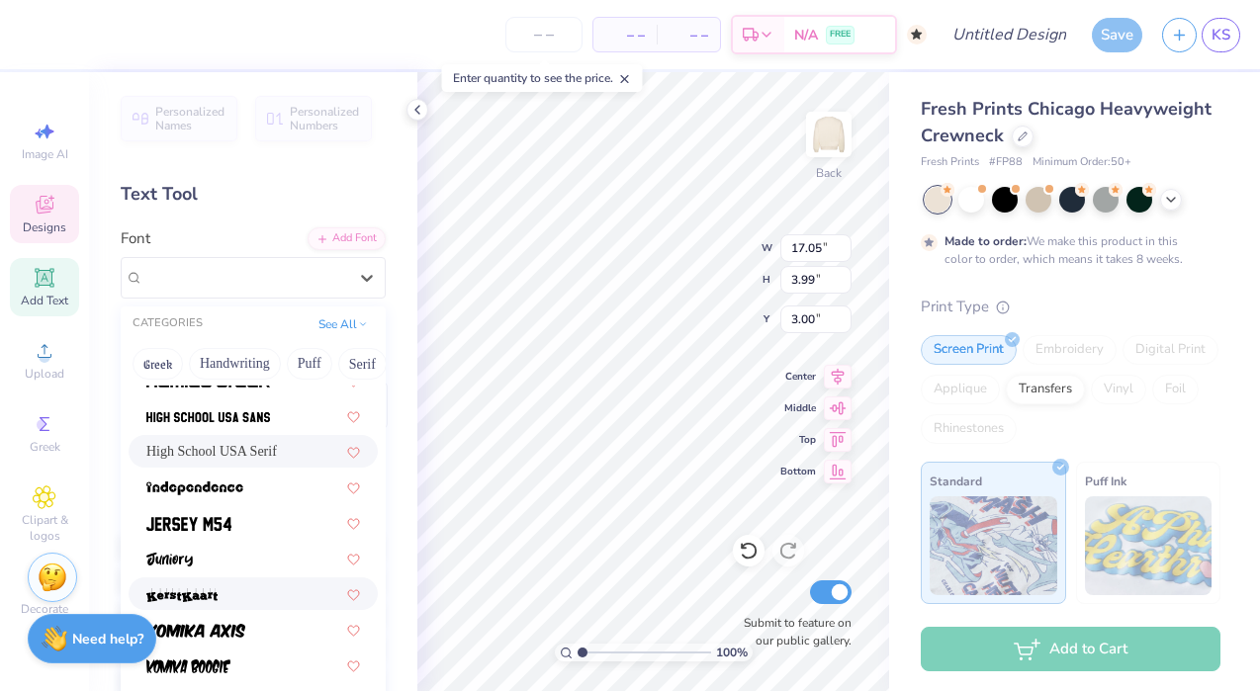
scroll to position [1011, 0]
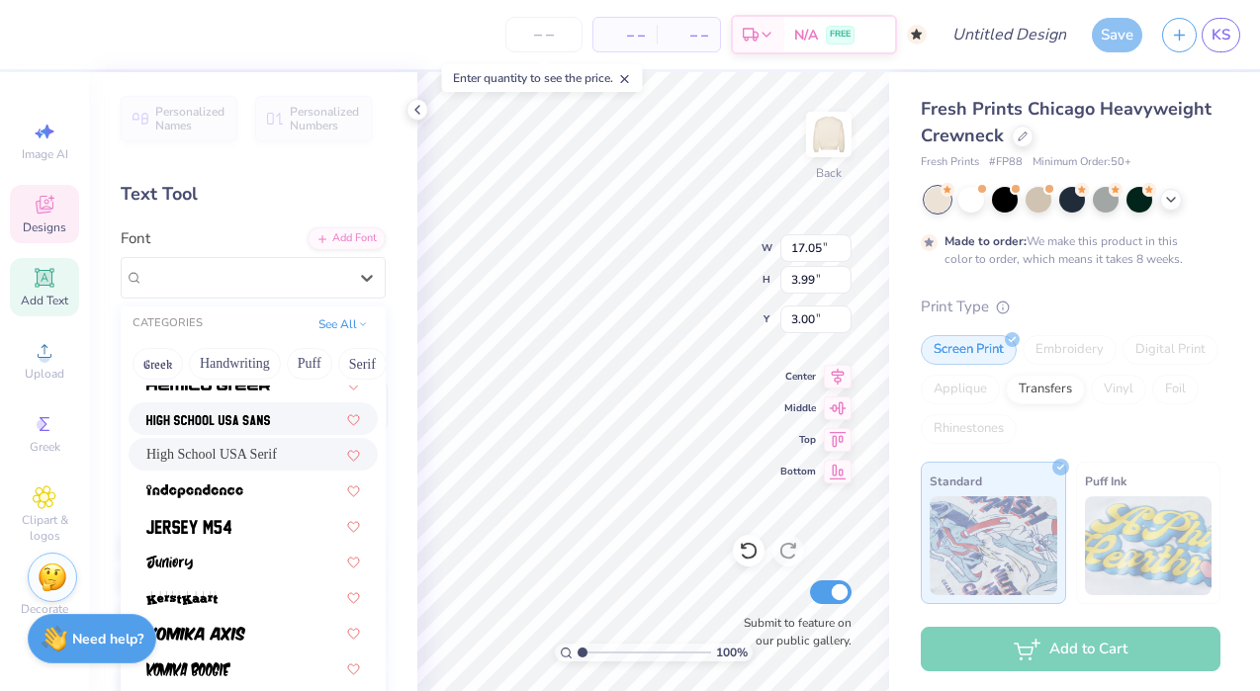
click at [279, 415] on div at bounding box center [253, 418] width 214 height 21
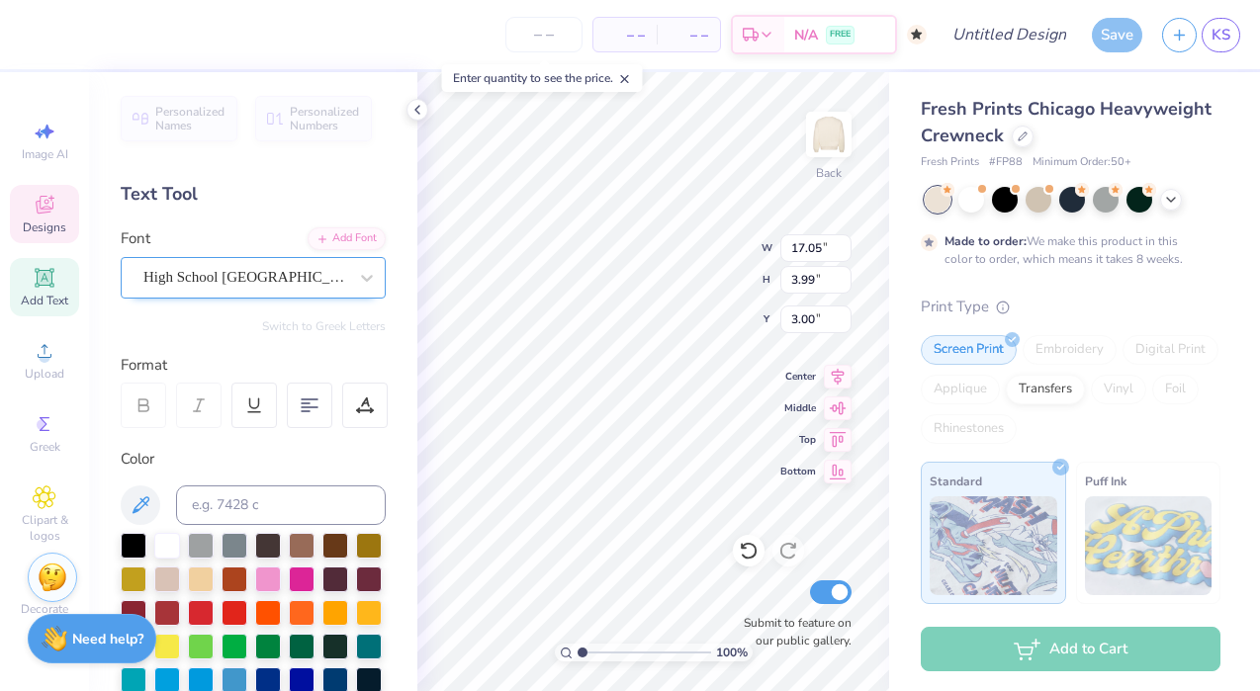
click at [291, 279] on div "High School USA Sans" at bounding box center [245, 277] width 208 height 31
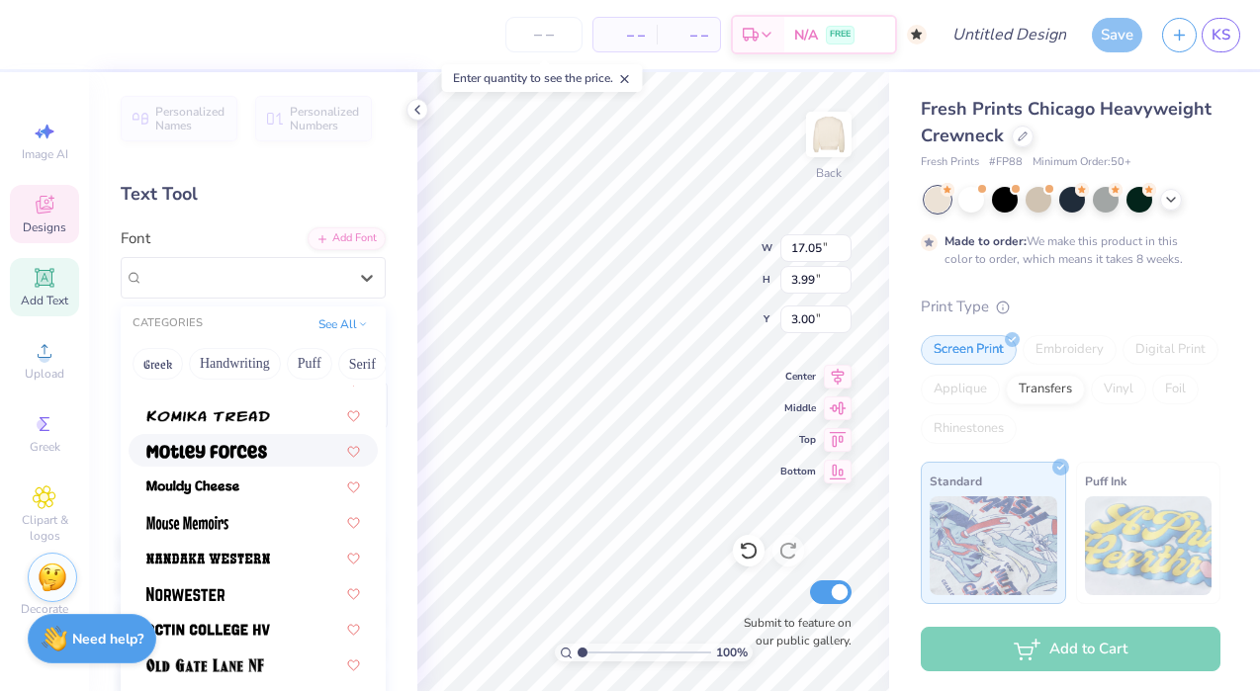
scroll to position [1621, 0]
click at [288, 447] on div at bounding box center [253, 449] width 214 height 21
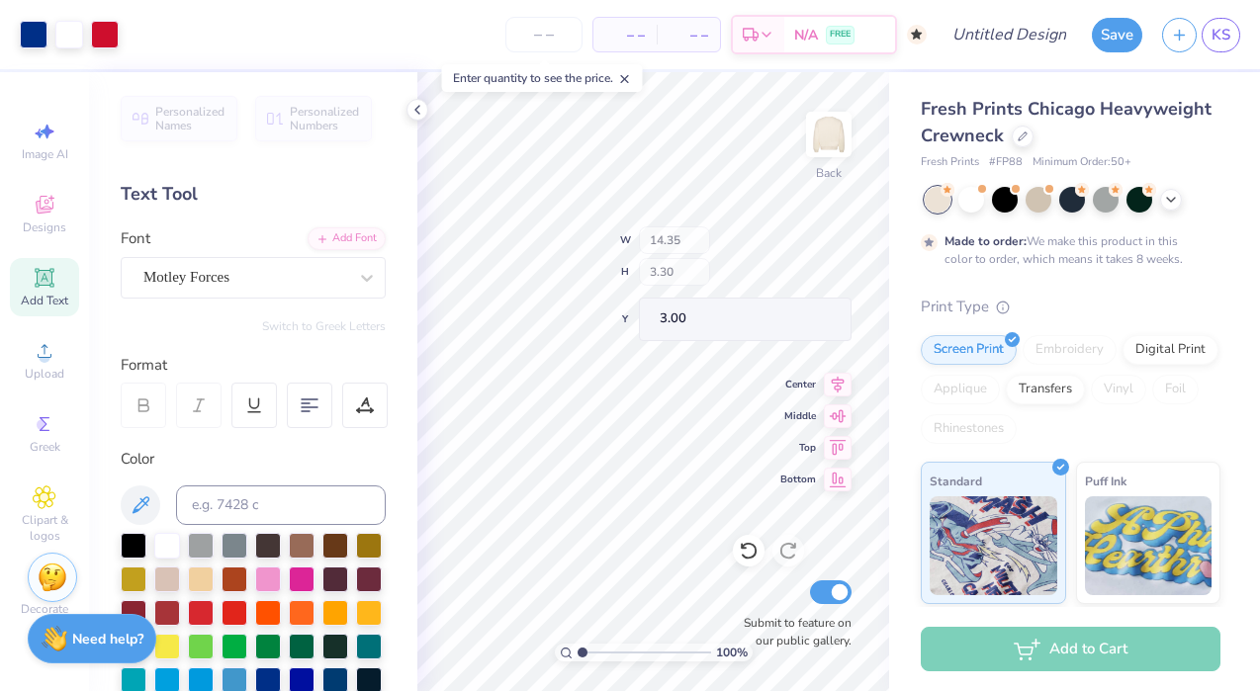
type input "3.00"
click at [829, 128] on img at bounding box center [828, 134] width 79 height 79
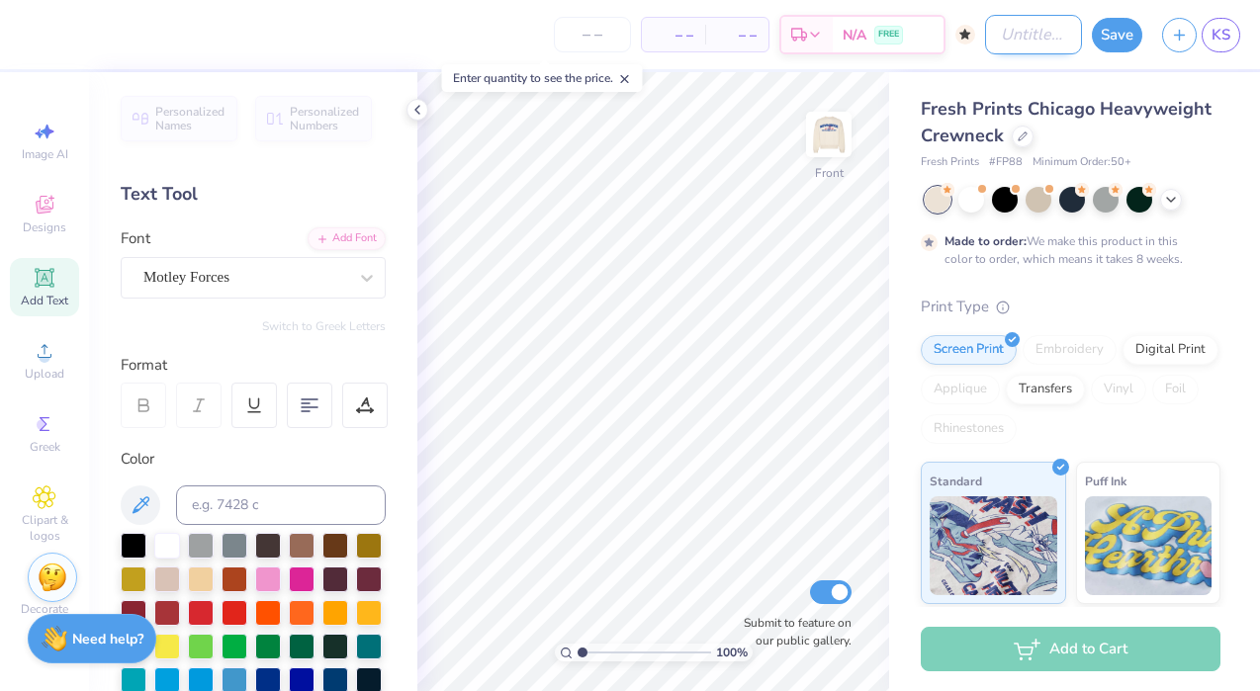
click at [997, 38] on input "Design Title" at bounding box center [1033, 35] width 97 height 40
type input "Bad Dancing Saves Lives"
click at [1130, 39] on button "Save" at bounding box center [1116, 32] width 50 height 35
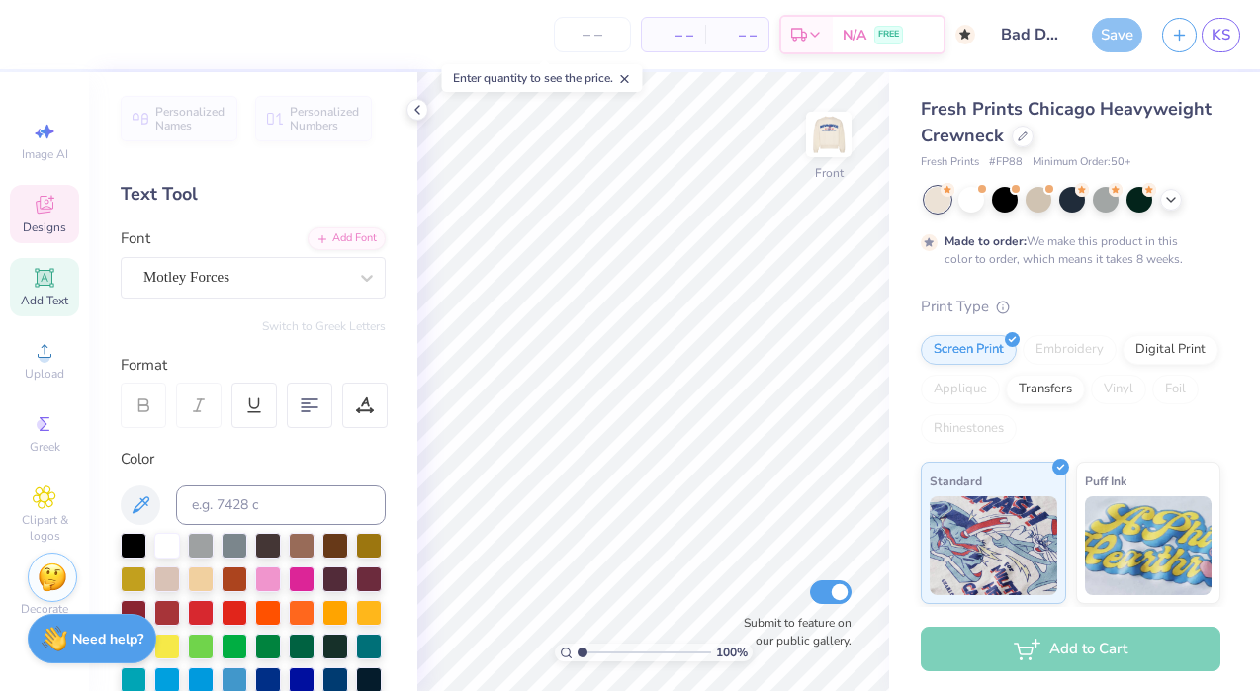
click at [22, 217] on div "Designs" at bounding box center [44, 214] width 69 height 58
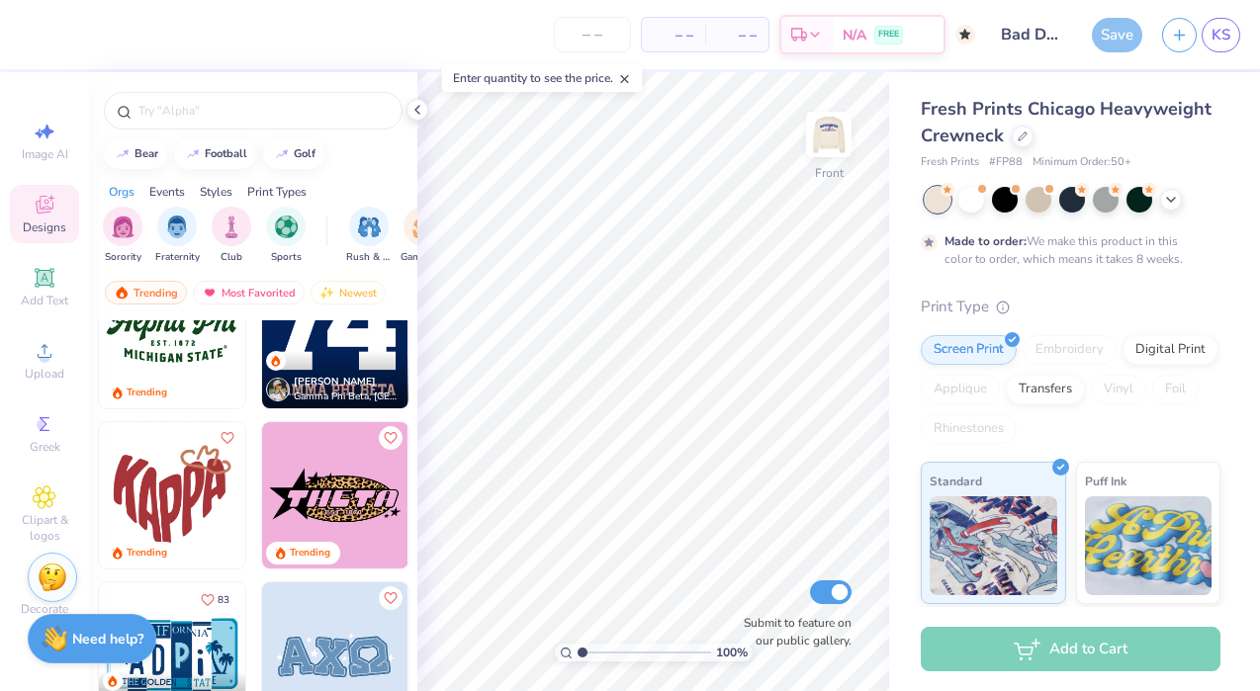
scroll to position [1507, 0]
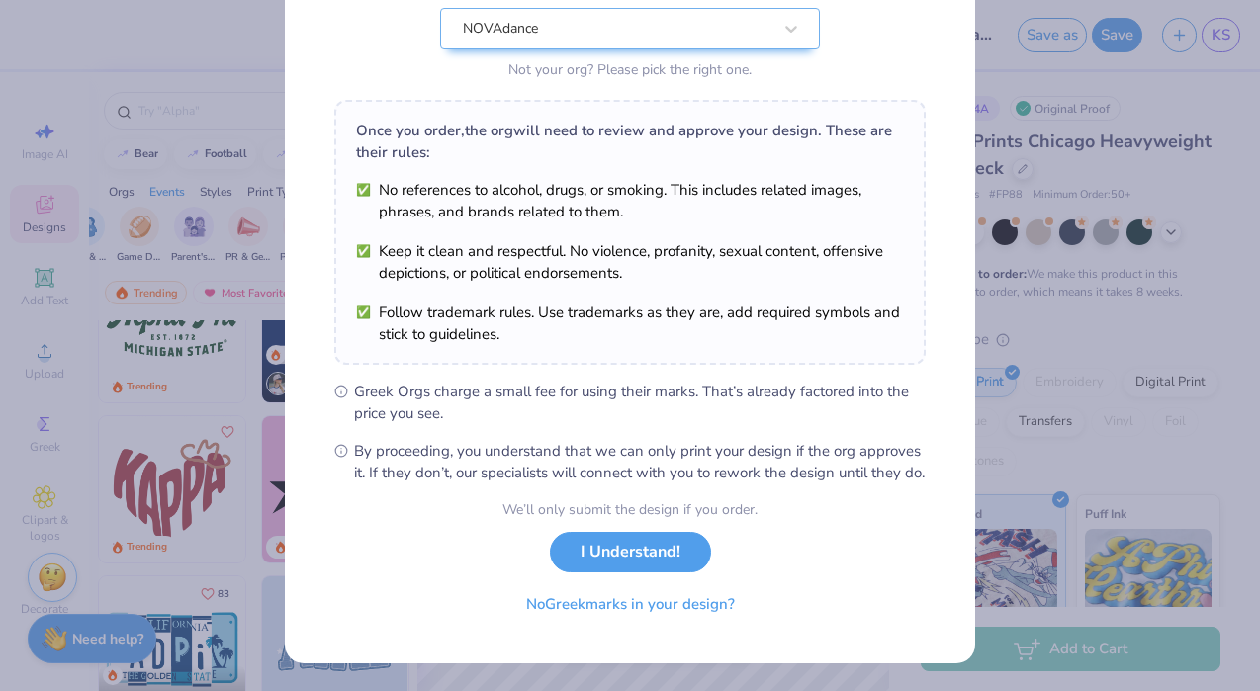
scroll to position [234, 0]
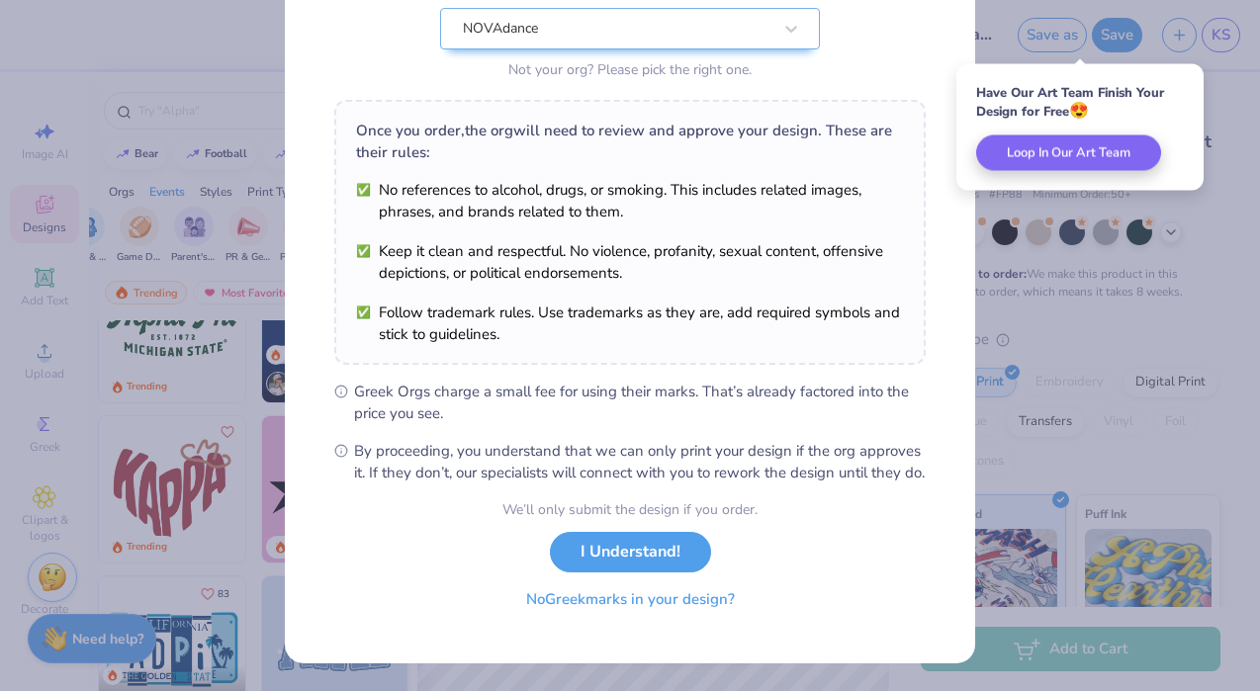
click at [665, 609] on button "No Greek marks in your design?" at bounding box center [630, 599] width 242 height 41
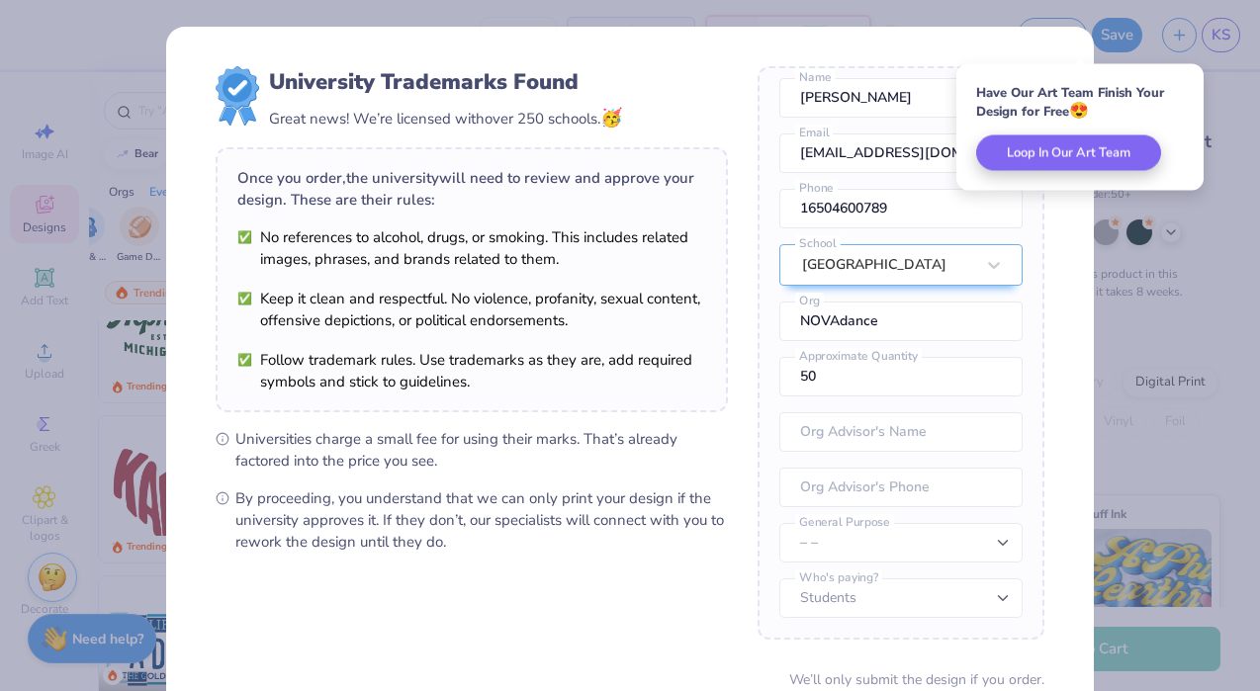
scroll to position [169, 0]
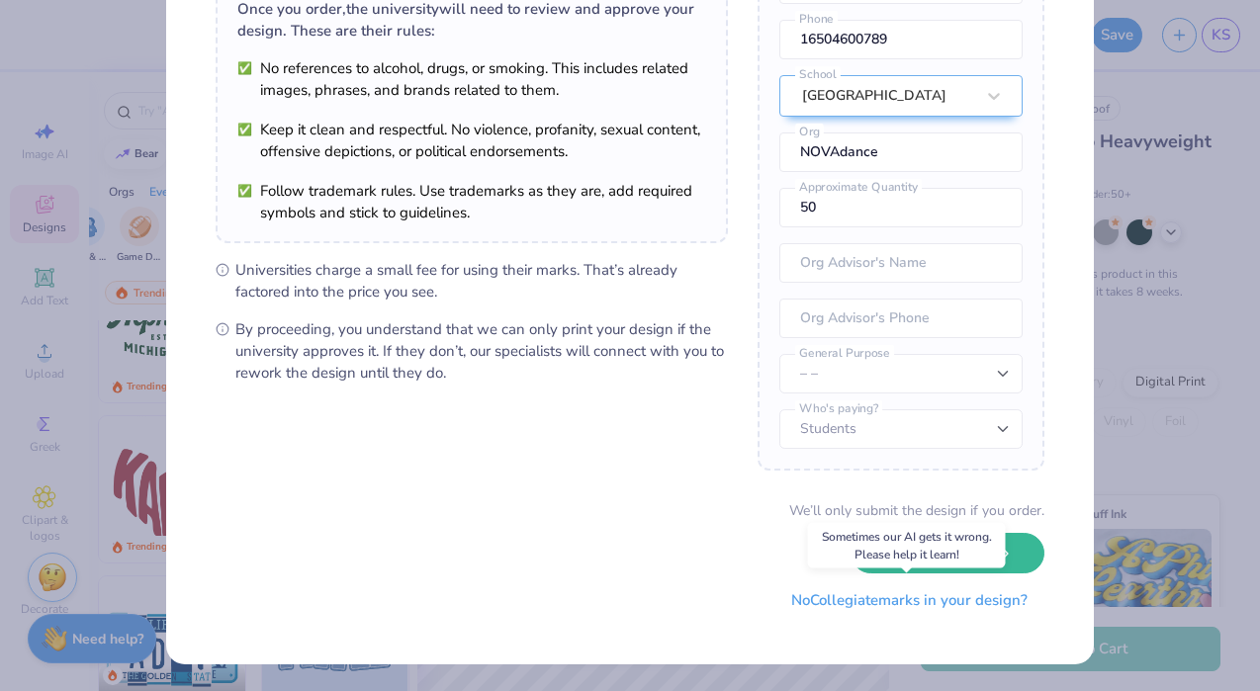
click at [881, 600] on button "No Collegiate marks in your design?" at bounding box center [909, 600] width 270 height 41
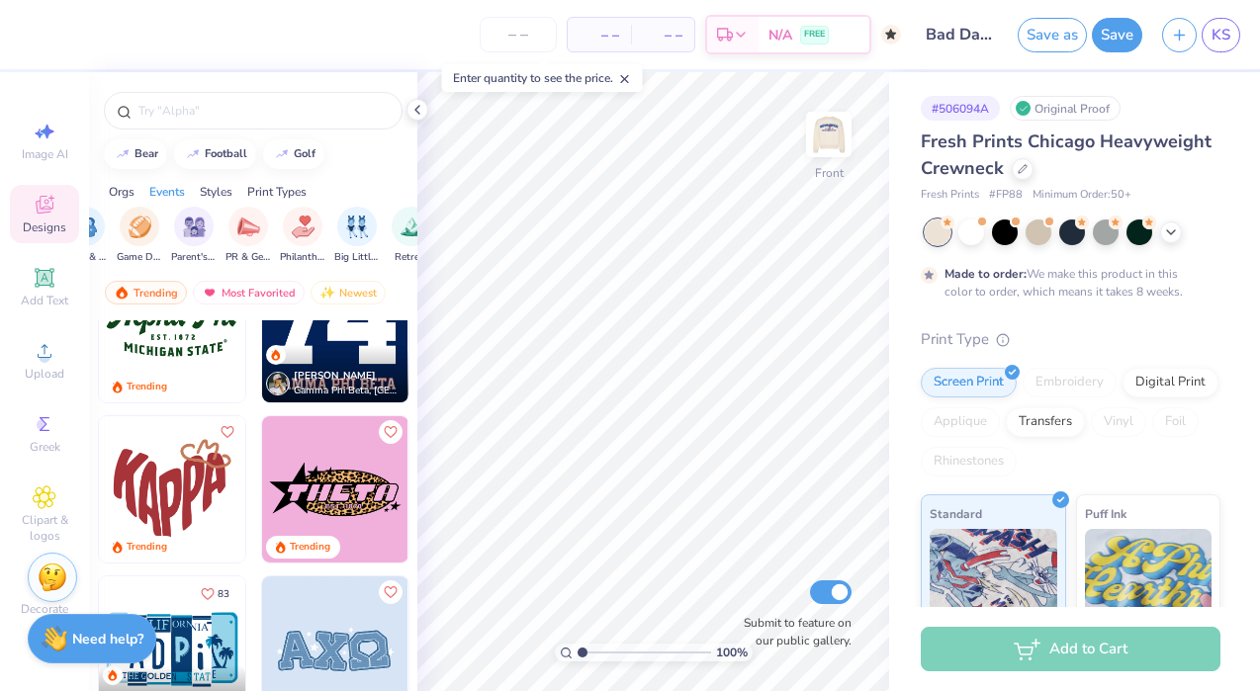
scroll to position [0, 0]
click at [302, 228] on img "filter for Philanthropy" at bounding box center [303, 225] width 23 height 23
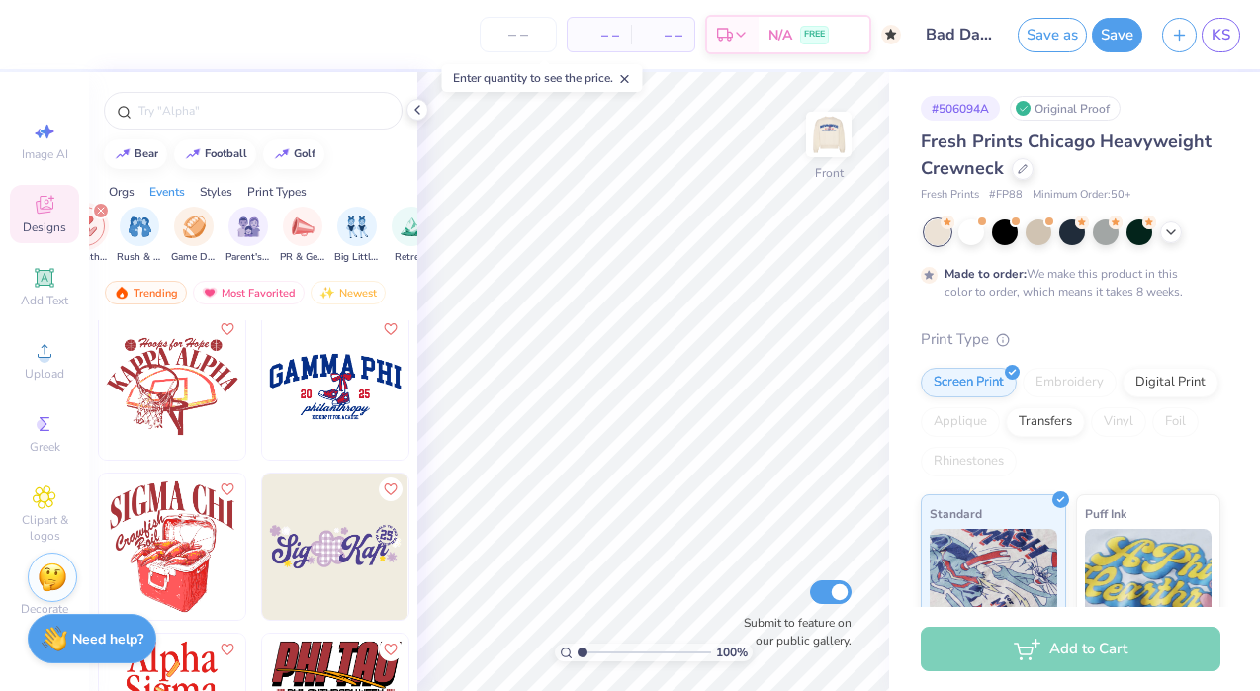
scroll to position [651, 0]
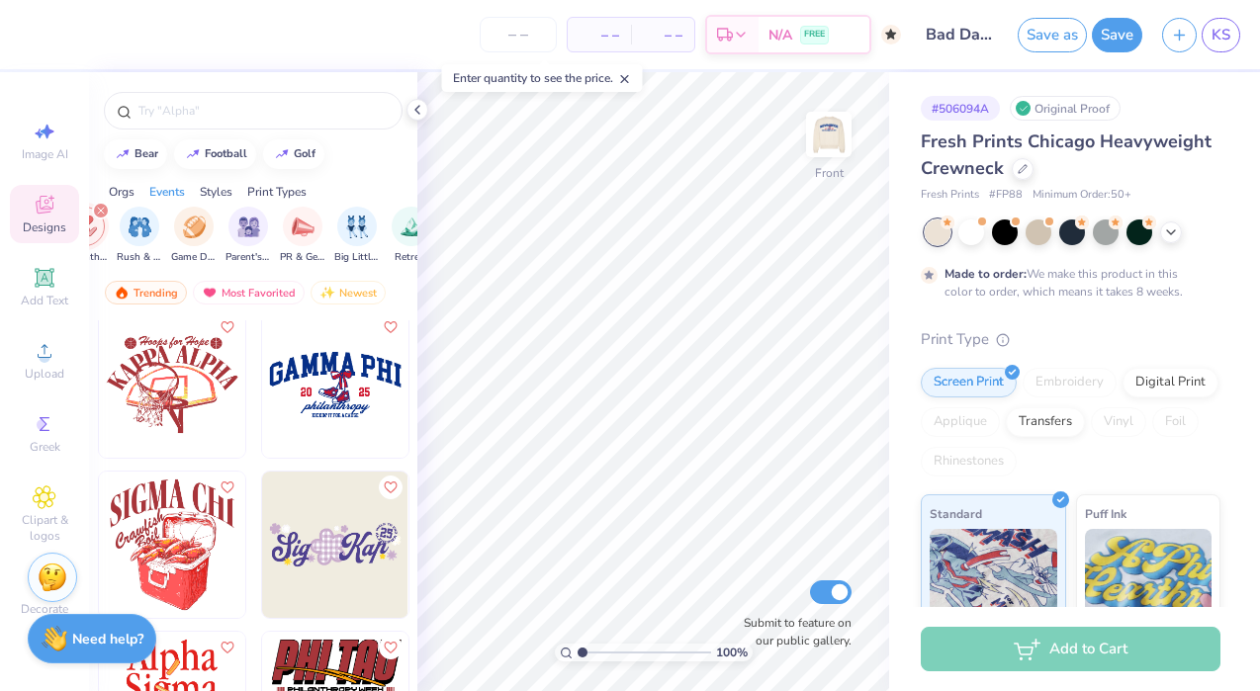
click at [343, 377] on img at bounding box center [335, 384] width 146 height 146
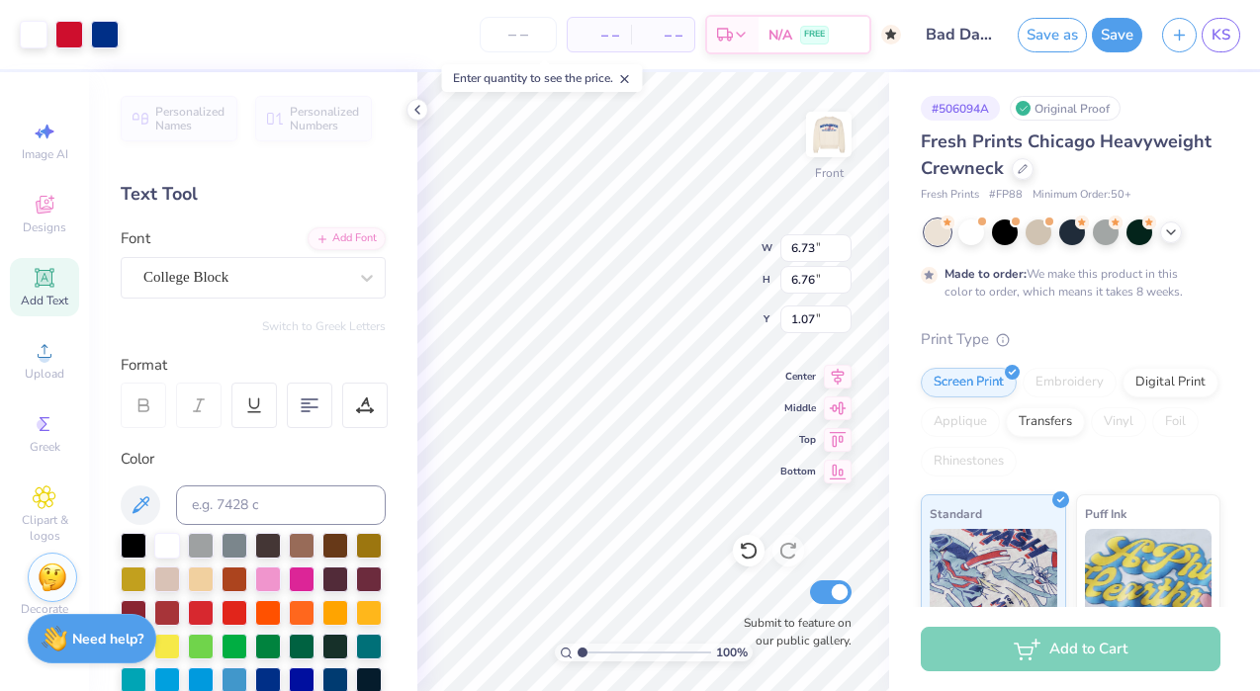
type input "6.73"
type input "6.76"
type input "4.11"
type input "7.78"
type input "7.81"
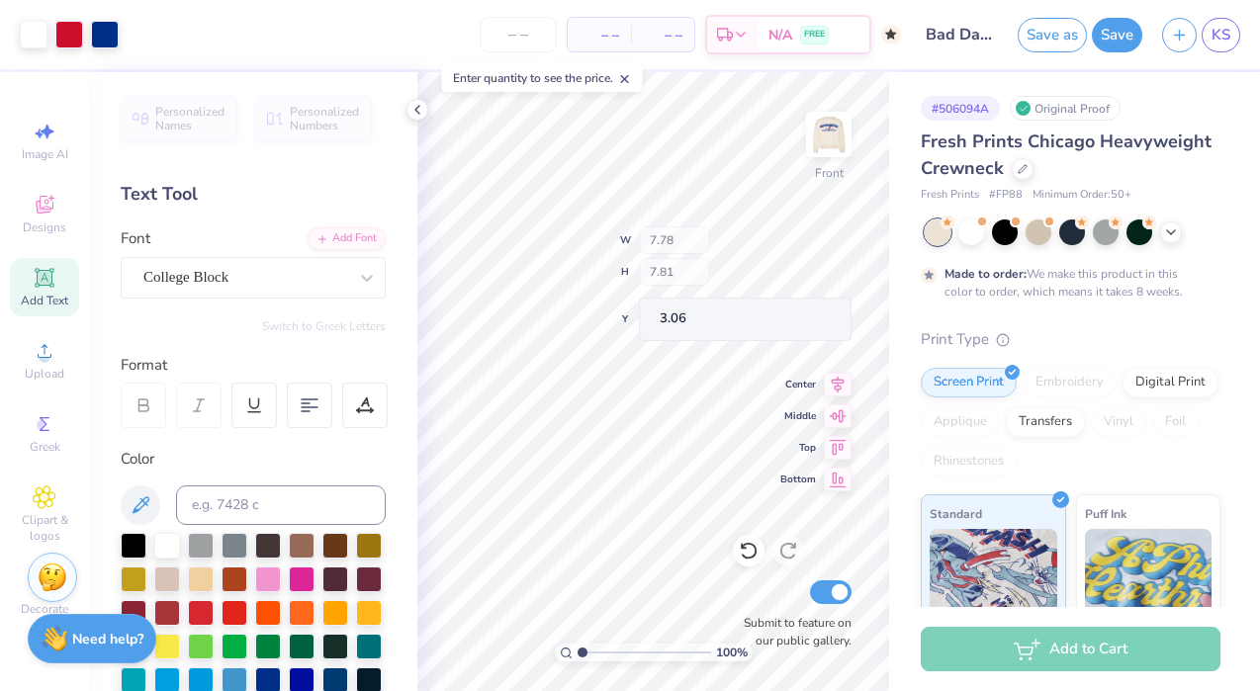
type input "11.96"
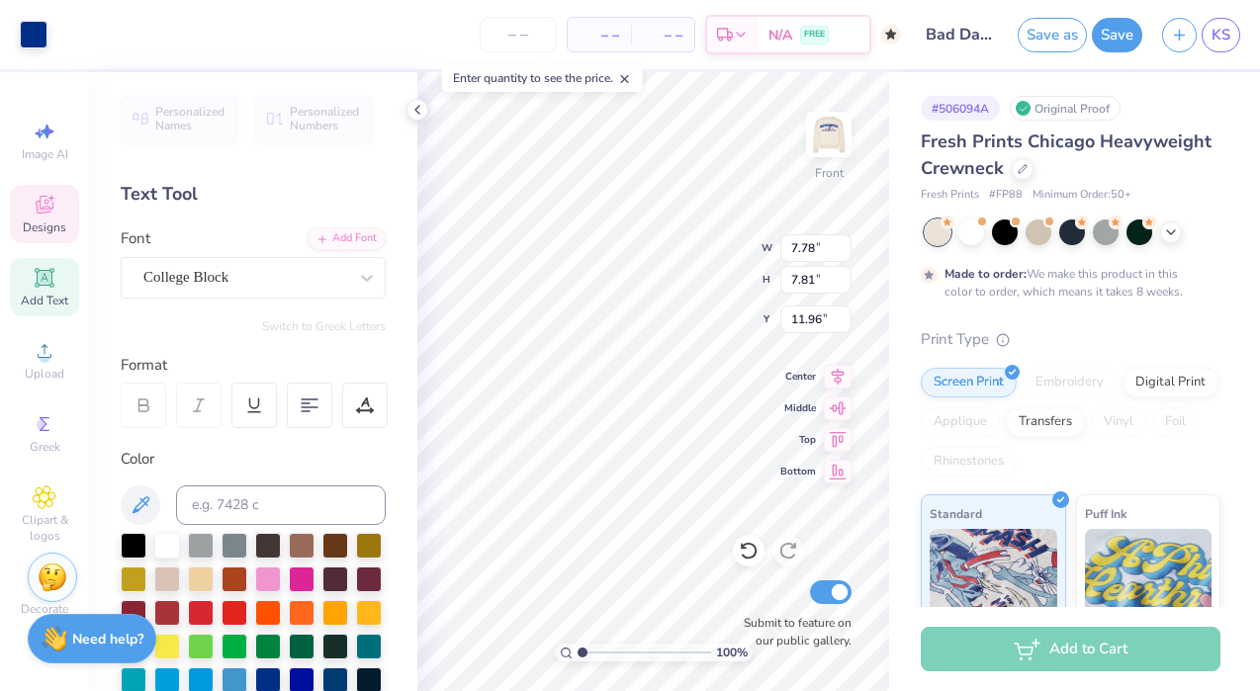
type input "7.78"
type input "7.81"
type input "11.96"
type input "3.69"
type input "0.97"
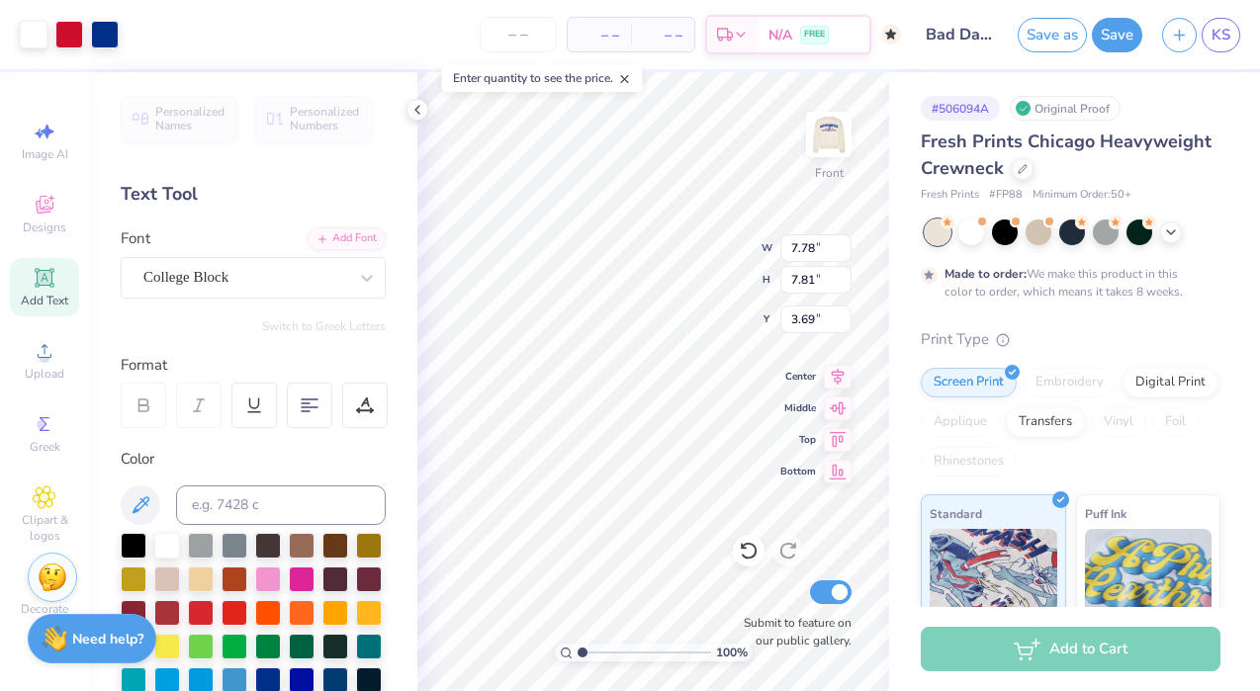
type input "0.83"
type input "20.11"
type input "9.55"
type input "1.25"
type input "9.67"
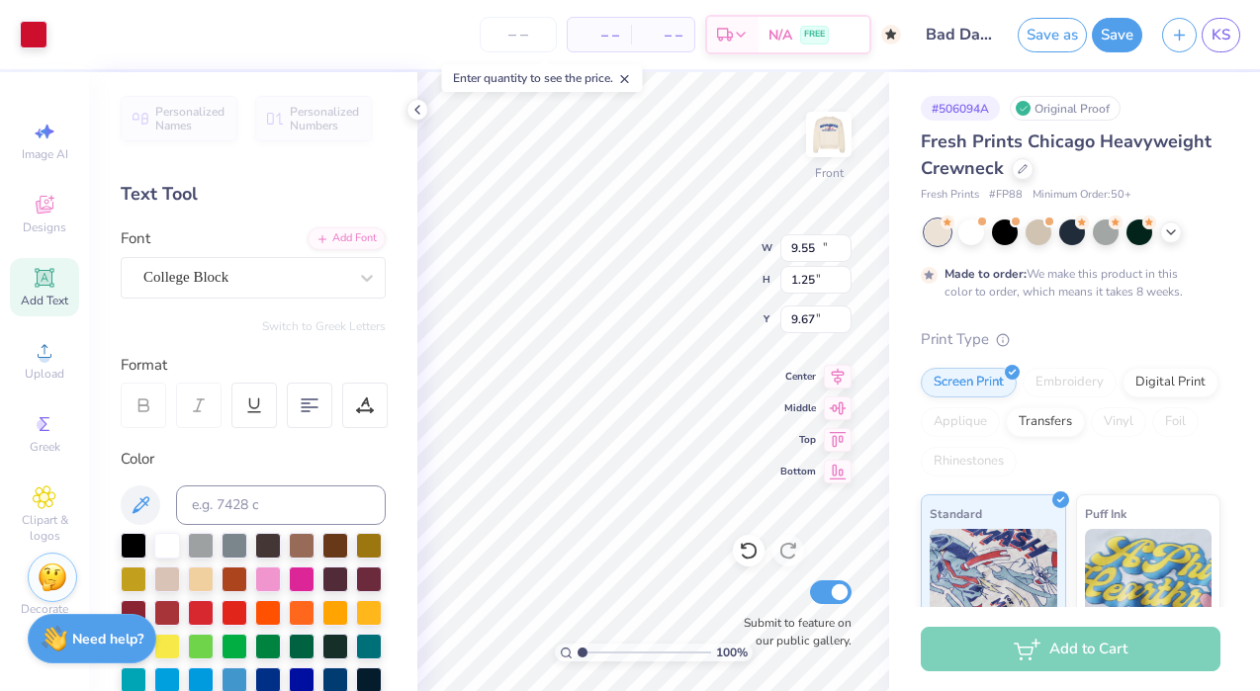
type input "12.33"
type input "1.61"
type input "9.30"
type input "12.99"
type input "1.69"
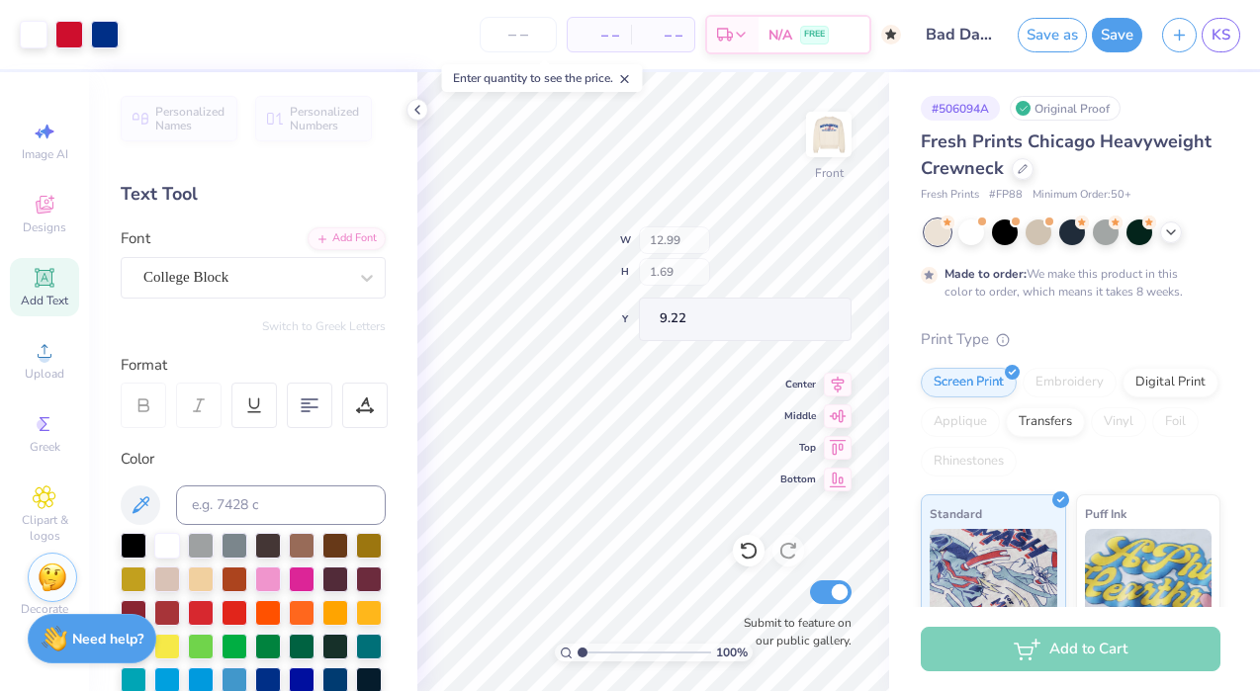
type input "9.26"
click at [825, 139] on img at bounding box center [828, 134] width 79 height 79
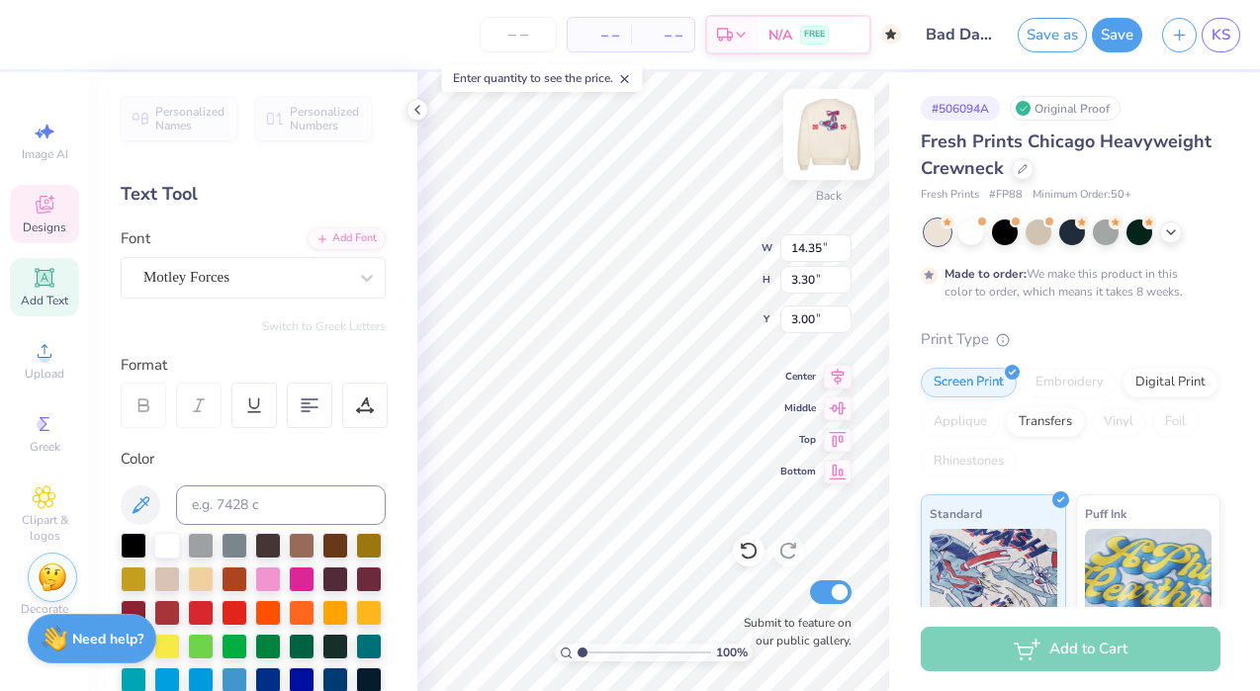
click at [825, 130] on img at bounding box center [828, 134] width 79 height 79
type input "12.09"
click at [833, 151] on img at bounding box center [828, 134] width 79 height 79
click at [829, 132] on img at bounding box center [828, 134] width 79 height 79
type input "12.03"
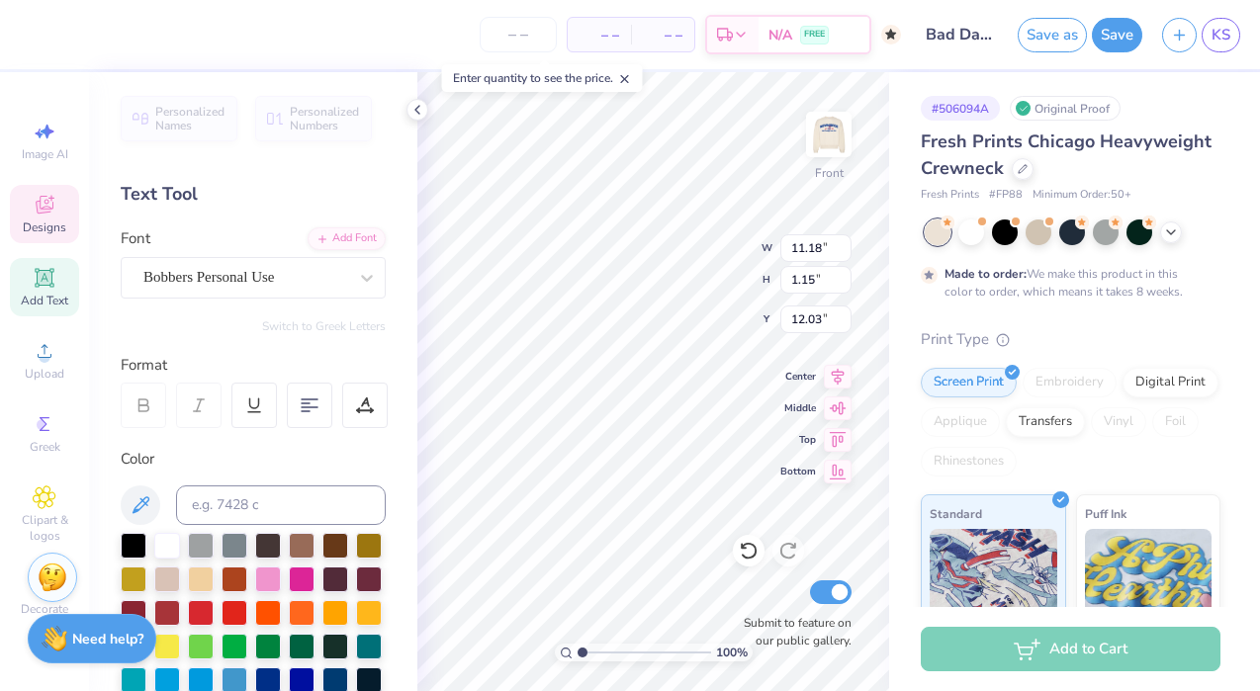
type input "13.00"
type input "1.34"
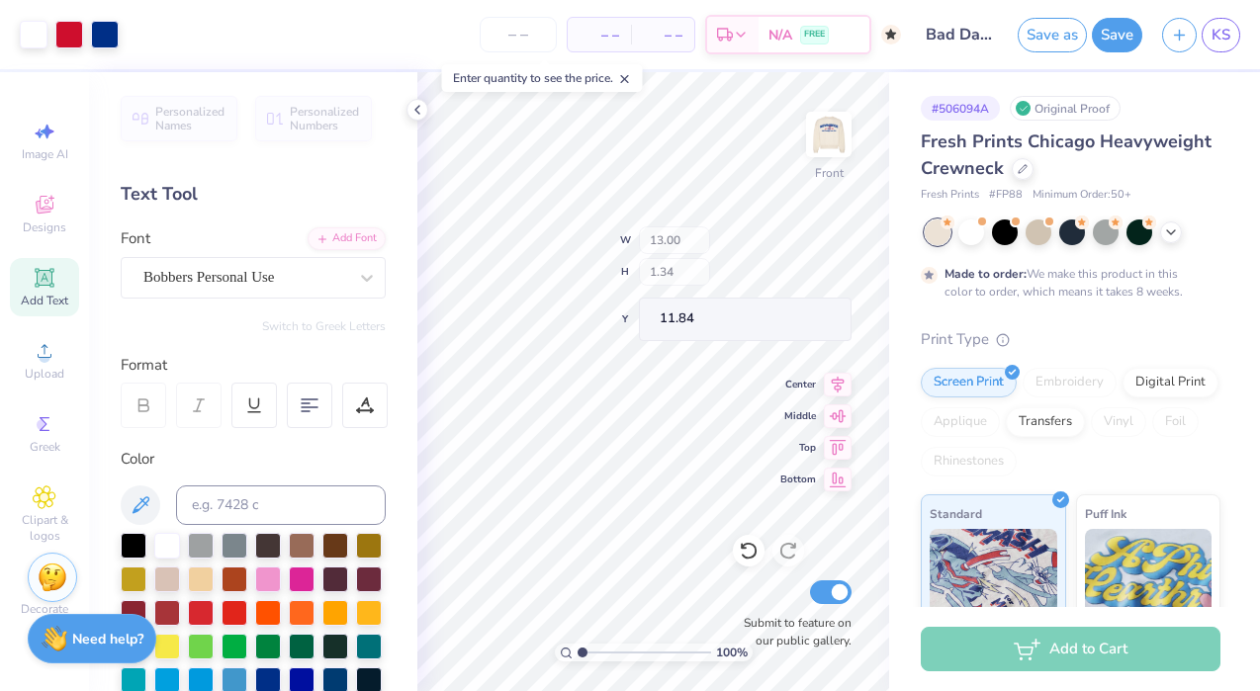
type input "11.96"
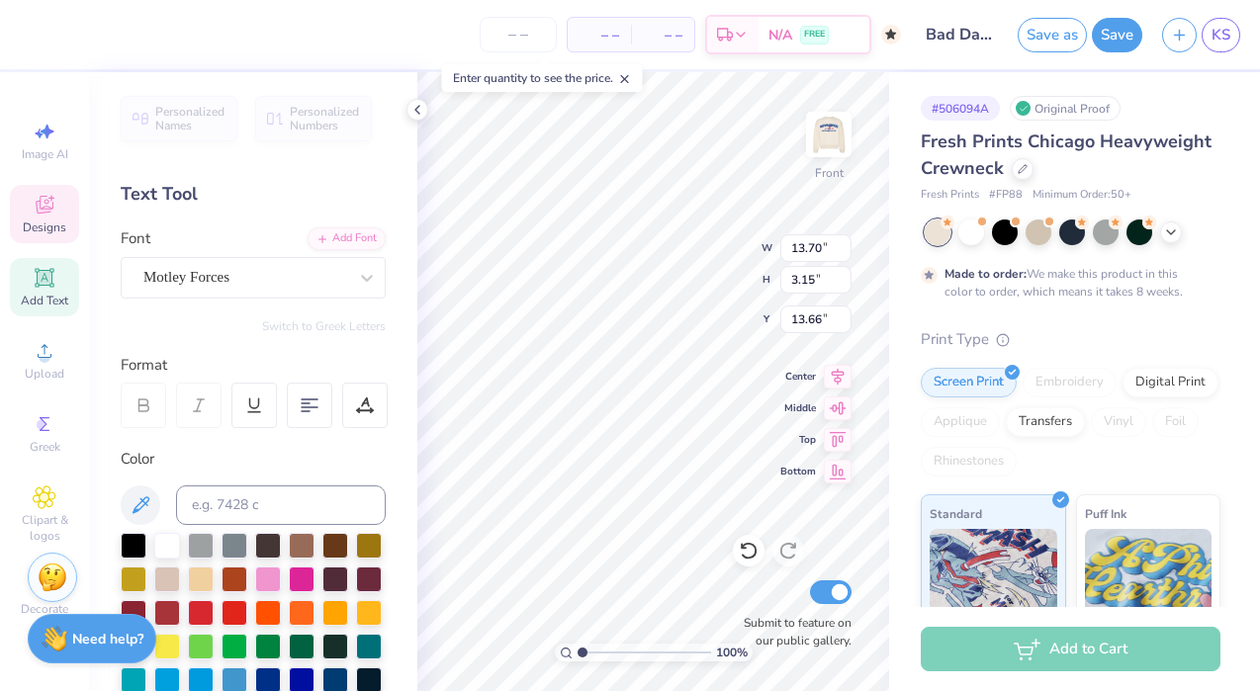
type input "12.41"
type input "2.85"
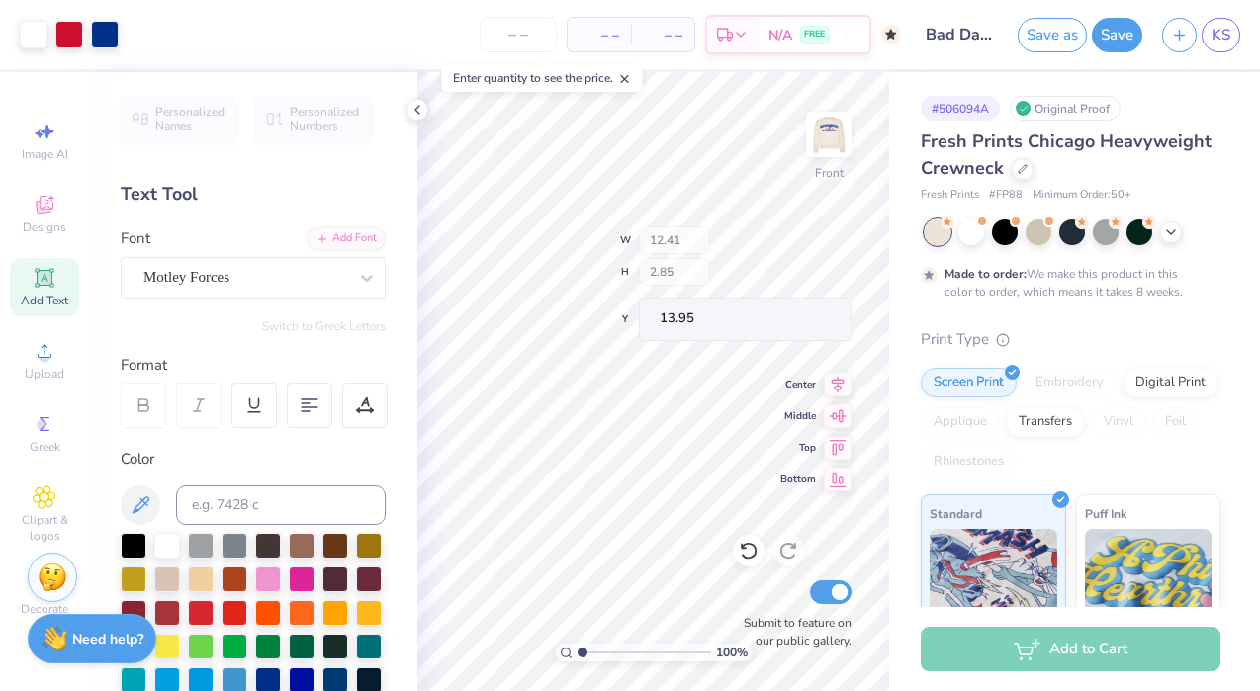
type input "13.72"
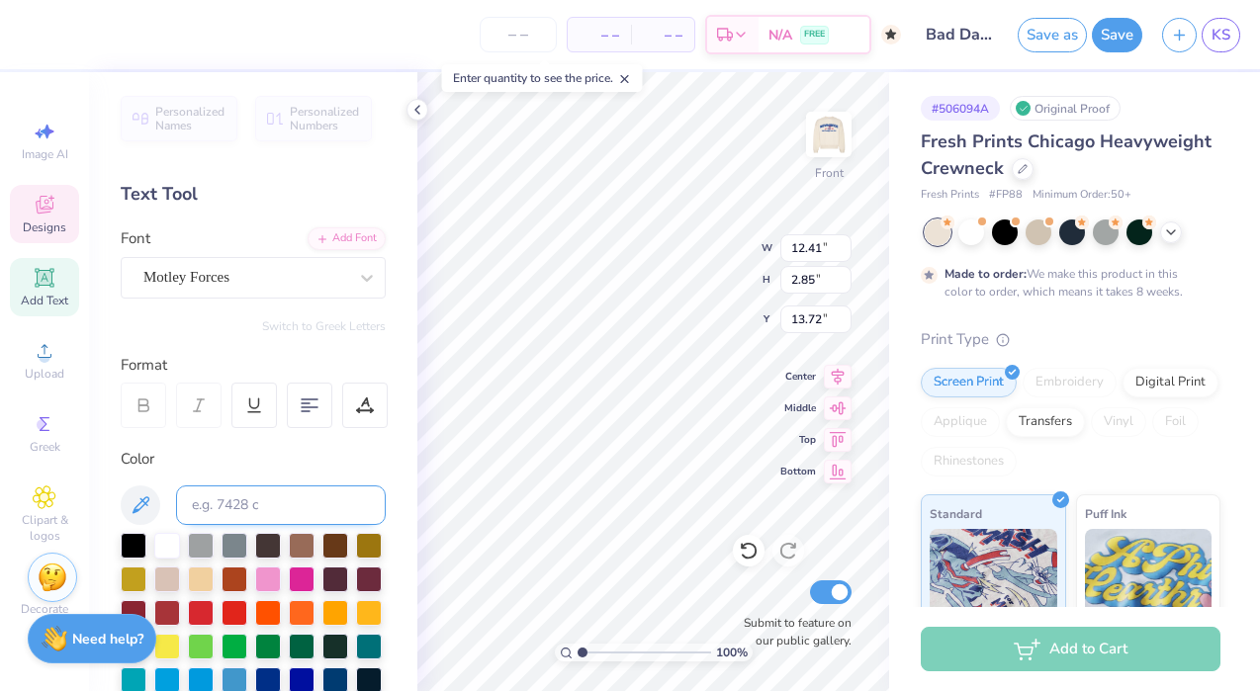
scroll to position [458, 0]
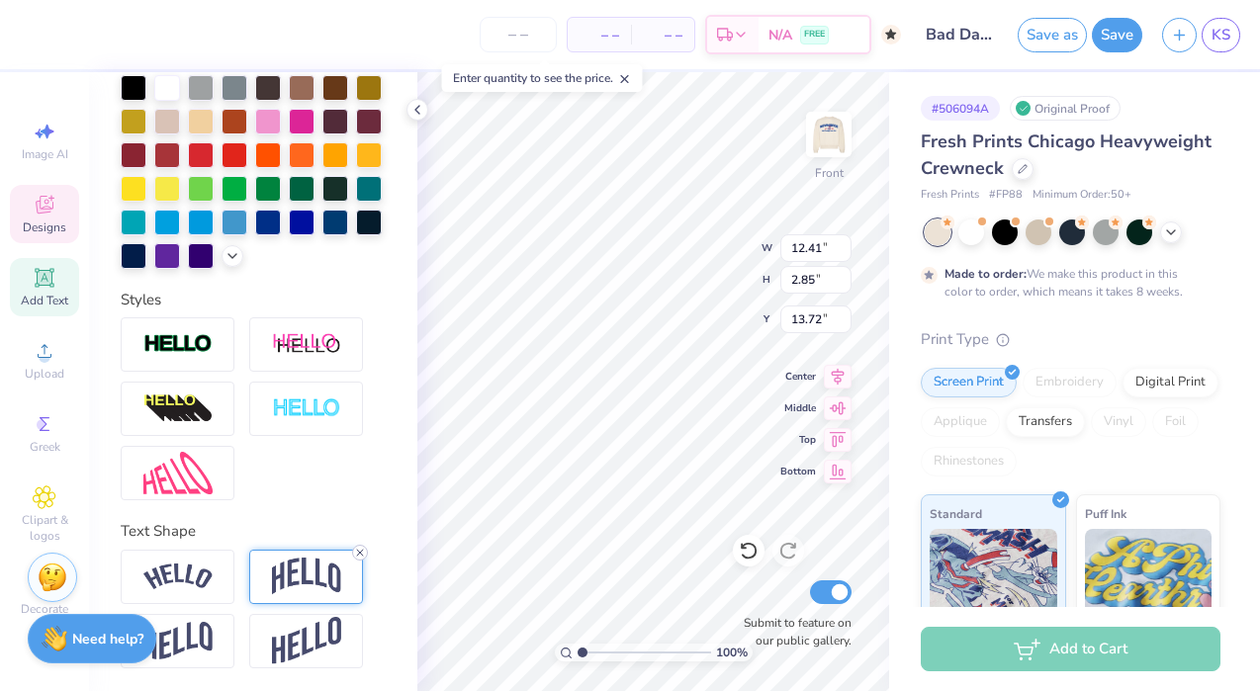
click at [360, 549] on icon at bounding box center [360, 553] width 12 height 12
type input "1.77"
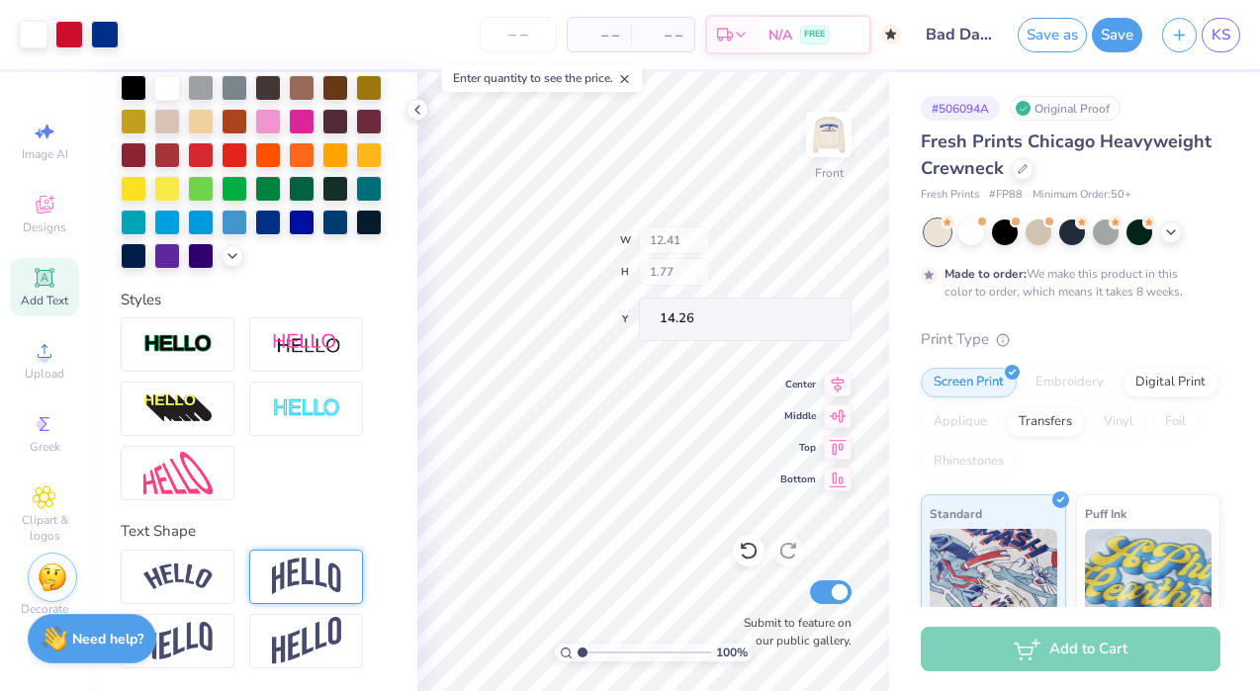
type input "13.65"
type input "4.68"
click at [832, 143] on img at bounding box center [828, 134] width 79 height 79
type input "13.27"
type input "5.79"
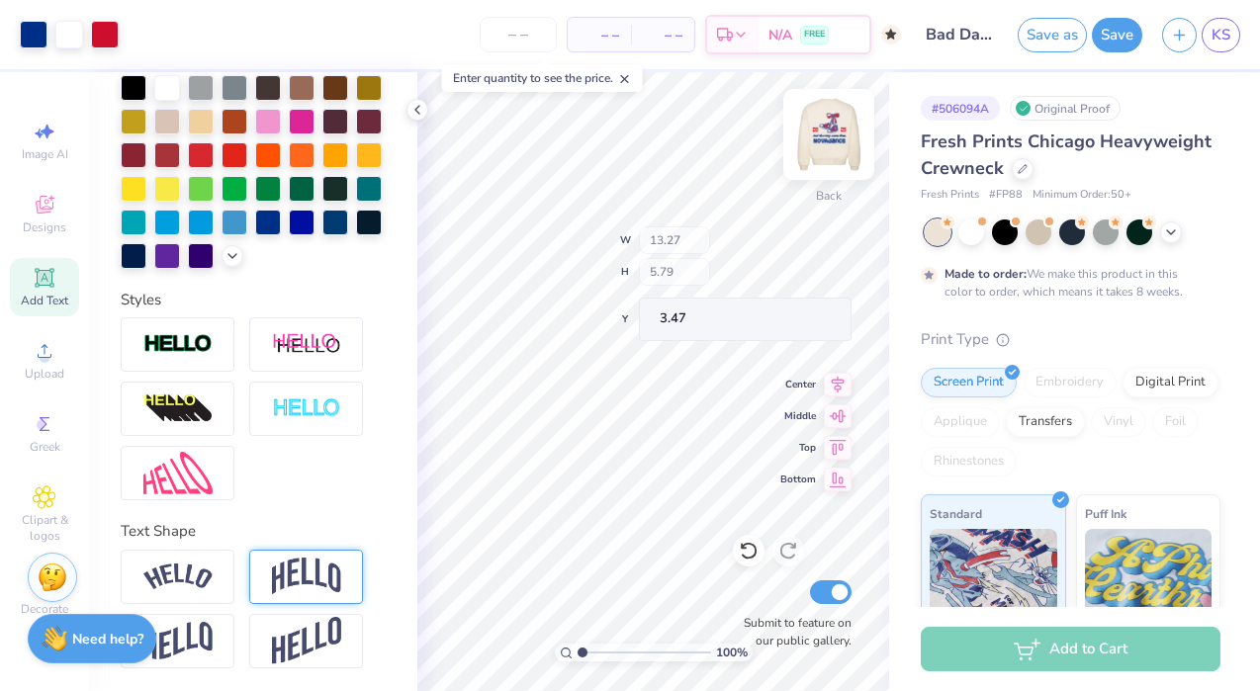
type input "3.47"
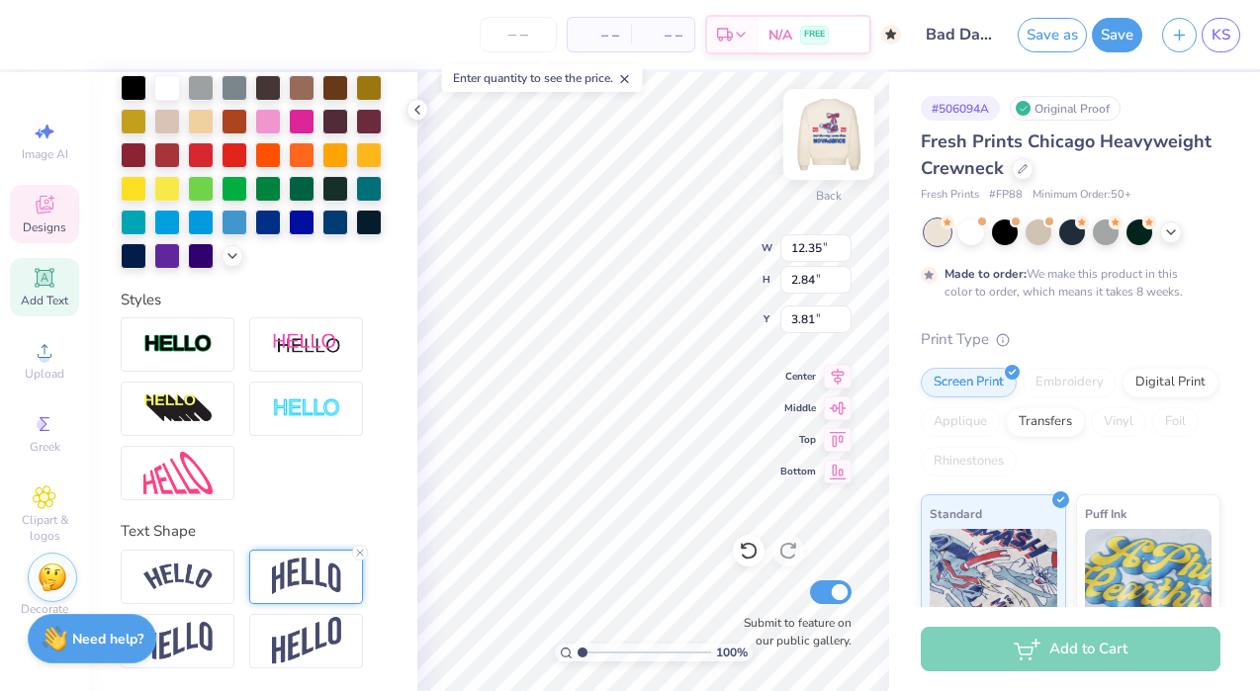
type input "12.35"
type input "2.84"
type input "3.81"
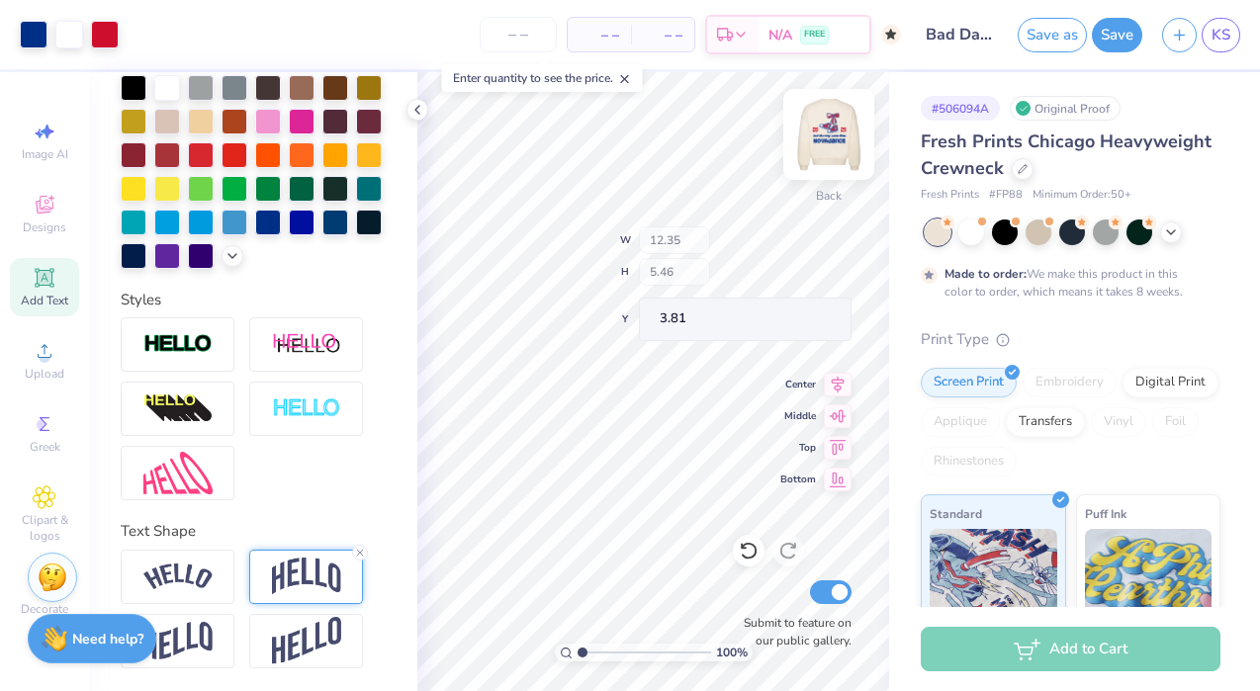
type input "3.48"
type input "3.00"
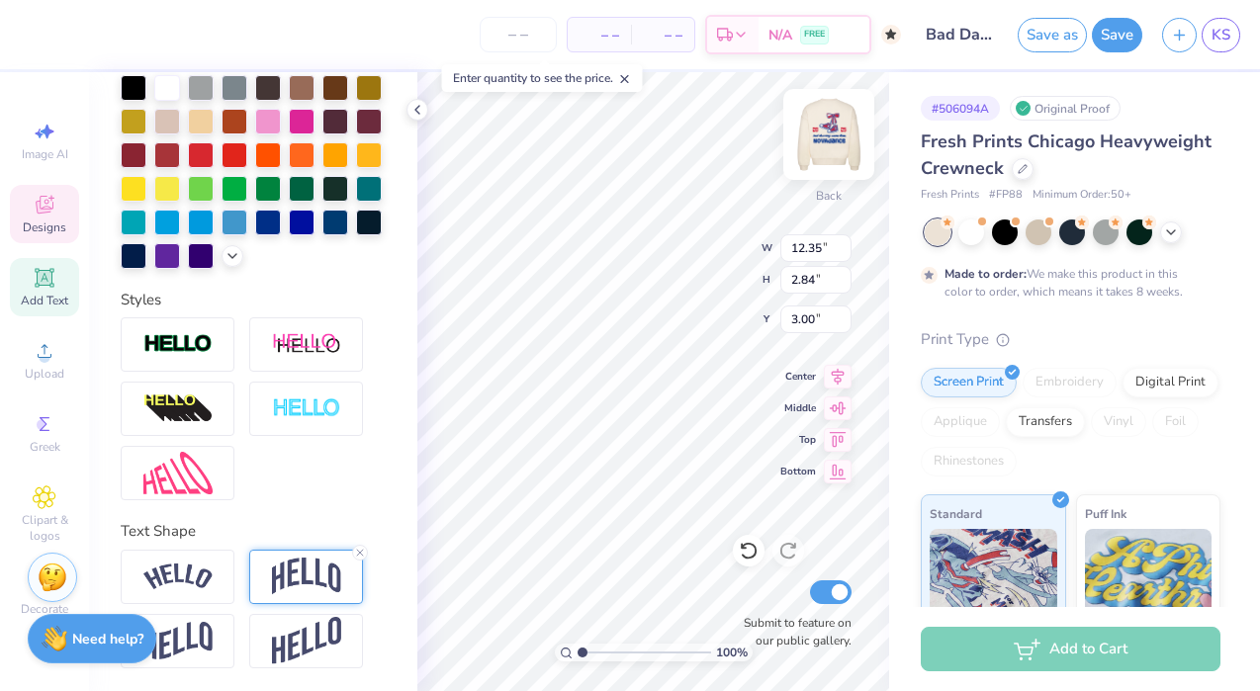
type input "12.35"
type input "2.84"
type input "3.00"
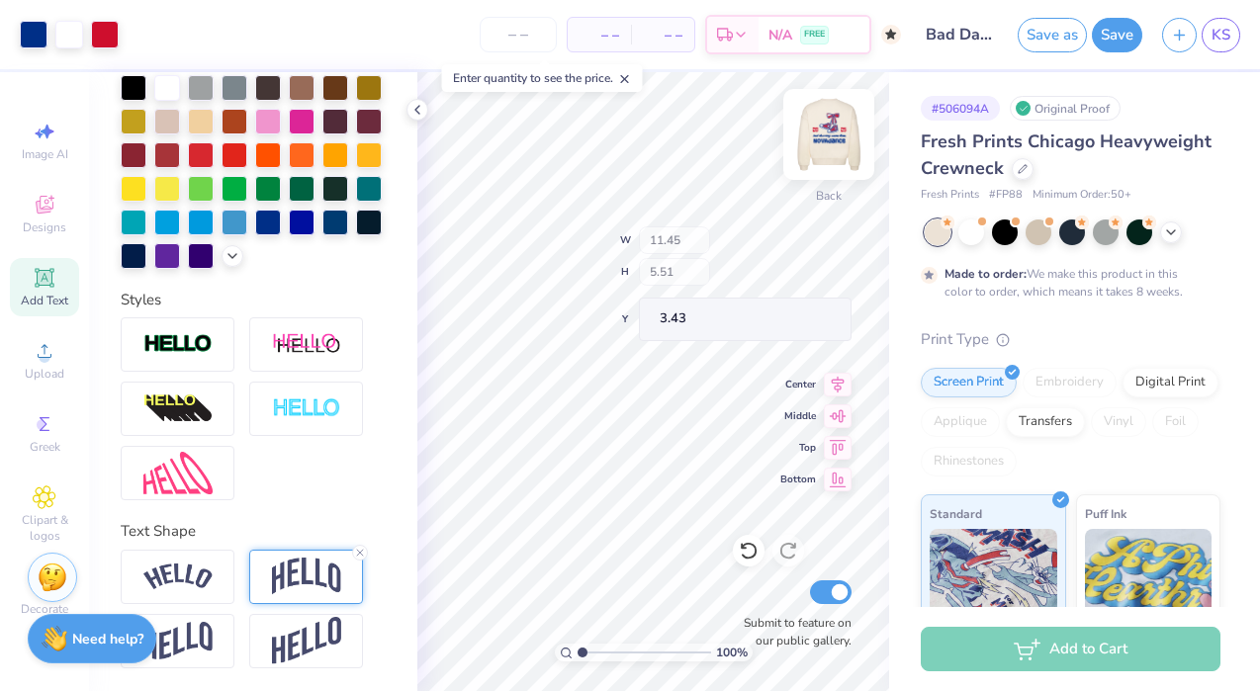
type input "11.45"
type input "5.51"
type input "3.43"
click at [821, 130] on img at bounding box center [828, 134] width 79 height 79
click at [843, 112] on img at bounding box center [828, 134] width 79 height 79
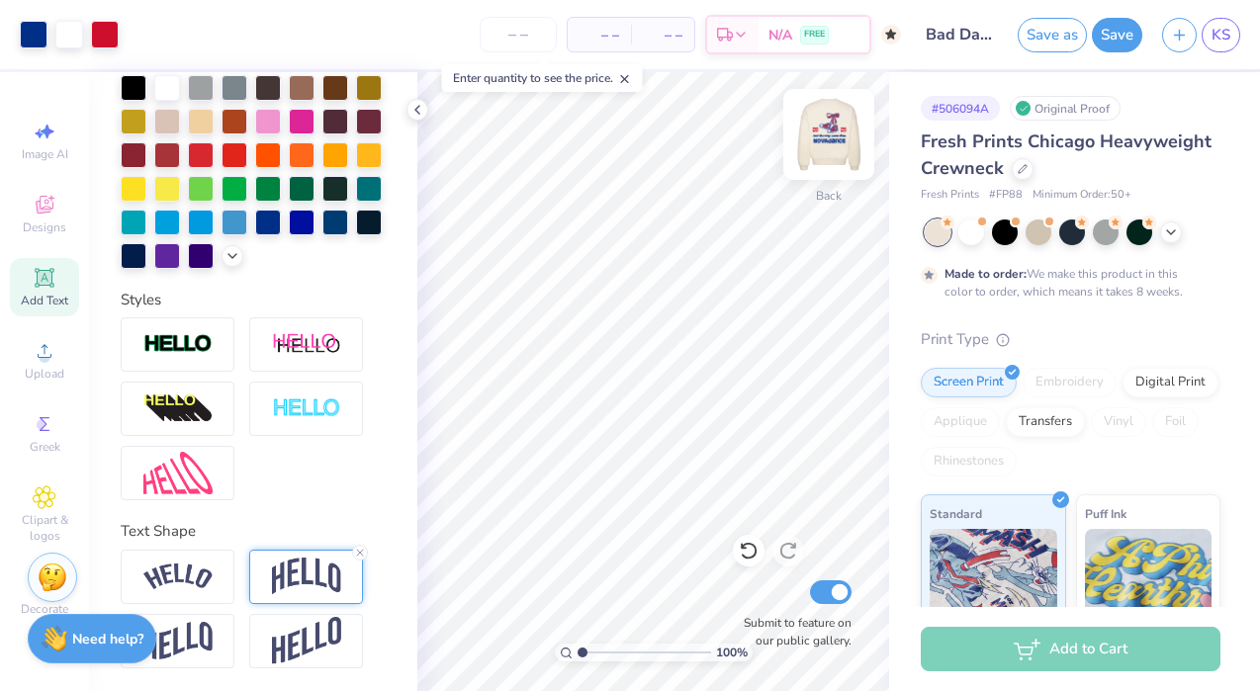
click at [837, 133] on img at bounding box center [828, 134] width 79 height 79
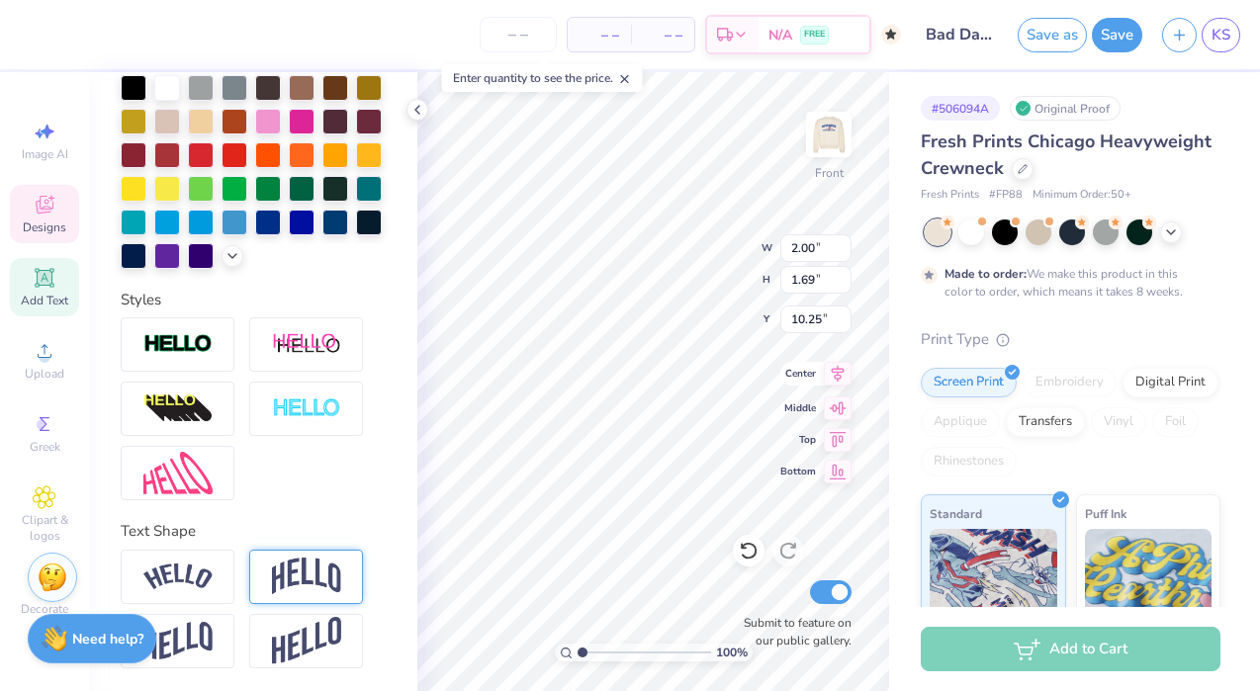
type textarea "26"
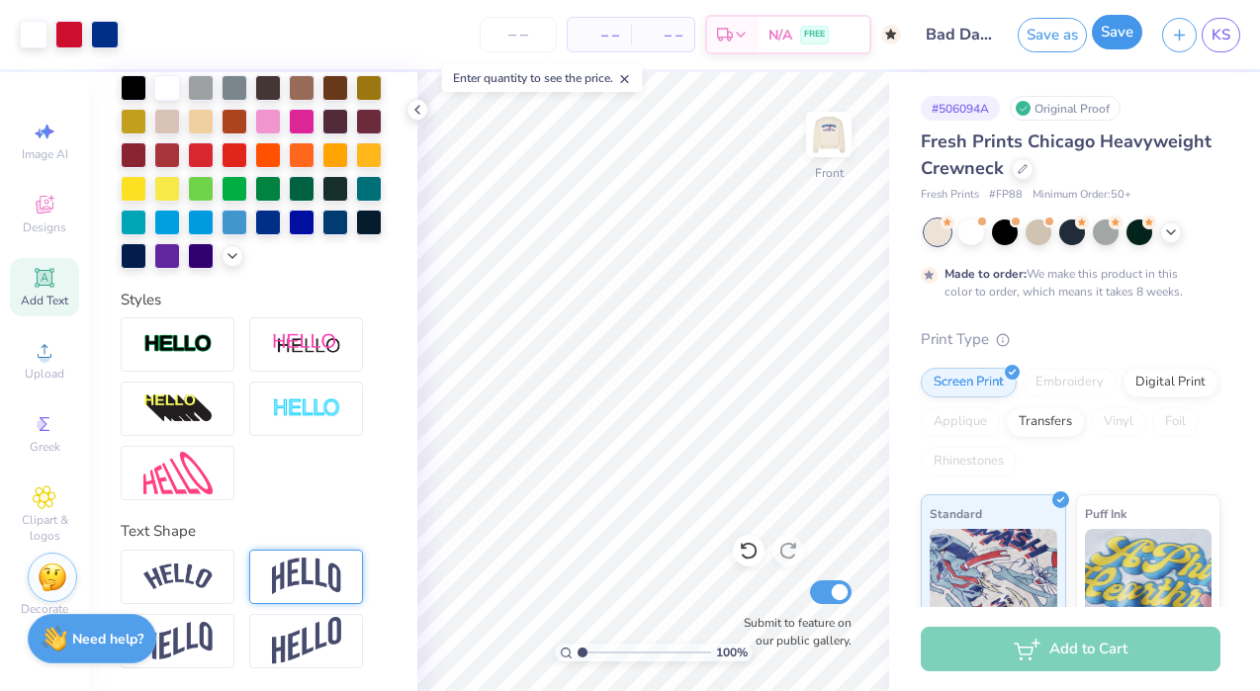
click at [1125, 28] on button "Save" at bounding box center [1116, 32] width 50 height 35
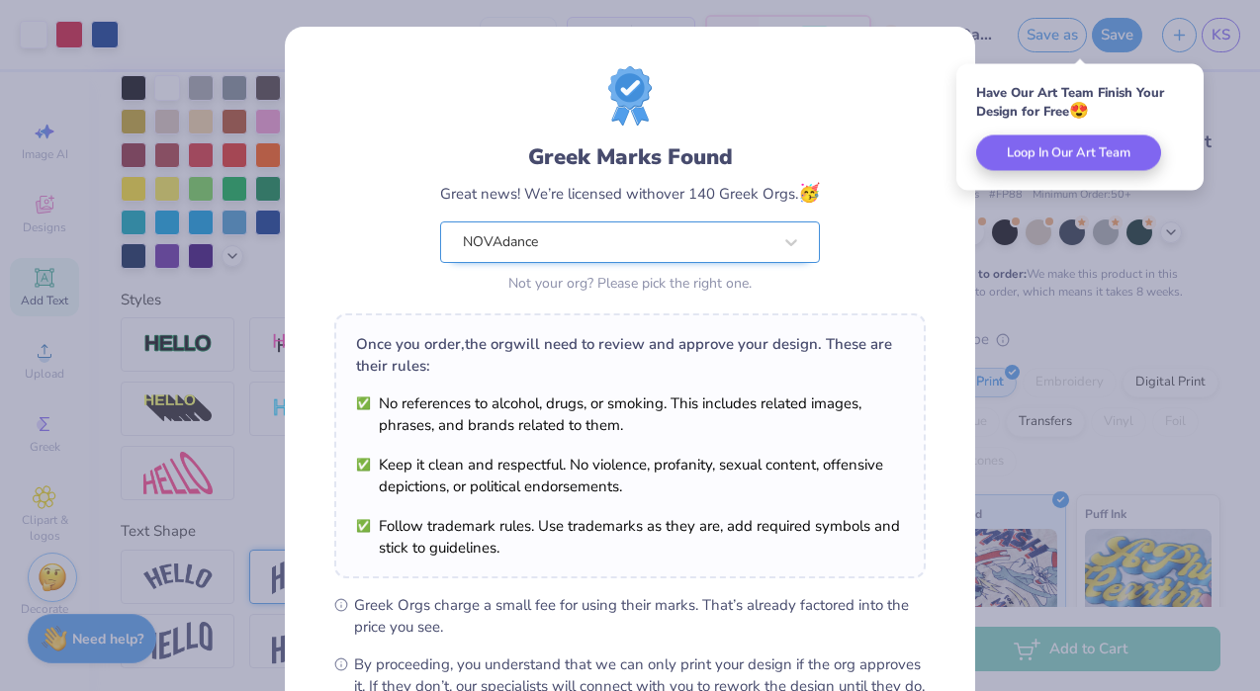
scroll to position [234, 0]
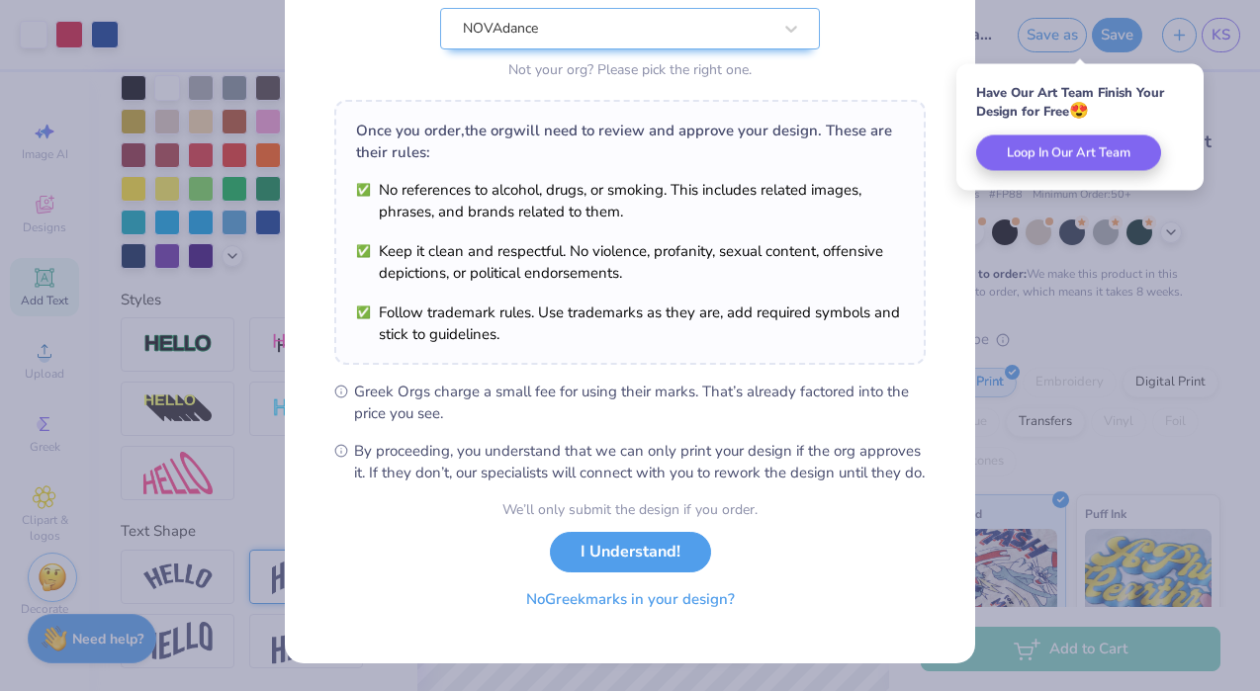
click at [667, 604] on button "No Greek marks in your design?" at bounding box center [630, 599] width 242 height 41
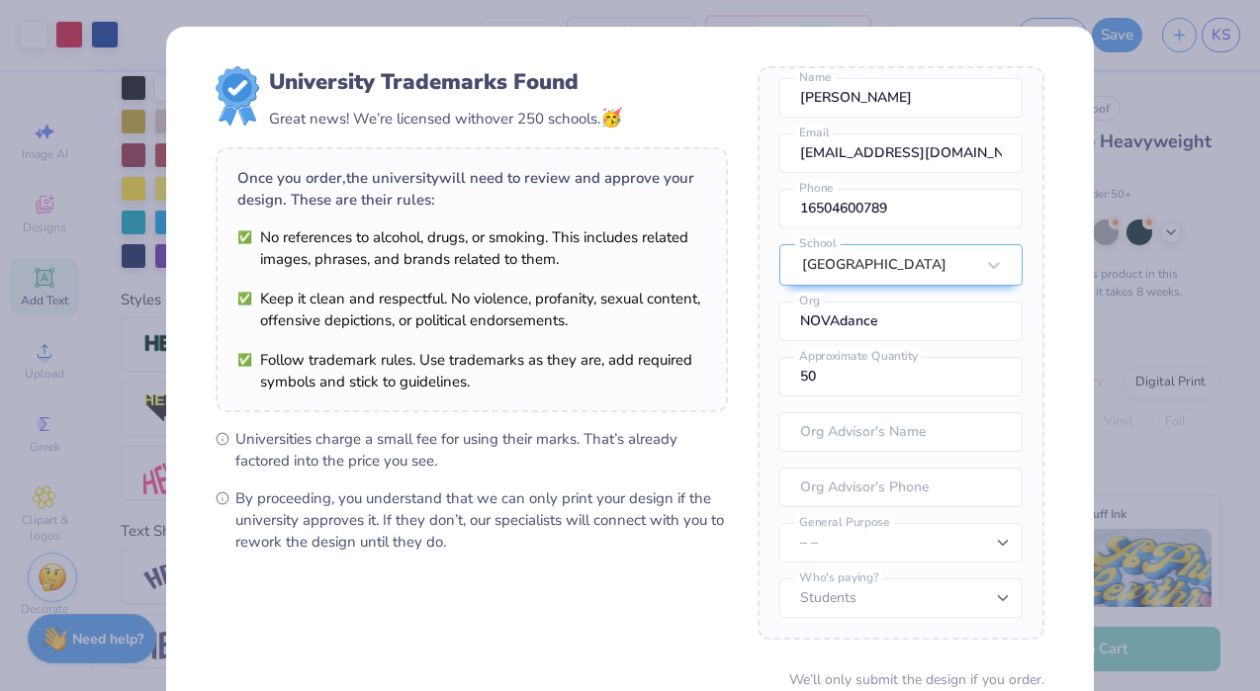
scroll to position [169, 0]
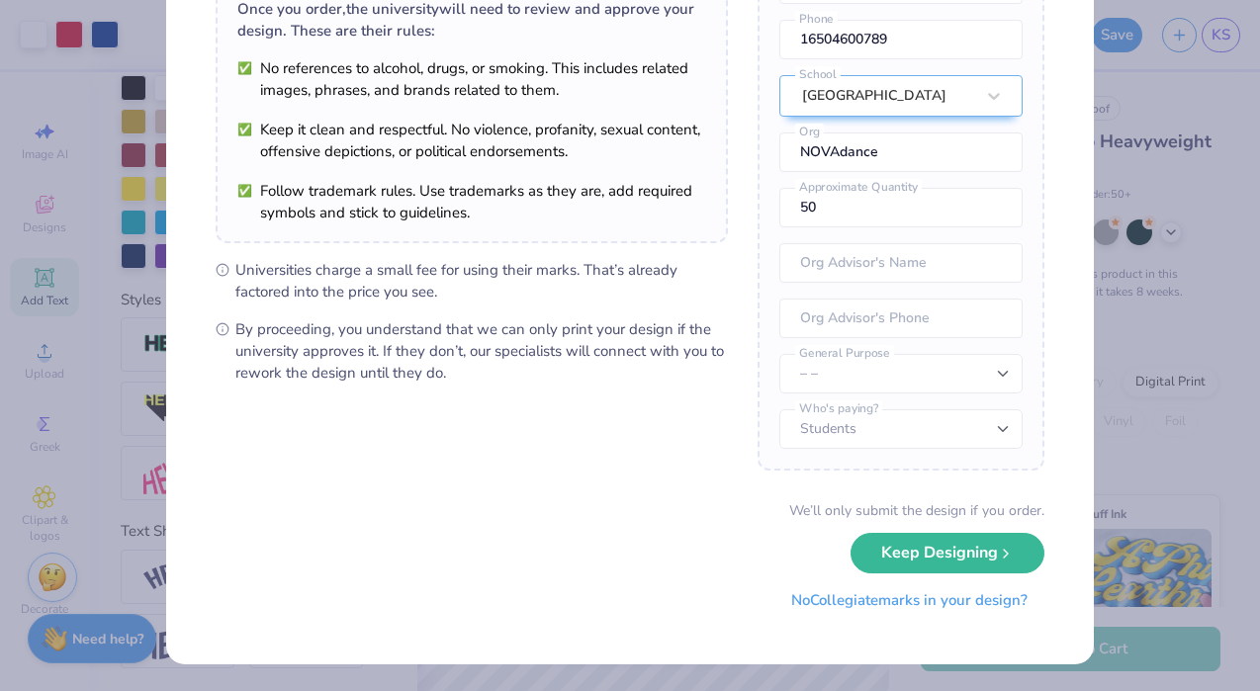
click at [899, 606] on button "No Collegiate marks in your design?" at bounding box center [909, 600] width 270 height 41
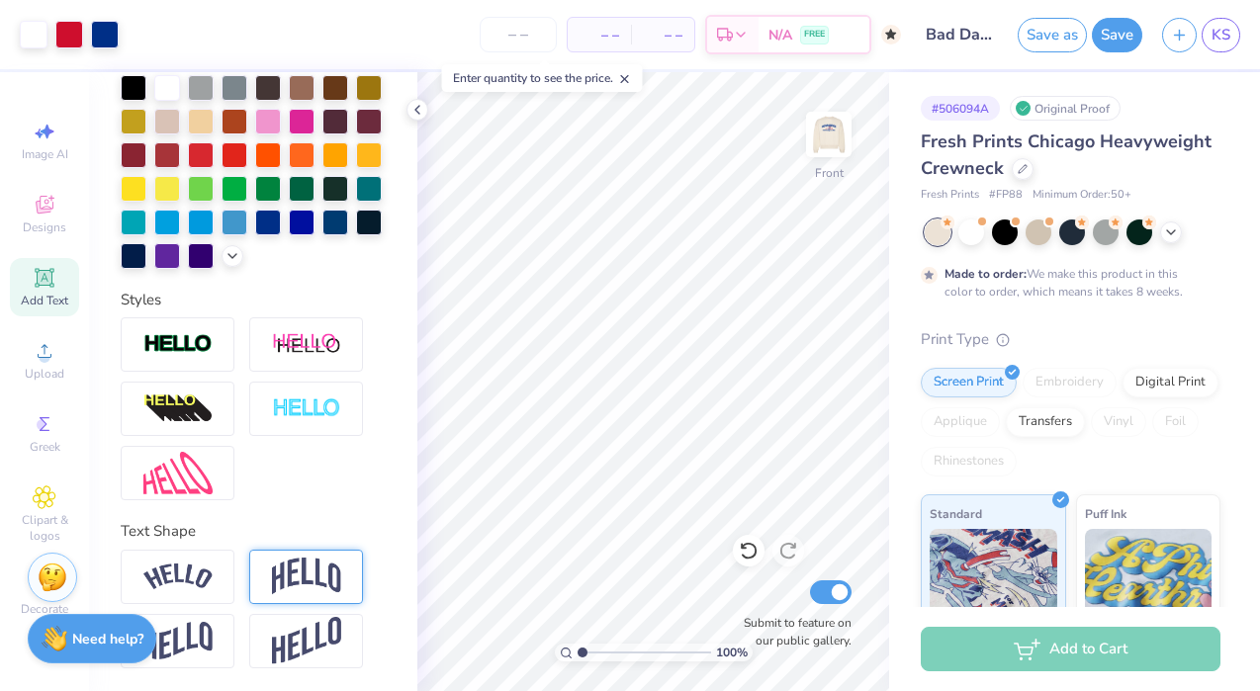
scroll to position [0, 0]
click at [522, 38] on input "number" at bounding box center [517, 35] width 77 height 36
type input "5"
type input "4"
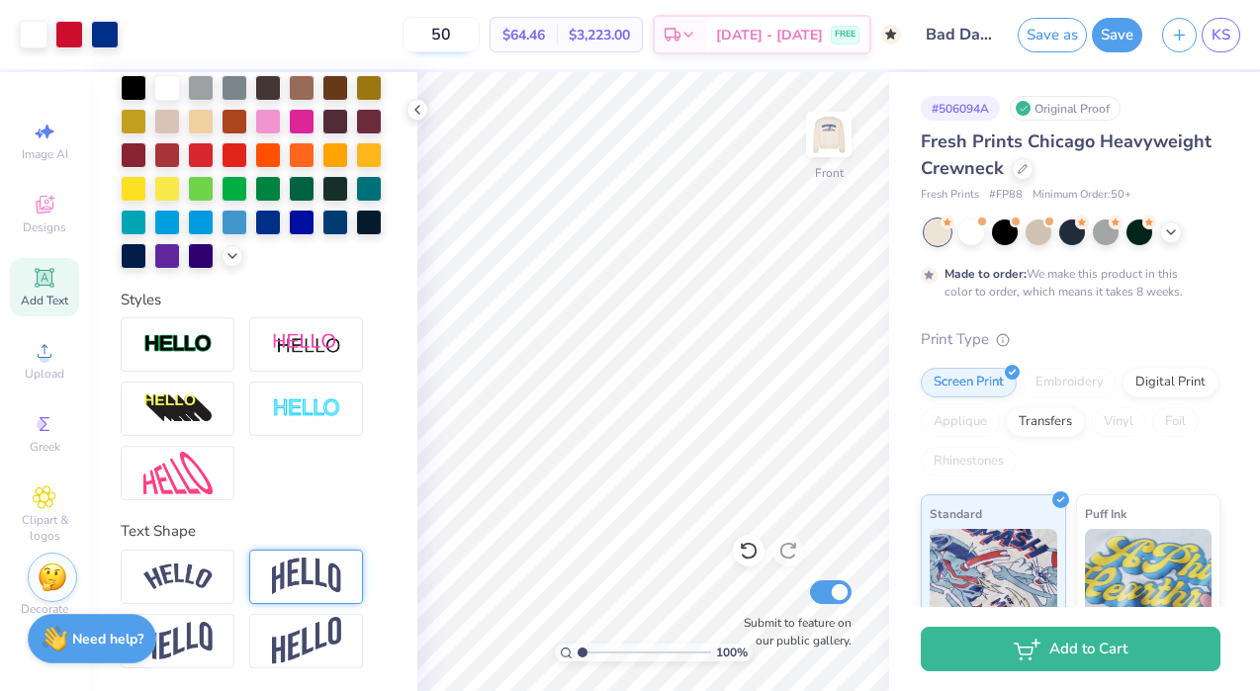
click at [479, 35] on input "50" at bounding box center [440, 35] width 77 height 36
type input "5"
click at [479, 32] on input "50" at bounding box center [440, 35] width 77 height 36
type input "50"
click at [1225, 34] on span "KS" at bounding box center [1220, 35] width 19 height 23
